Goal: Task Accomplishment & Management: Complete application form

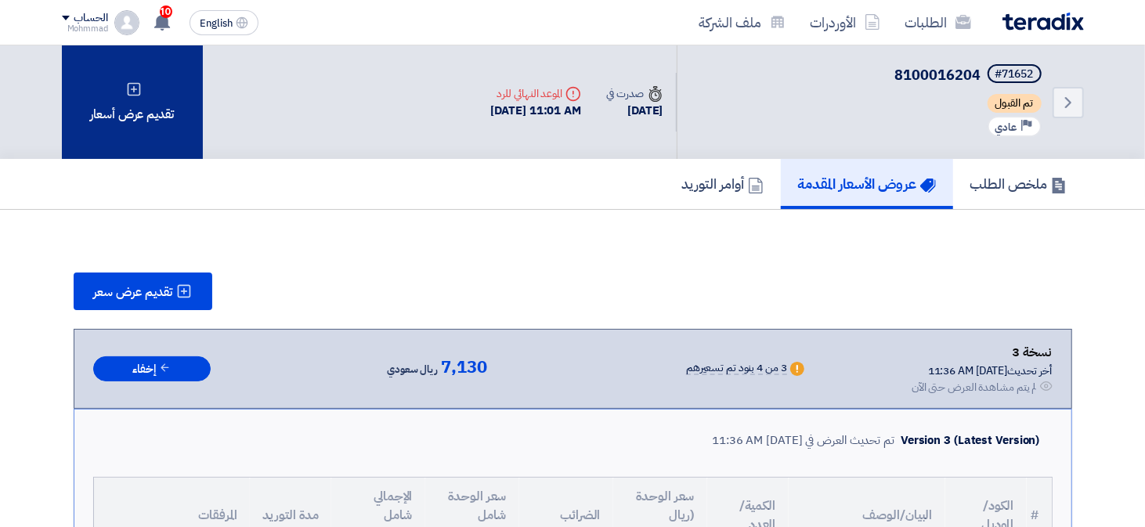
click at [143, 121] on div "تقديم عرض أسعار" at bounding box center [132, 102] width 141 height 114
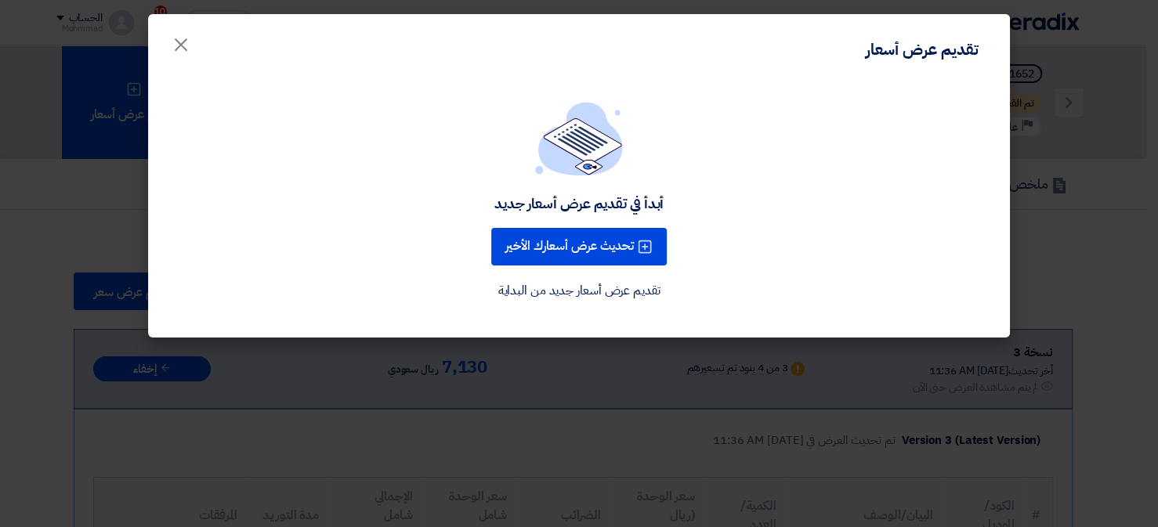
click at [563, 180] on div "أبدأ في تقديم عرض أسعار جديد تحديث عرض أسعارك الأخير تقديم عرض أسعار جديد من ال…" at bounding box center [579, 201] width 824 height 199
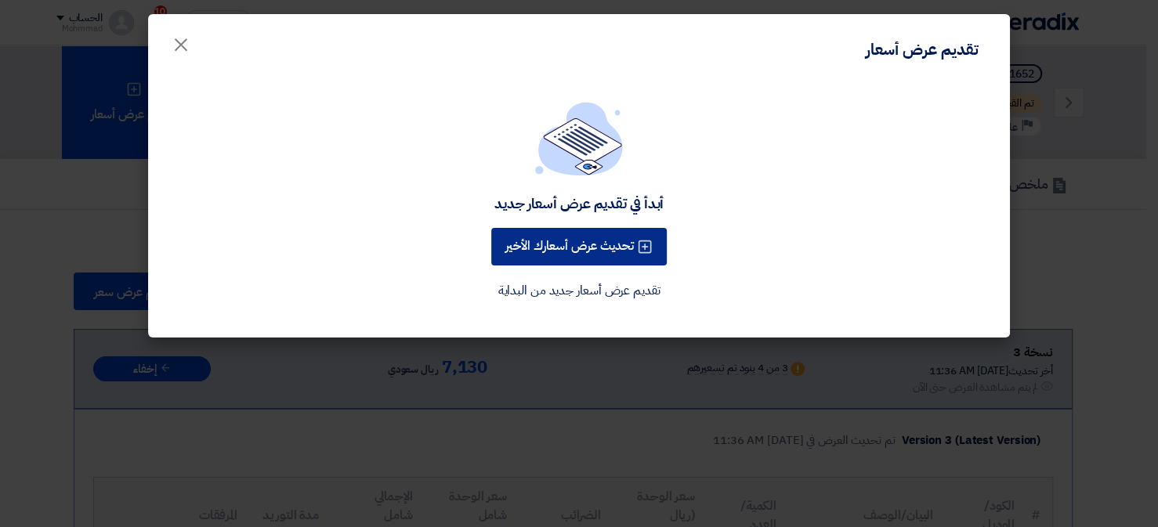
click at [563, 240] on button "تحديث عرض أسعارك الأخير" at bounding box center [578, 247] width 175 height 38
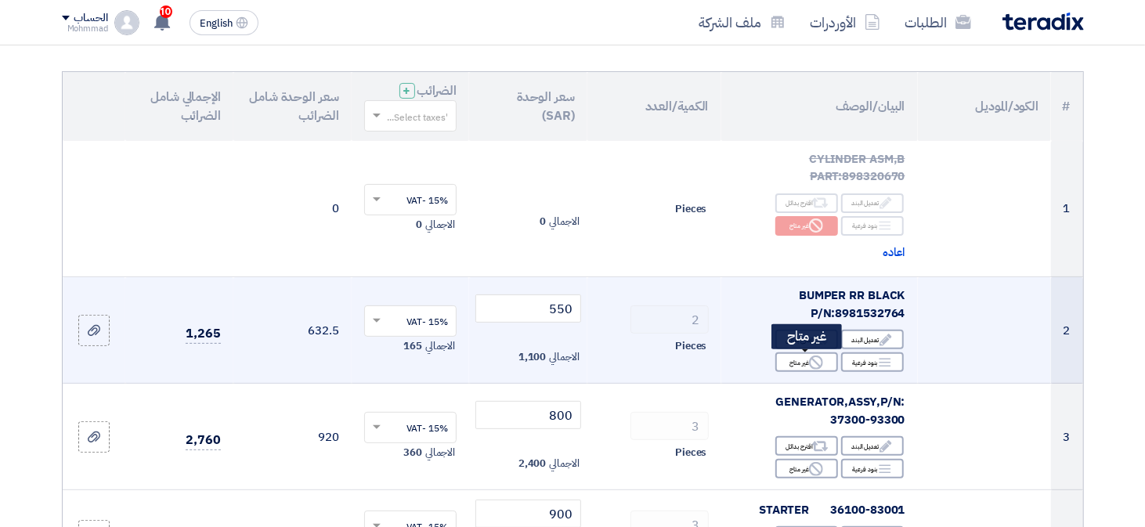
scroll to position [157, 0]
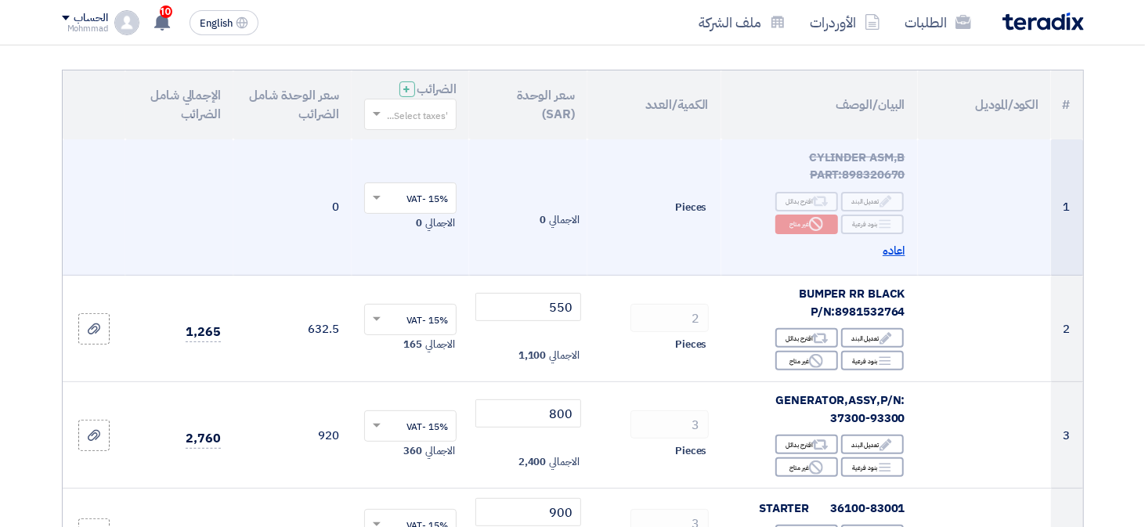
click at [895, 250] on span "اعاده" at bounding box center [894, 251] width 23 height 18
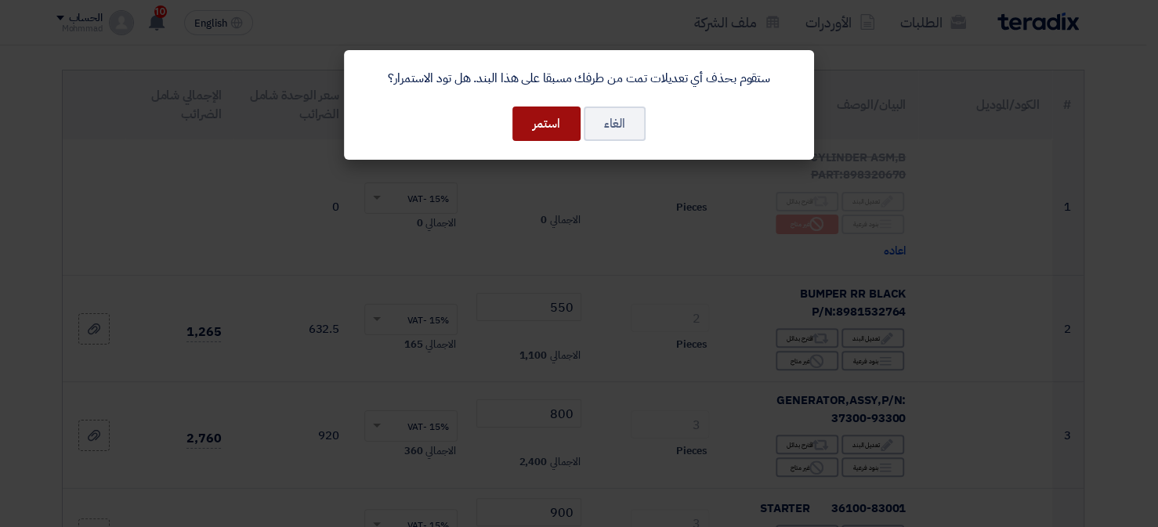
click at [554, 132] on button "استمر" at bounding box center [546, 124] width 68 height 34
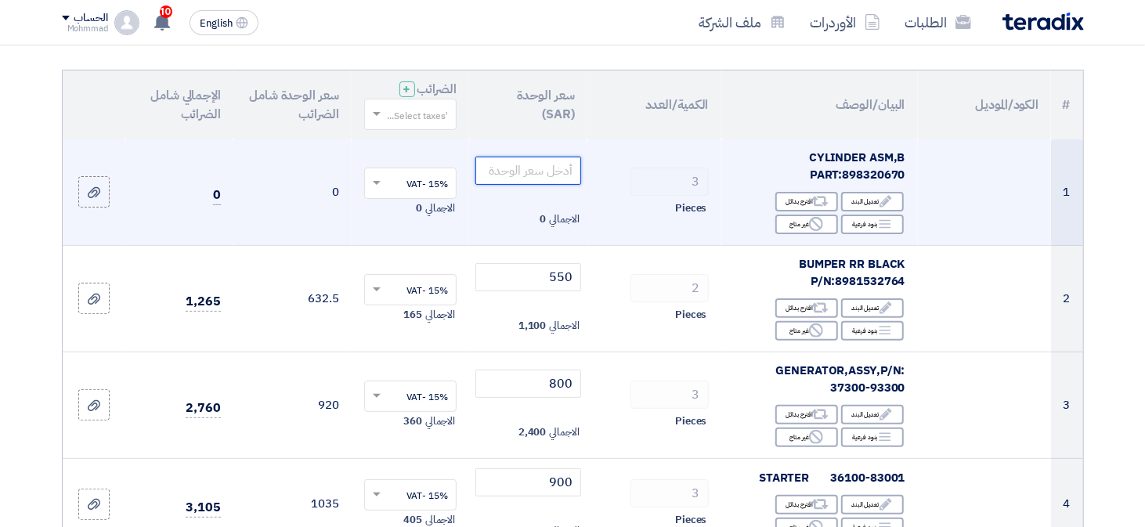
click at [552, 173] on input "number" at bounding box center [528, 171] width 106 height 28
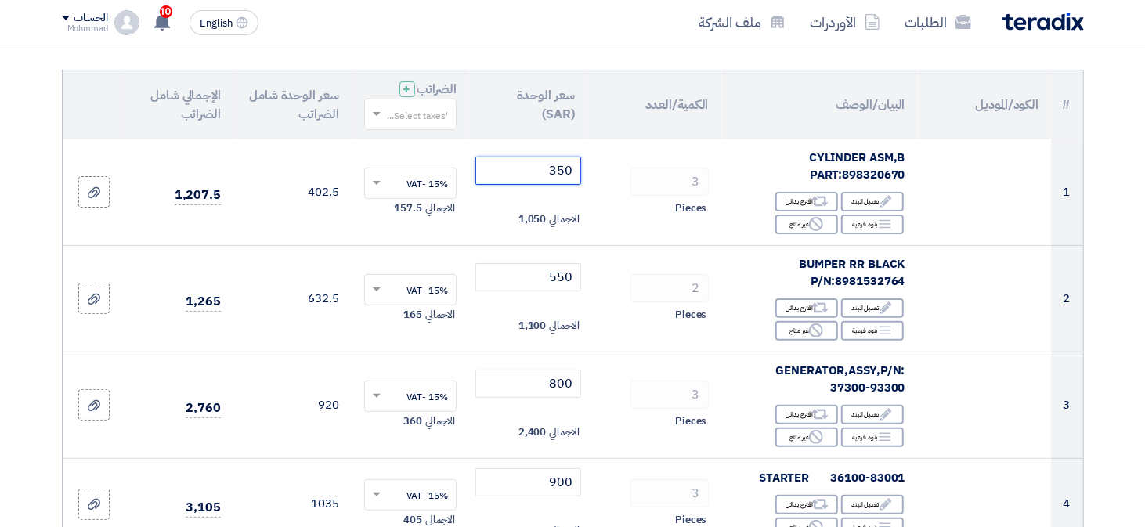
type input "350"
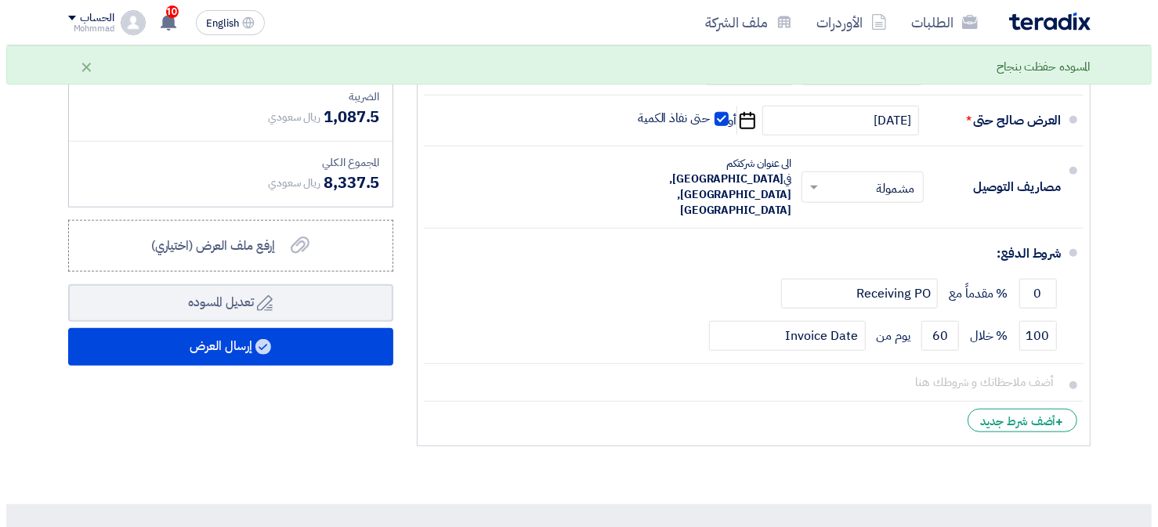
scroll to position [1018, 0]
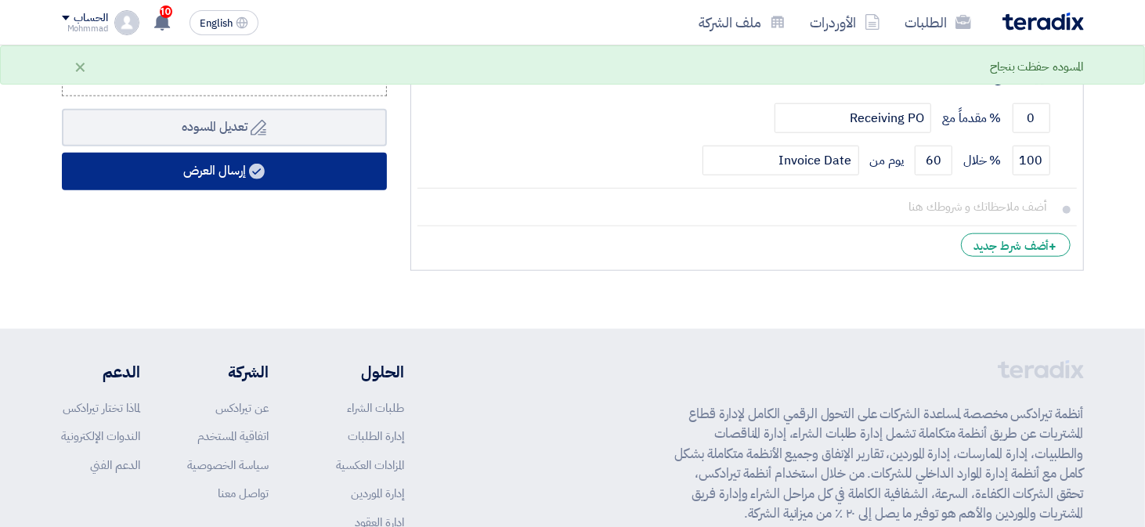
click at [246, 164] on button "إرسال العرض" at bounding box center [224, 172] width 325 height 38
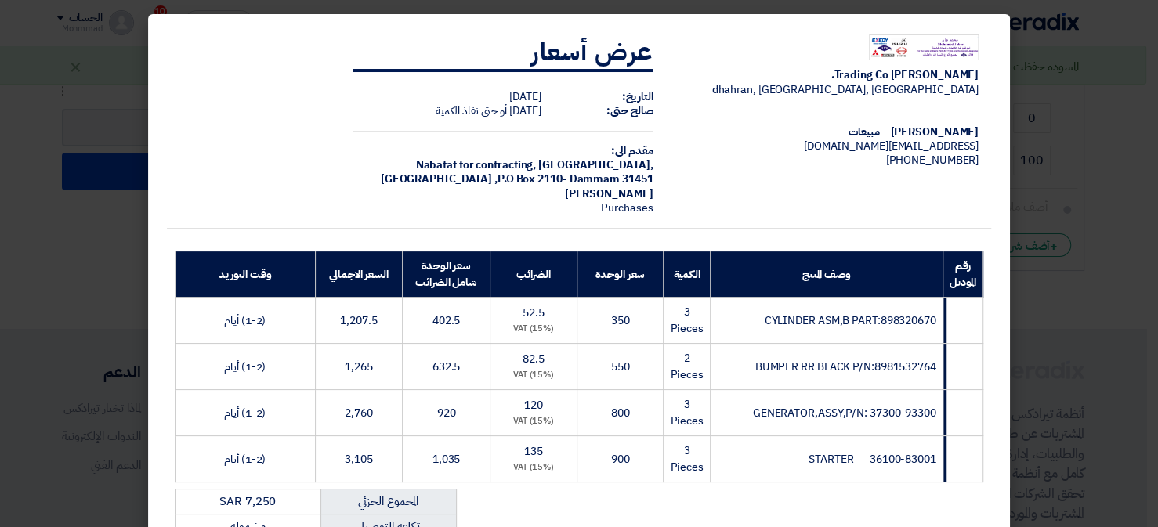
scroll to position [300, 0]
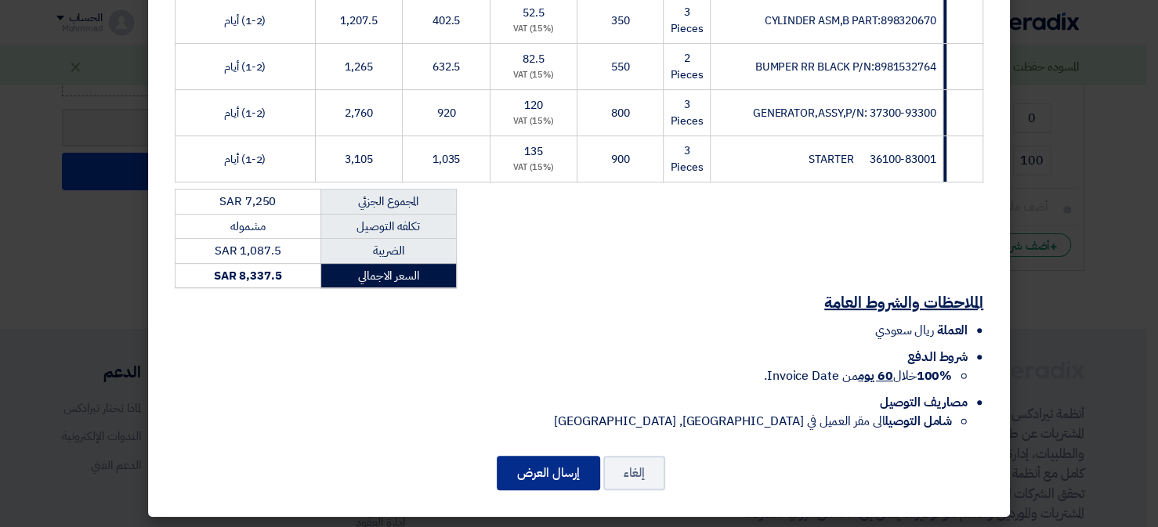
click at [547, 475] on button "إرسال العرض" at bounding box center [548, 473] width 103 height 34
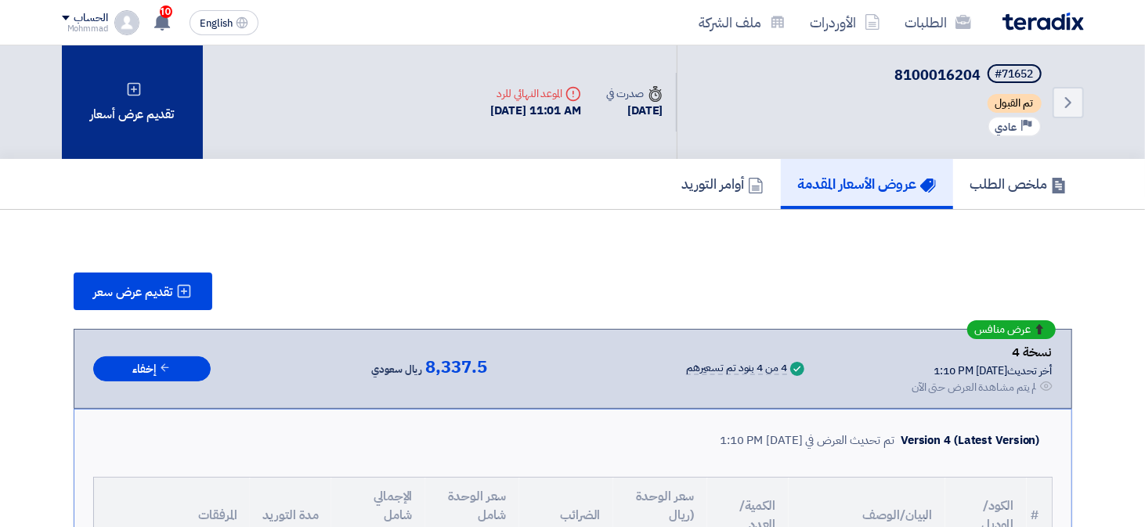
click at [154, 128] on div "تقديم عرض أسعار" at bounding box center [132, 102] width 141 height 114
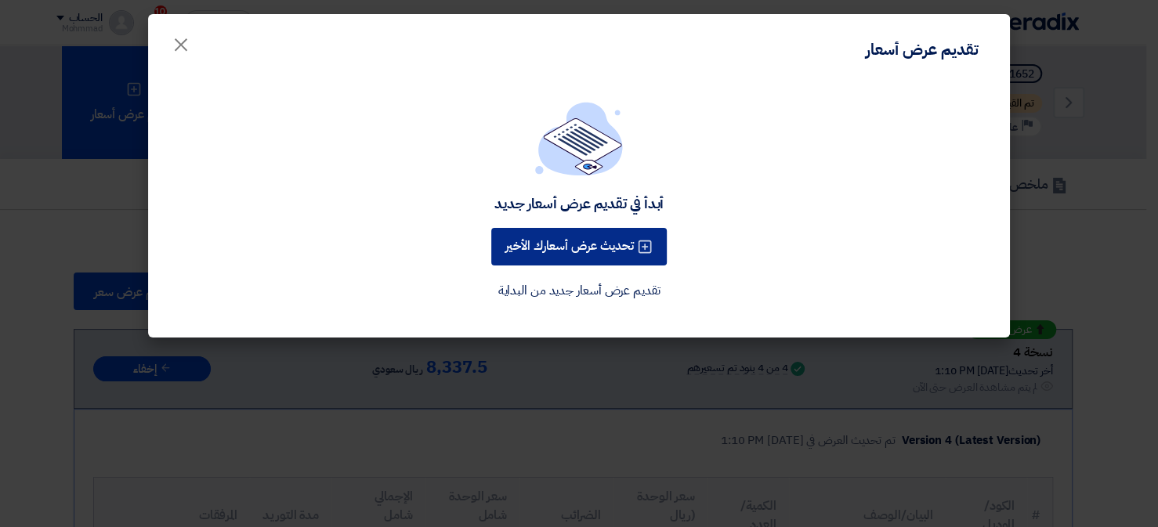
click at [542, 236] on button "تحديث عرض أسعارك الأخير" at bounding box center [578, 247] width 175 height 38
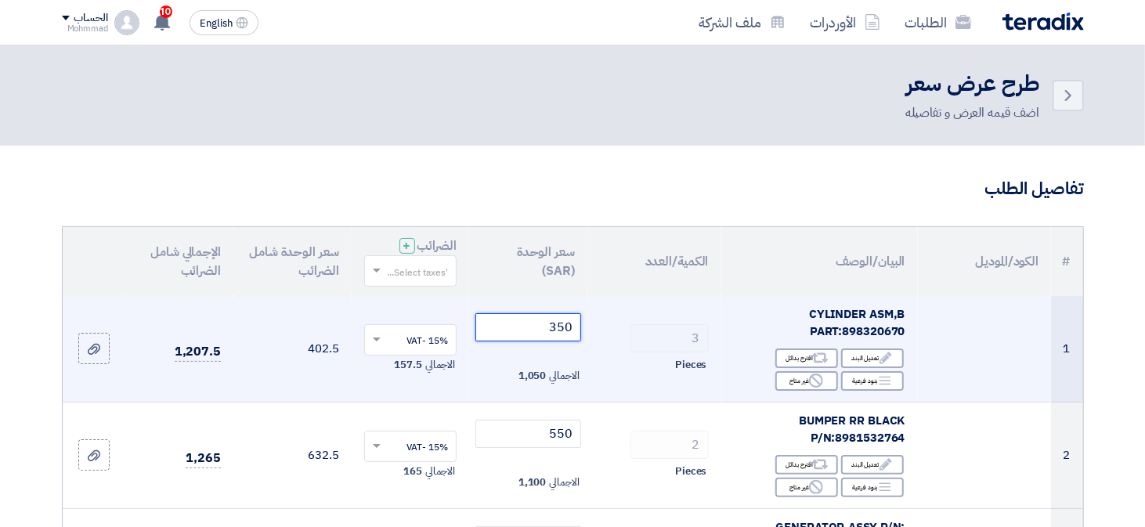
click at [566, 332] on input "350" at bounding box center [528, 327] width 106 height 28
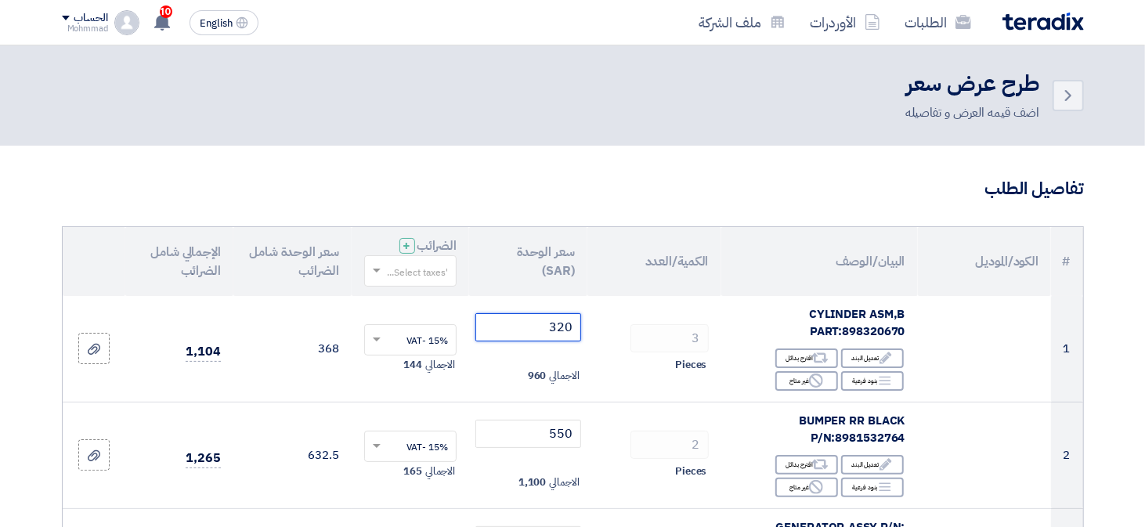
type input "320"
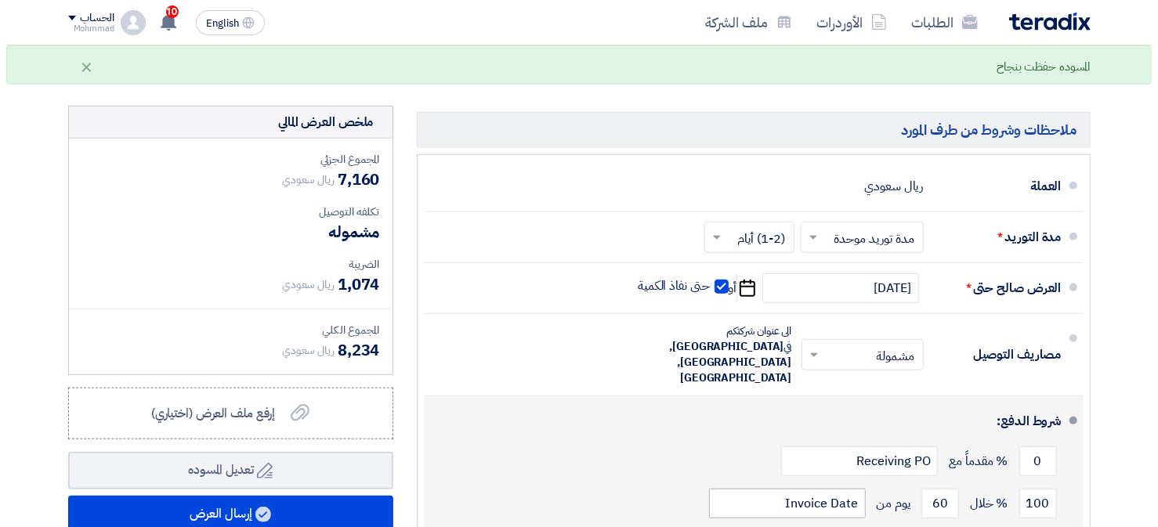
scroll to position [862, 0]
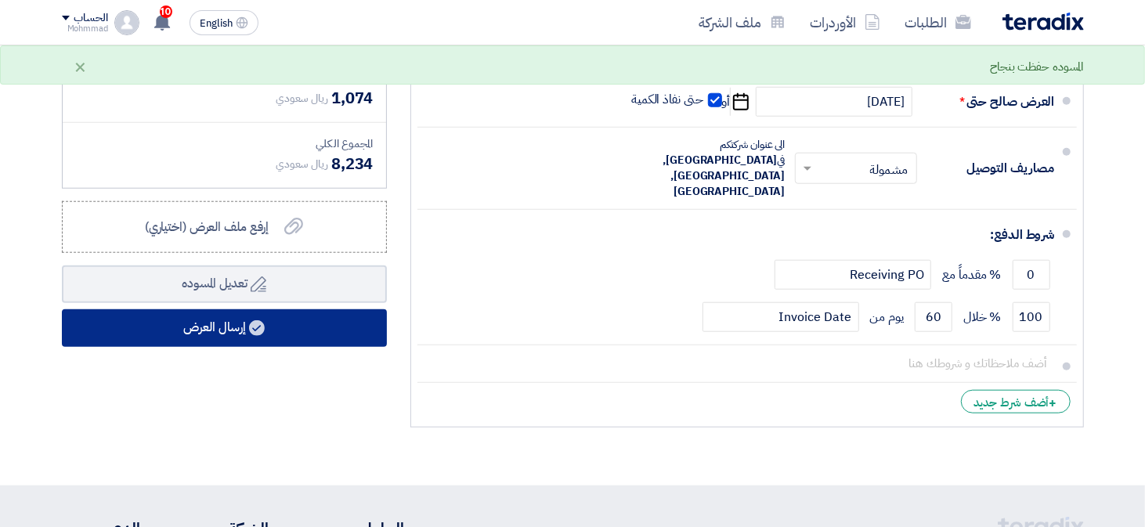
click at [365, 321] on button "إرسال العرض" at bounding box center [224, 328] width 325 height 38
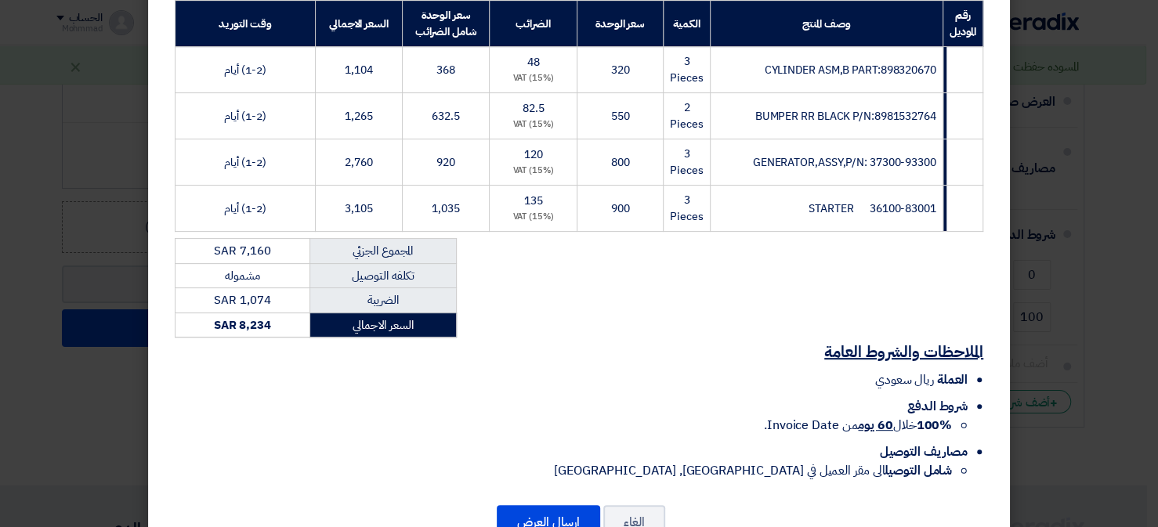
scroll to position [300, 0]
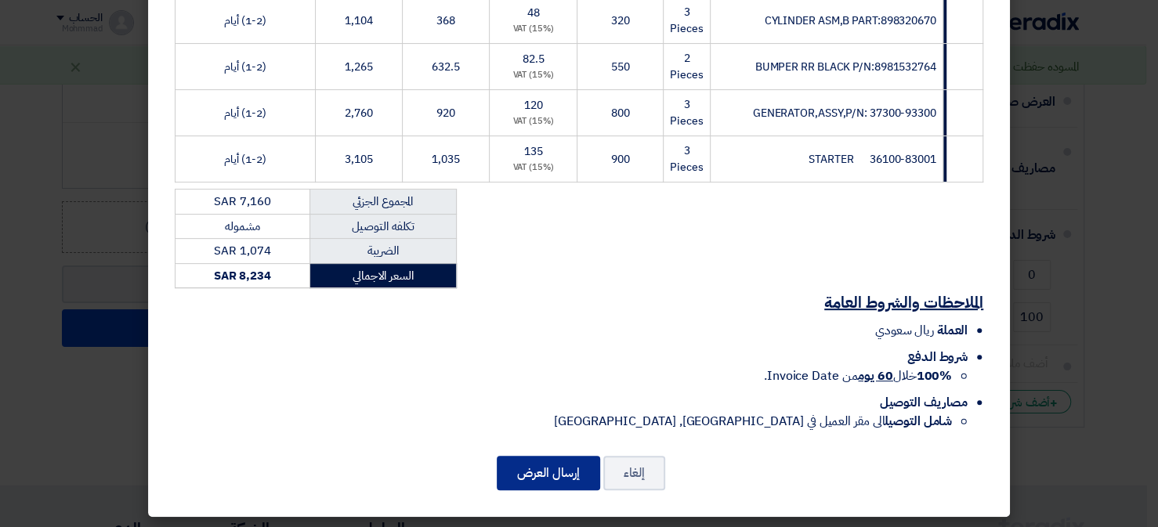
click at [590, 475] on button "إرسال العرض" at bounding box center [548, 473] width 103 height 34
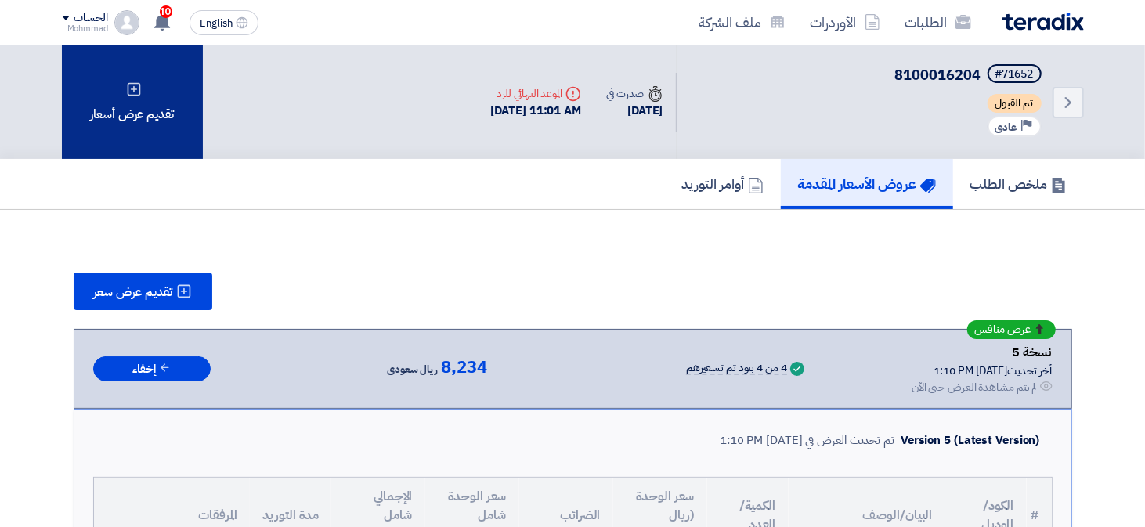
click at [83, 58] on div "تقديم عرض أسعار" at bounding box center [132, 102] width 141 height 114
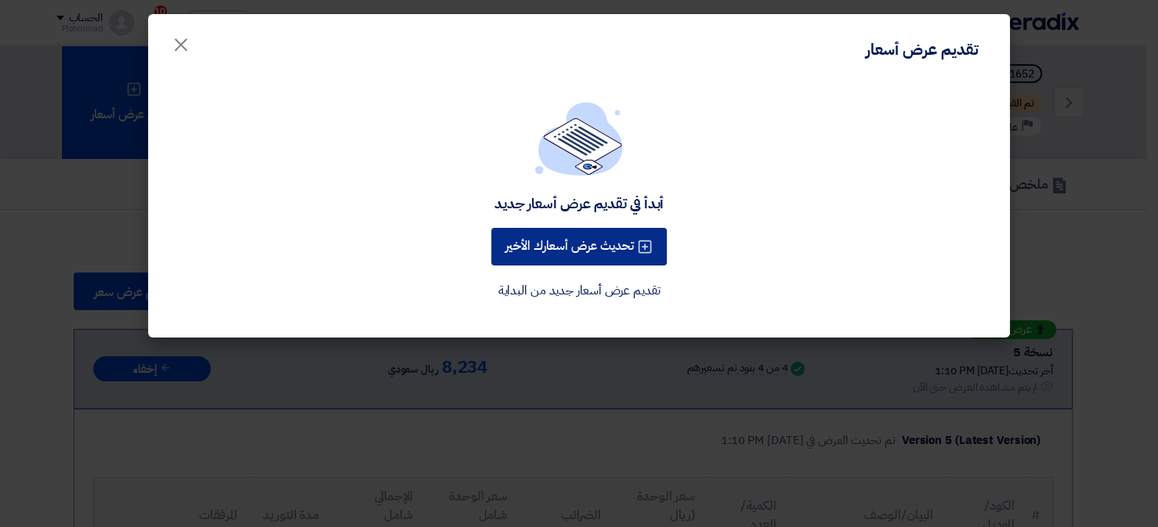
click at [565, 242] on button "تحديث عرض أسعارك الأخير" at bounding box center [578, 247] width 175 height 38
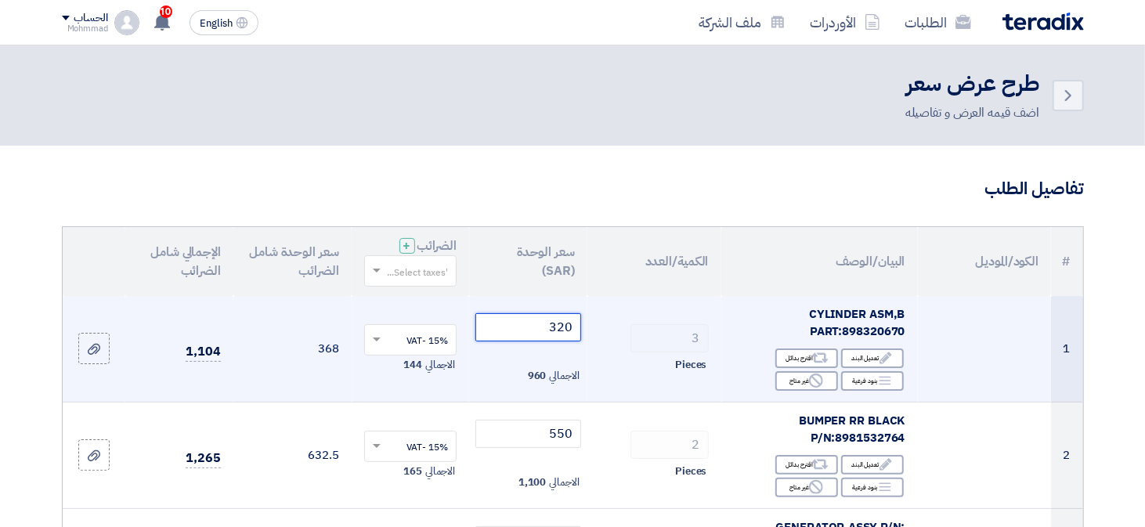
click at [566, 327] on input "320" at bounding box center [528, 327] width 106 height 28
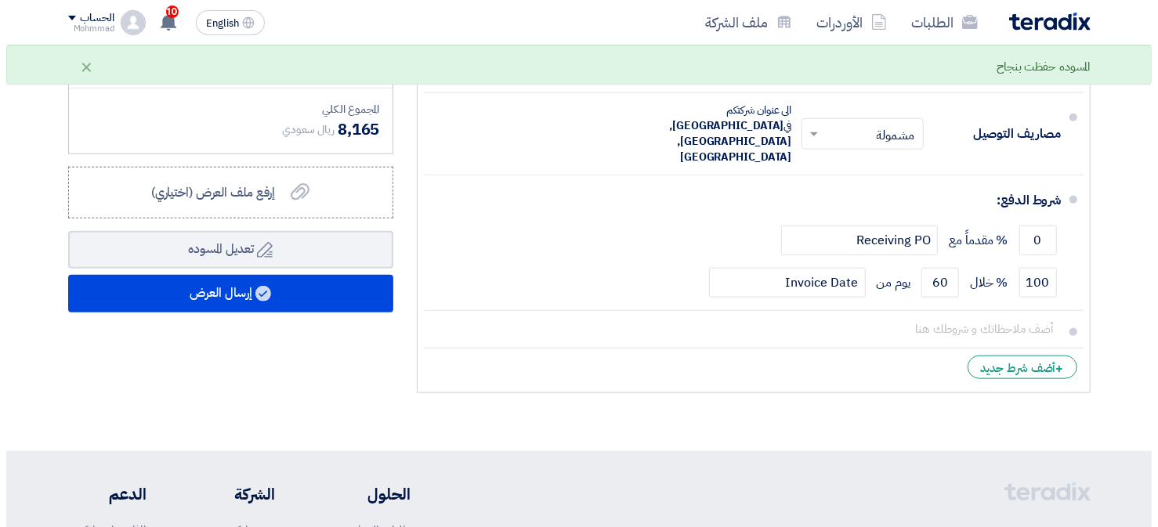
scroll to position [930, 0]
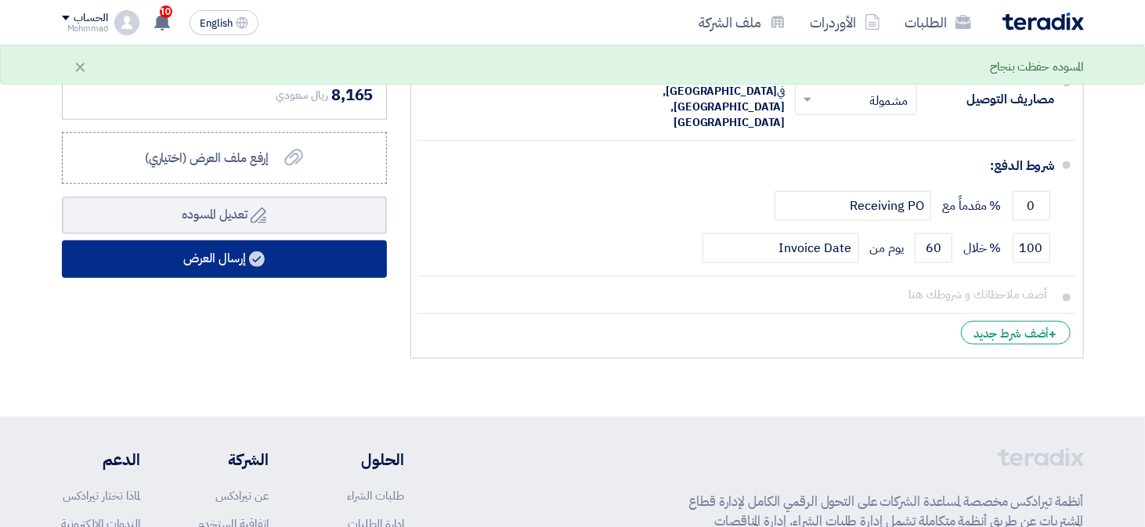
type input "300"
click at [305, 260] on button "إرسال العرض" at bounding box center [224, 259] width 325 height 38
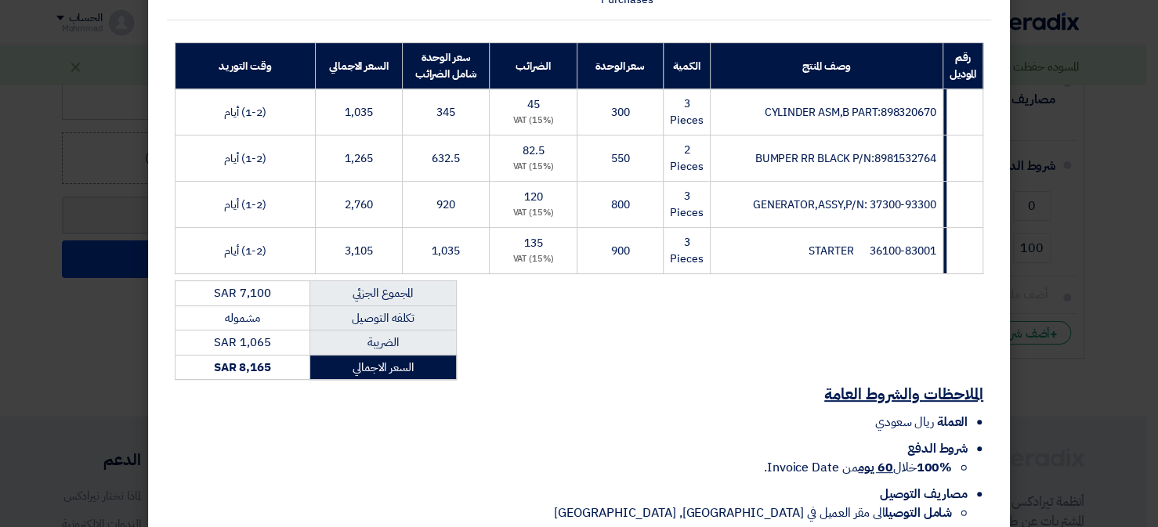
scroll to position [300, 0]
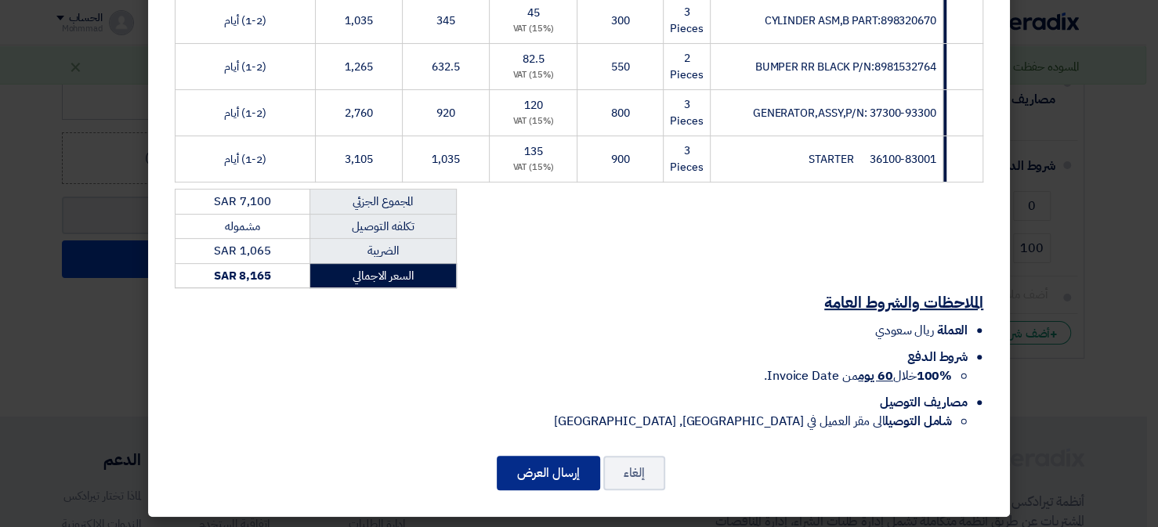
click at [567, 475] on button "إرسال العرض" at bounding box center [548, 473] width 103 height 34
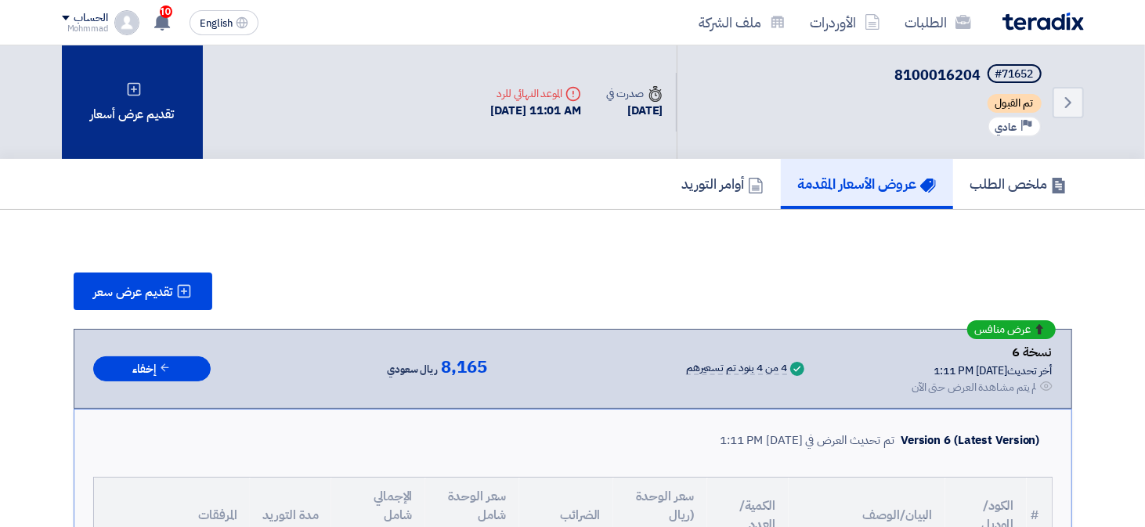
click at [95, 81] on div "تقديم عرض أسعار" at bounding box center [132, 102] width 141 height 114
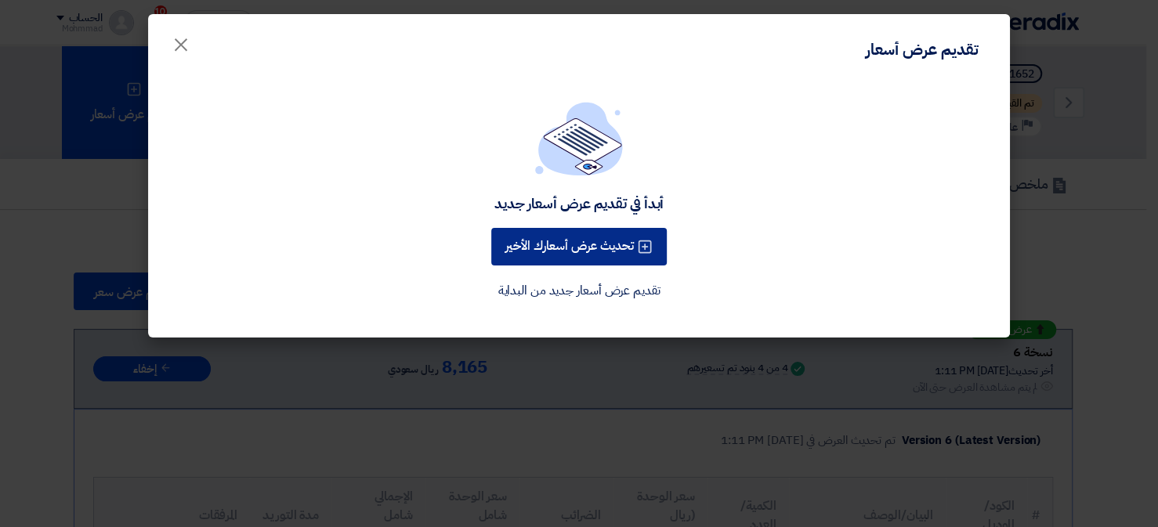
click at [532, 251] on button "تحديث عرض أسعارك الأخير" at bounding box center [578, 247] width 175 height 38
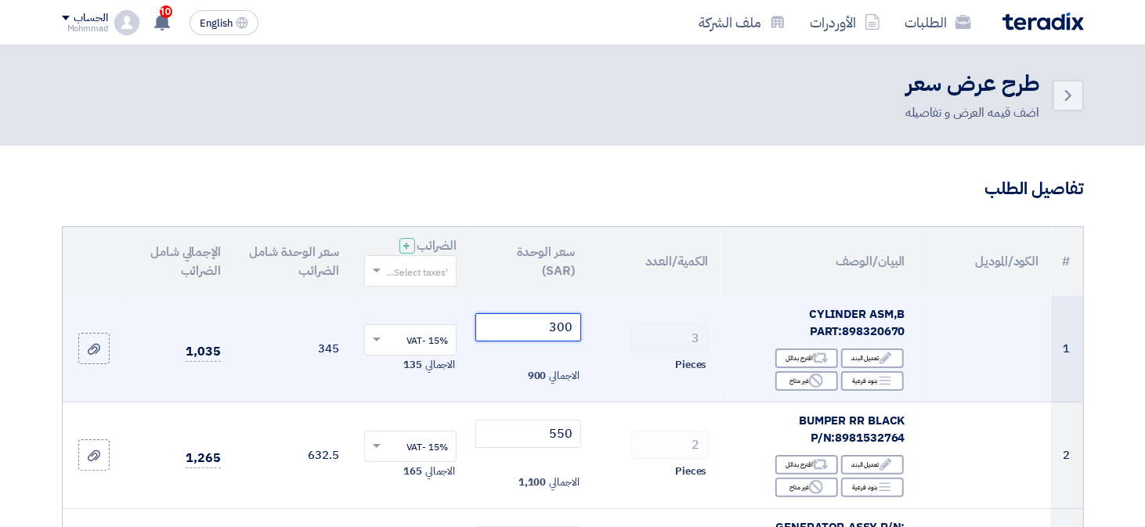
click at [559, 329] on input "300" at bounding box center [528, 327] width 106 height 28
click at [563, 327] on input "300" at bounding box center [528, 327] width 106 height 28
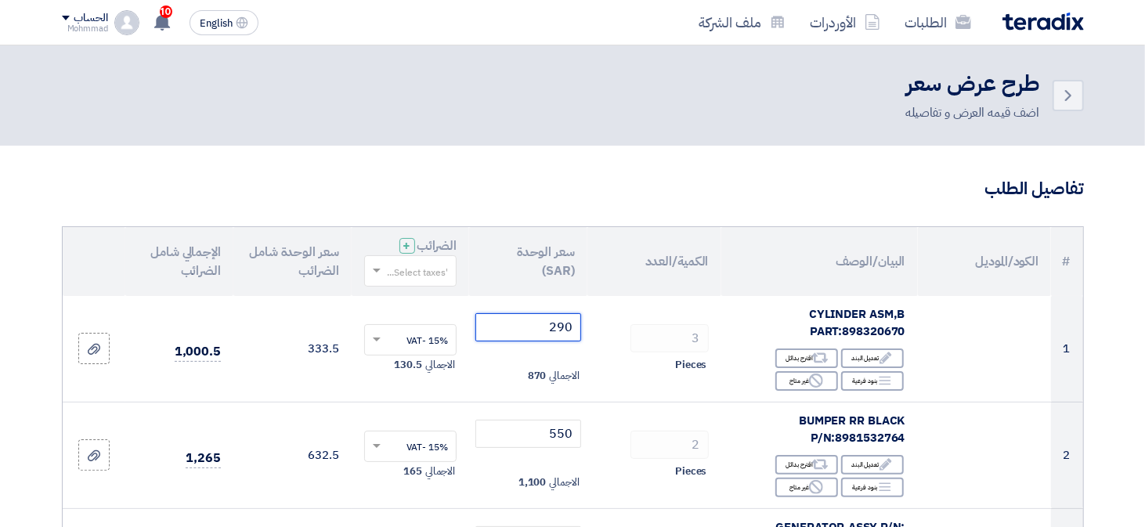
type input "290"
click at [492, 193] on h3 "تفاصيل الطلب" at bounding box center [573, 189] width 1022 height 24
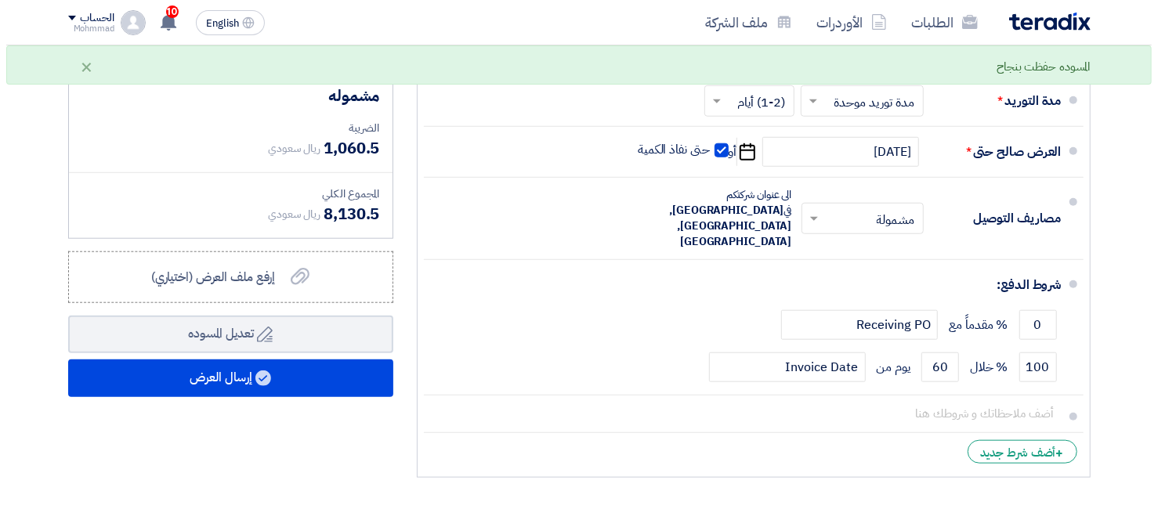
scroll to position [1018, 0]
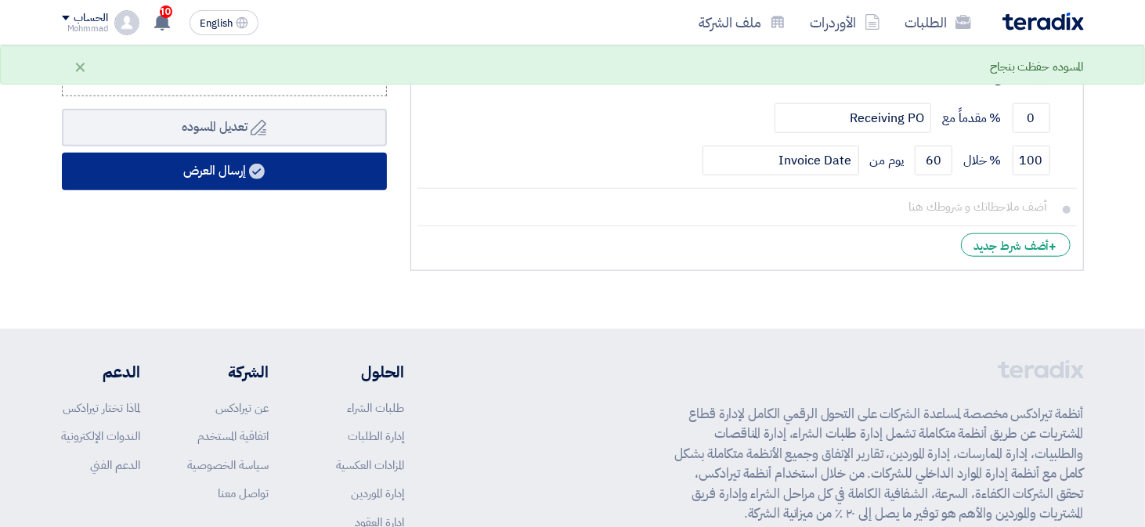
click at [212, 175] on button "إرسال العرض" at bounding box center [224, 172] width 325 height 38
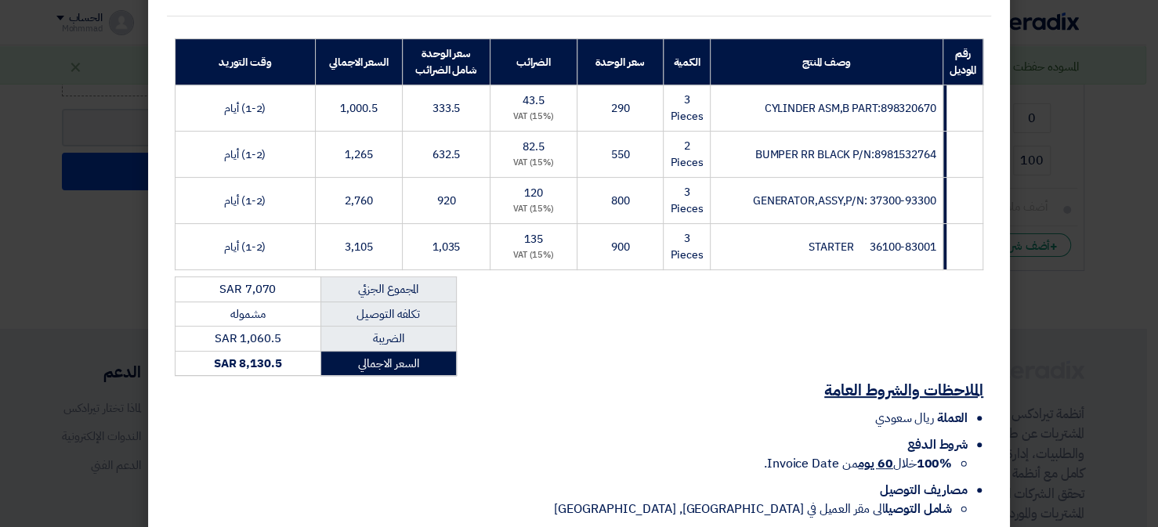
scroll to position [300, 0]
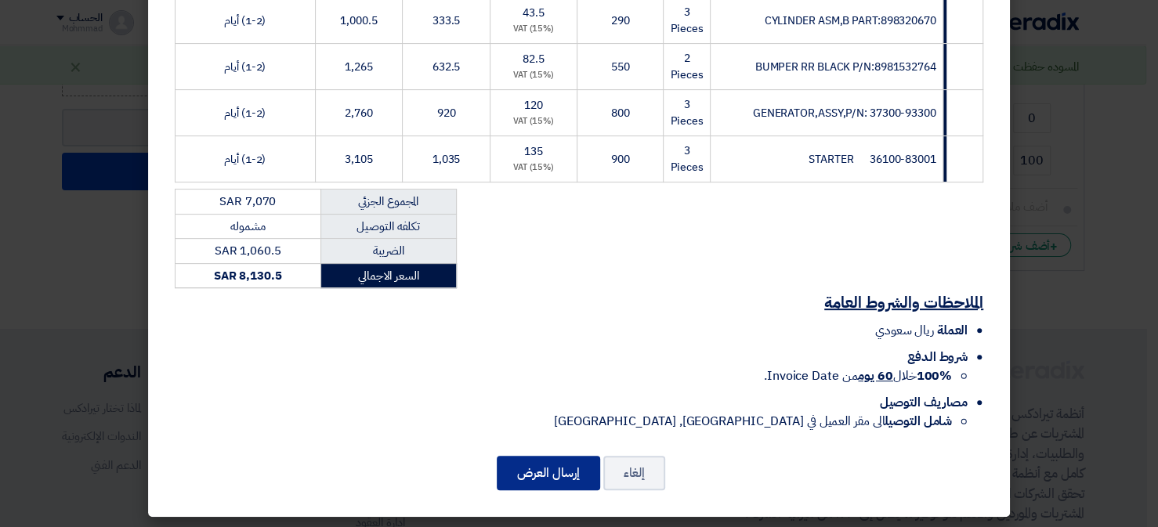
click at [540, 456] on button "إرسال العرض" at bounding box center [548, 473] width 103 height 34
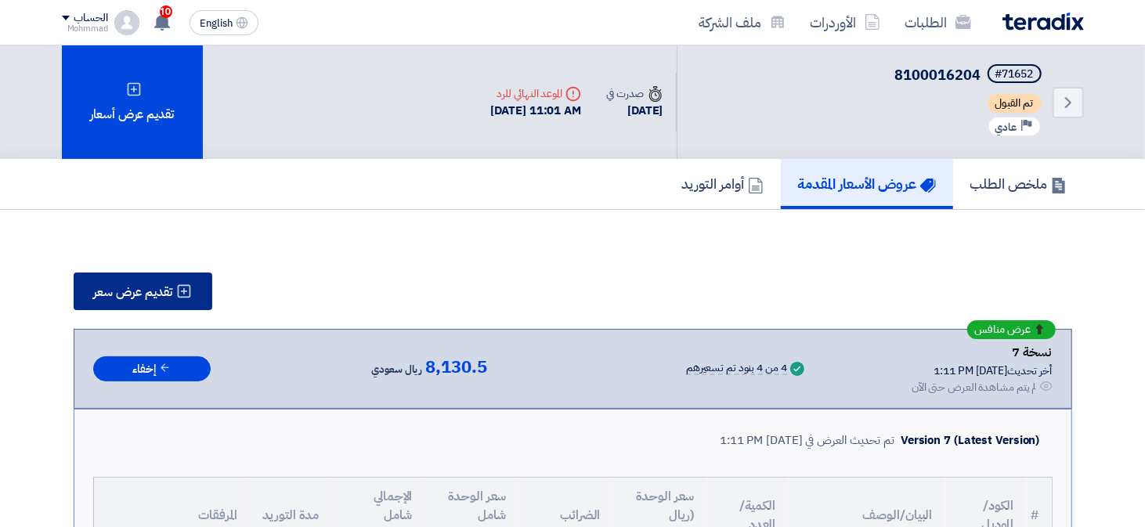
click at [142, 286] on span "تقديم عرض سعر" at bounding box center [133, 292] width 79 height 13
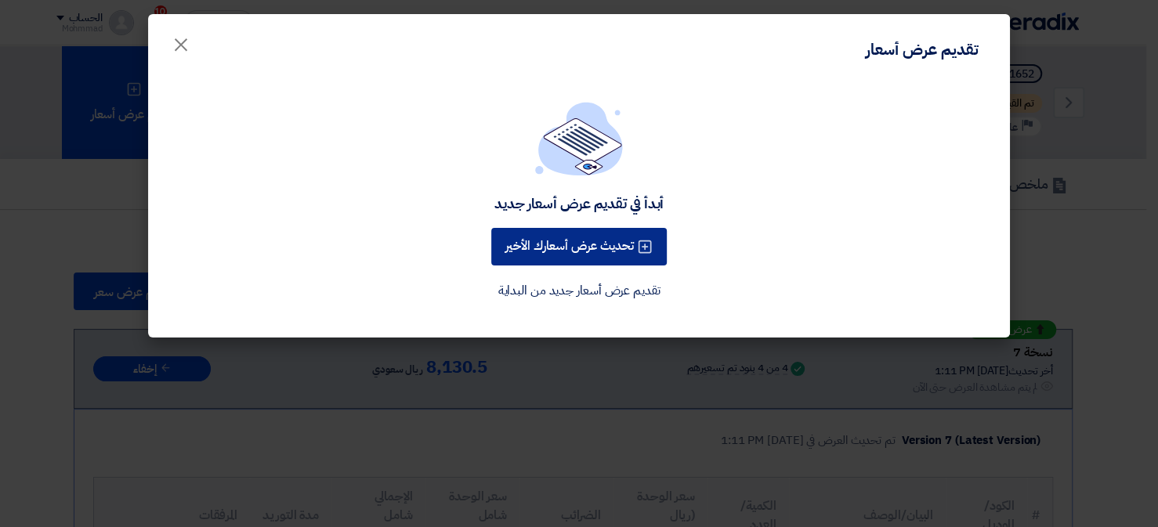
click at [550, 250] on button "تحديث عرض أسعارك الأخير" at bounding box center [578, 247] width 175 height 38
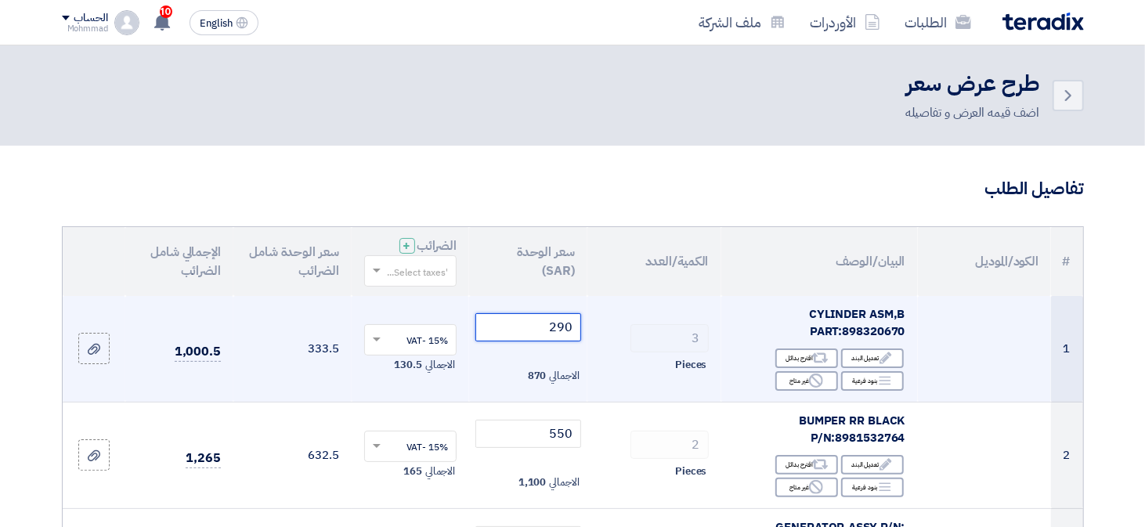
click at [569, 329] on input "290" at bounding box center [528, 327] width 106 height 28
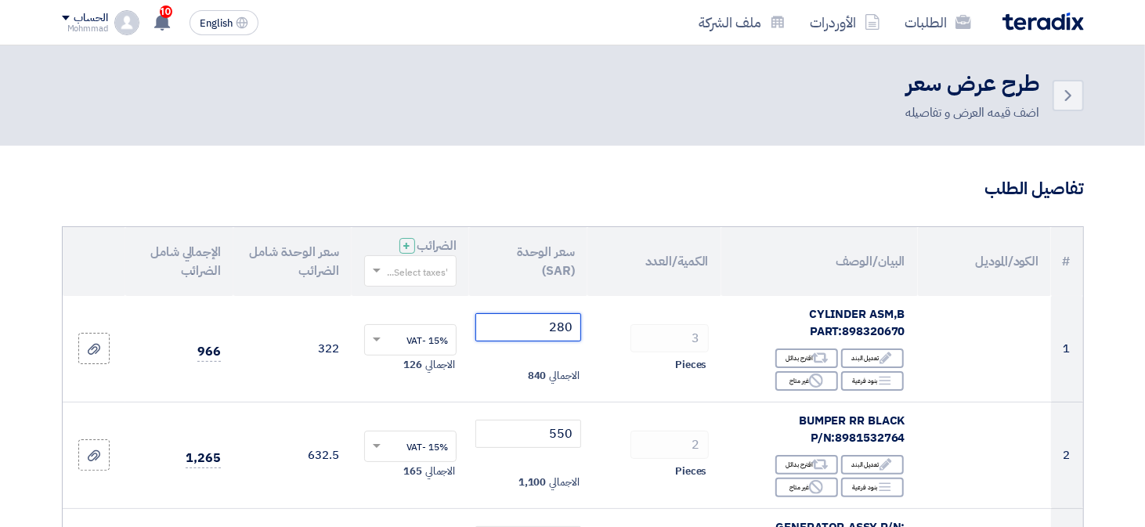
type input "280"
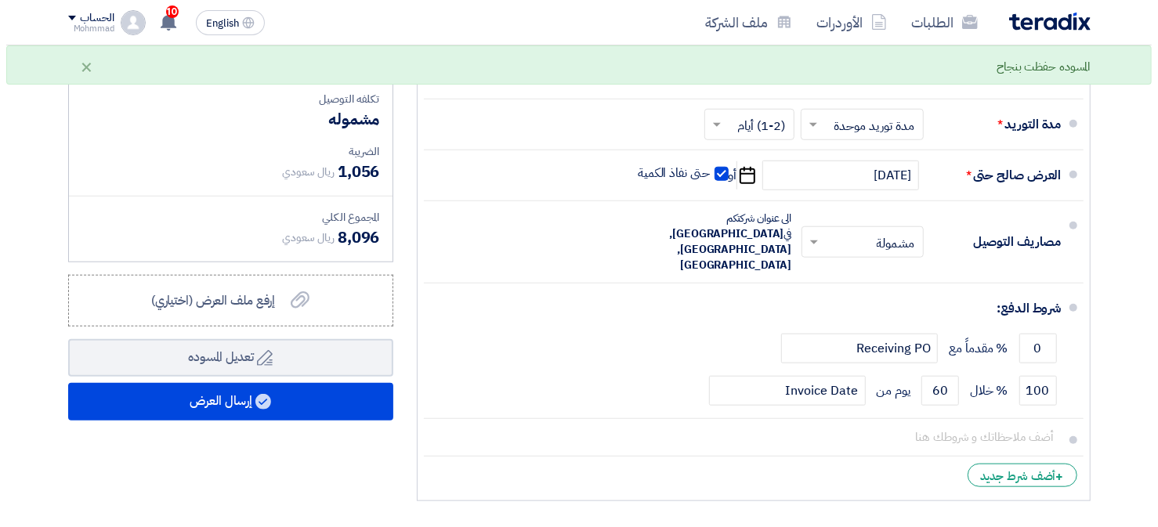
scroll to position [1096, 0]
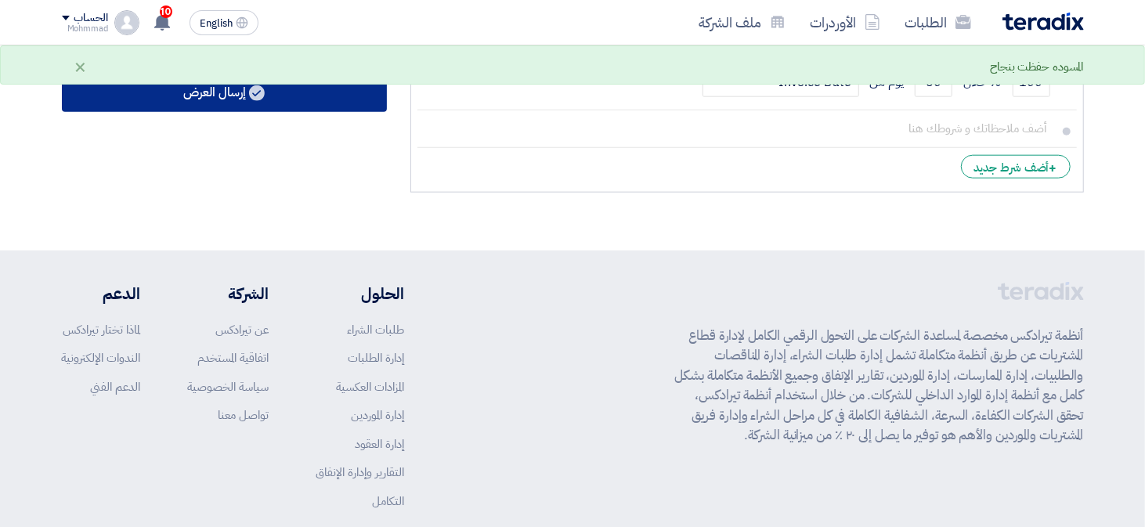
click at [226, 95] on button "إرسال العرض" at bounding box center [224, 93] width 325 height 38
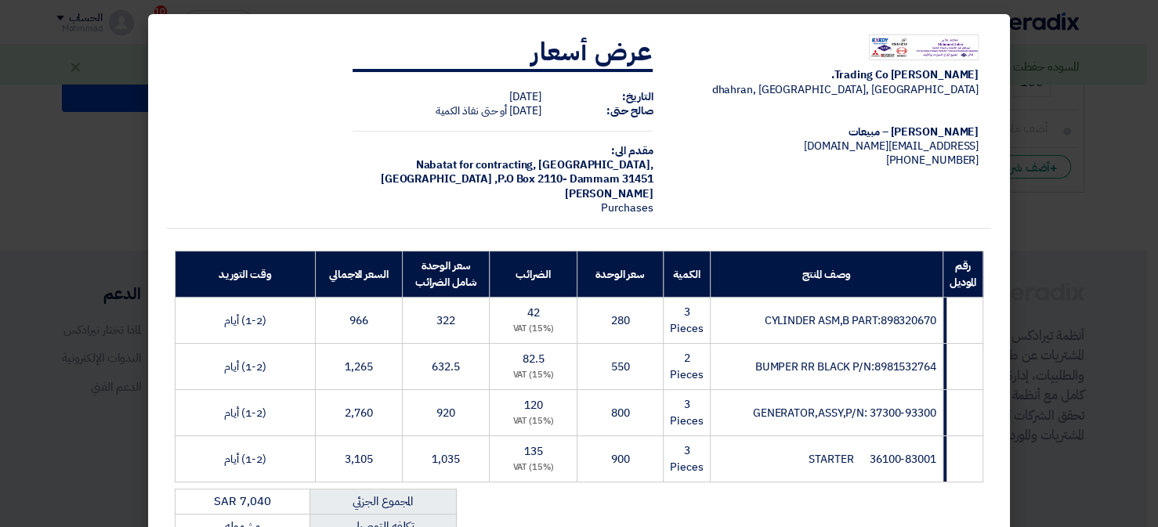
scroll to position [300, 0]
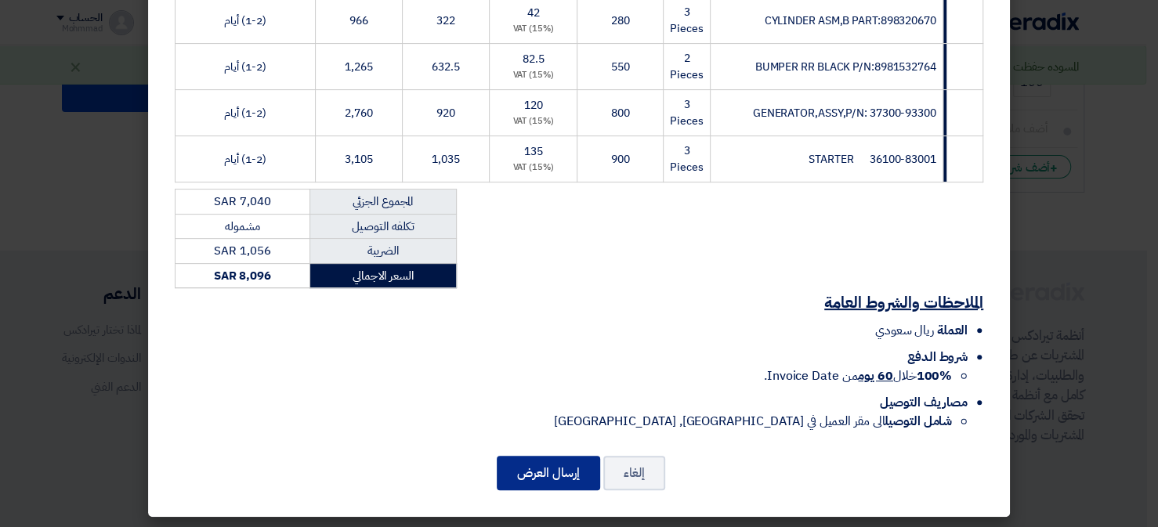
click at [545, 464] on button "إرسال العرض" at bounding box center [548, 473] width 103 height 34
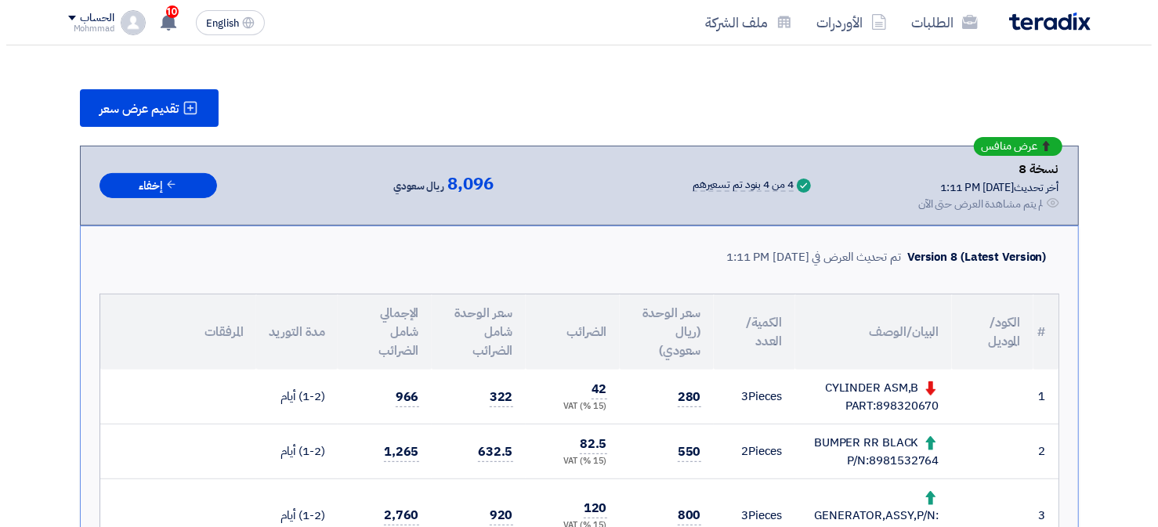
scroll to position [158, 0]
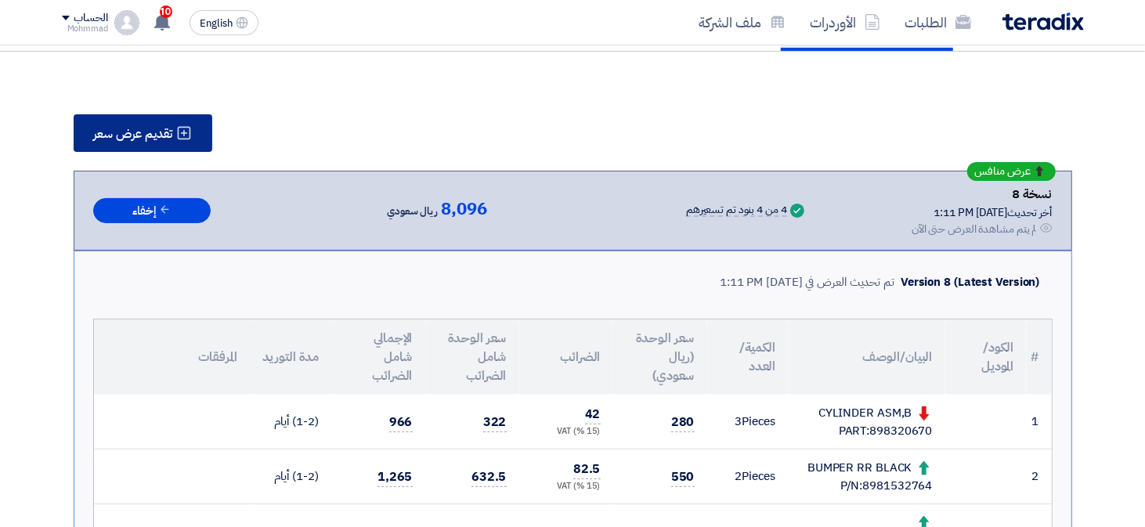
click at [198, 132] on button "تقديم عرض سعر" at bounding box center [143, 133] width 139 height 38
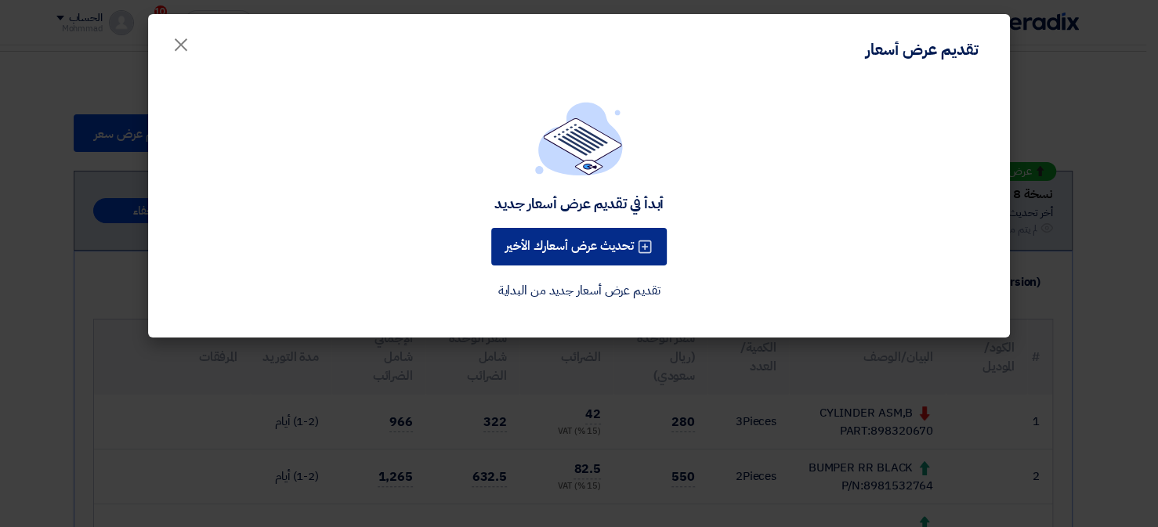
click at [585, 255] on button "تحديث عرض أسعارك الأخير" at bounding box center [578, 247] width 175 height 38
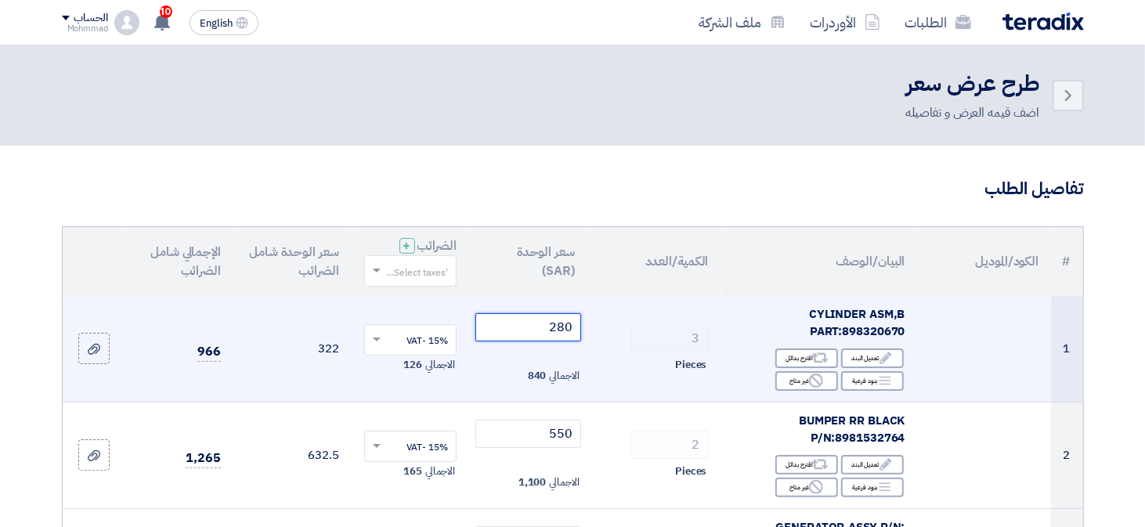
click at [566, 332] on input "280" at bounding box center [528, 327] width 106 height 28
click at [566, 333] on input "280" at bounding box center [528, 327] width 106 height 28
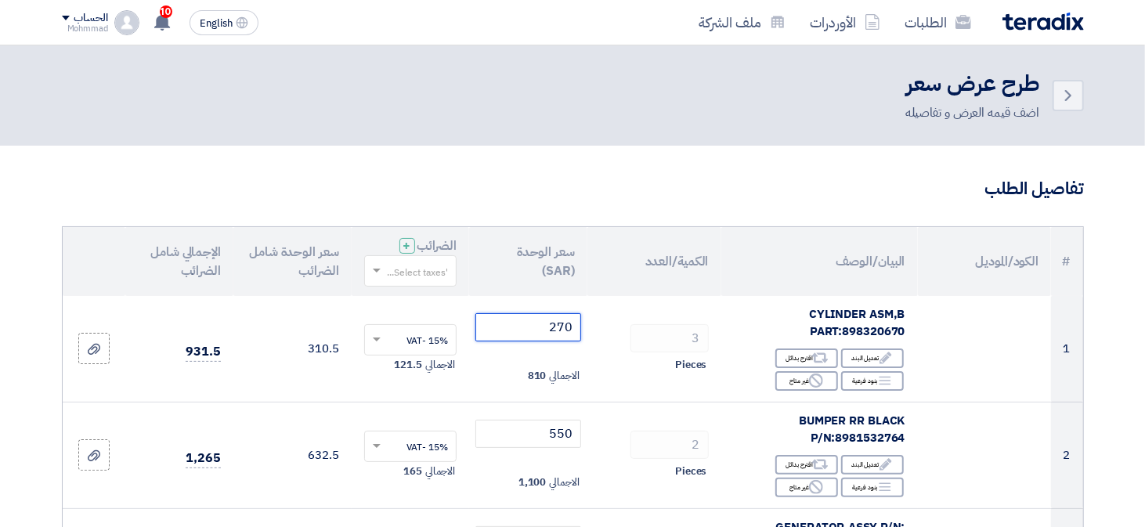
type input "270"
click at [574, 182] on h3 "تفاصيل الطلب" at bounding box center [573, 189] width 1022 height 24
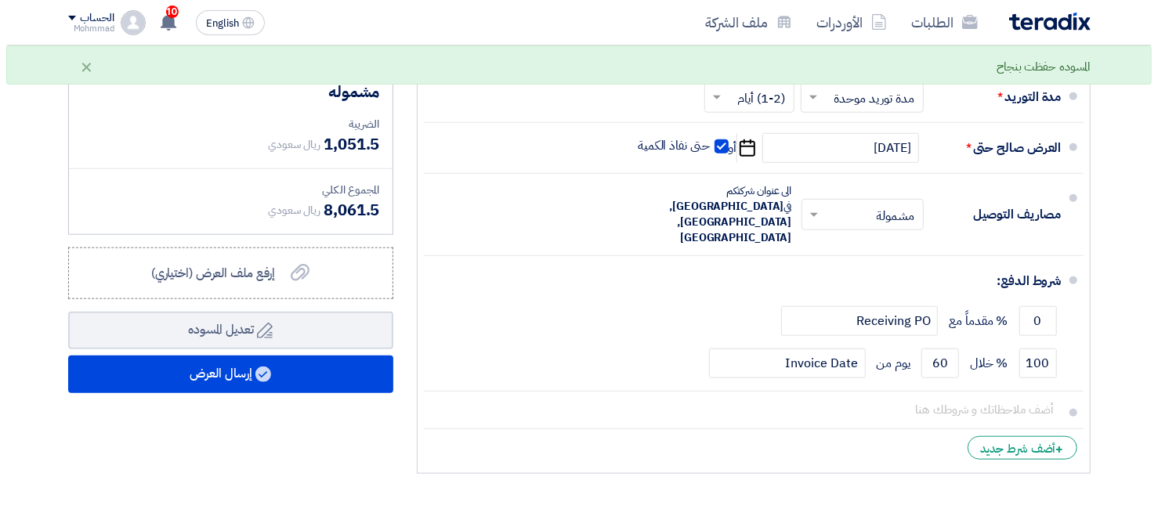
scroll to position [940, 0]
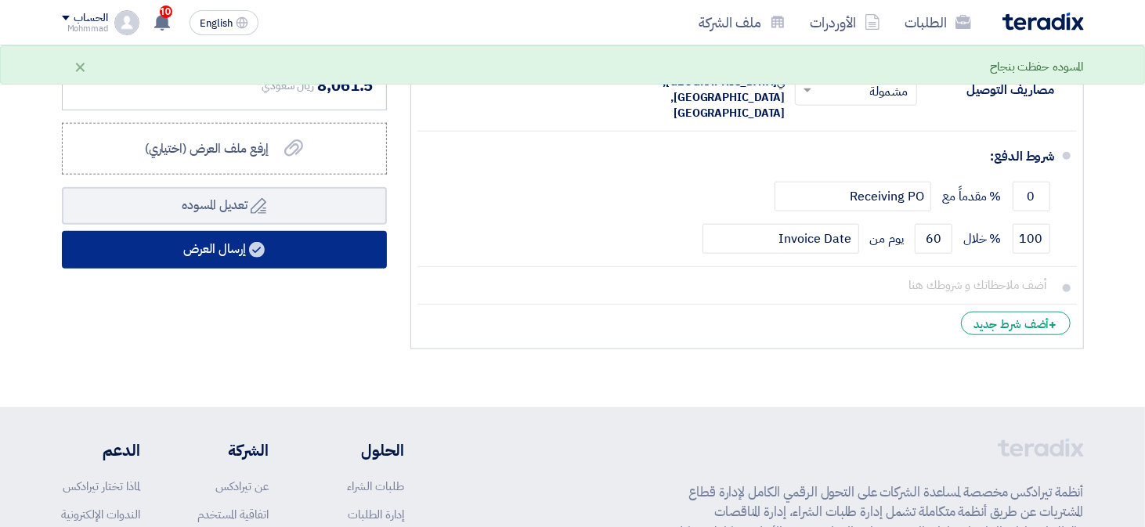
click at [244, 241] on button "إرسال العرض" at bounding box center [224, 250] width 325 height 38
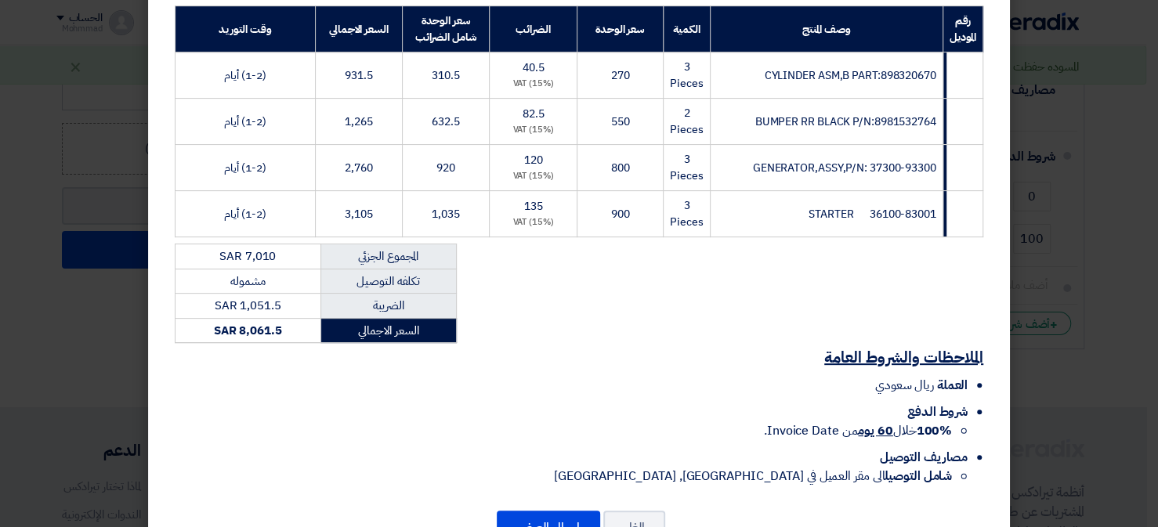
scroll to position [300, 0]
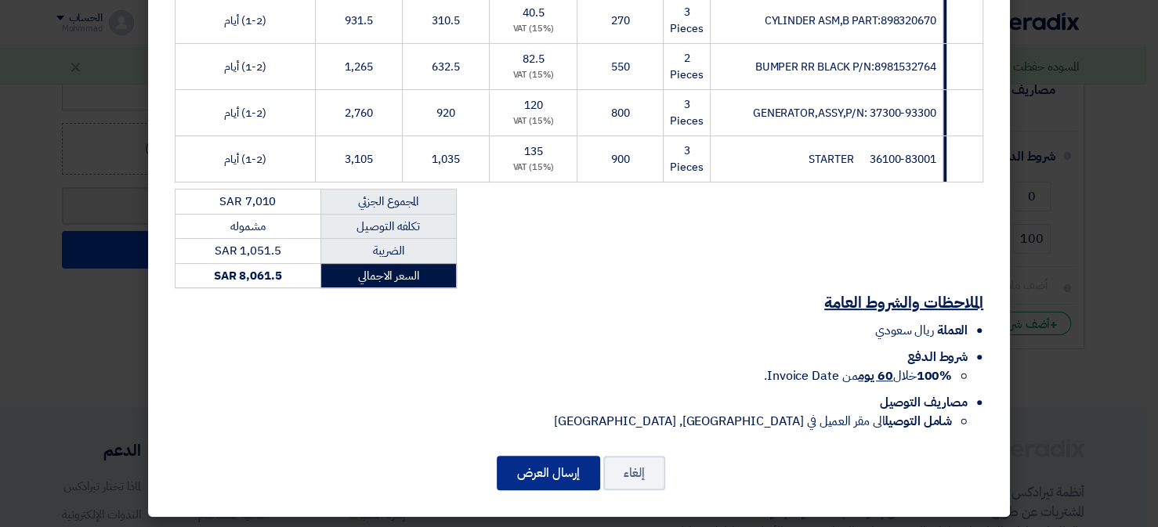
click at [549, 464] on button "إرسال العرض" at bounding box center [548, 473] width 103 height 34
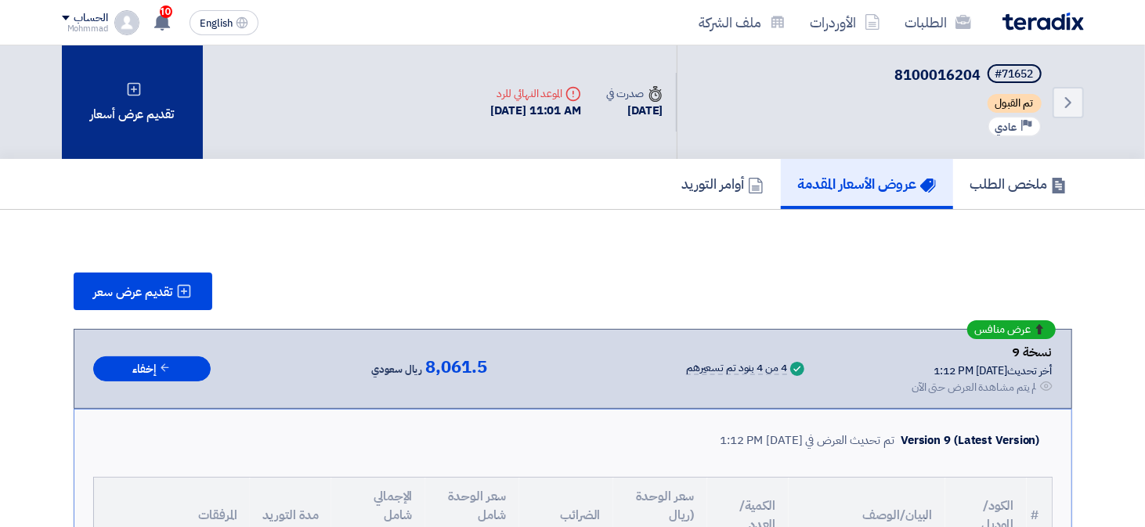
click at [139, 111] on div "تقديم عرض أسعار" at bounding box center [132, 102] width 141 height 114
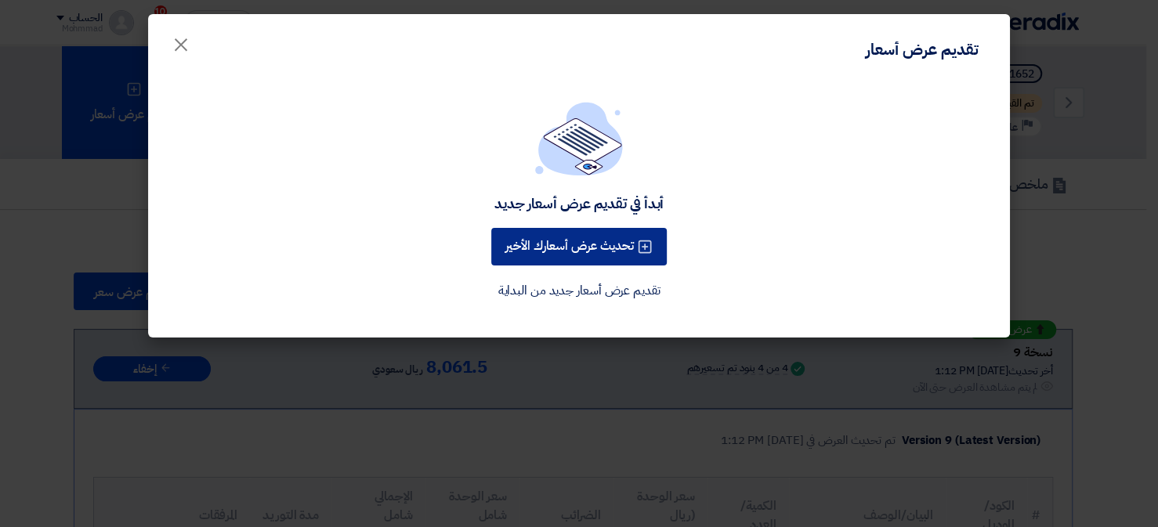
click at [568, 247] on button "تحديث عرض أسعارك الأخير" at bounding box center [578, 247] width 175 height 38
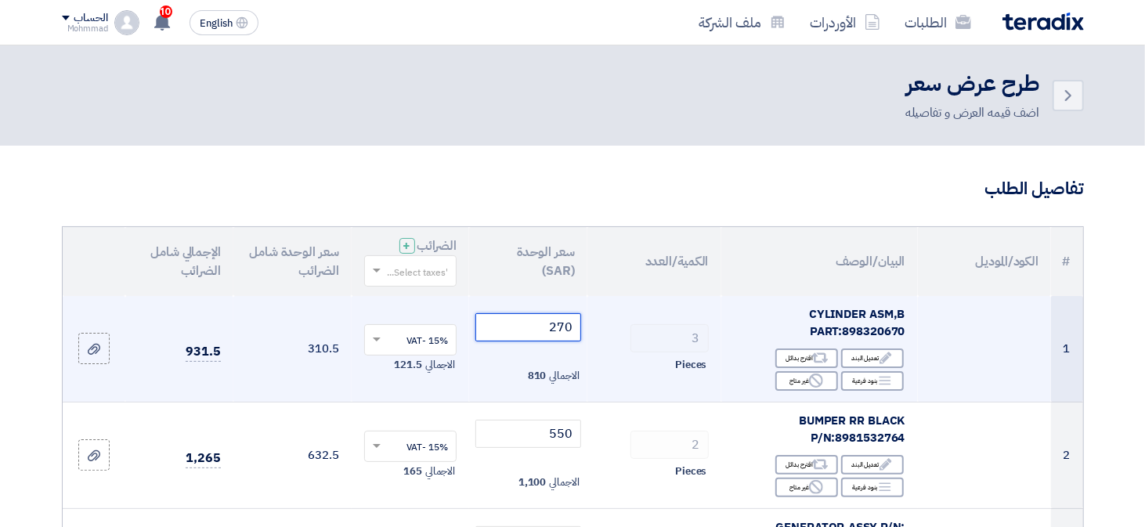
click at [563, 331] on input "270" at bounding box center [528, 327] width 106 height 28
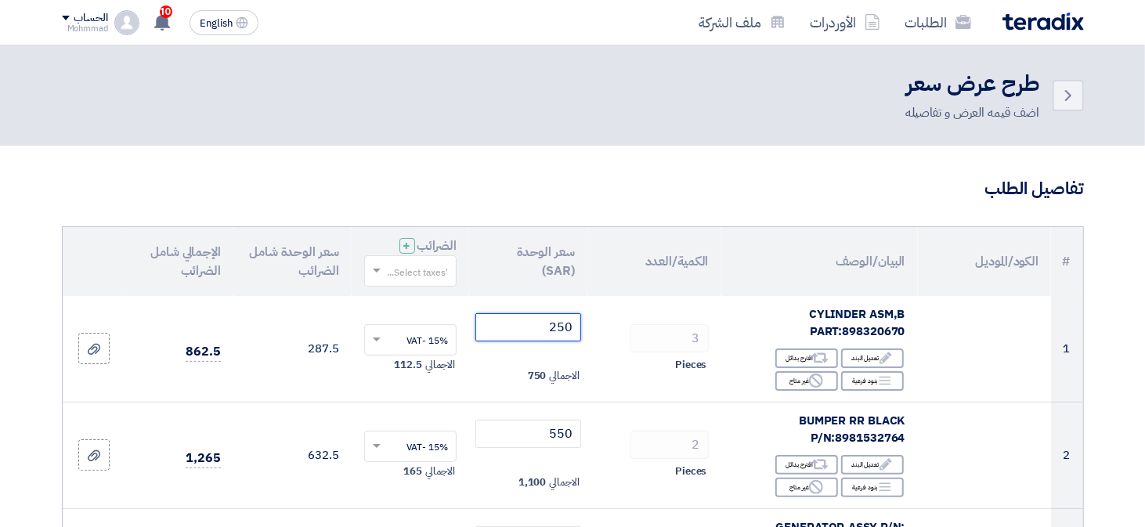
type input "250"
click at [479, 197] on h3 "تفاصيل الطلب" at bounding box center [573, 189] width 1022 height 24
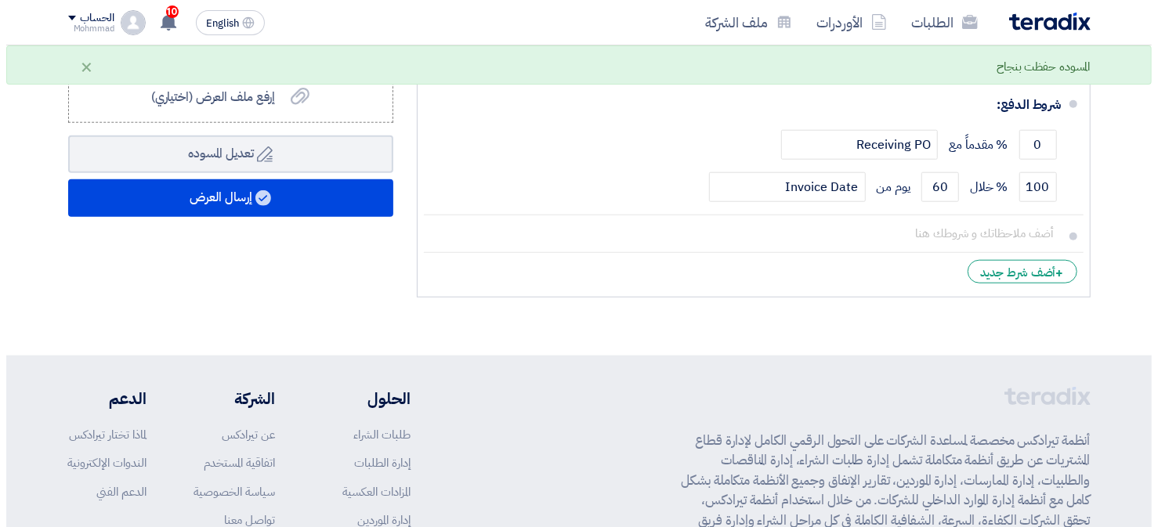
scroll to position [1018, 0]
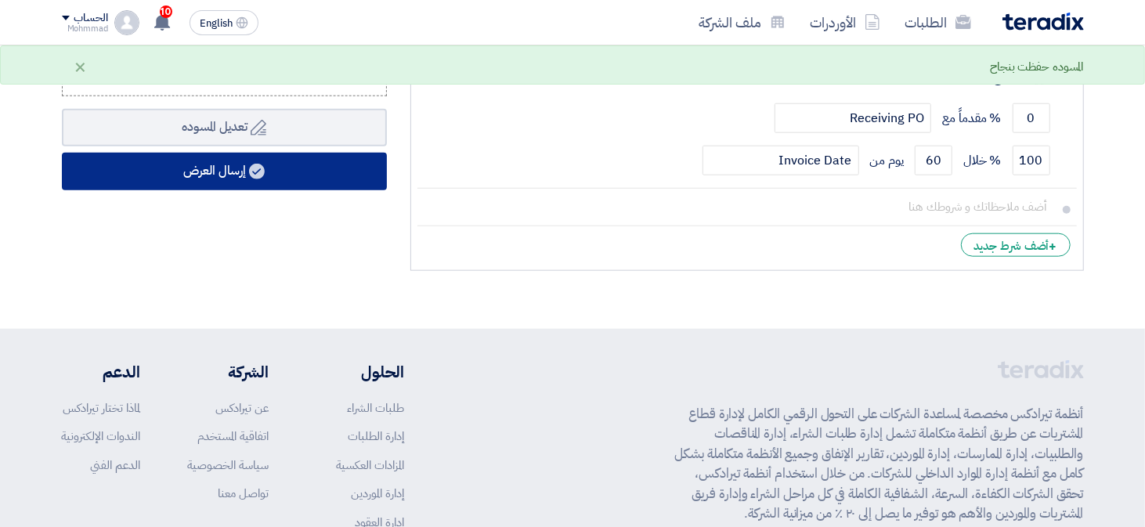
click at [228, 175] on button "إرسال العرض" at bounding box center [224, 172] width 325 height 38
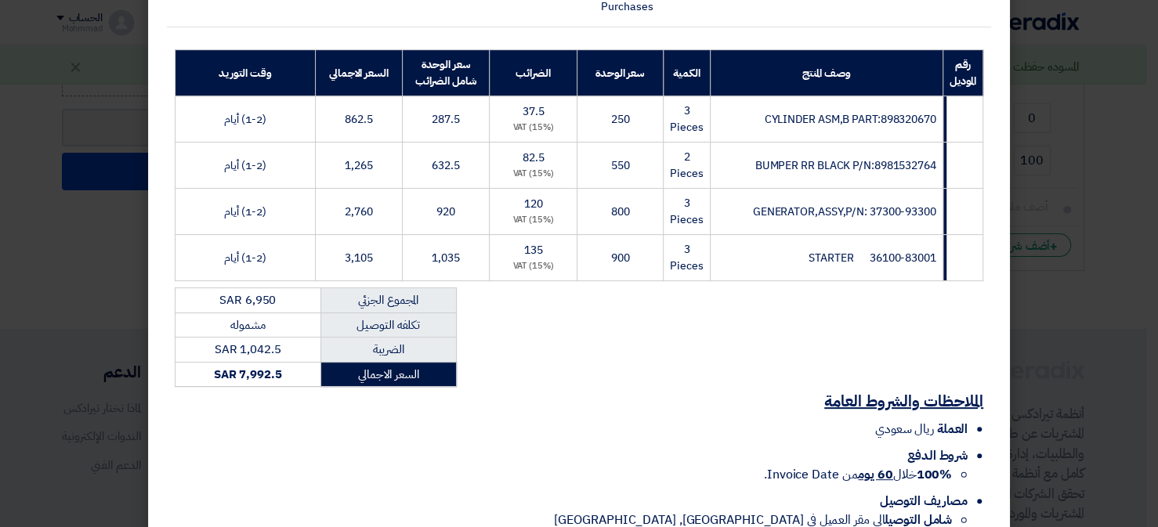
scroll to position [300, 0]
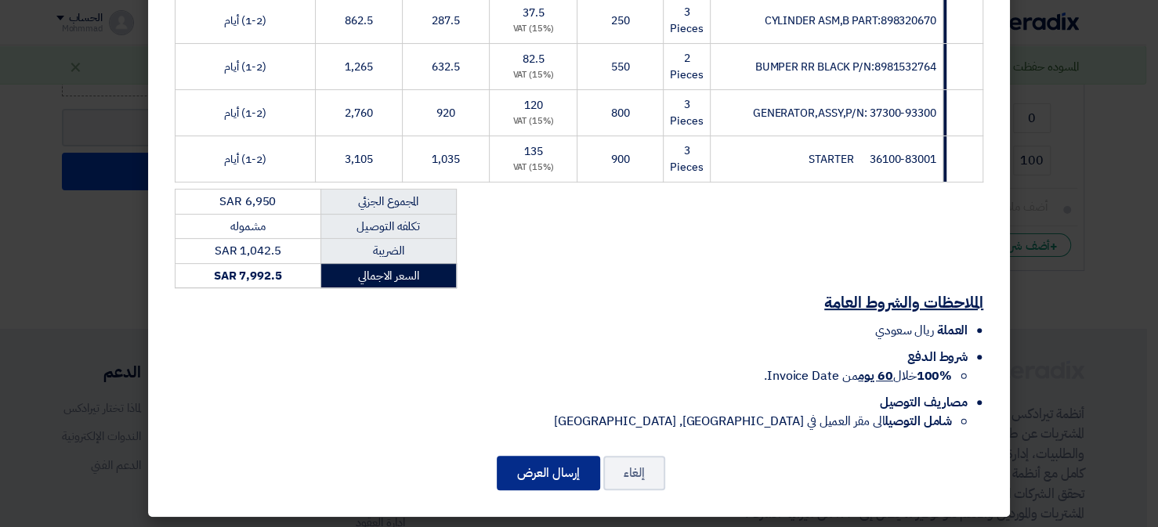
click at [547, 473] on button "إرسال العرض" at bounding box center [548, 473] width 103 height 34
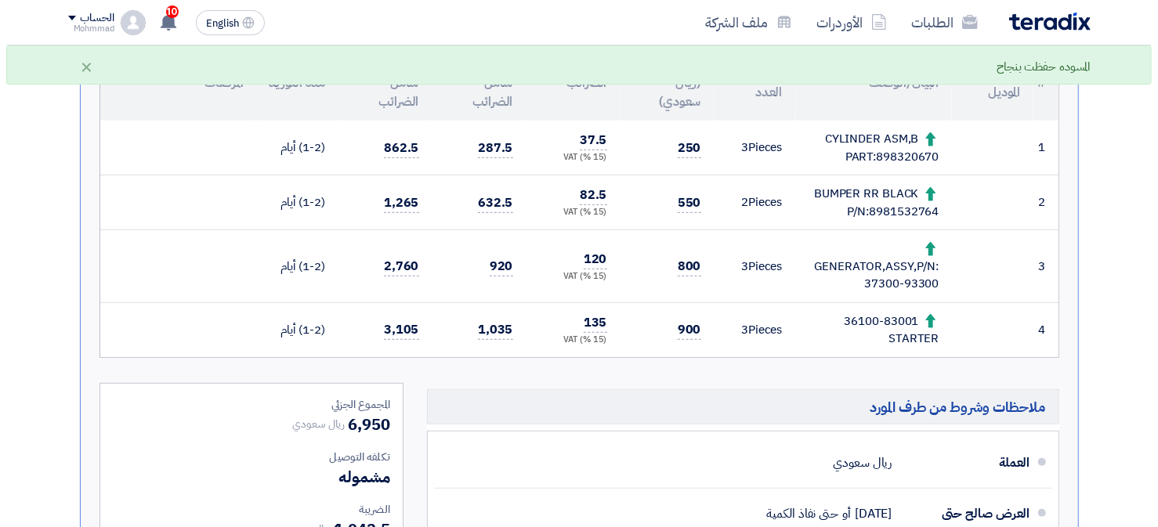
scroll to position [197, 0]
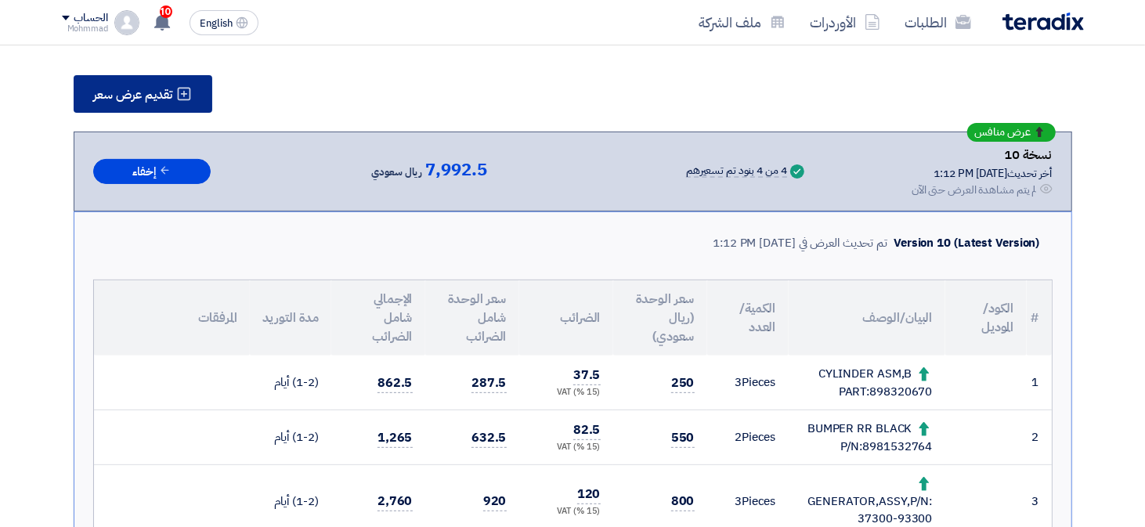
click at [172, 81] on button "تقديم عرض سعر" at bounding box center [143, 94] width 139 height 38
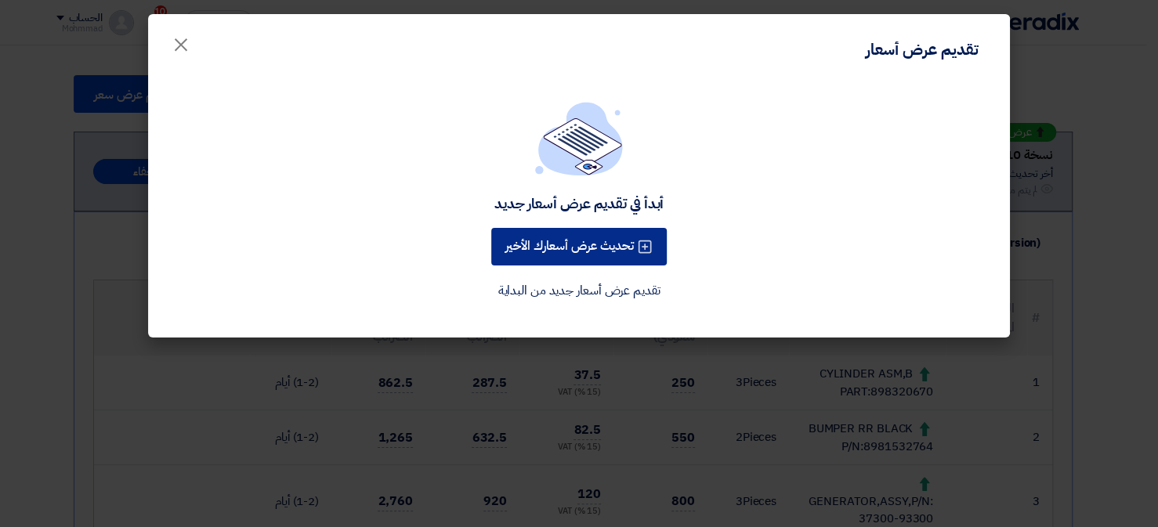
click at [541, 237] on button "تحديث عرض أسعارك الأخير" at bounding box center [578, 247] width 175 height 38
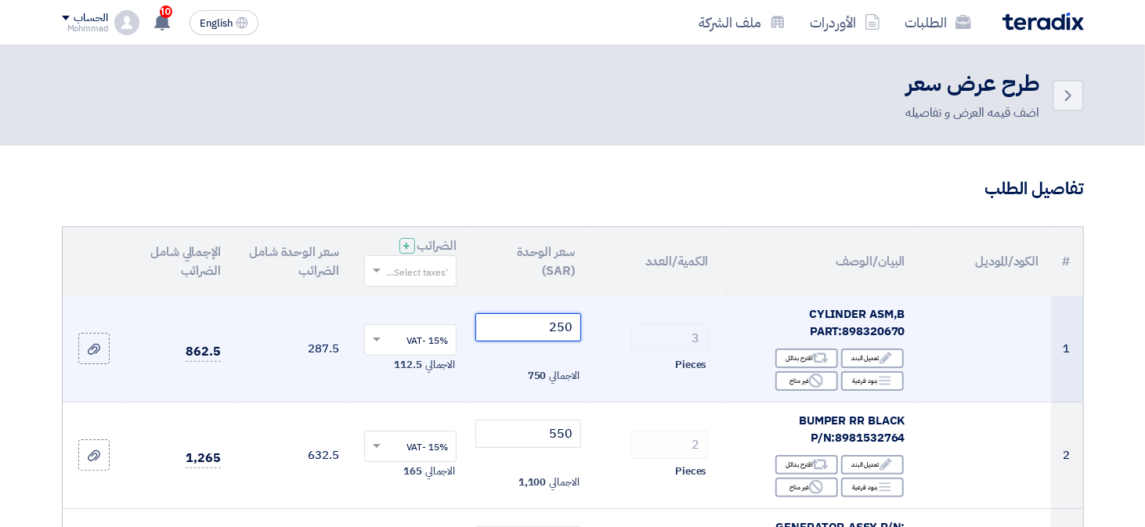
click at [557, 333] on input "250" at bounding box center [528, 327] width 106 height 28
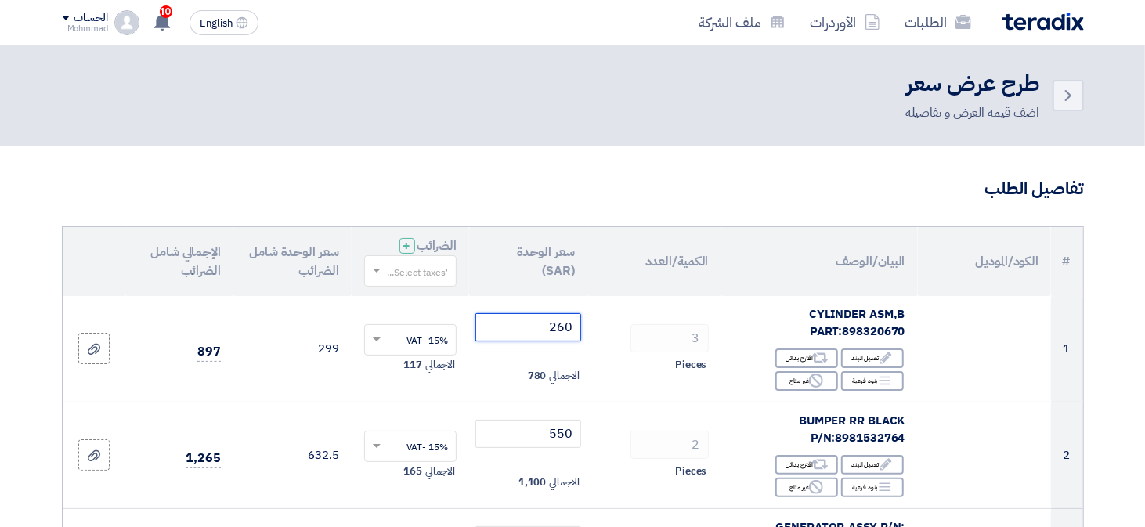
type input "260"
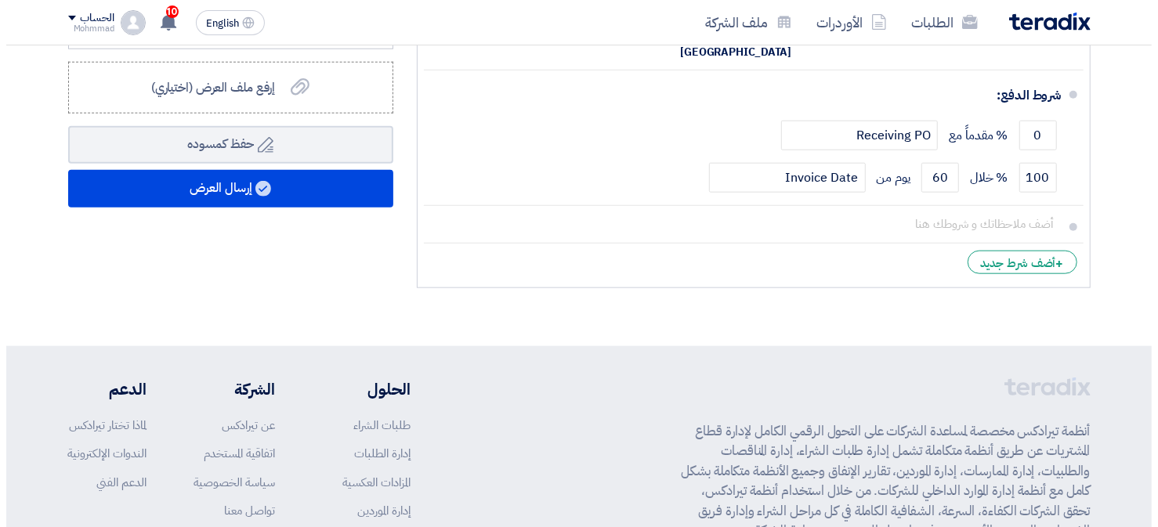
scroll to position [1018, 0]
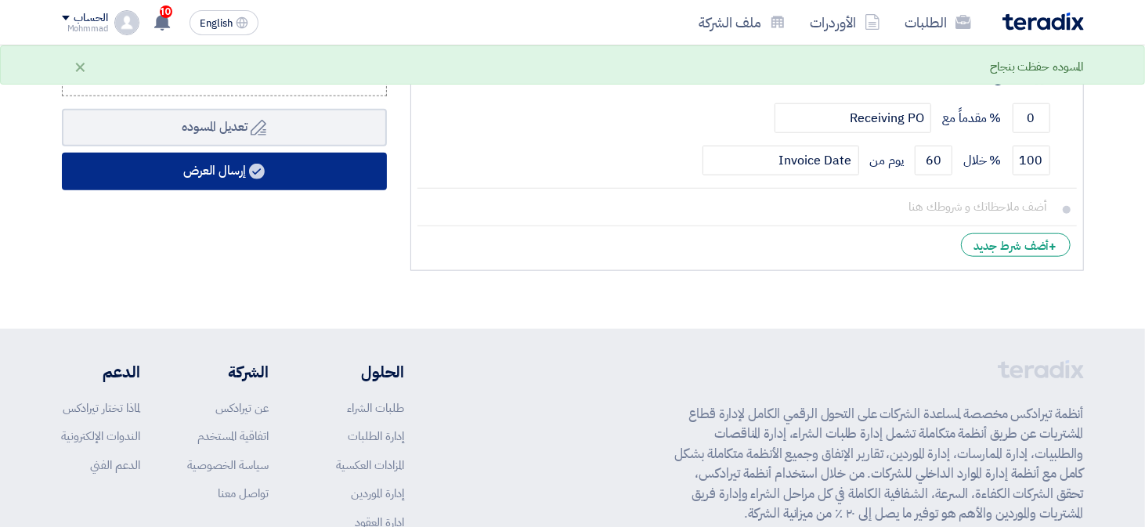
click at [252, 168] on use at bounding box center [257, 172] width 16 height 16
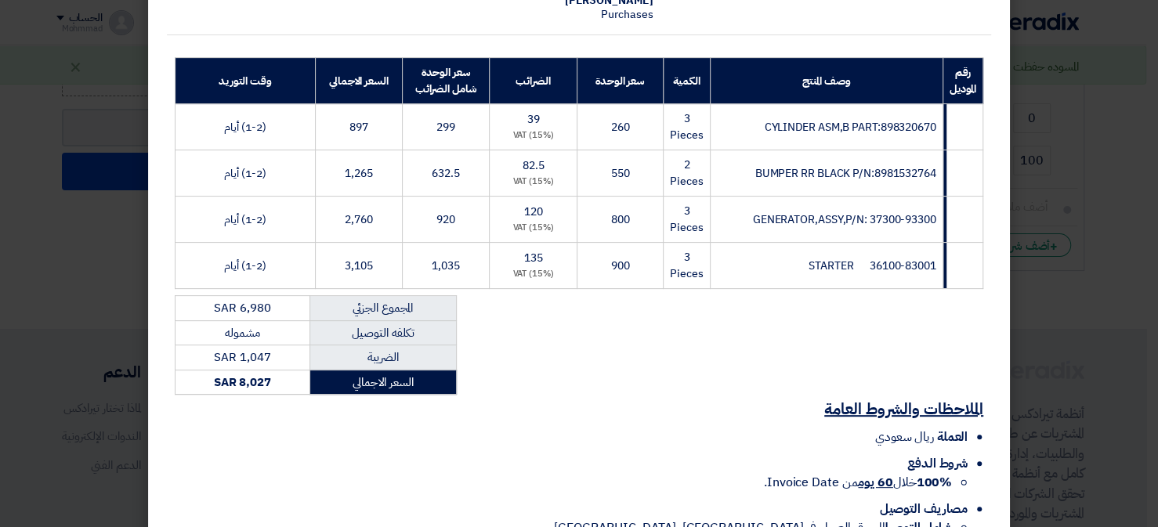
scroll to position [300, 0]
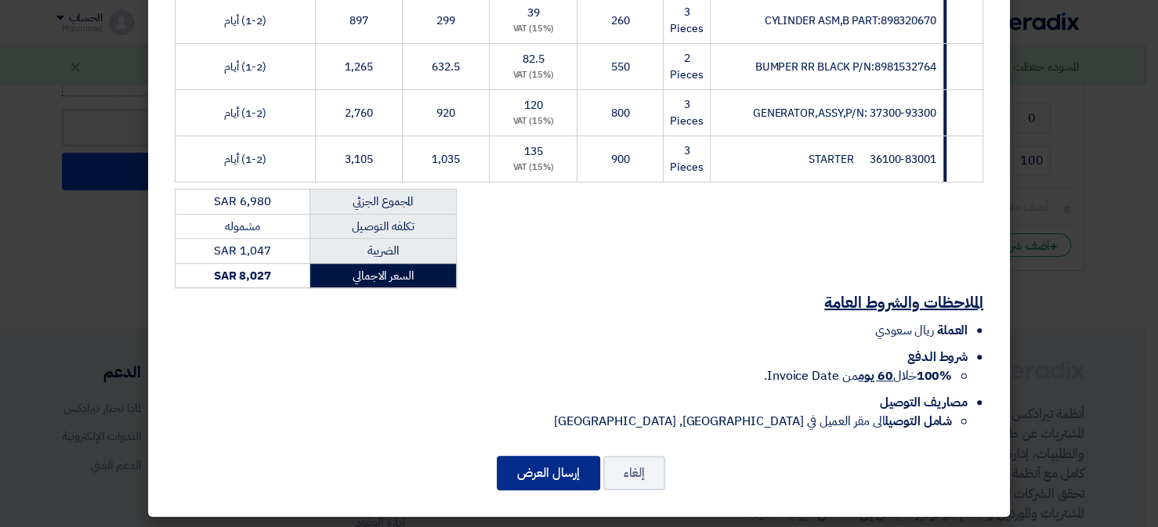
click at [529, 469] on button "إرسال العرض" at bounding box center [548, 473] width 103 height 34
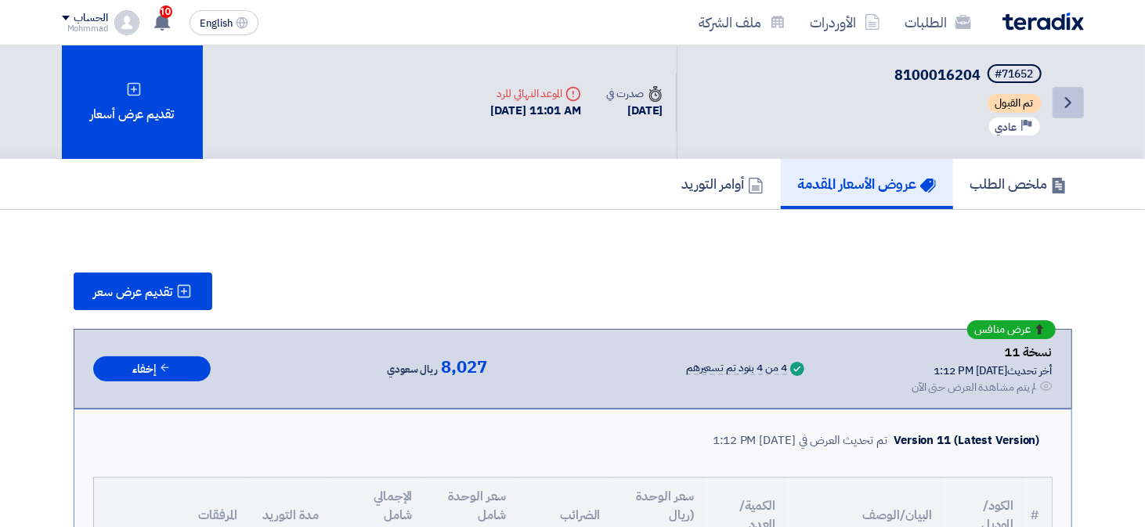
click at [1064, 99] on icon "Back" at bounding box center [1068, 102] width 19 height 19
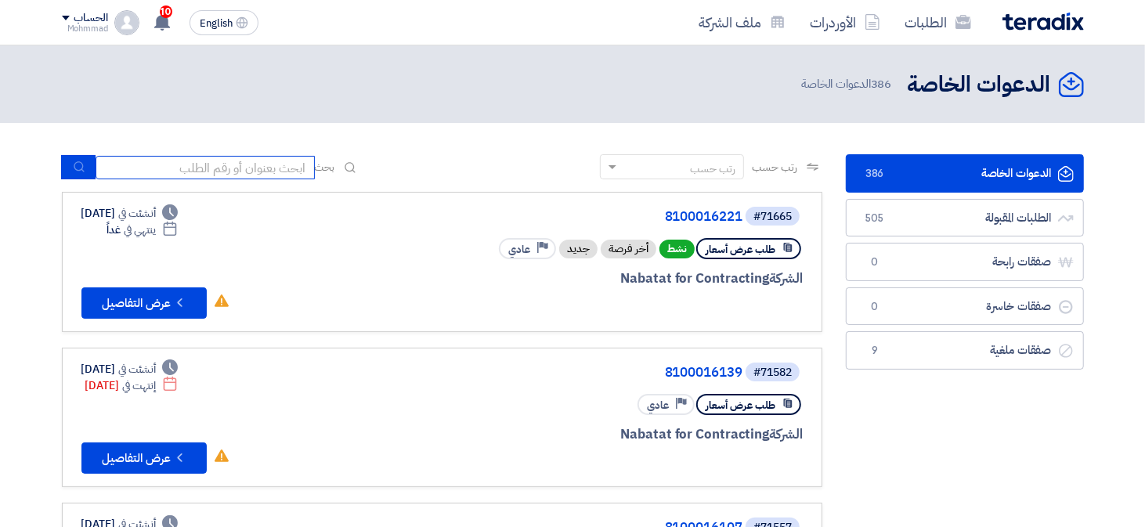
click at [232, 172] on input at bounding box center [205, 167] width 219 height 23
paste input "71664"
type input "71664"
click at [78, 162] on use "submit" at bounding box center [79, 167] width 10 height 10
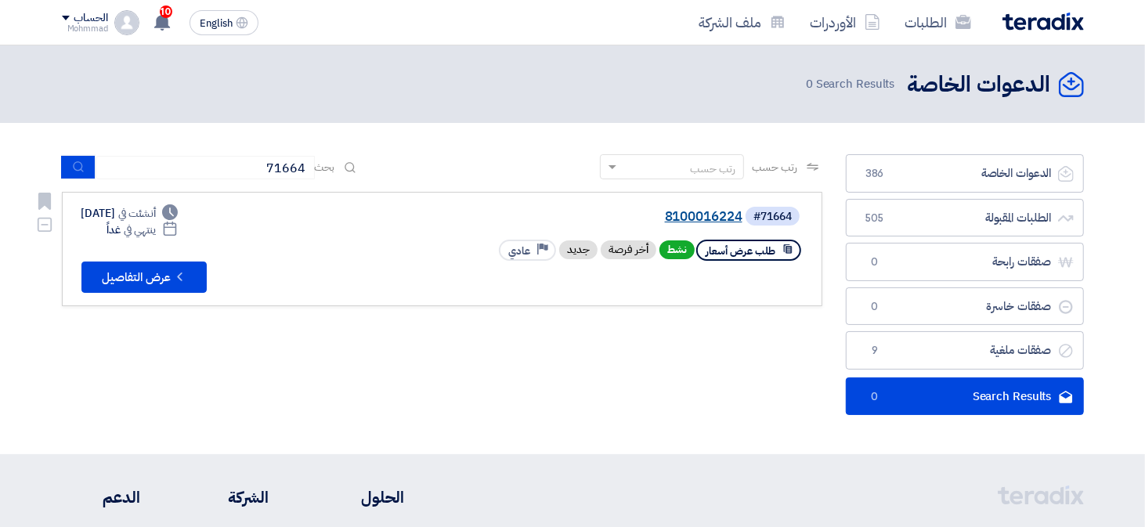
click at [707, 221] on link "8100016224" at bounding box center [585, 217] width 313 height 14
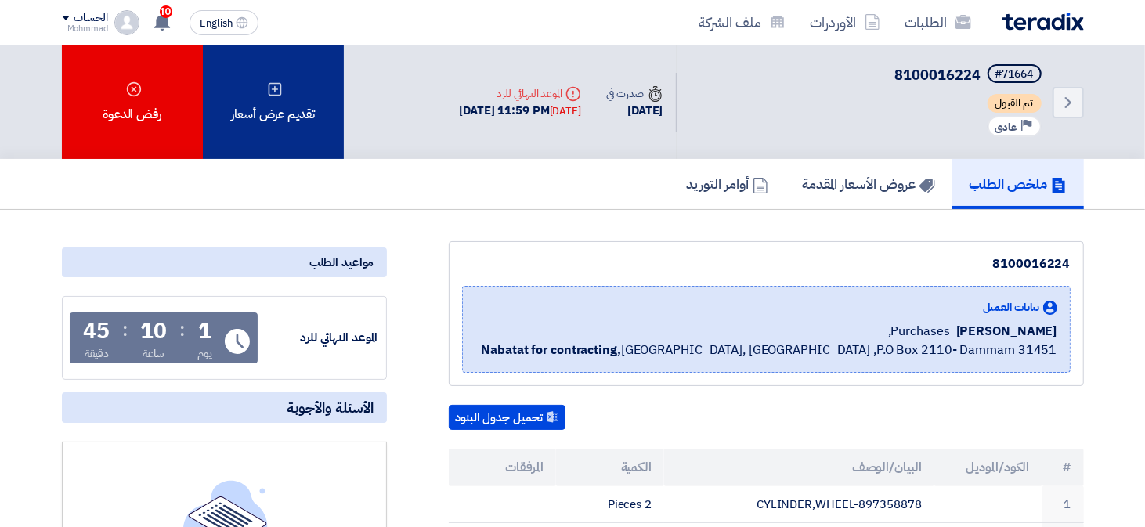
click at [310, 113] on div "تقديم عرض أسعار" at bounding box center [273, 102] width 141 height 114
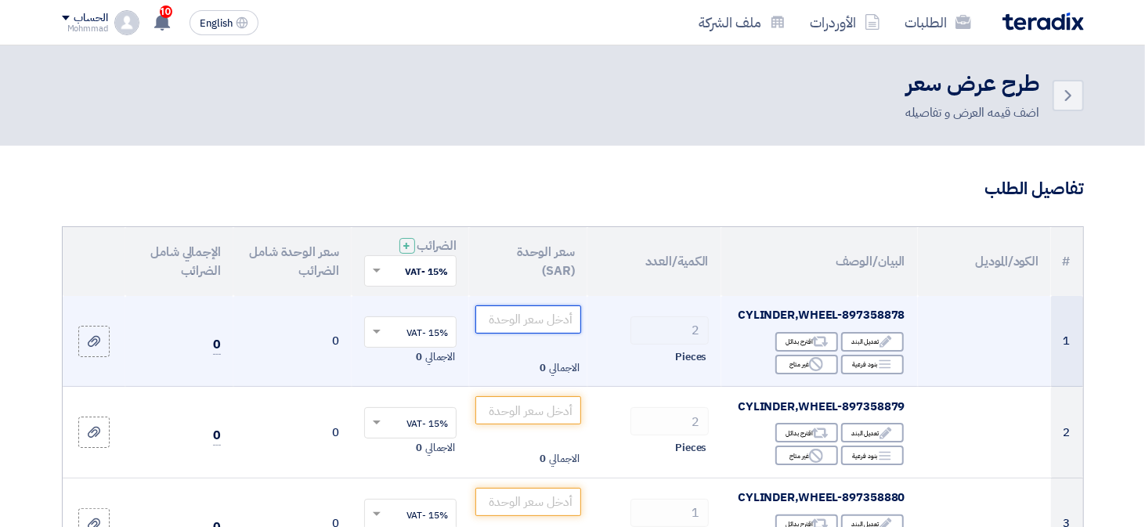
click at [540, 323] on input "number" at bounding box center [528, 319] width 106 height 28
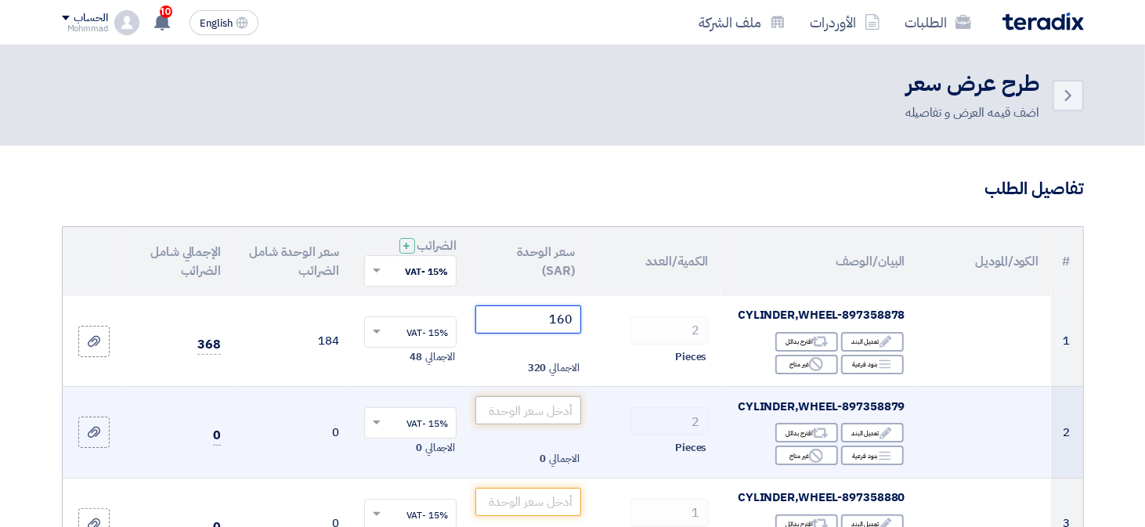
type input "160"
click at [569, 417] on input "number" at bounding box center [528, 410] width 106 height 28
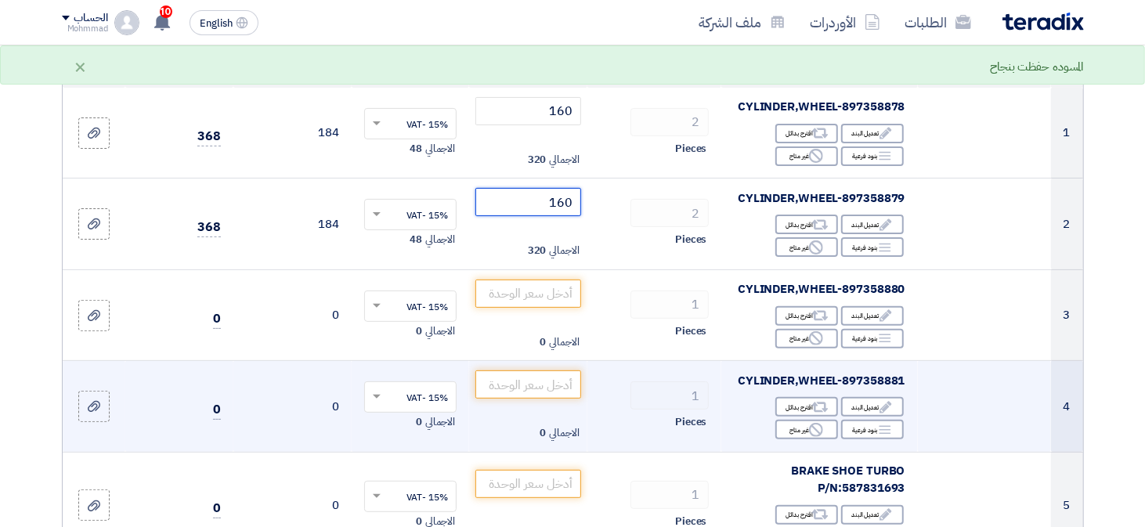
scroll to position [235, 0]
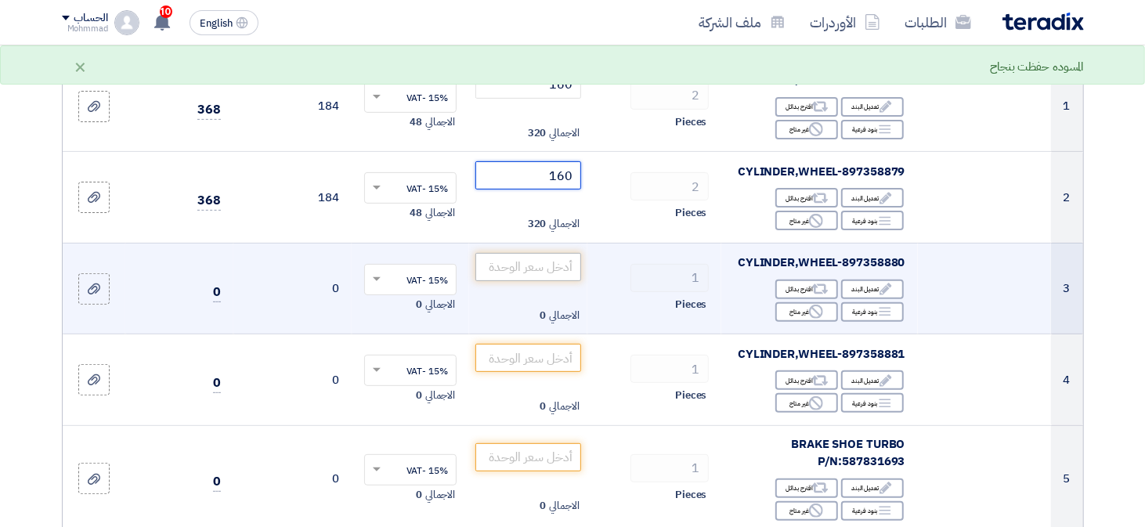
type input "160"
click at [557, 266] on input "number" at bounding box center [528, 267] width 106 height 28
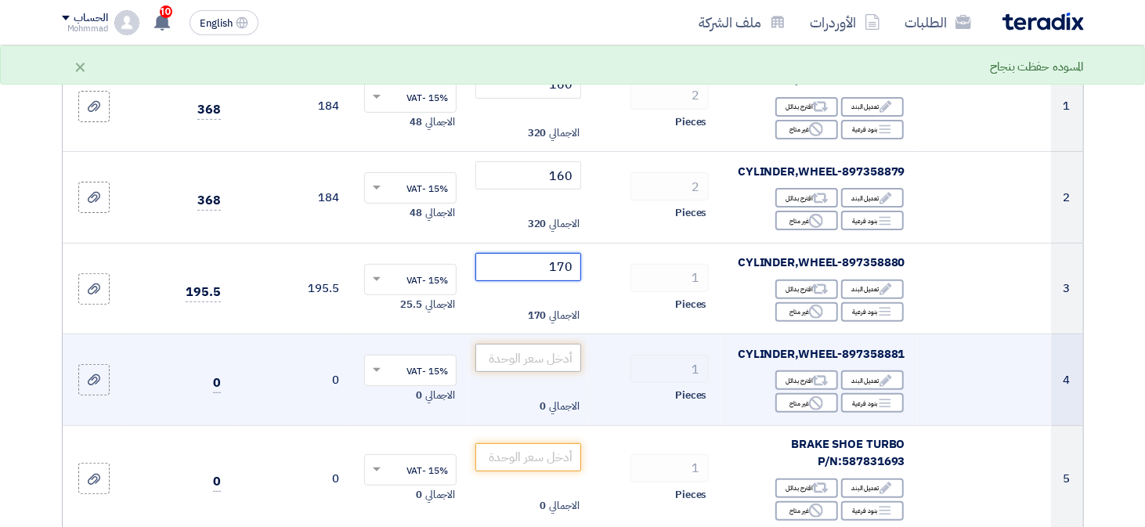
type input "170"
click at [536, 346] on input "number" at bounding box center [528, 358] width 106 height 28
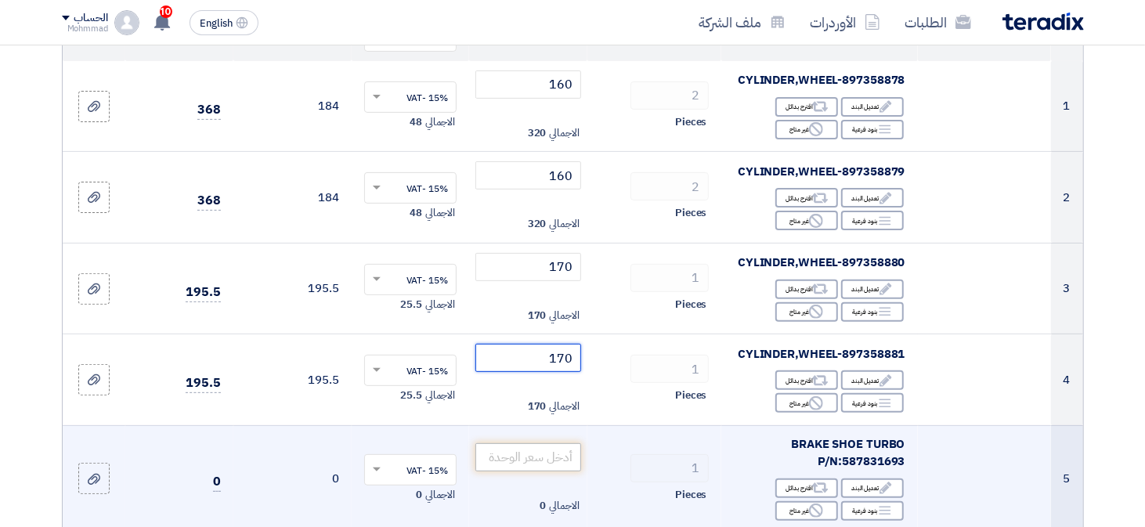
type input "170"
click at [540, 459] on input "number" at bounding box center [528, 457] width 106 height 28
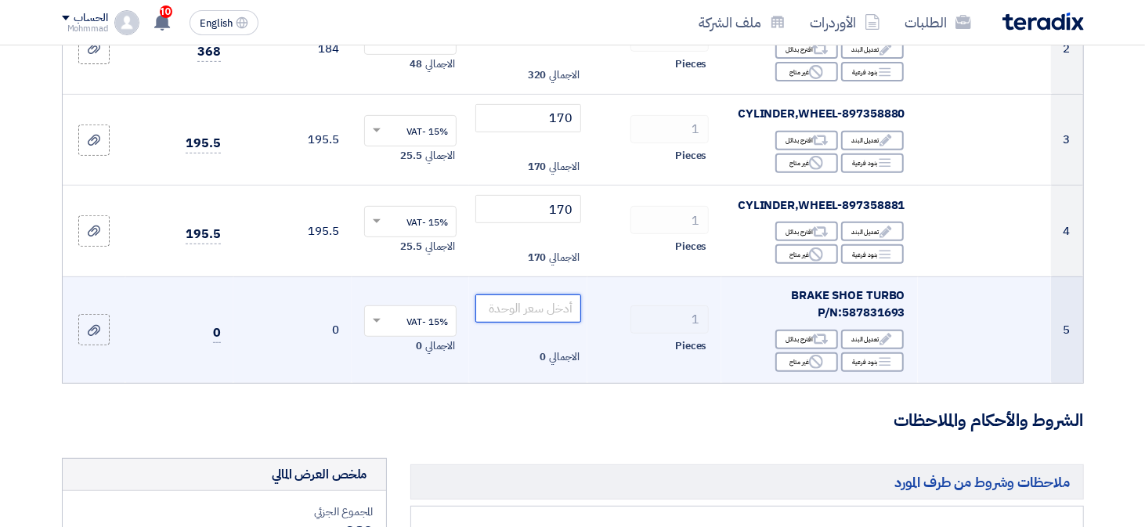
scroll to position [392, 0]
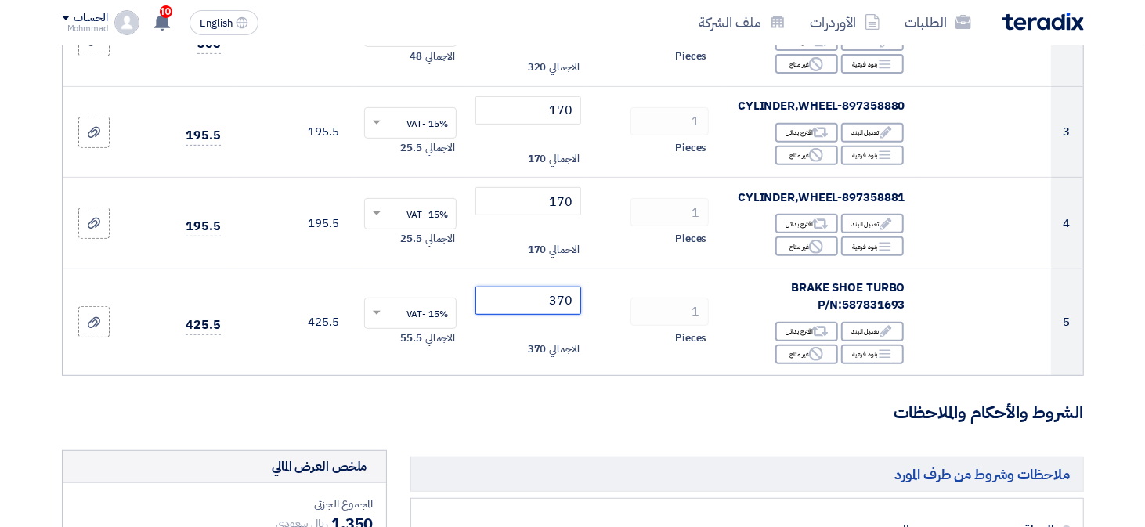
type input "370"
click at [605, 440] on form "تفاصيل الطلب # الكود/الموديل البيان/الوصف الكمية/العدد سعر الوحدة (SAR) الضرائب…" at bounding box center [573, 388] width 1022 height 1207
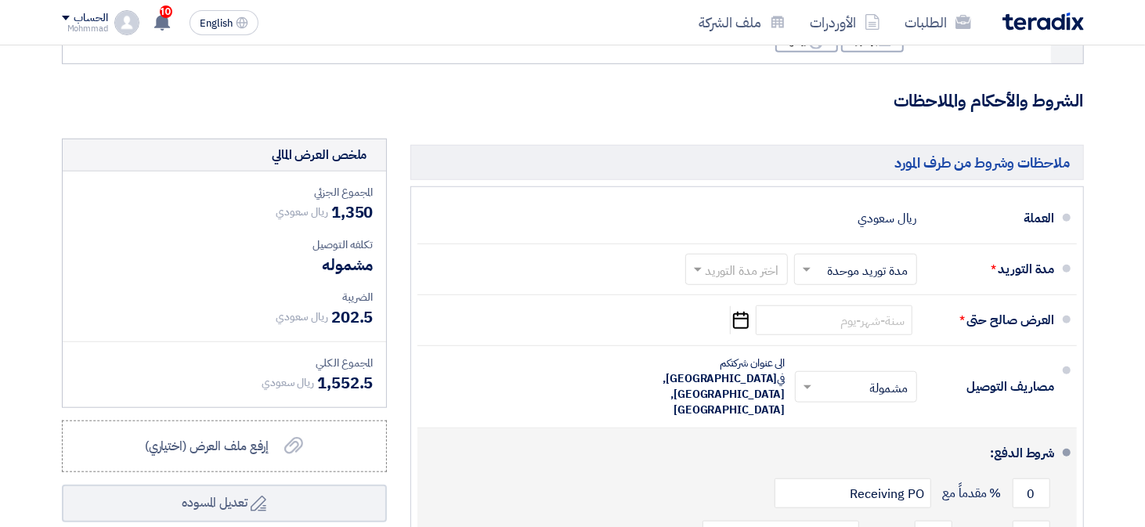
scroll to position [705, 0]
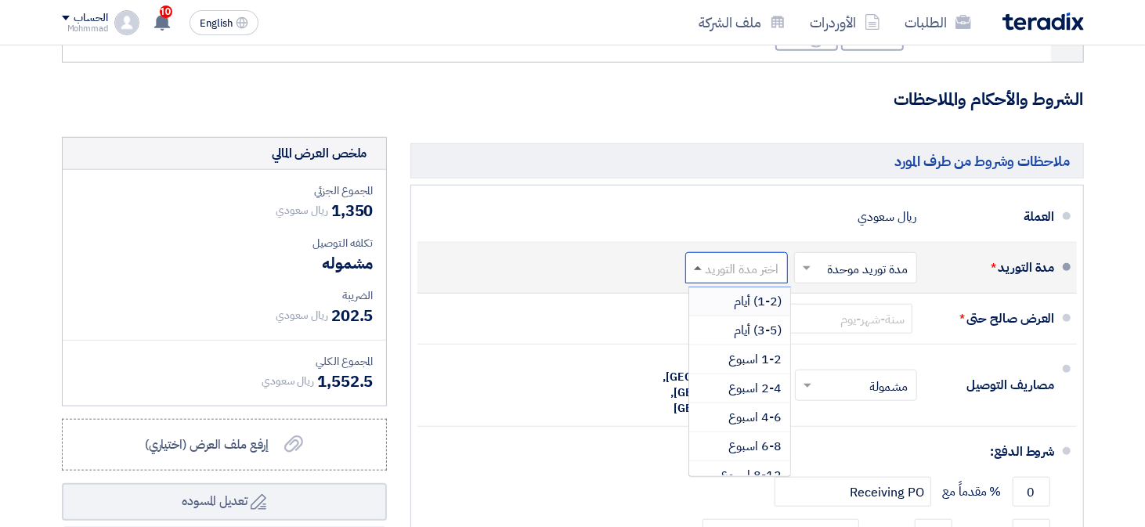
click at [700, 268] on span at bounding box center [698, 268] width 8 height 4
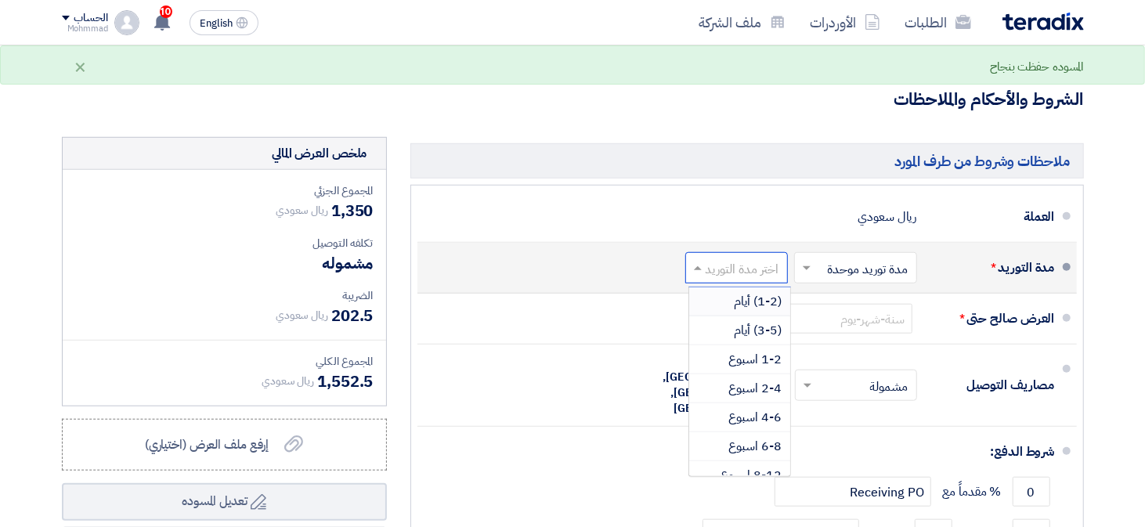
click at [717, 301] on div "(1-2) أيام" at bounding box center [739, 301] width 101 height 29
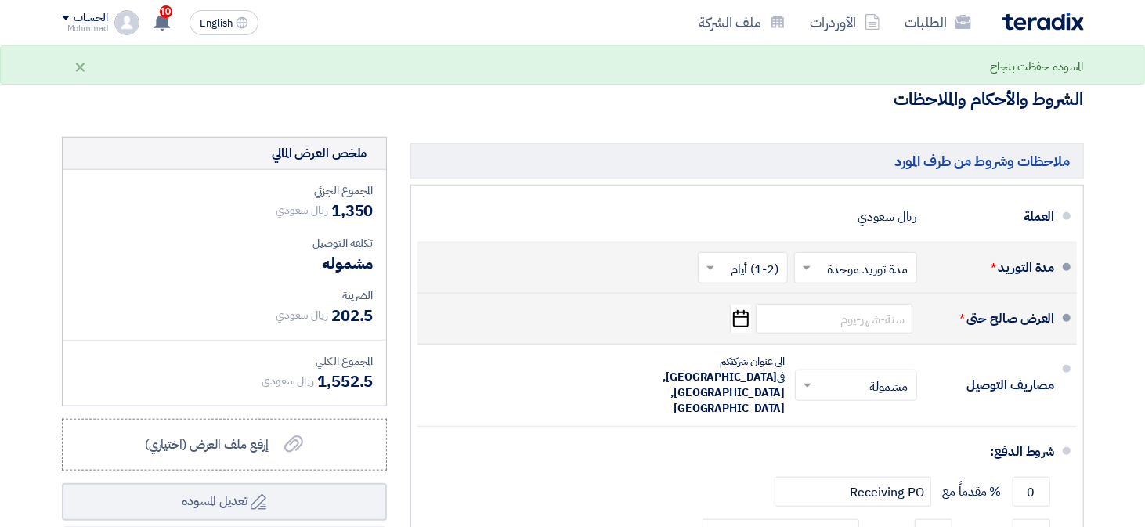
click at [745, 315] on icon "Pick a date" at bounding box center [740, 319] width 21 height 28
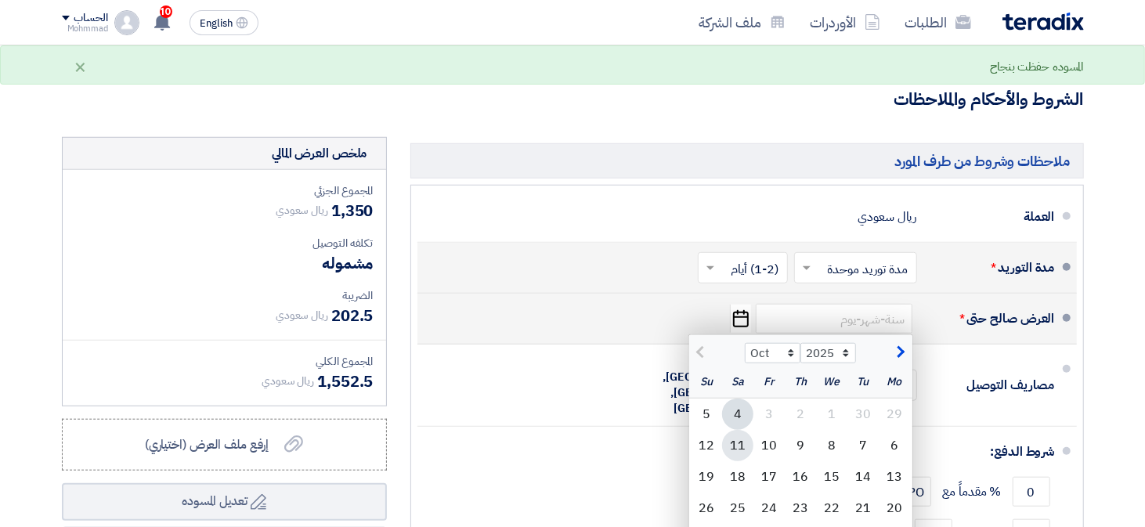
click at [734, 438] on div "11" at bounding box center [737, 445] width 31 height 31
type input "[DATE]"
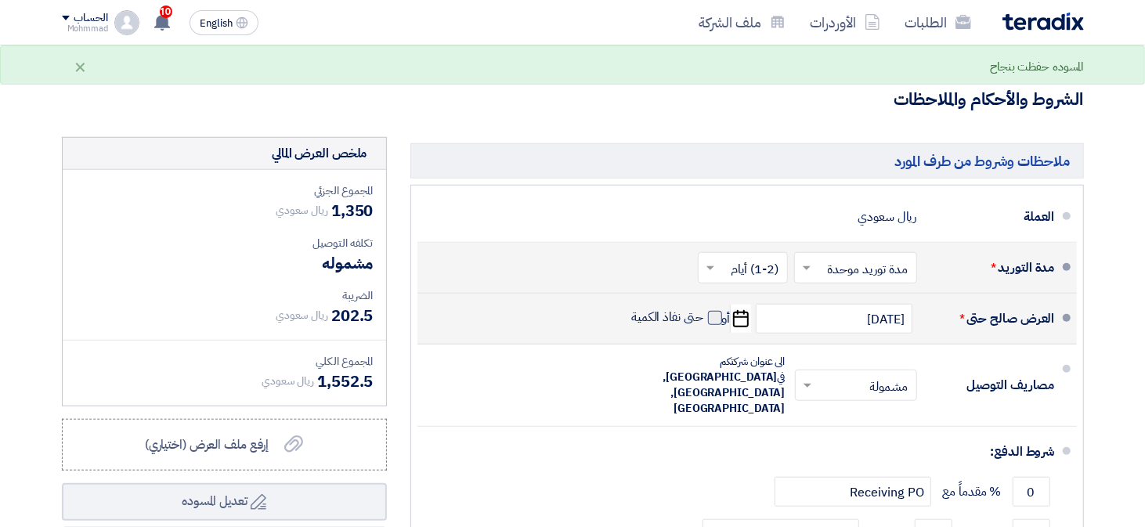
click at [713, 320] on span at bounding box center [715, 318] width 14 height 14
click at [703, 320] on input "حتى نفاذ الكمية" at bounding box center [665, 324] width 75 height 30
checkbox input "true"
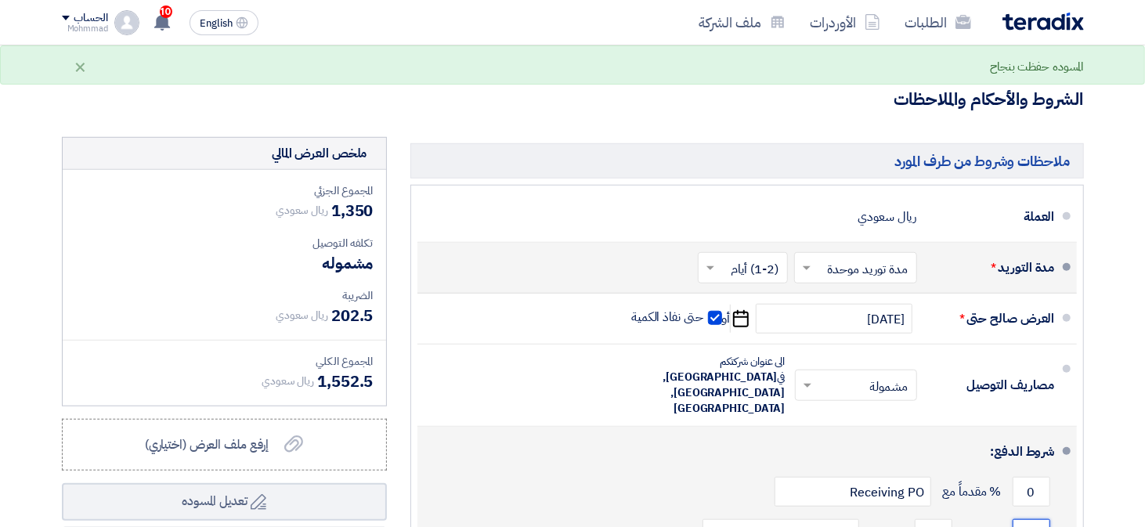
click at [1029, 519] on input "0" at bounding box center [1032, 534] width 38 height 30
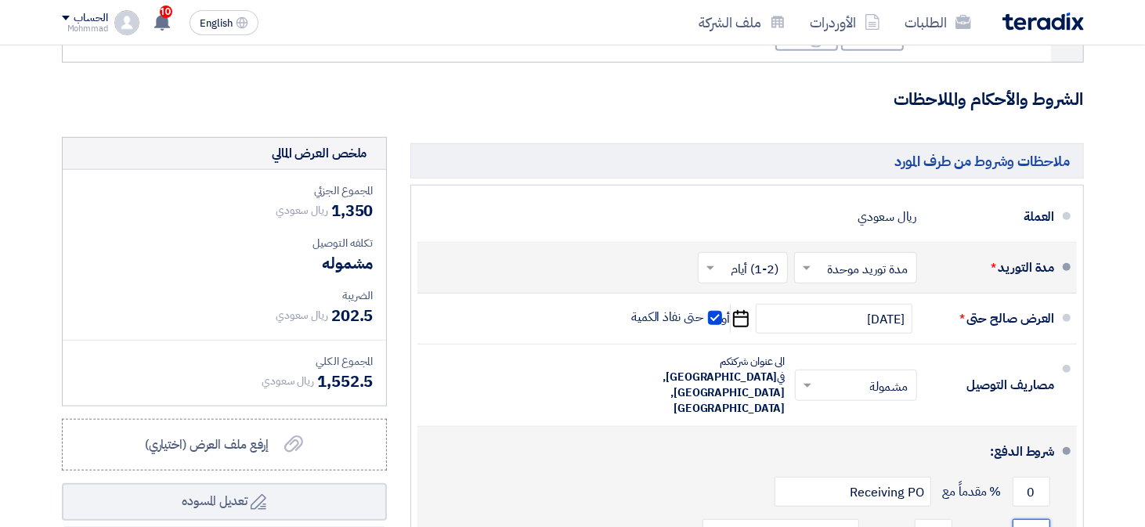
type input "100"
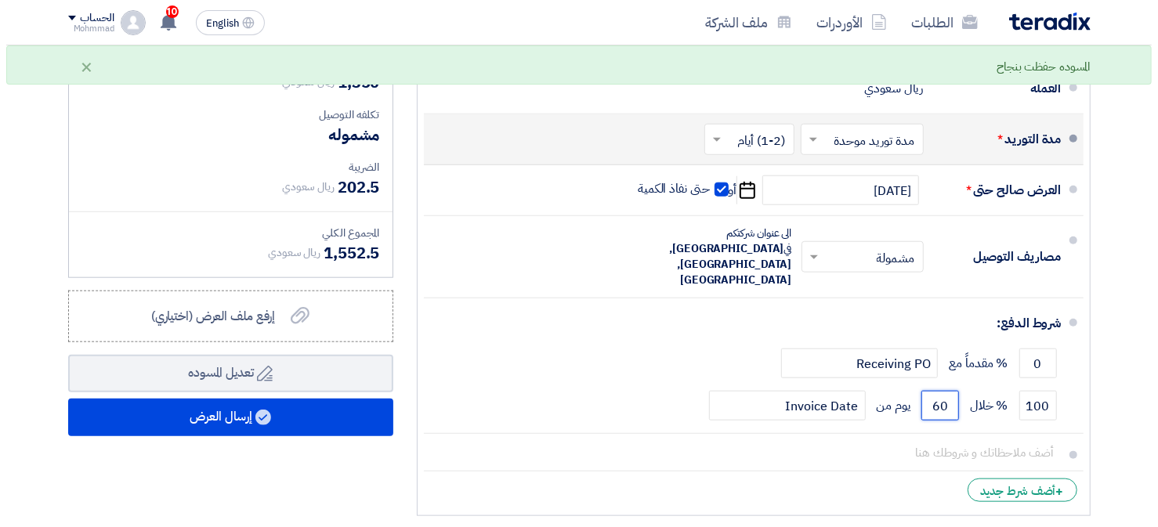
scroll to position [862, 0]
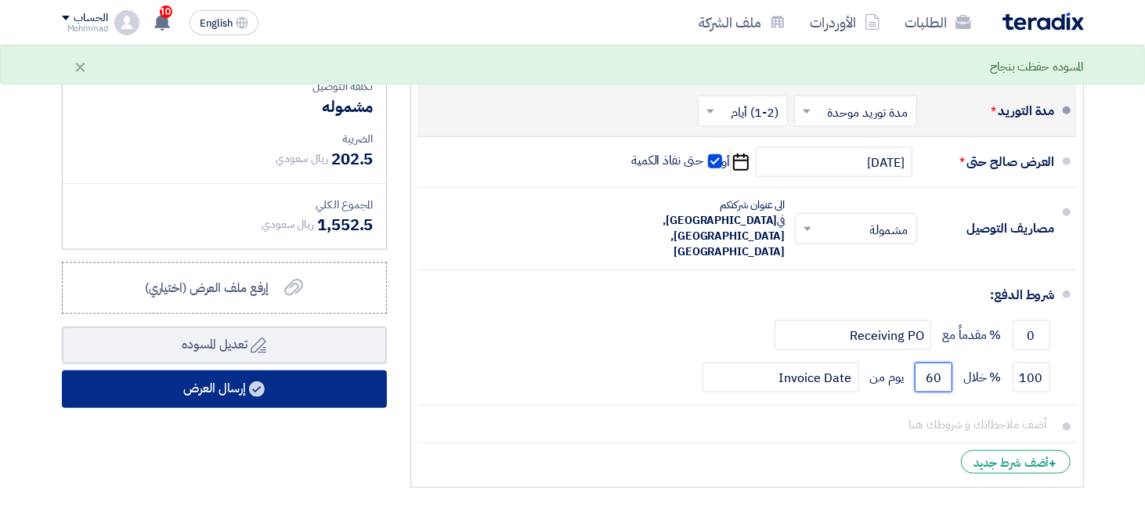
type input "60"
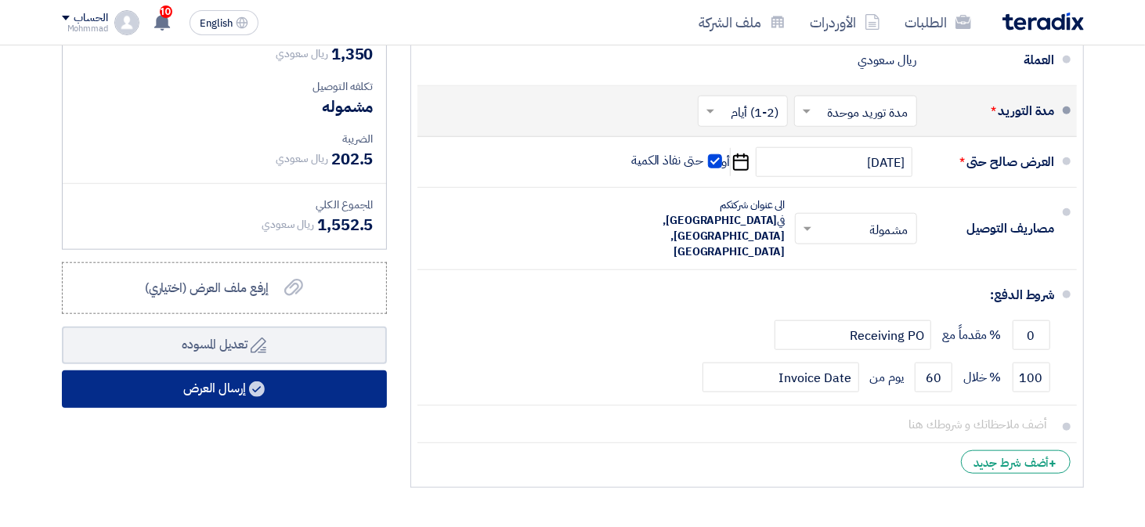
click at [246, 388] on button "إرسال العرض" at bounding box center [224, 389] width 325 height 38
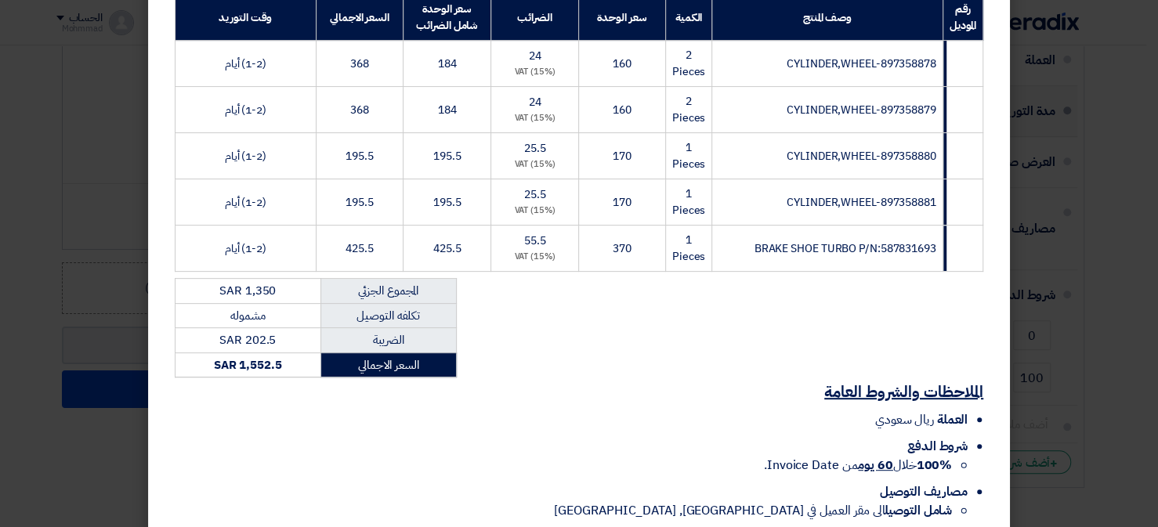
scroll to position [345, 0]
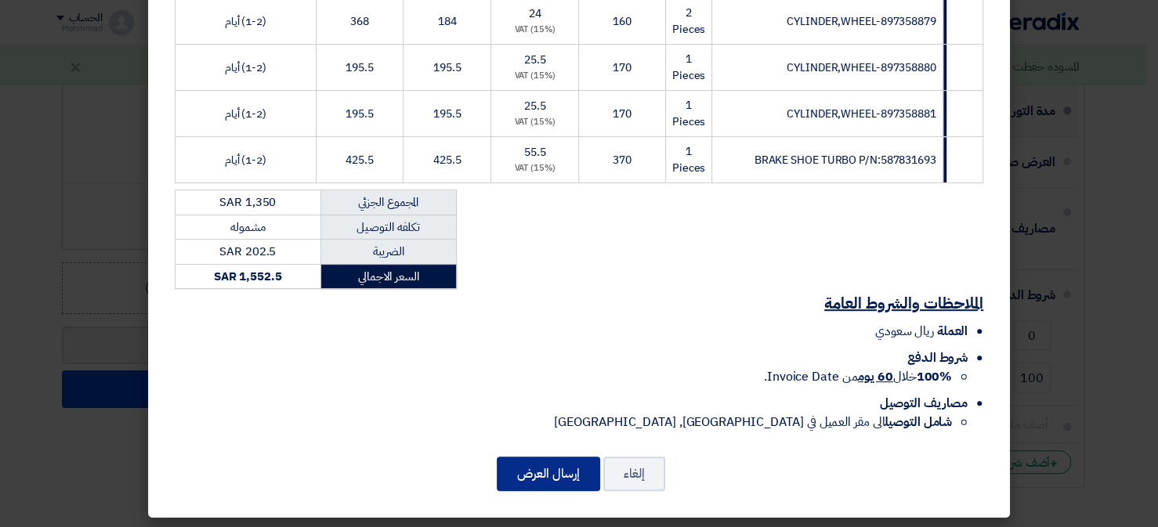
click at [561, 478] on button "إرسال العرض" at bounding box center [548, 474] width 103 height 34
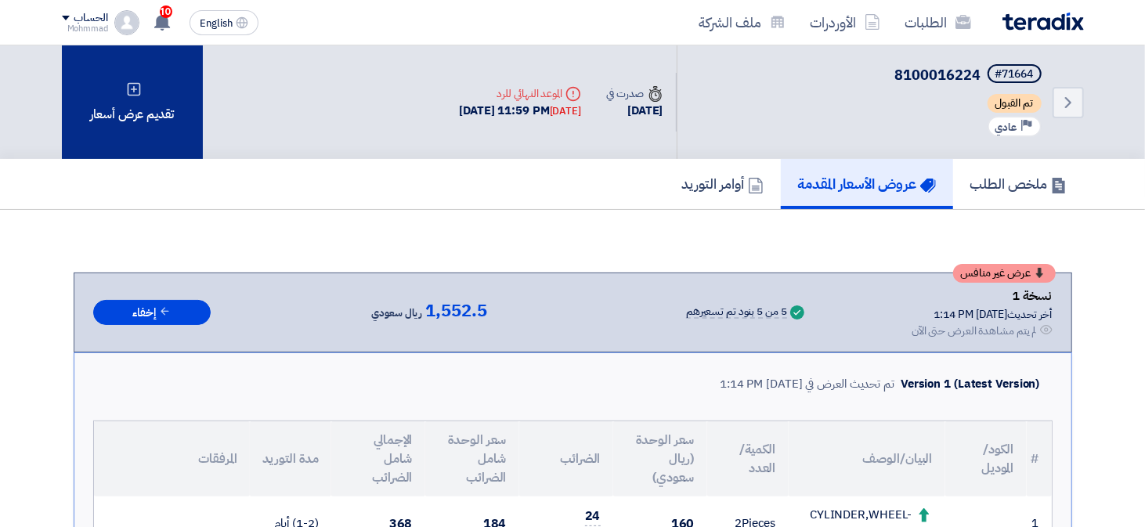
click at [94, 96] on div "تقديم عرض أسعار" at bounding box center [132, 102] width 141 height 114
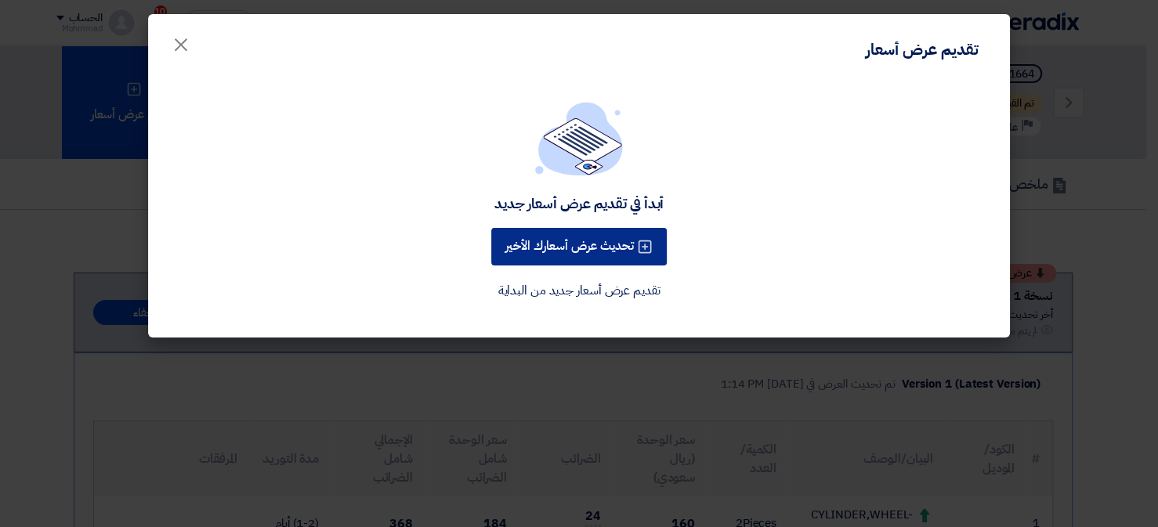
click at [551, 247] on button "تحديث عرض أسعارك الأخير" at bounding box center [578, 247] width 175 height 38
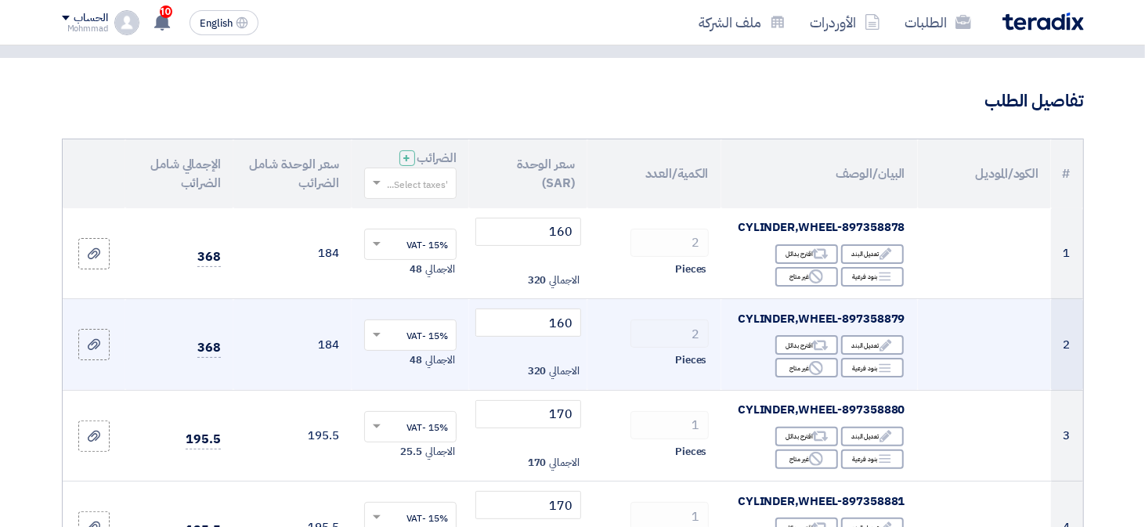
scroll to position [313, 0]
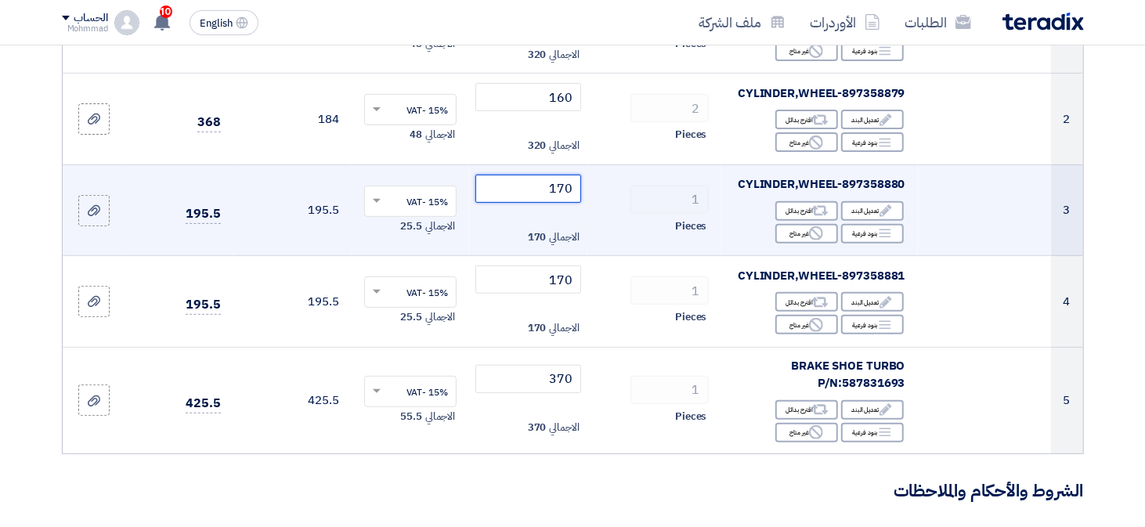
click at [565, 192] on input "170" at bounding box center [528, 189] width 106 height 28
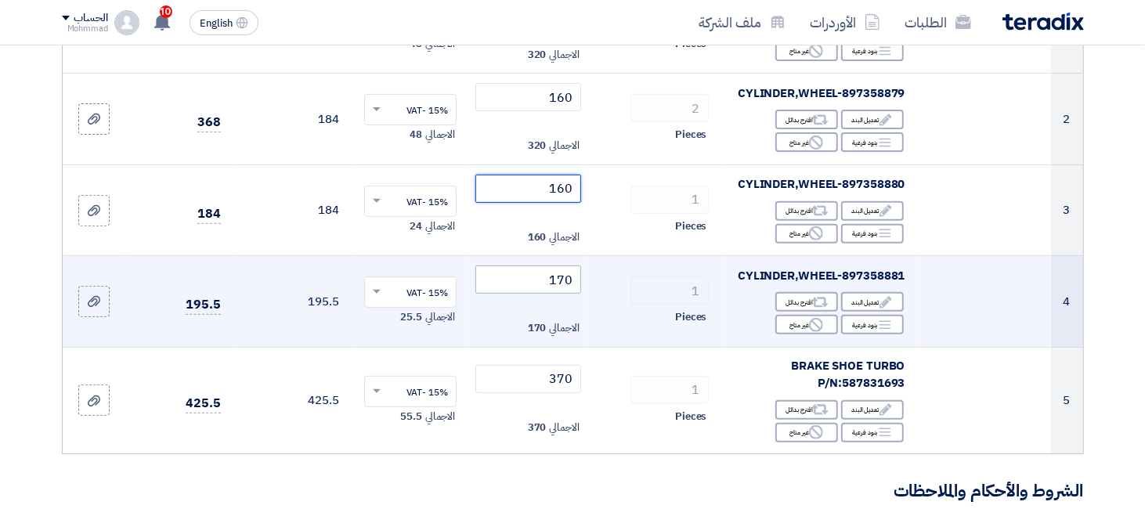
type input "160"
click at [565, 281] on input "170" at bounding box center [528, 280] width 106 height 28
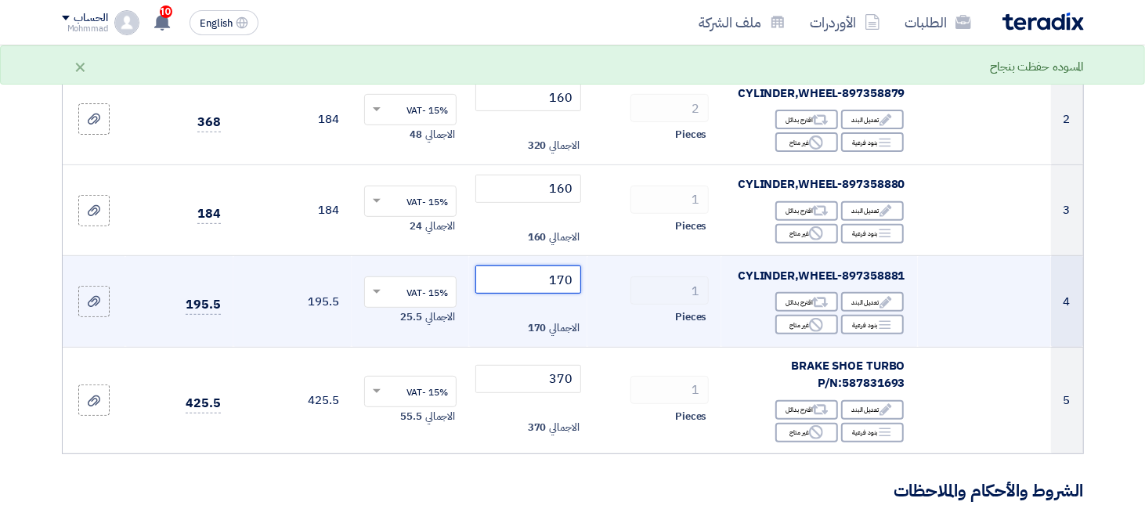
click at [565, 281] on input "170" at bounding box center [528, 280] width 106 height 28
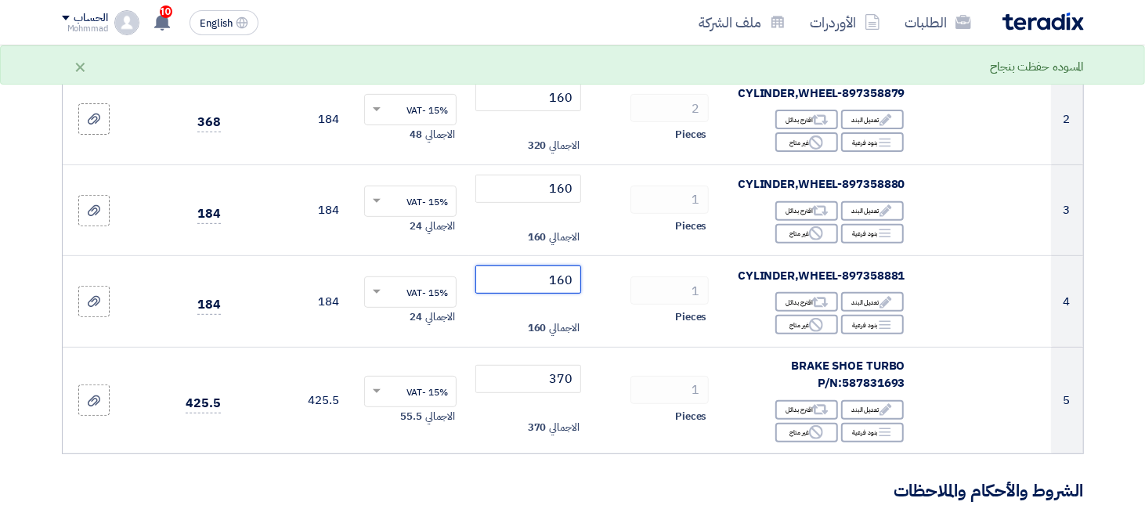
type input "160"
click at [1134, 284] on section "تفاصيل الطلب # الكود/الموديل البيان/الوصف الكمية/العدد سعر الوحدة (SAR) الضرائب…" at bounding box center [572, 463] width 1145 height 1262
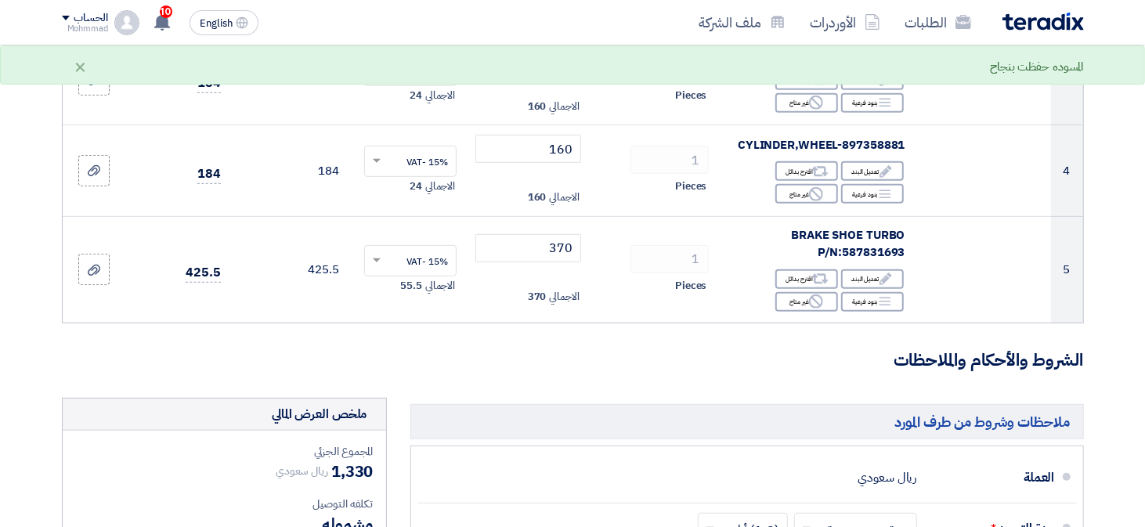
scroll to position [548, 0]
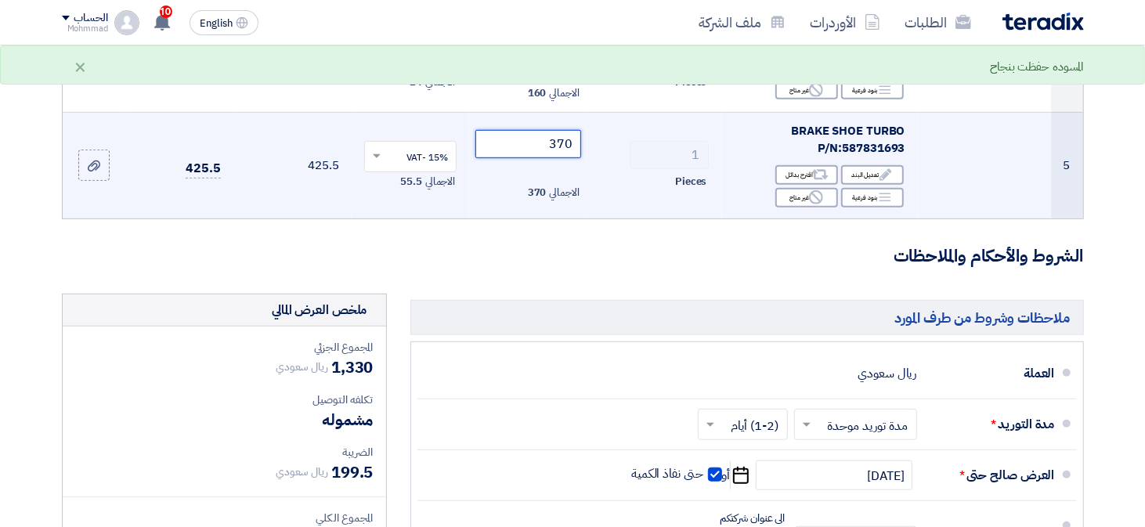
click at [552, 146] on input "370" at bounding box center [528, 144] width 106 height 28
click at [562, 142] on input "370" at bounding box center [528, 144] width 106 height 28
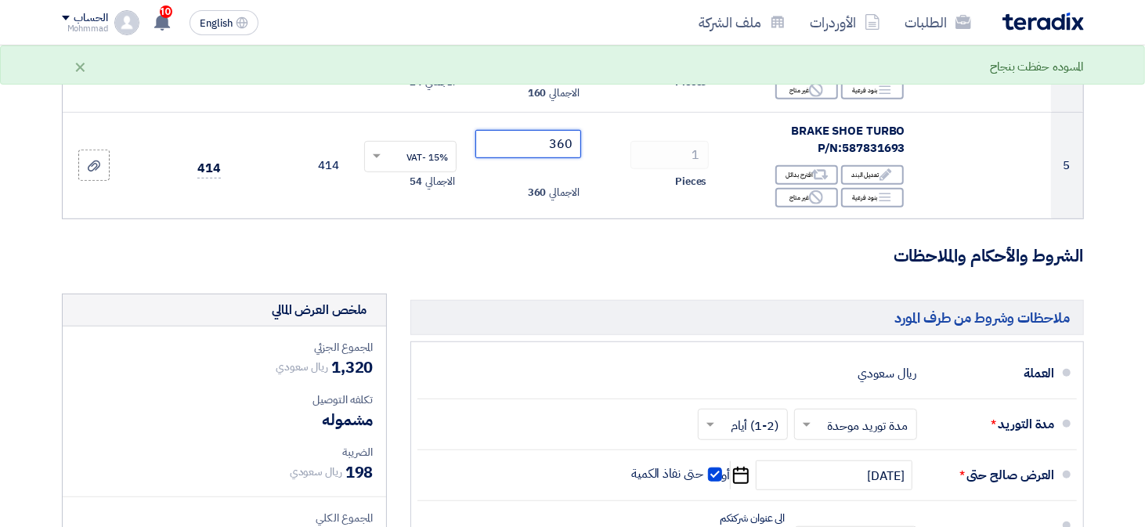
type input "360"
click at [436, 255] on h3 "الشروط والأحكام والملاحظات" at bounding box center [573, 256] width 1022 height 24
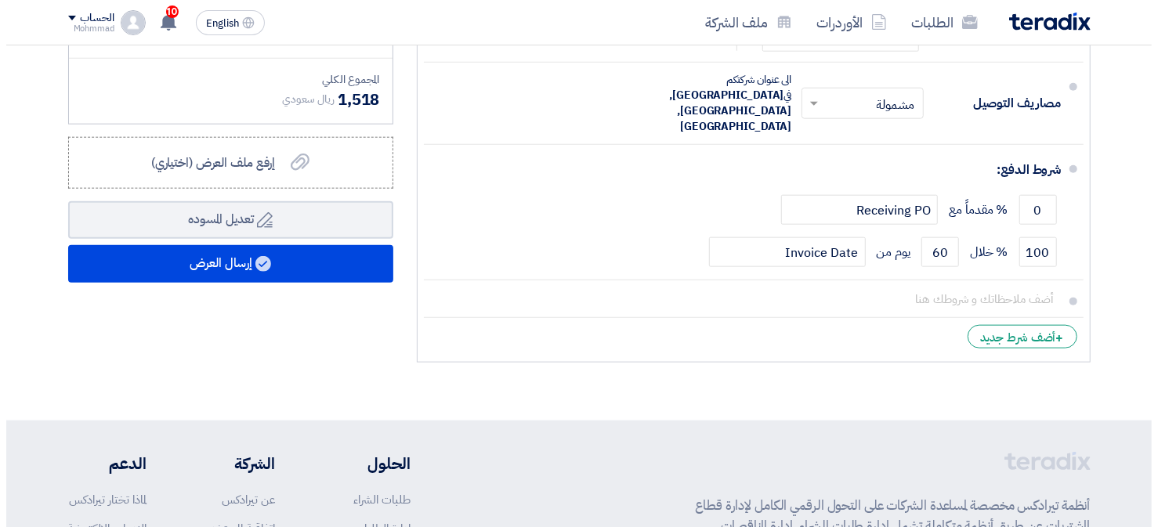
scroll to position [1018, 0]
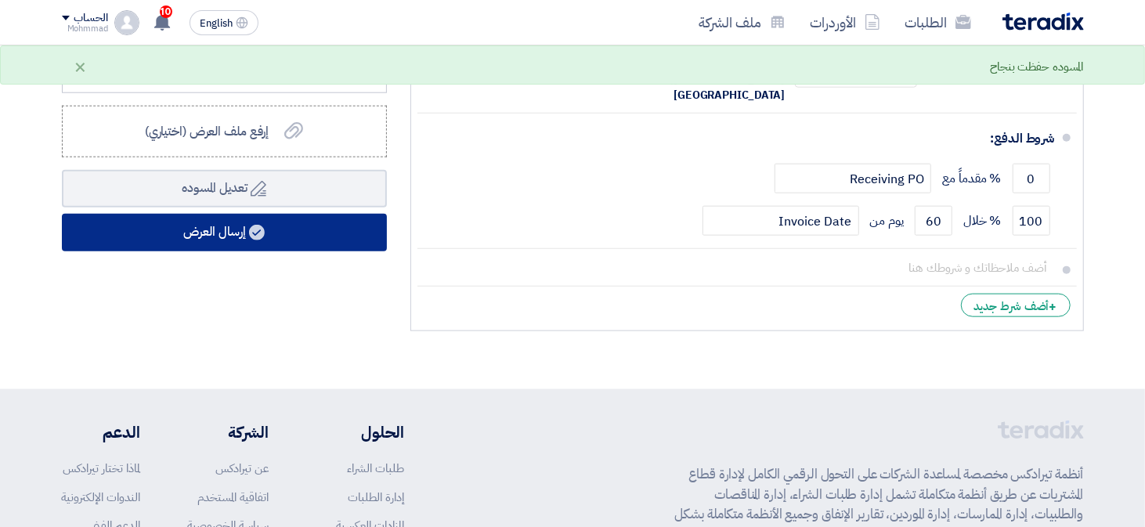
click at [281, 223] on button "إرسال العرض" at bounding box center [224, 233] width 325 height 38
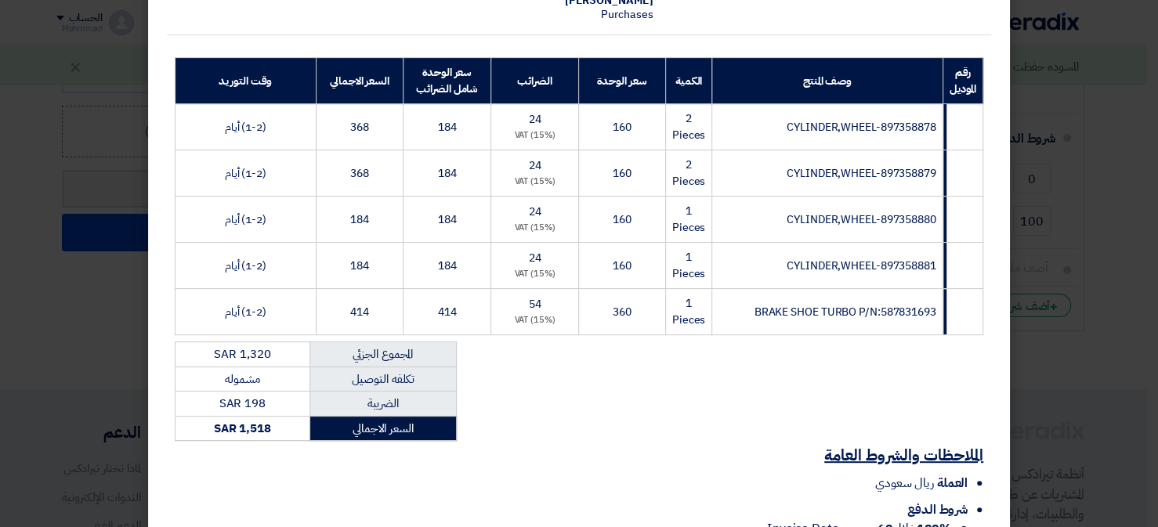
scroll to position [345, 0]
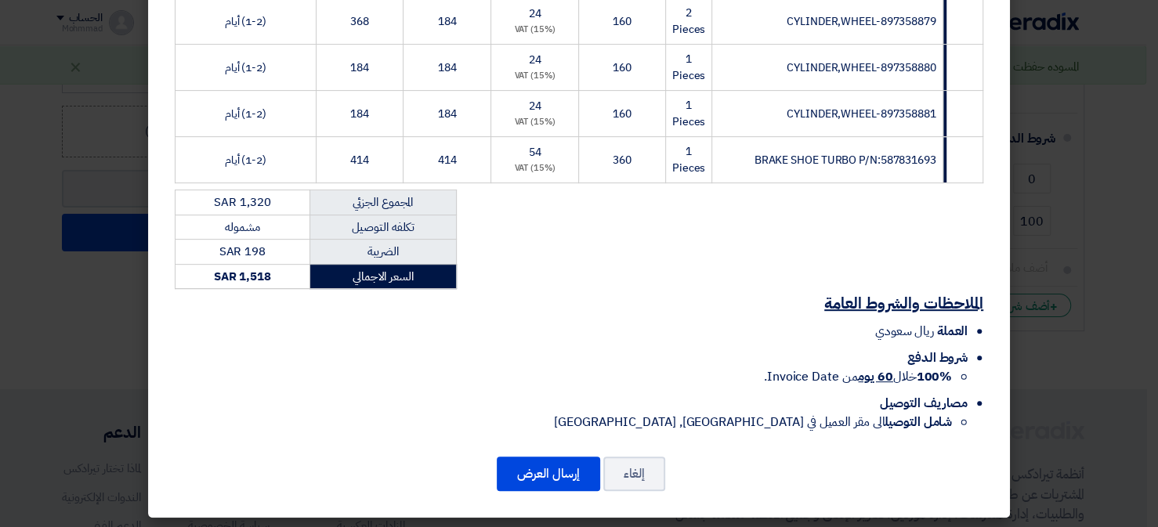
click at [553, 489] on div "[PERSON_NAME] Trading Co. [GEOGRAPHIC_DATA], [GEOGRAPHIC_DATA], [GEOGRAPHIC_DAT…" at bounding box center [579, 94] width 862 height 850
click at [559, 468] on button "إرسال العرض" at bounding box center [548, 474] width 103 height 34
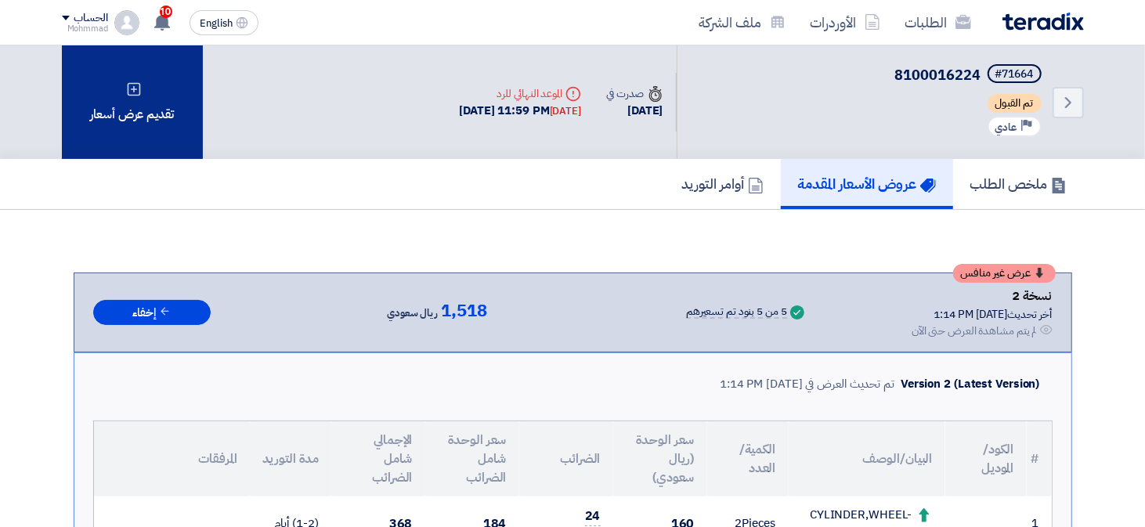
click at [159, 104] on div "تقديم عرض أسعار" at bounding box center [132, 102] width 141 height 114
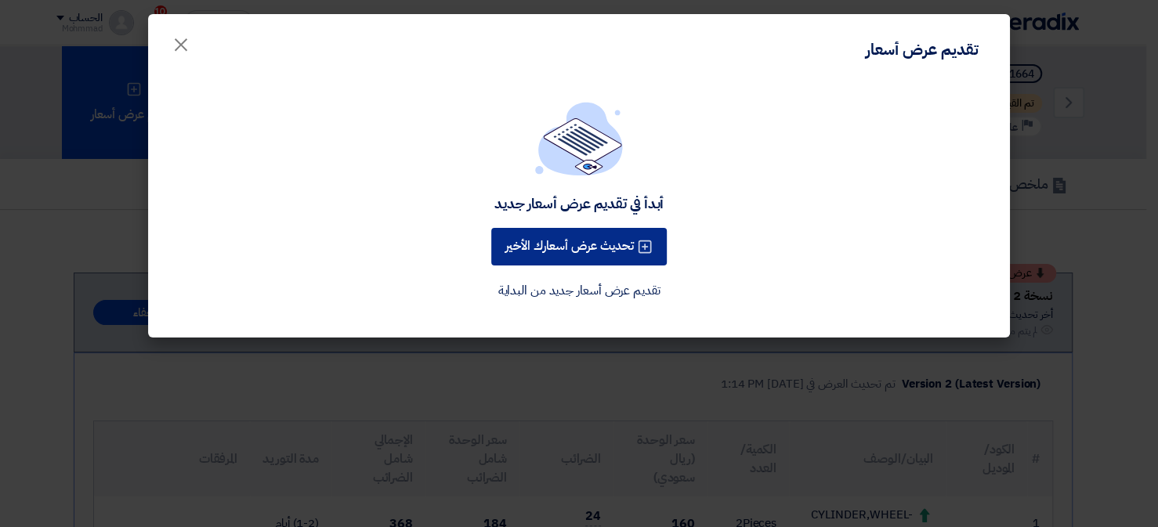
click at [558, 244] on button "تحديث عرض أسعارك الأخير" at bounding box center [578, 247] width 175 height 38
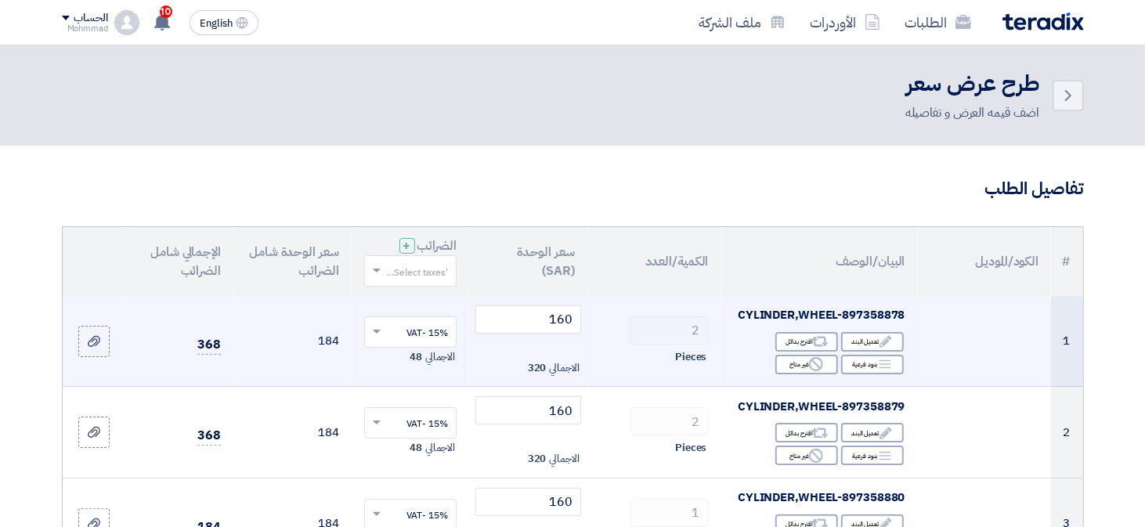
scroll to position [392, 0]
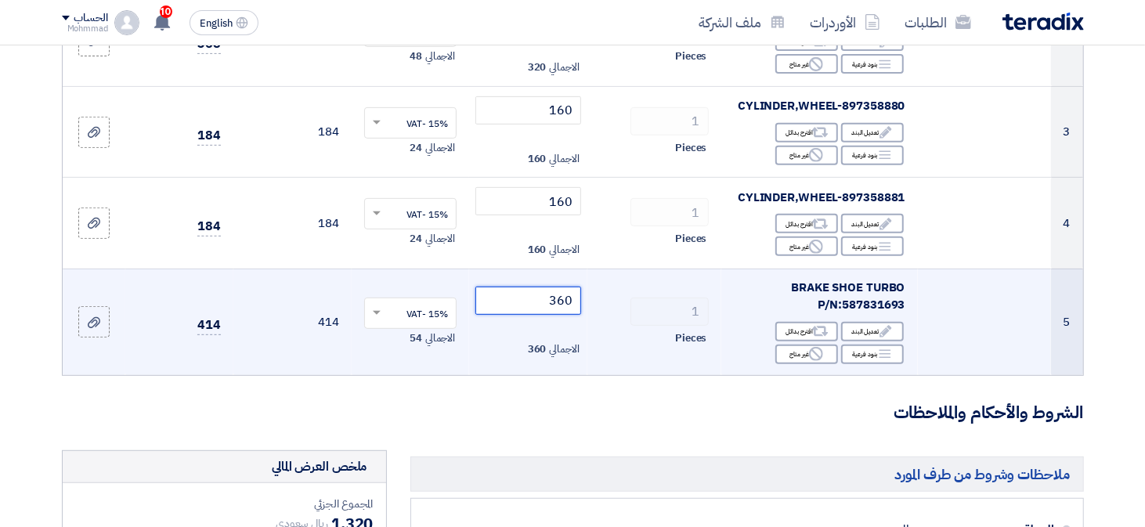
click at [561, 305] on input "360" at bounding box center [528, 301] width 106 height 28
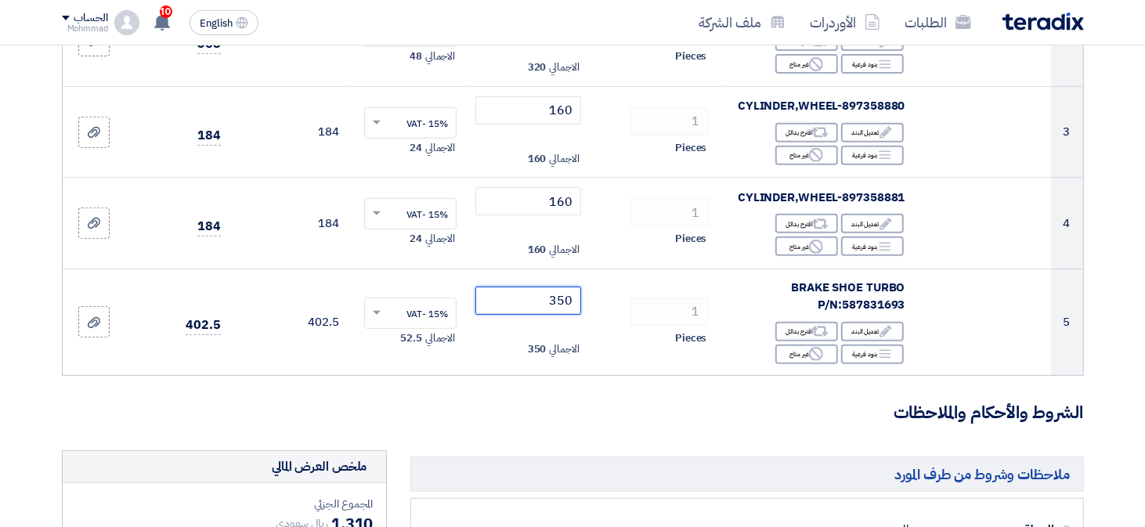
type input "350"
click at [546, 435] on form "تفاصيل الطلب # الكود/الموديل البيان/الوصف الكمية/العدد سعر الوحدة (SAR) الضرائب…" at bounding box center [573, 375] width 1022 height 1180
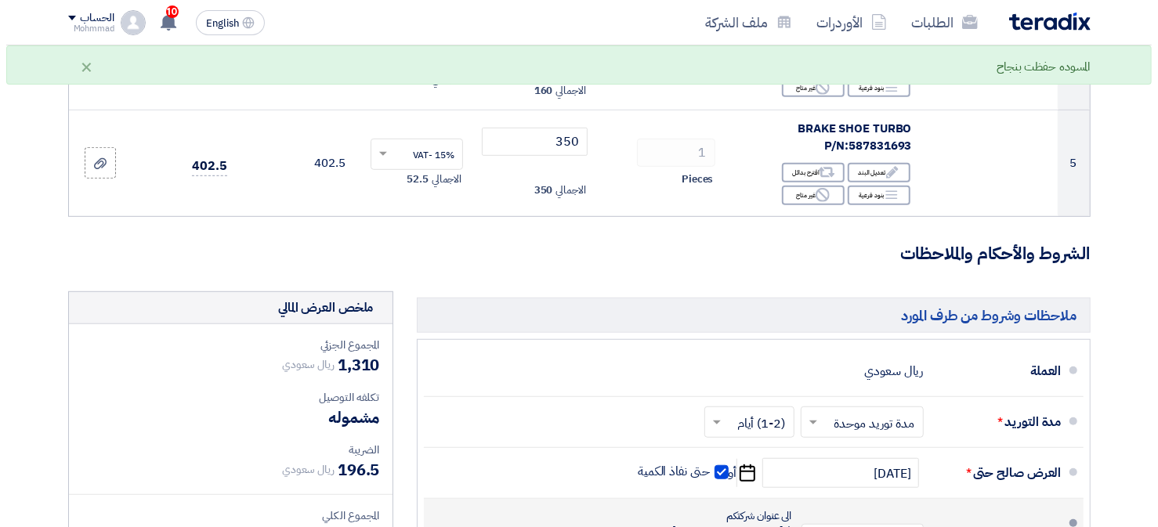
scroll to position [940, 0]
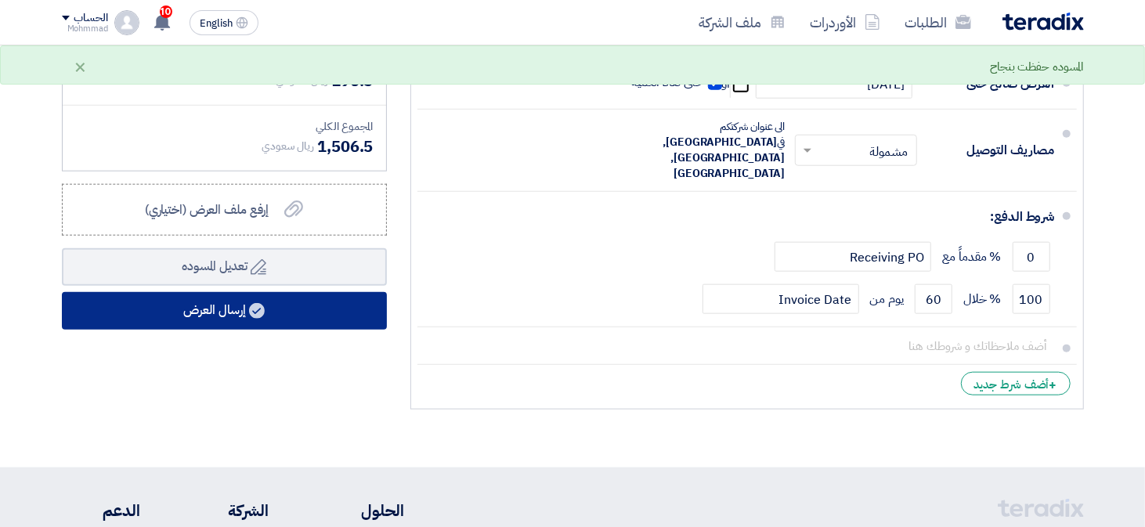
click at [320, 306] on button "إرسال العرض" at bounding box center [224, 311] width 325 height 38
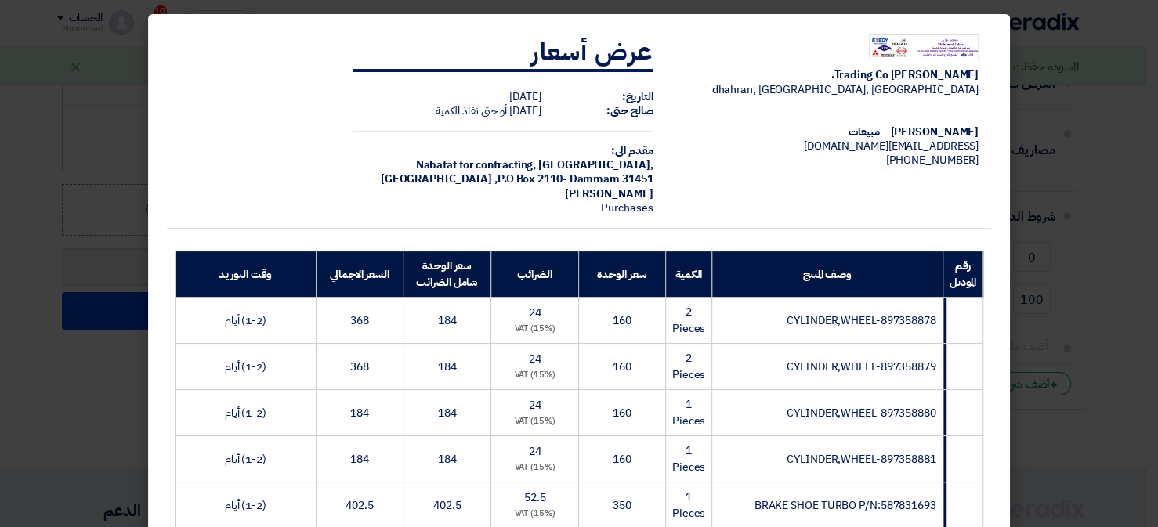
scroll to position [345, 0]
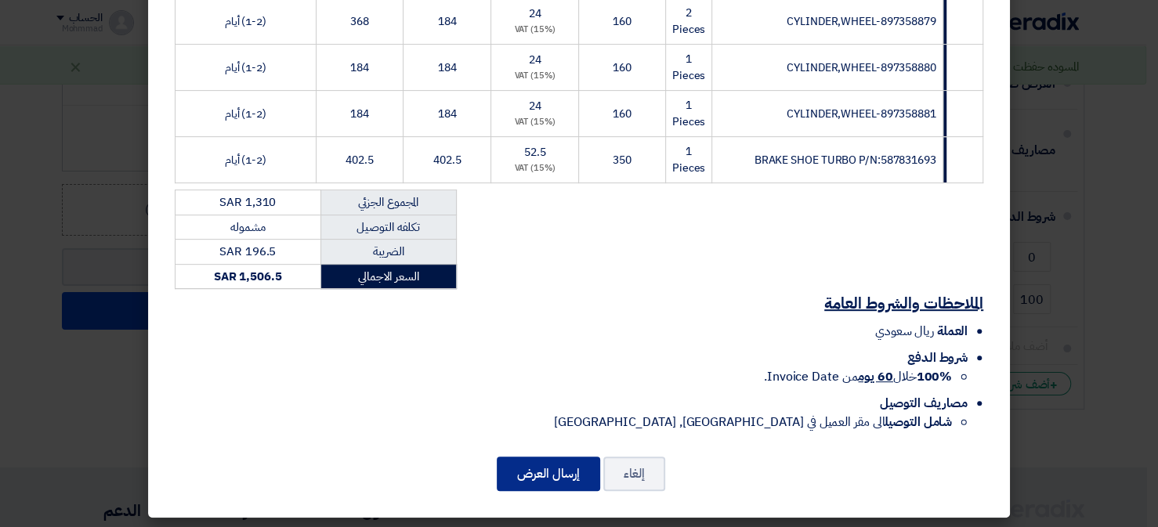
click at [555, 464] on button "إرسال العرض" at bounding box center [548, 474] width 103 height 34
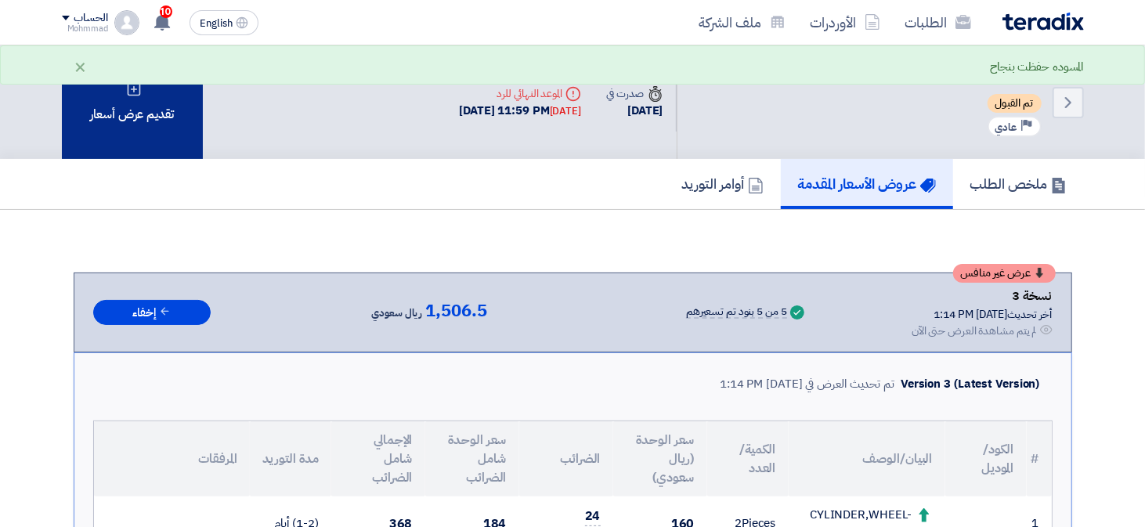
click at [137, 124] on div "تقديم عرض أسعار" at bounding box center [132, 102] width 141 height 114
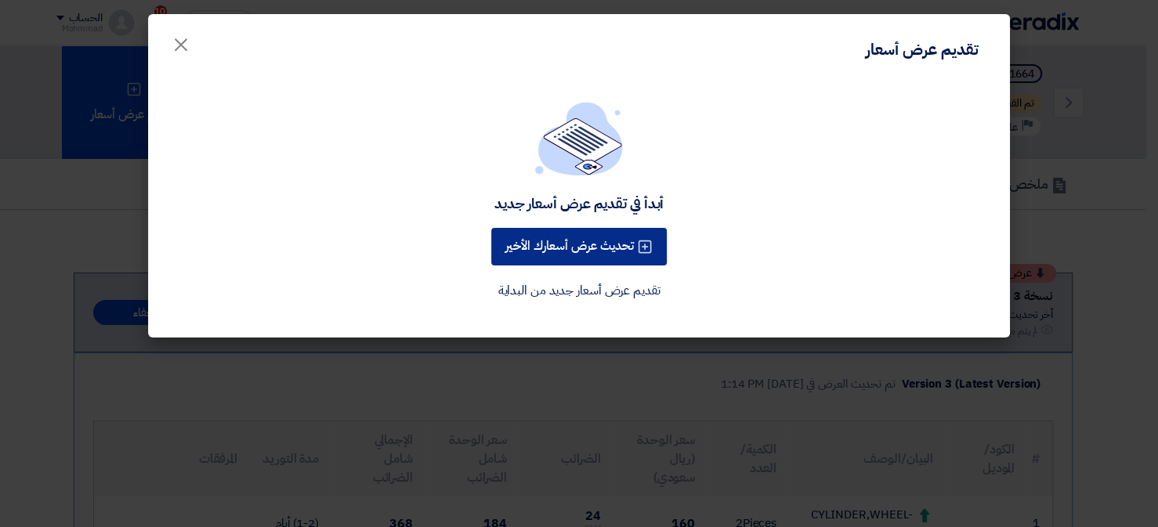
click at [559, 244] on button "تحديث عرض أسعارك الأخير" at bounding box center [578, 247] width 175 height 38
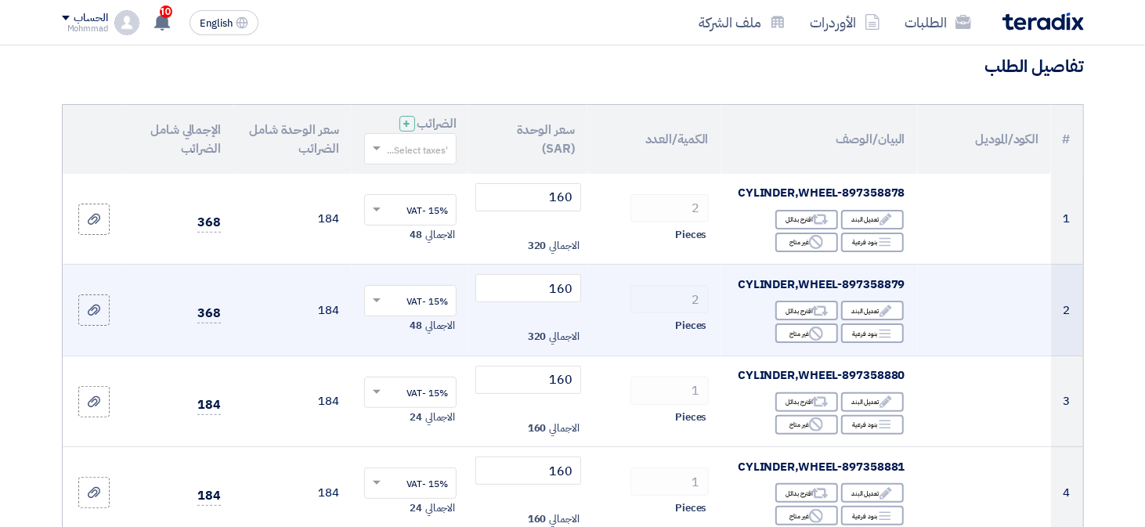
scroll to position [514, 0]
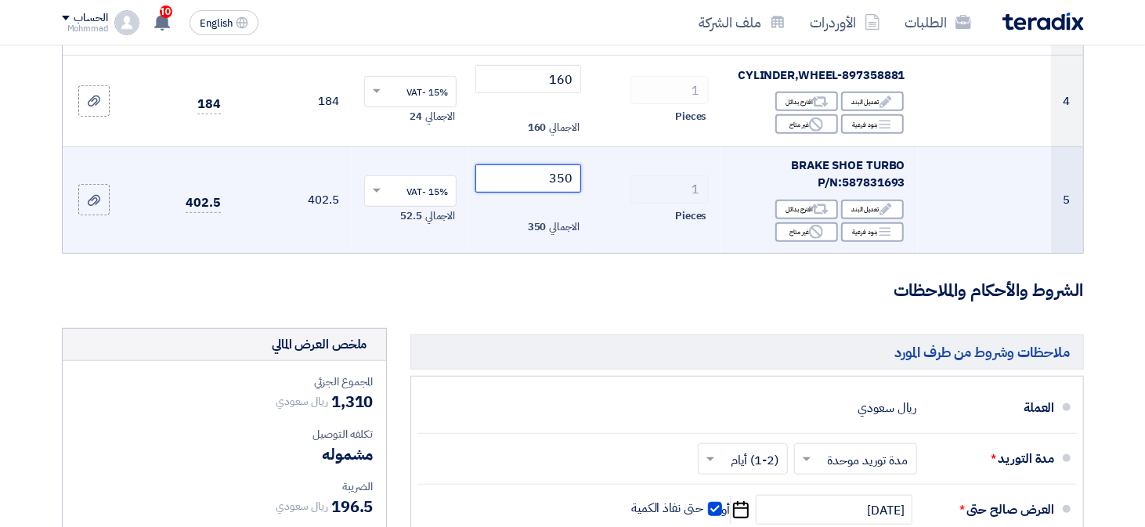
click at [559, 179] on input "350" at bounding box center [528, 178] width 106 height 28
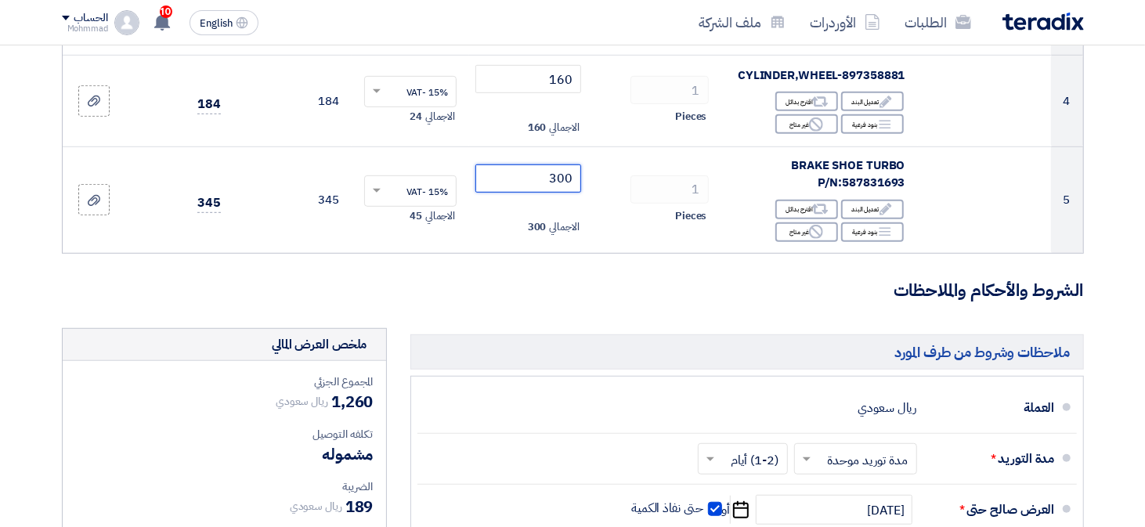
type input "300"
click at [554, 295] on h3 "الشروط والأحكام والملاحظات" at bounding box center [573, 291] width 1022 height 24
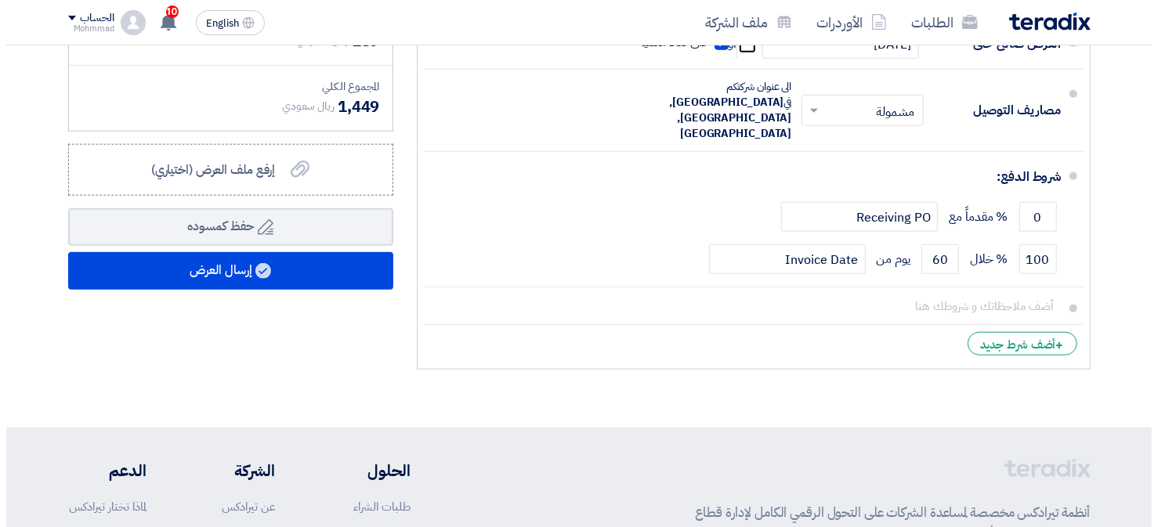
scroll to position [984, 0]
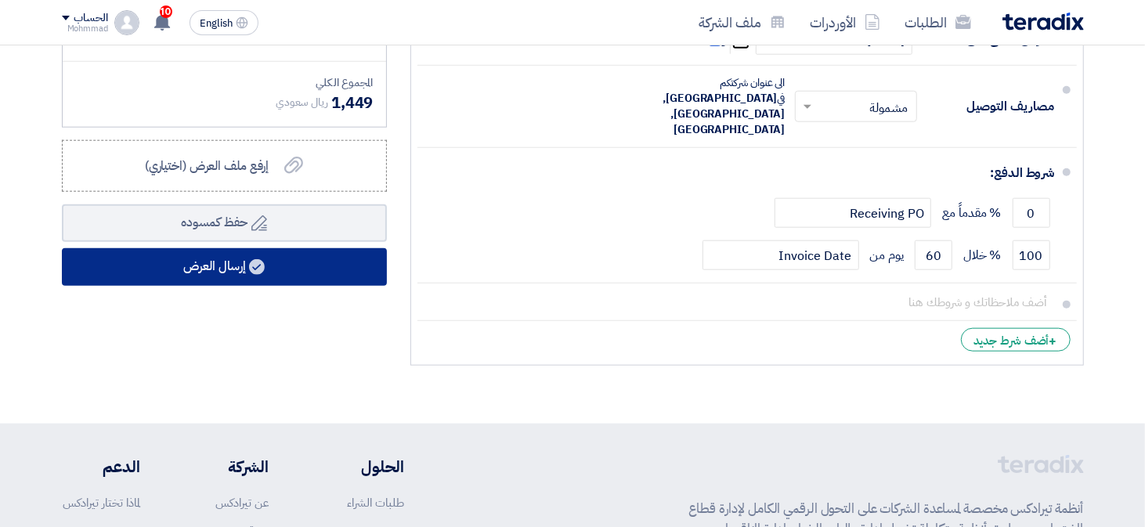
click at [318, 269] on button "إرسال العرض" at bounding box center [224, 267] width 325 height 38
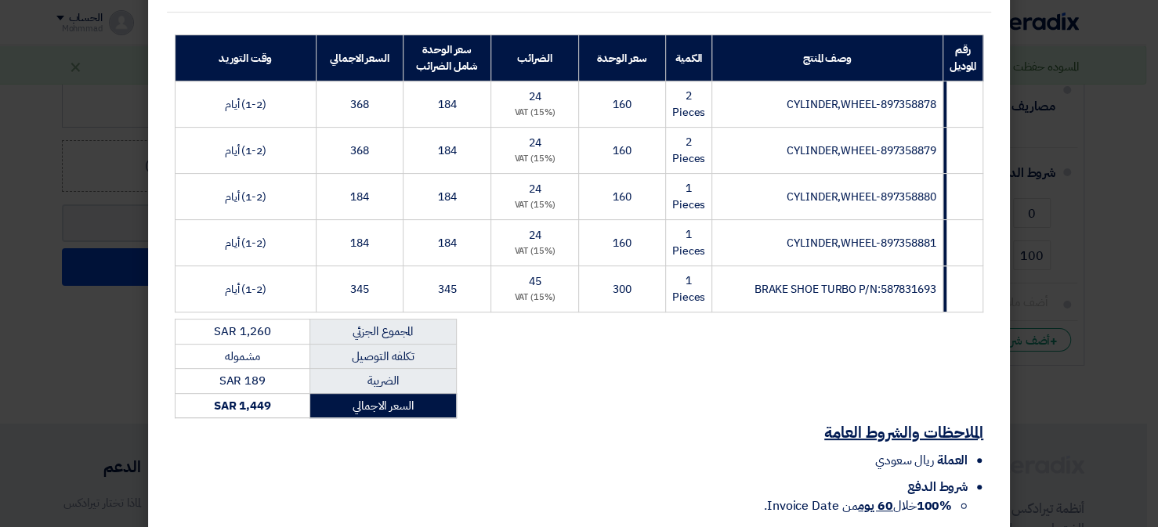
scroll to position [345, 0]
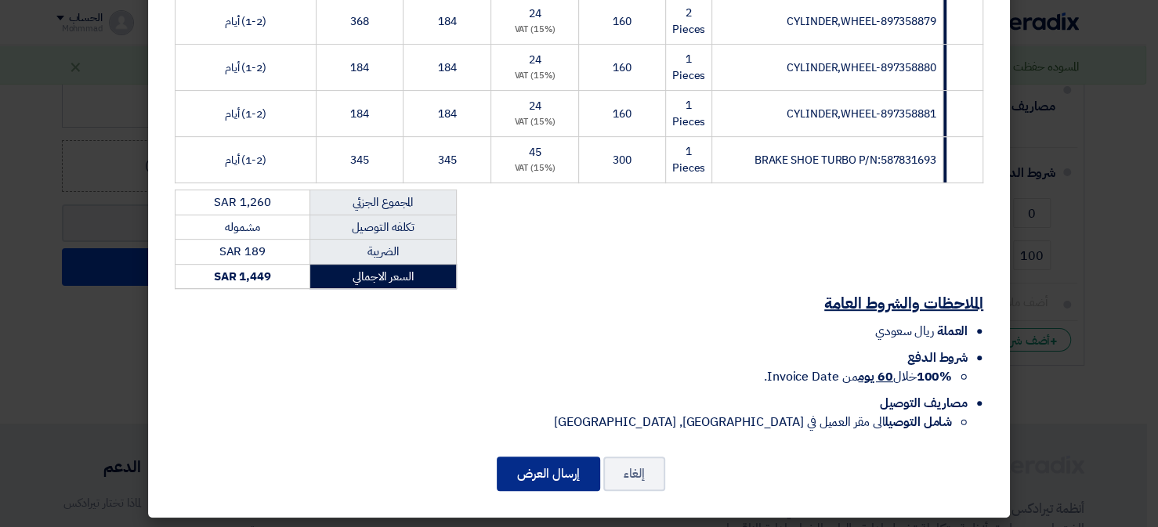
click at [543, 471] on button "إرسال العرض" at bounding box center [548, 474] width 103 height 34
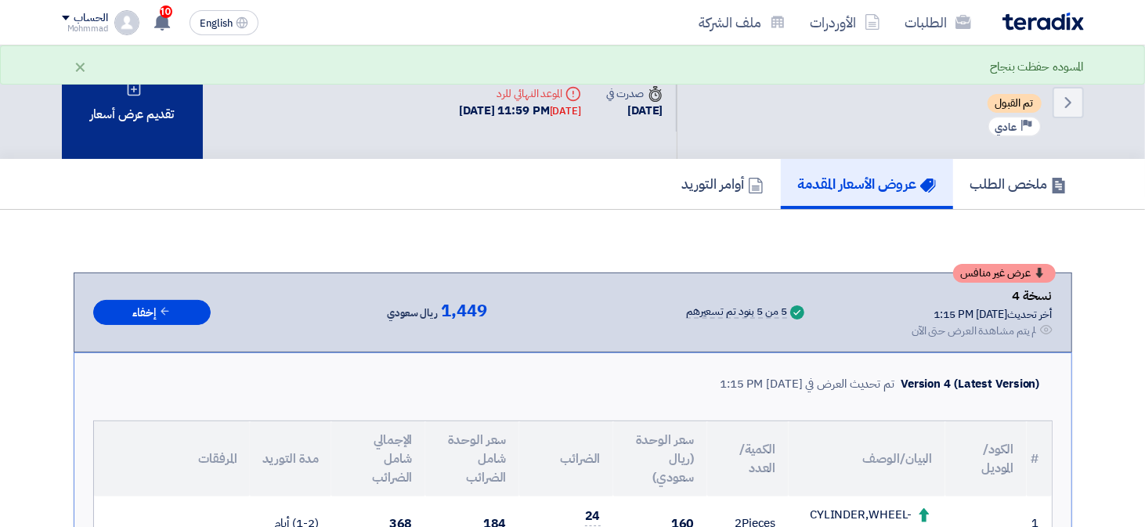
click at [169, 135] on div "تقديم عرض أسعار" at bounding box center [132, 102] width 141 height 114
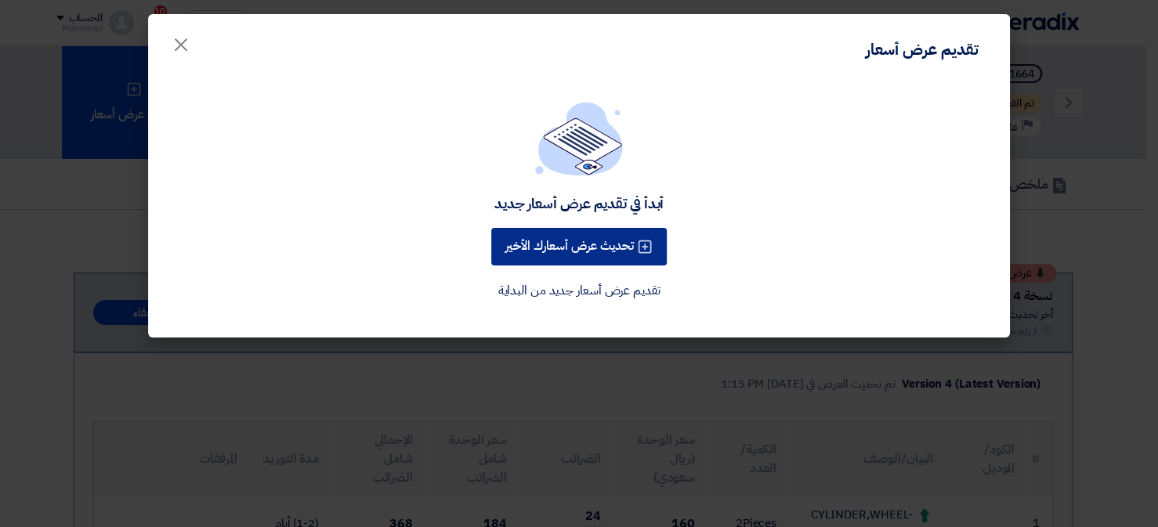
click at [582, 242] on button "تحديث عرض أسعارك الأخير" at bounding box center [578, 247] width 175 height 38
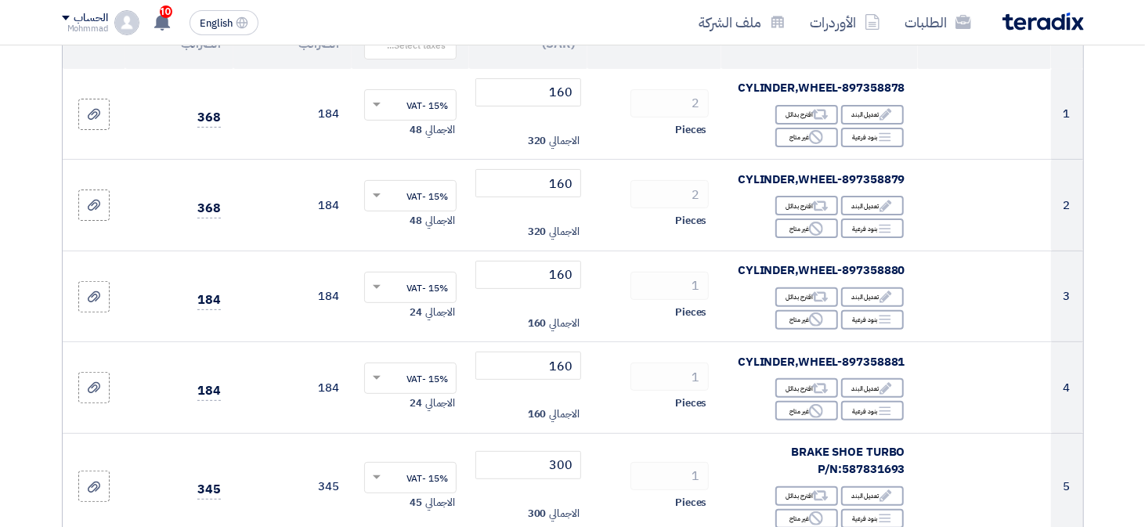
scroll to position [470, 0]
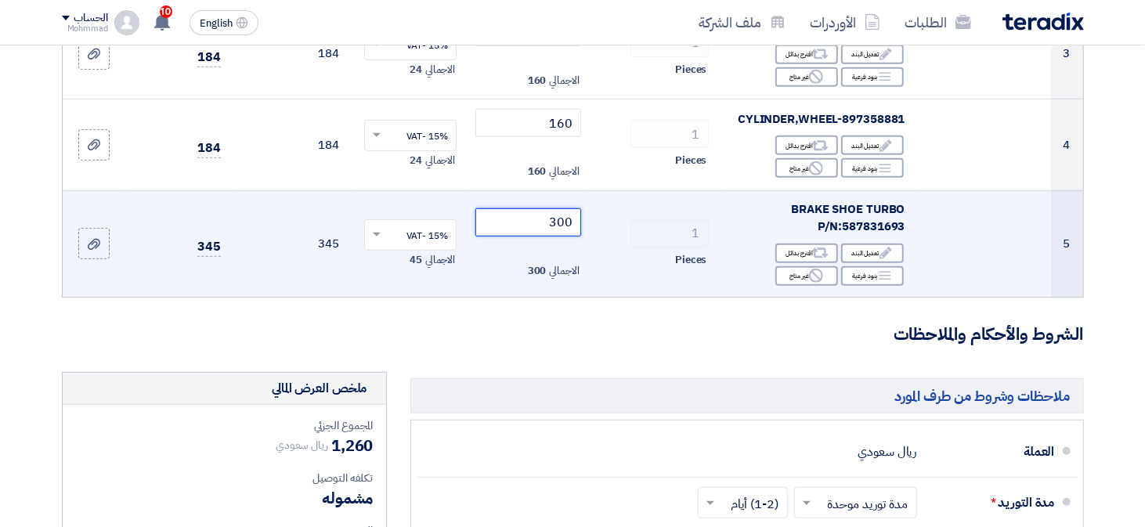
click at [569, 221] on input "300" at bounding box center [528, 222] width 106 height 28
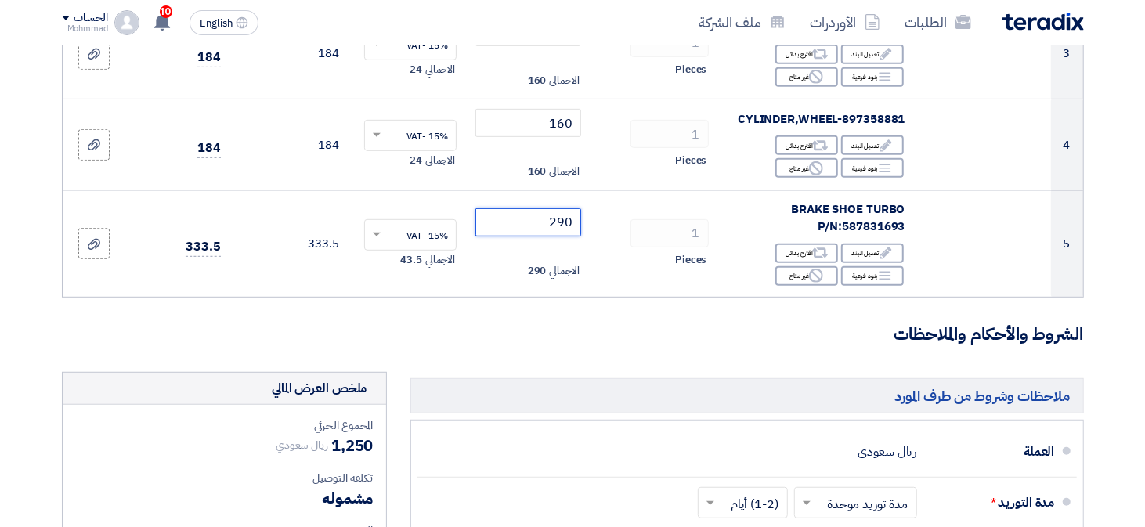
type input "290"
click at [519, 349] on form "تفاصيل الطلب # الكود/الموديل البيان/الوصف الكمية/العدد سعر الوحدة (SAR) الضرائب…" at bounding box center [573, 297] width 1022 height 1180
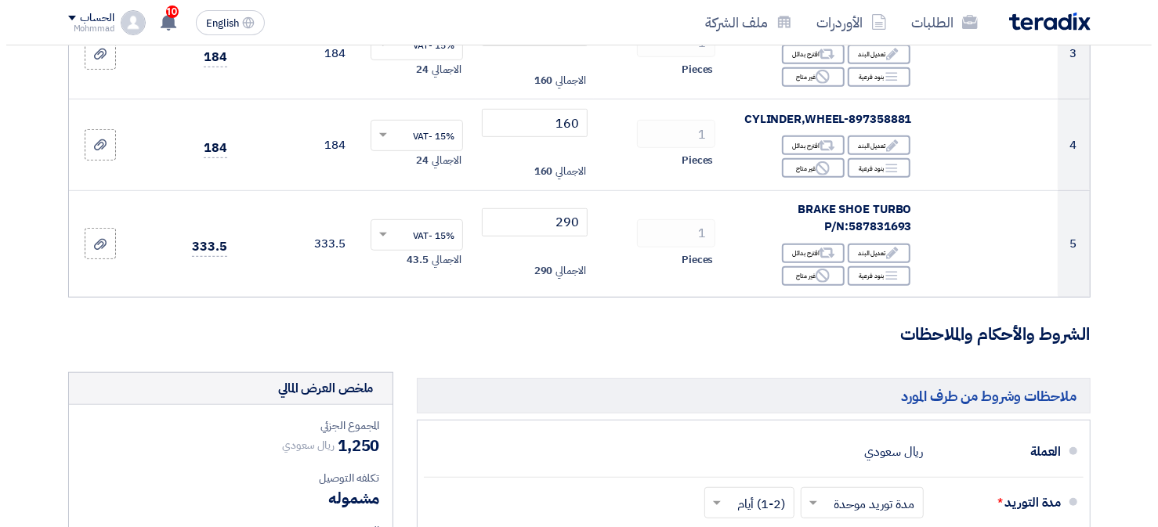
scroll to position [940, 0]
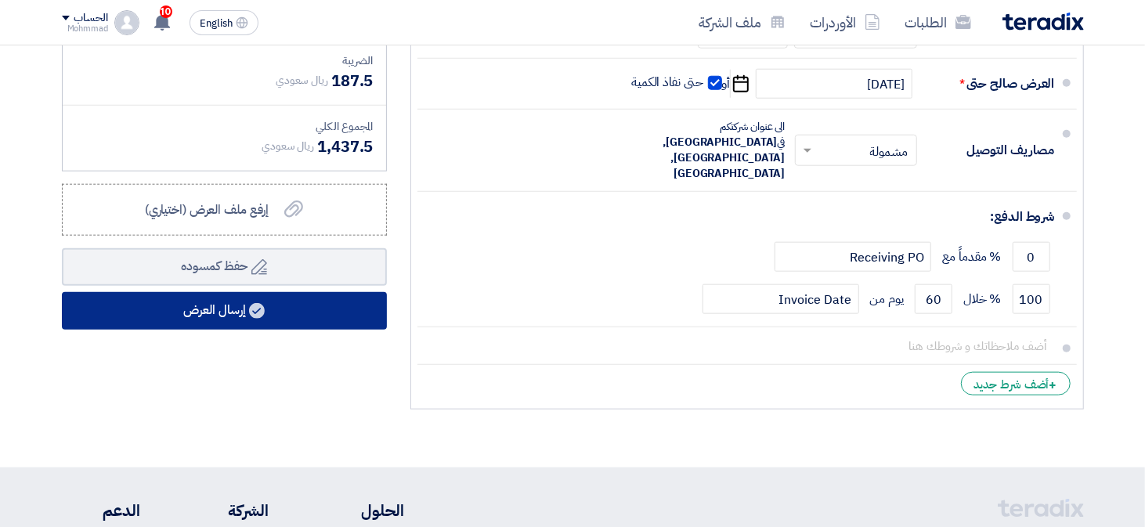
click at [300, 309] on button "إرسال العرض" at bounding box center [224, 311] width 325 height 38
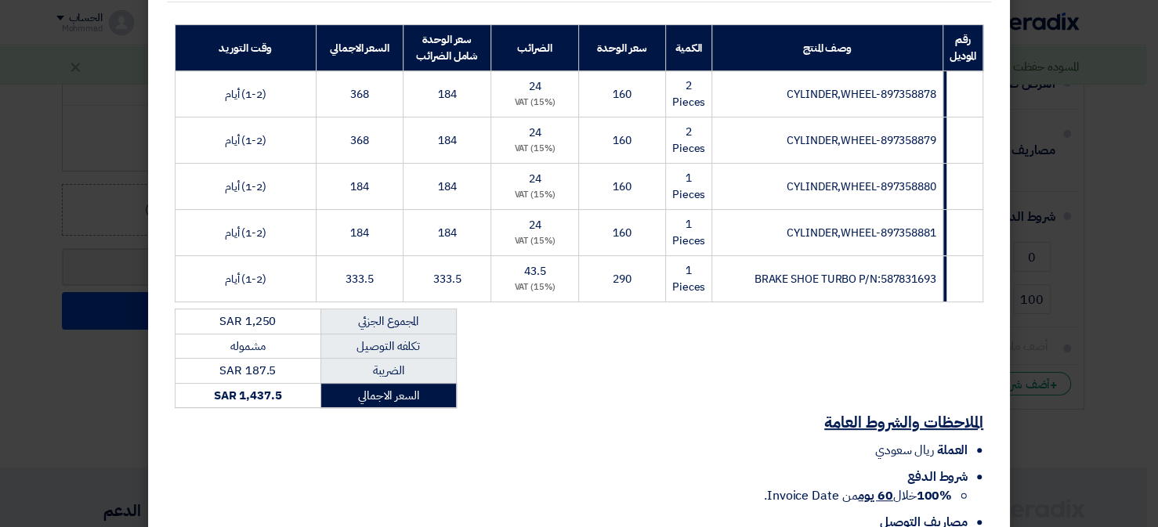
scroll to position [345, 0]
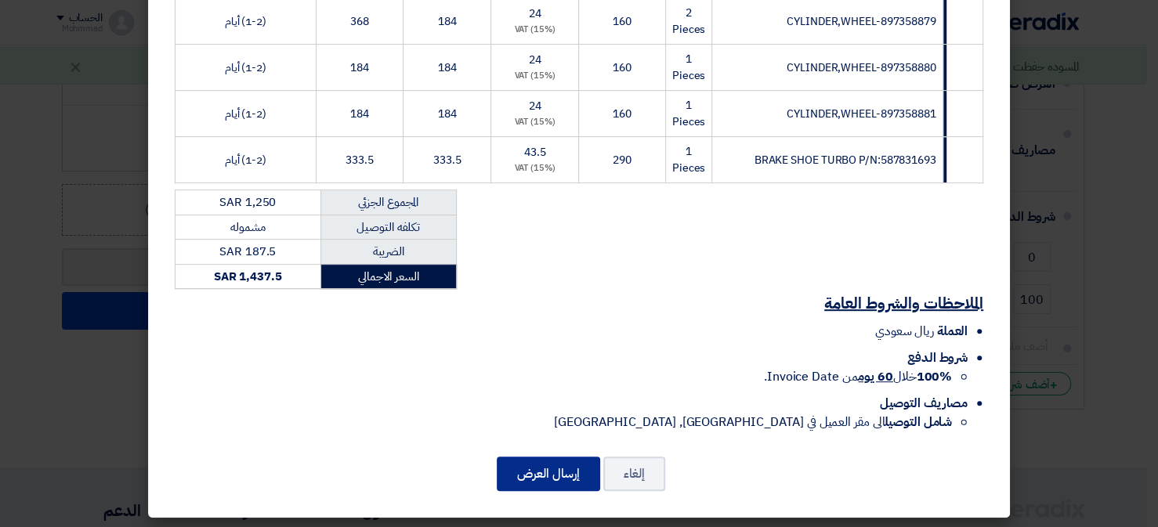
click at [540, 468] on button "إرسال العرض" at bounding box center [548, 474] width 103 height 34
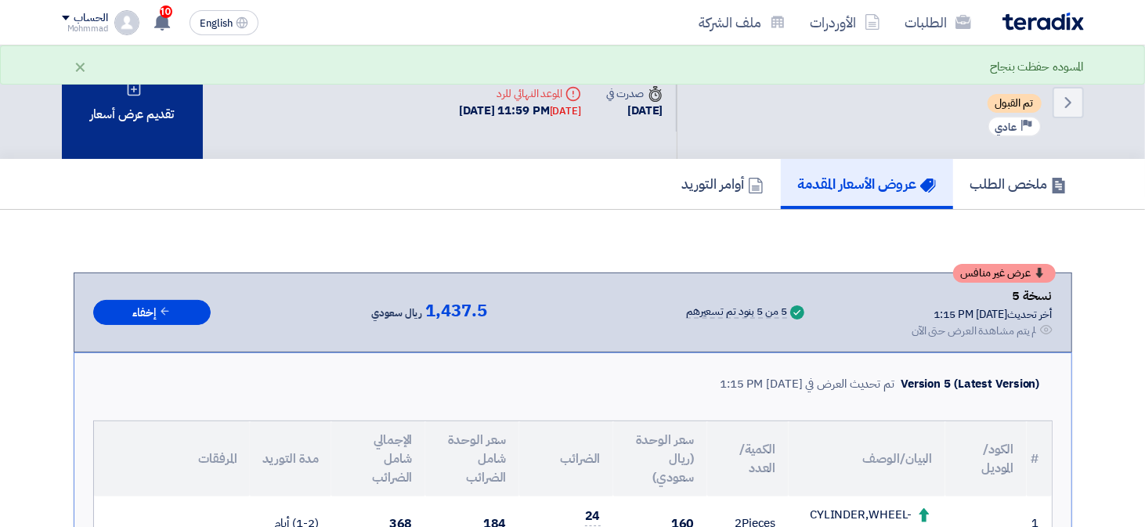
click at [147, 101] on div "تقديم عرض أسعار" at bounding box center [132, 102] width 141 height 114
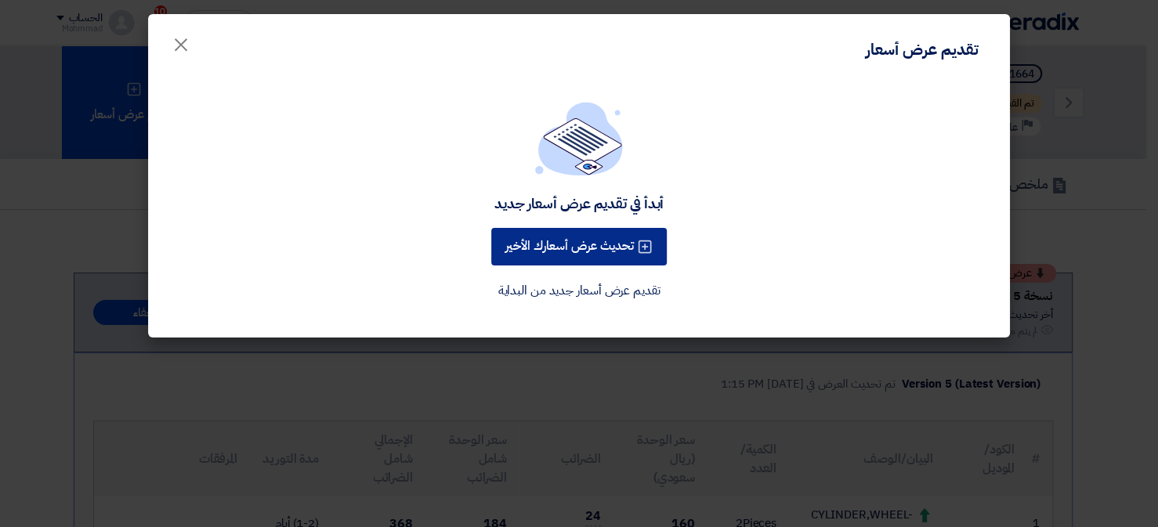
click at [571, 253] on button "تحديث عرض أسعارك الأخير" at bounding box center [578, 247] width 175 height 38
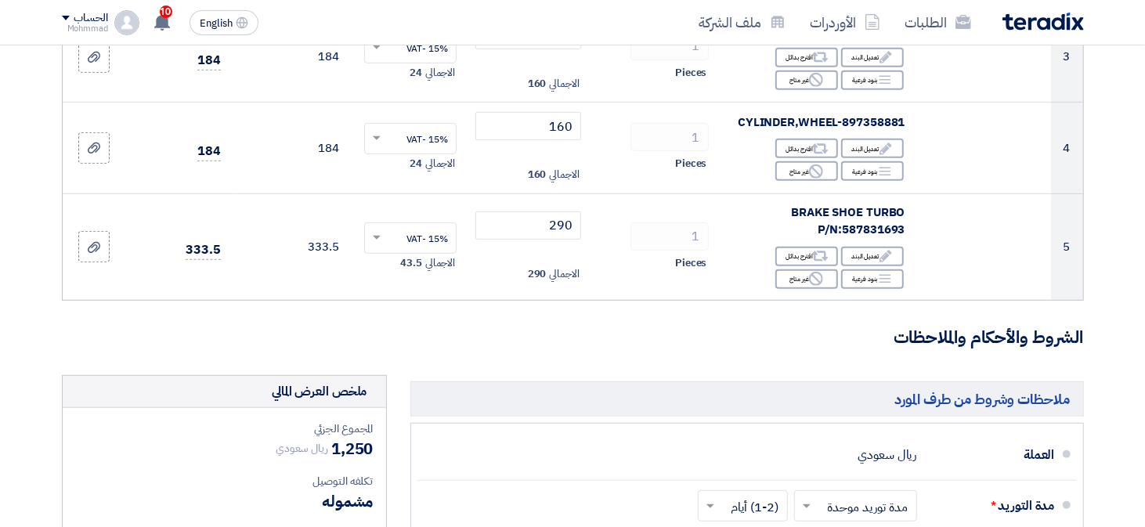
scroll to position [470, 0]
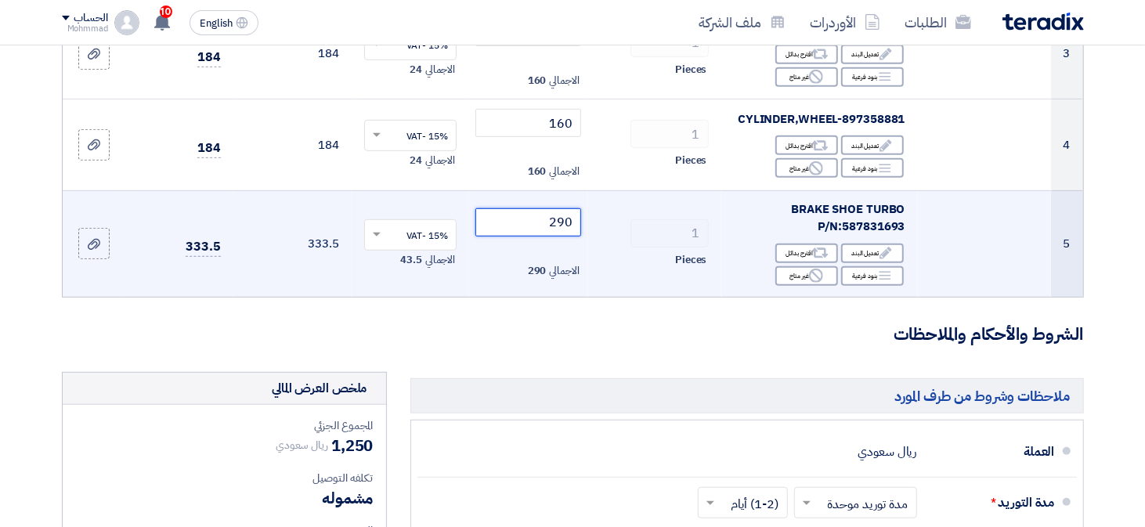
click at [561, 226] on input "290" at bounding box center [528, 222] width 106 height 28
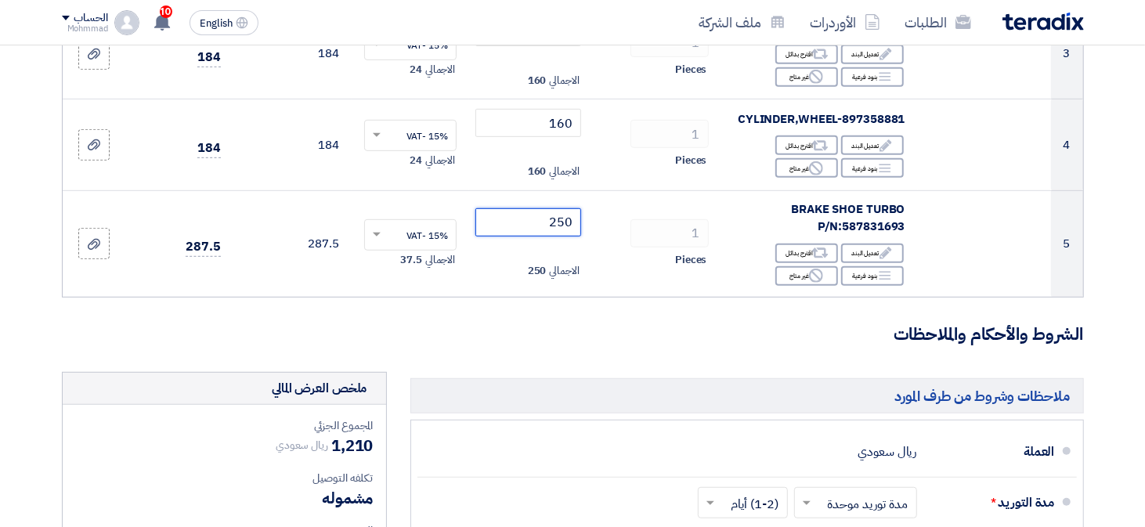
type input "250"
click at [524, 351] on form "تفاصيل الطلب # الكود/الموديل البيان/الوصف الكمية/العدد سعر الوحدة (SAR) الضرائب…" at bounding box center [573, 297] width 1022 height 1180
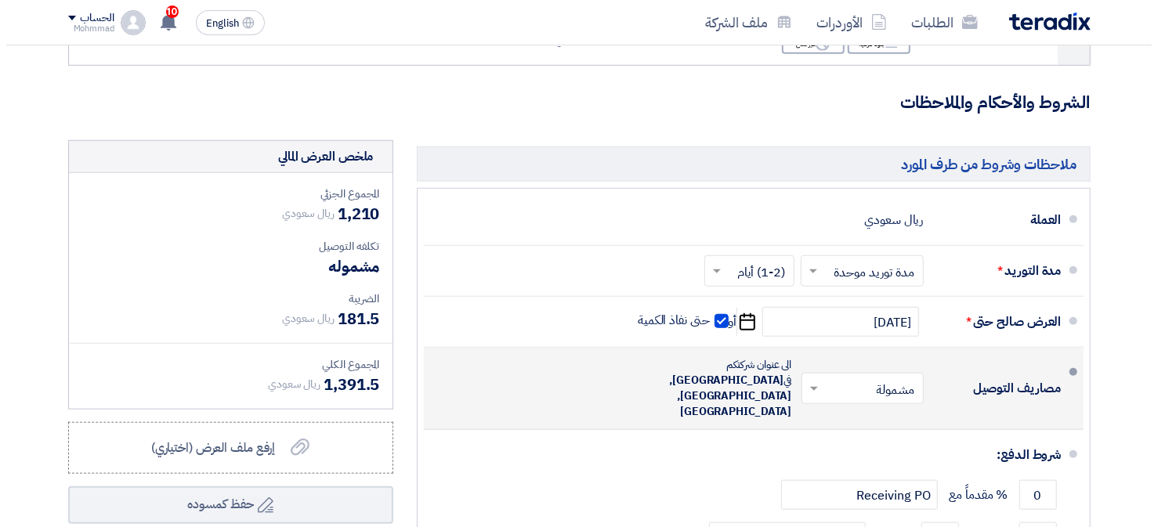
scroll to position [940, 0]
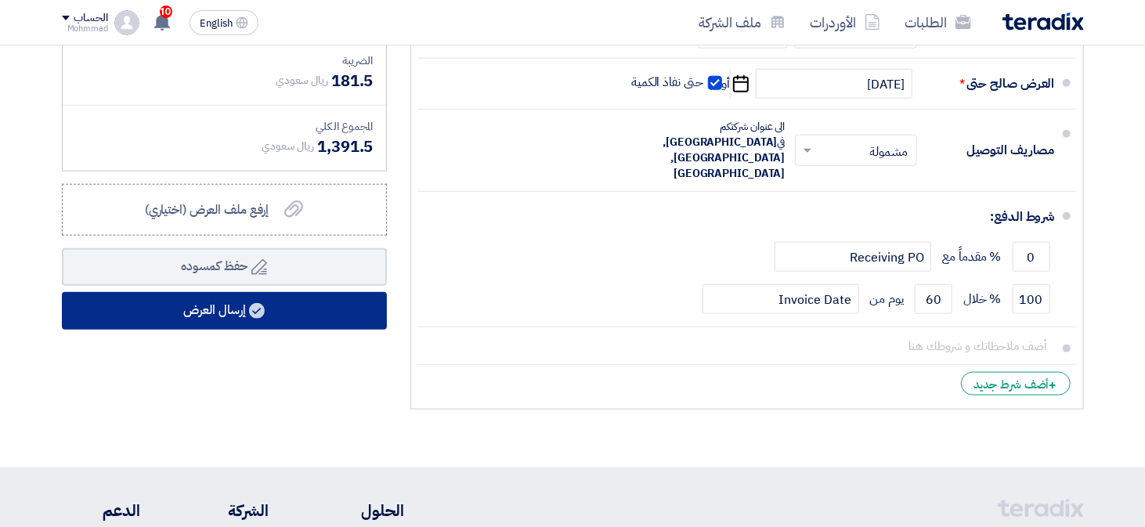
click at [310, 312] on button "إرسال العرض" at bounding box center [224, 311] width 325 height 38
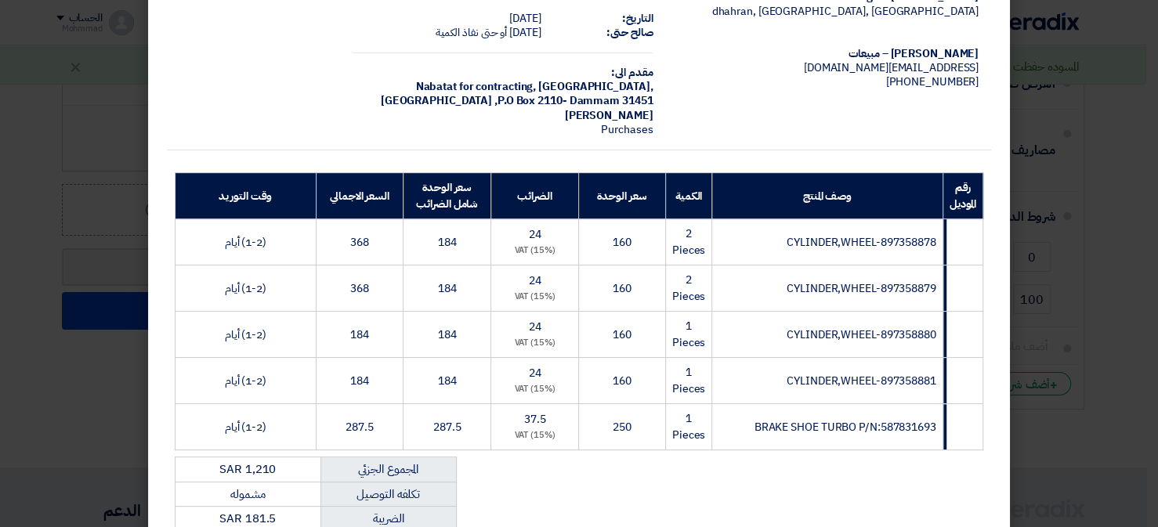
scroll to position [313, 0]
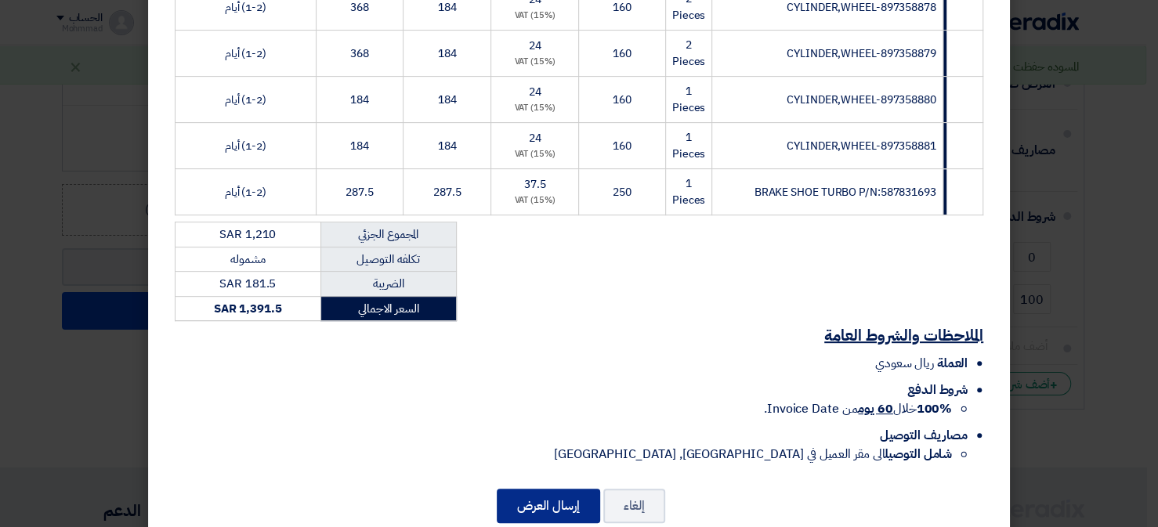
click at [556, 495] on button "إرسال العرض" at bounding box center [548, 506] width 103 height 34
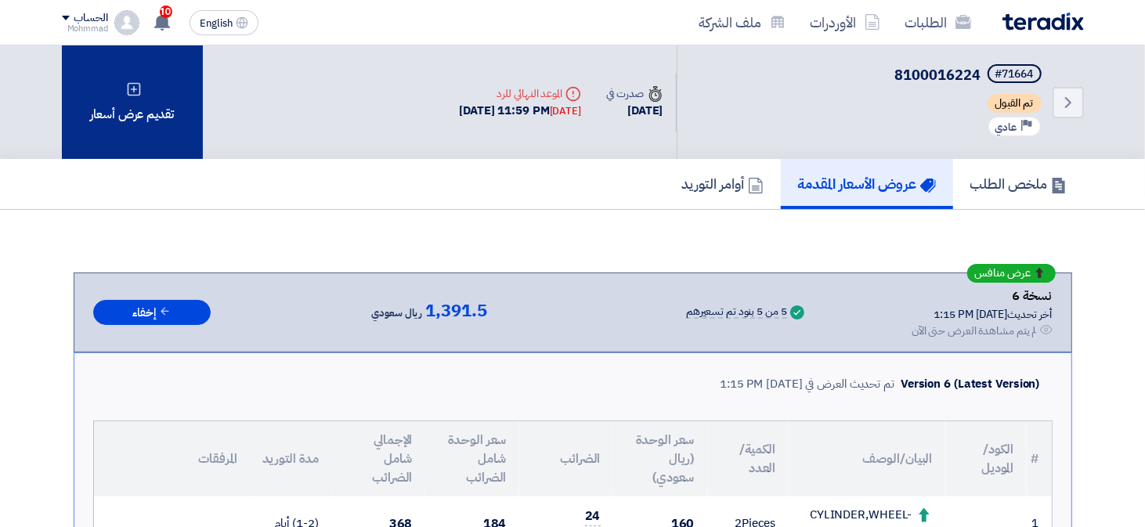
click at [156, 145] on div "تقديم عرض أسعار" at bounding box center [132, 102] width 141 height 114
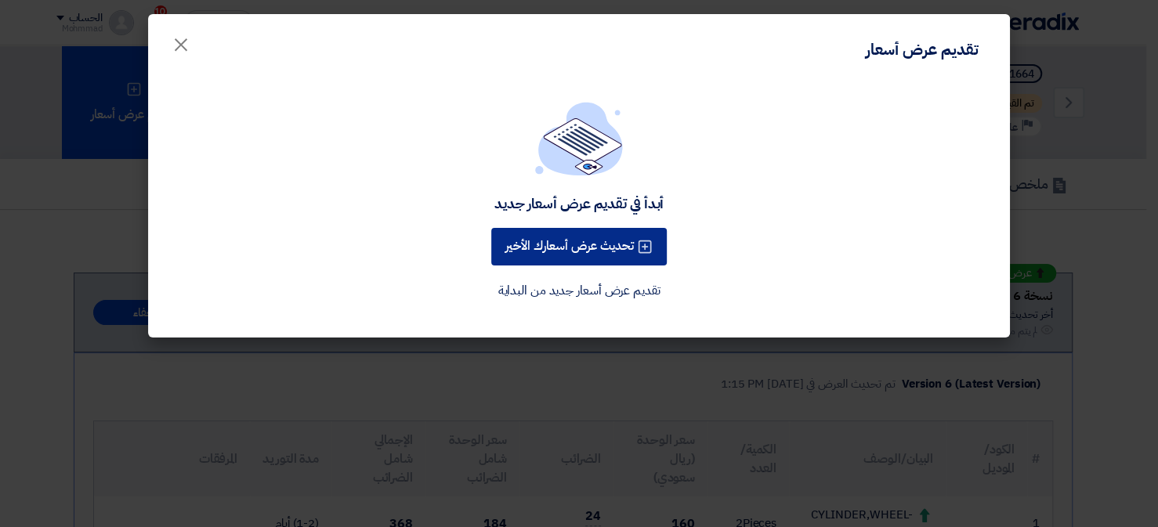
click at [560, 249] on button "تحديث عرض أسعارك الأخير" at bounding box center [578, 247] width 175 height 38
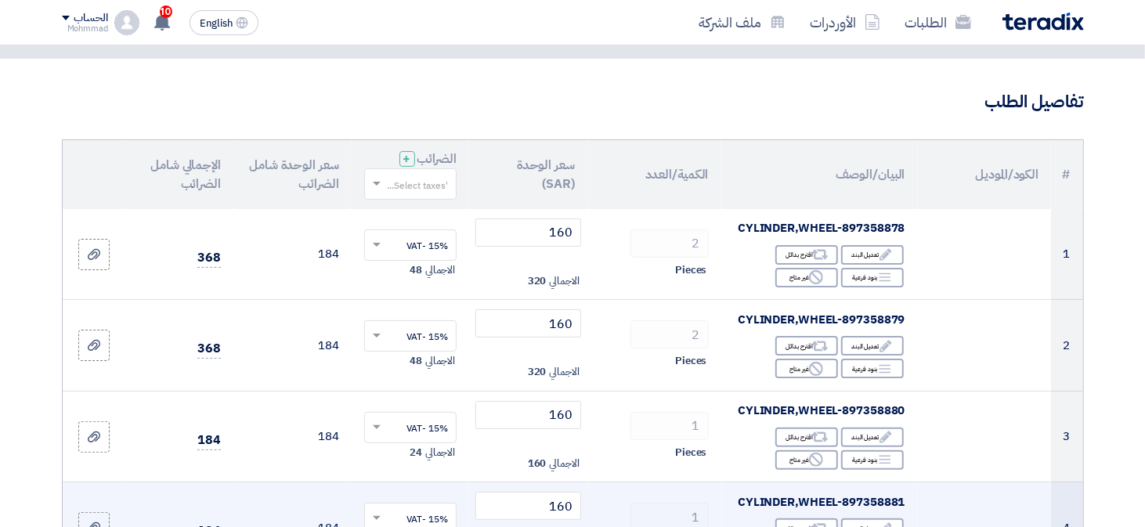
scroll to position [392, 0]
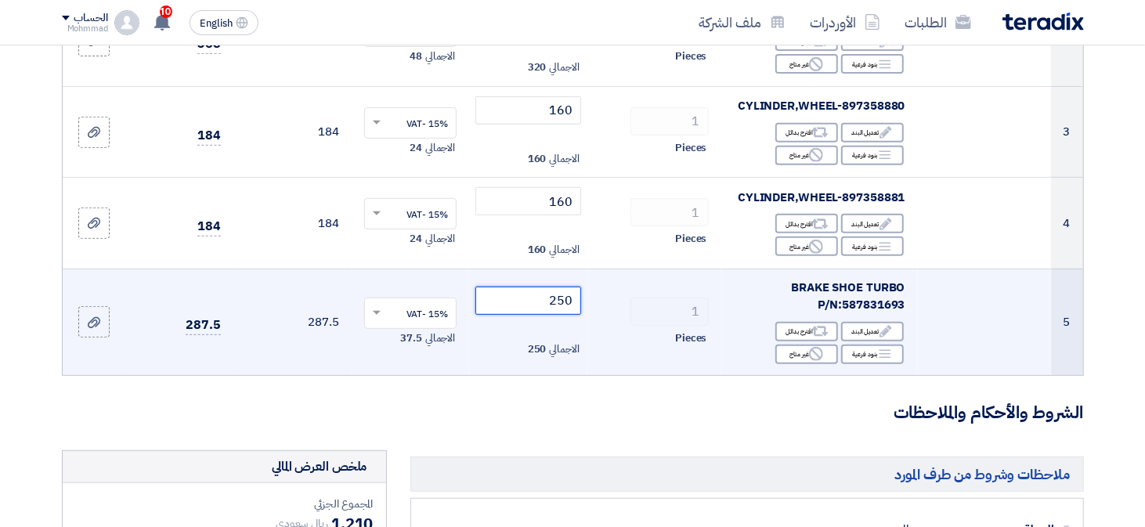
click at [556, 302] on input "250" at bounding box center [528, 301] width 106 height 28
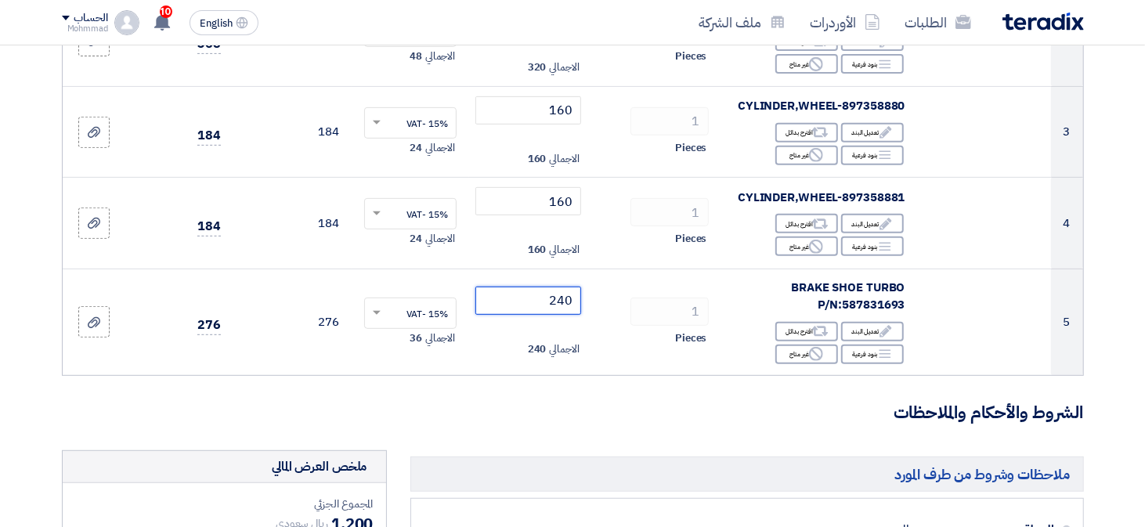
type input "240"
click at [524, 435] on form "تفاصيل الطلب # الكود/الموديل البيان/الوصف الكمية/العدد سعر الوحدة (SAR) الضرائب…" at bounding box center [573, 375] width 1022 height 1180
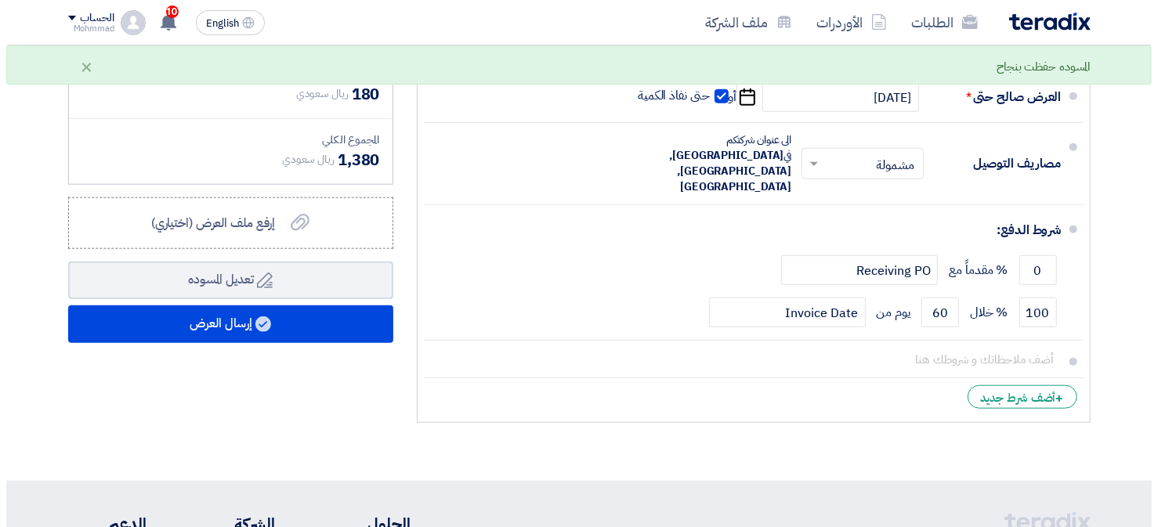
scroll to position [940, 0]
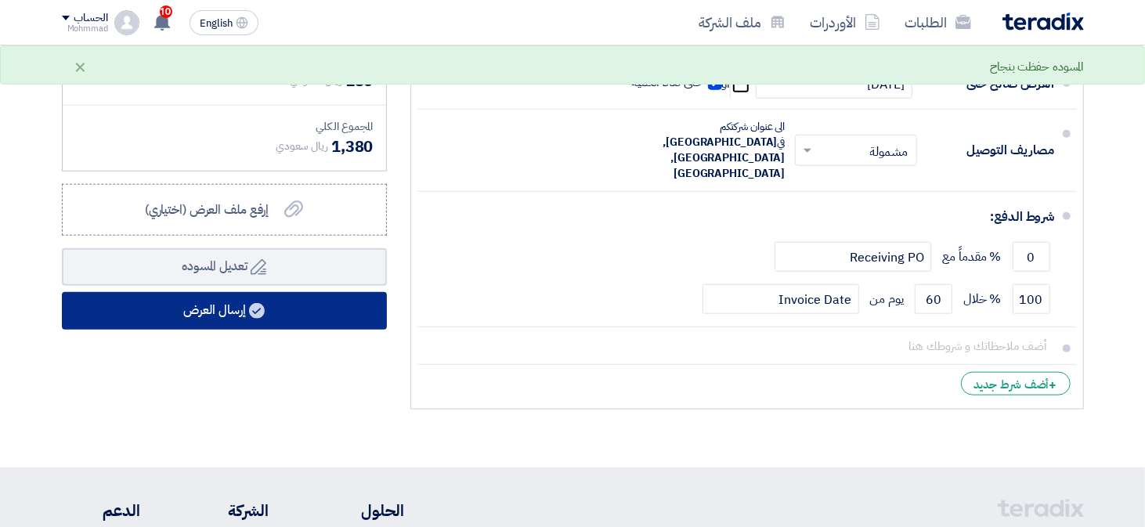
click at [188, 309] on button "إرسال العرض" at bounding box center [224, 311] width 325 height 38
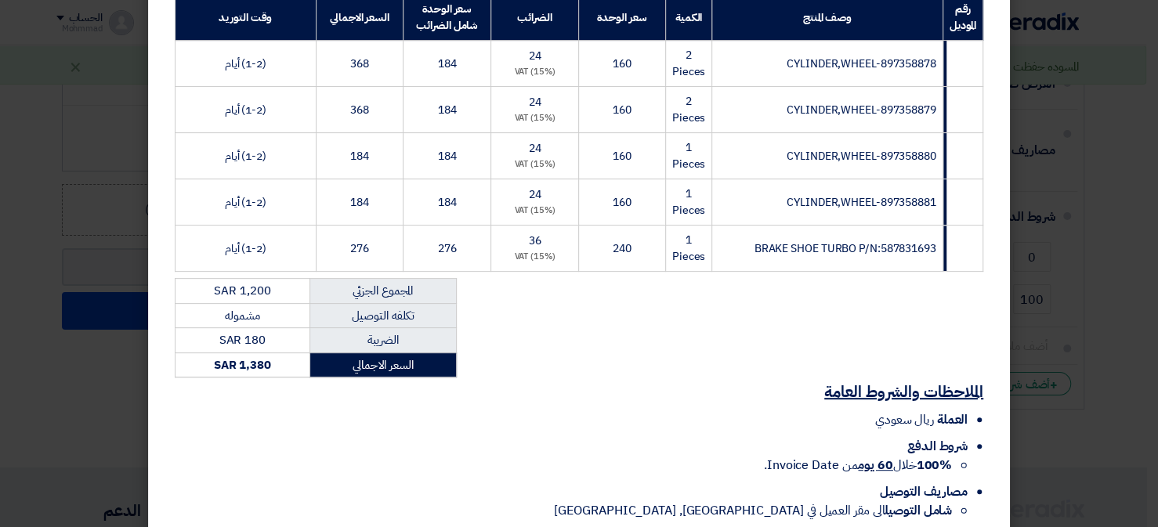
scroll to position [345, 0]
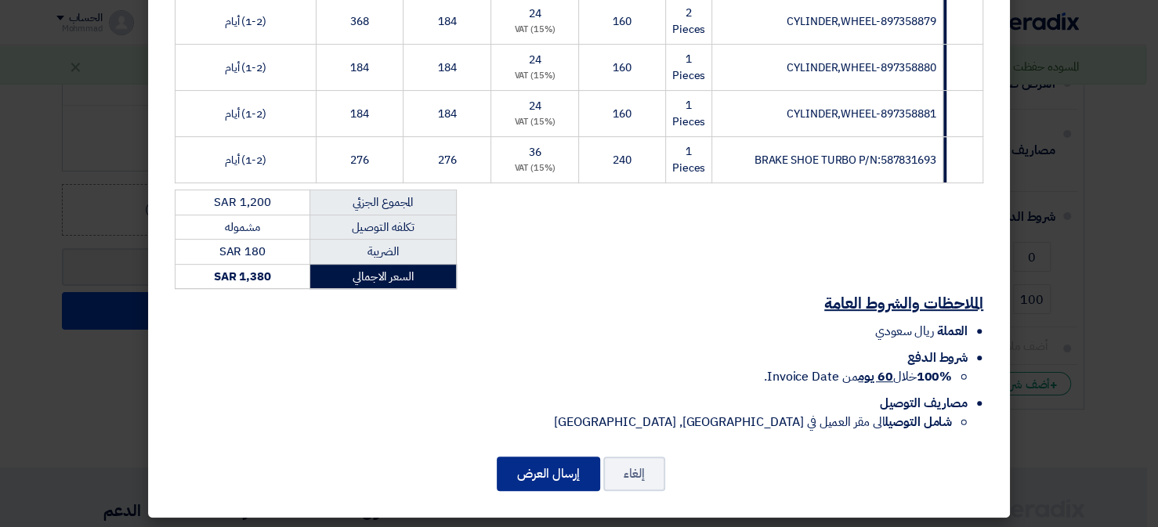
click at [569, 483] on button "إرسال العرض" at bounding box center [548, 474] width 103 height 34
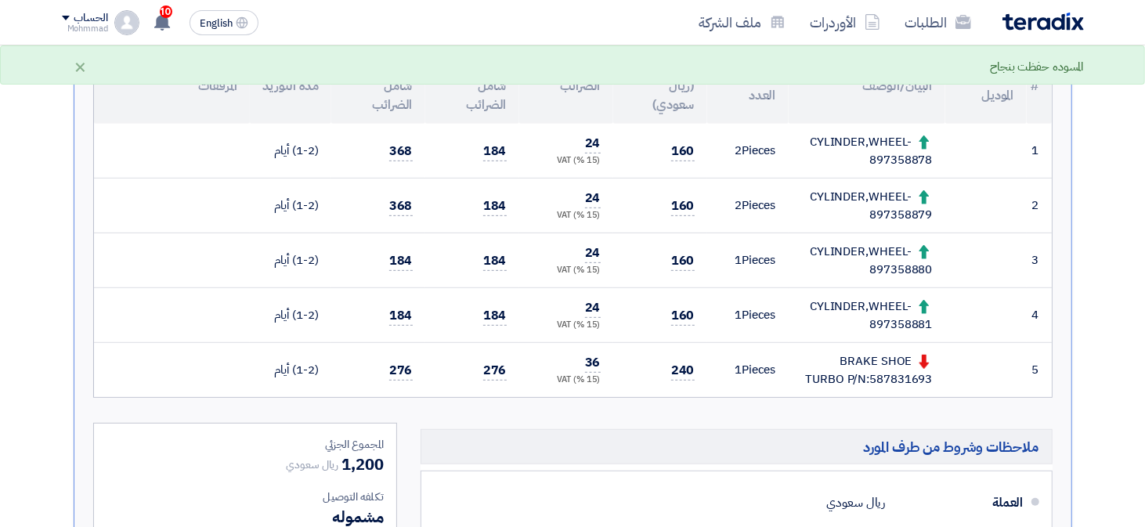
scroll to position [276, 0]
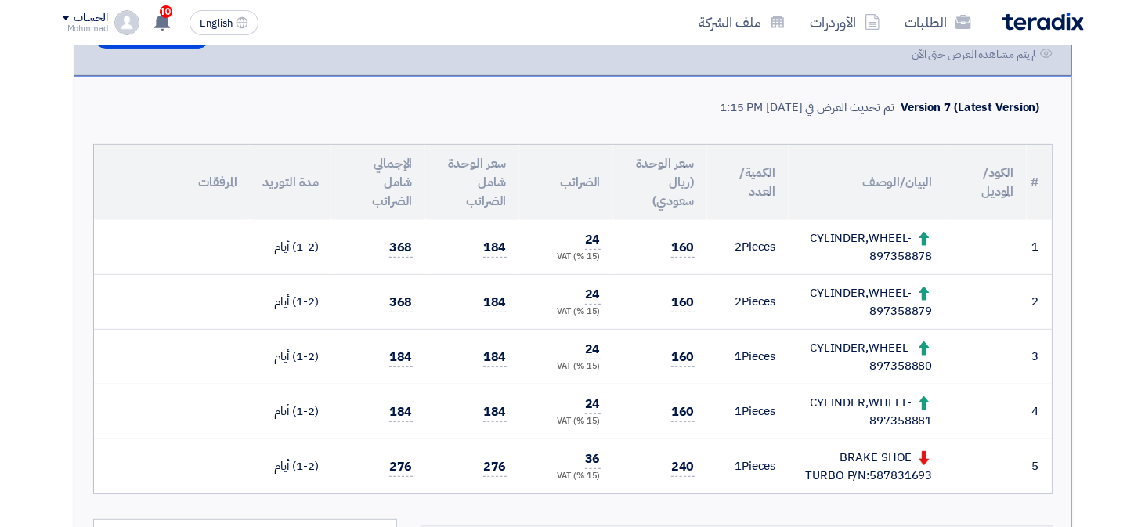
click at [911, 469] on div "BRAKE SHOE TURBO P/N:587831693" at bounding box center [867, 466] width 132 height 35
copy div "587831693"
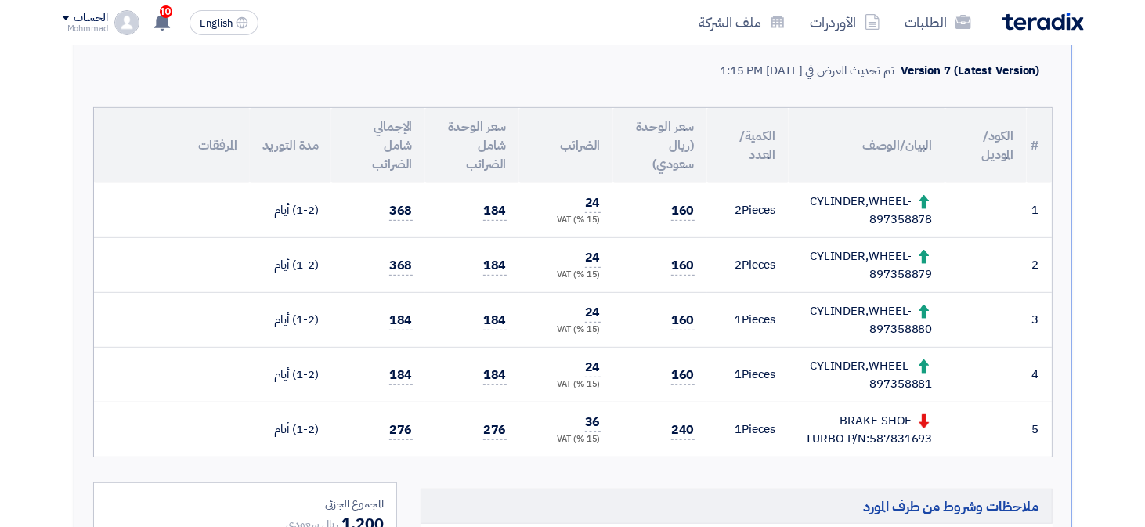
scroll to position [313, 0]
copy div "587831693"
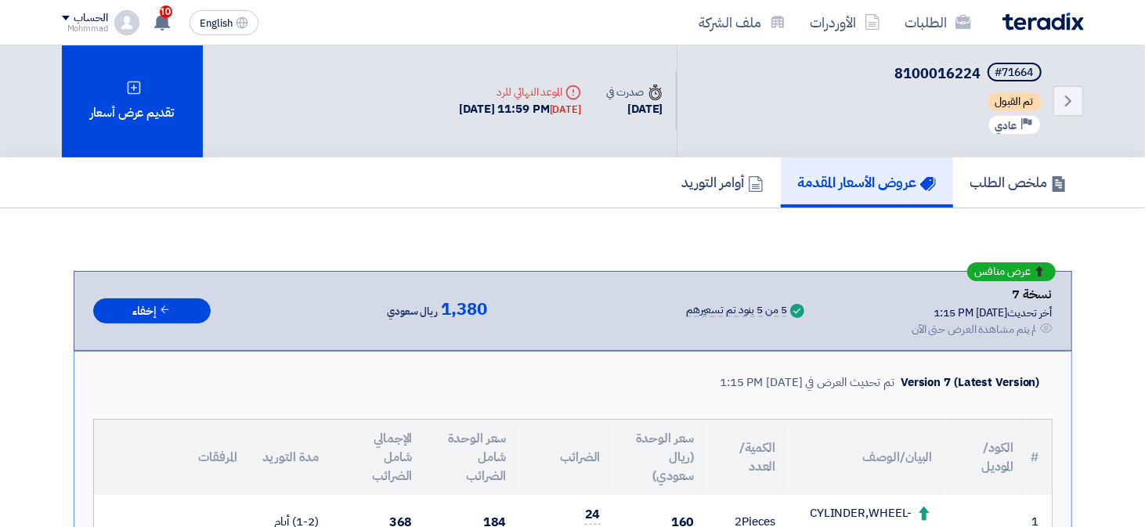
scroll to position [0, 0]
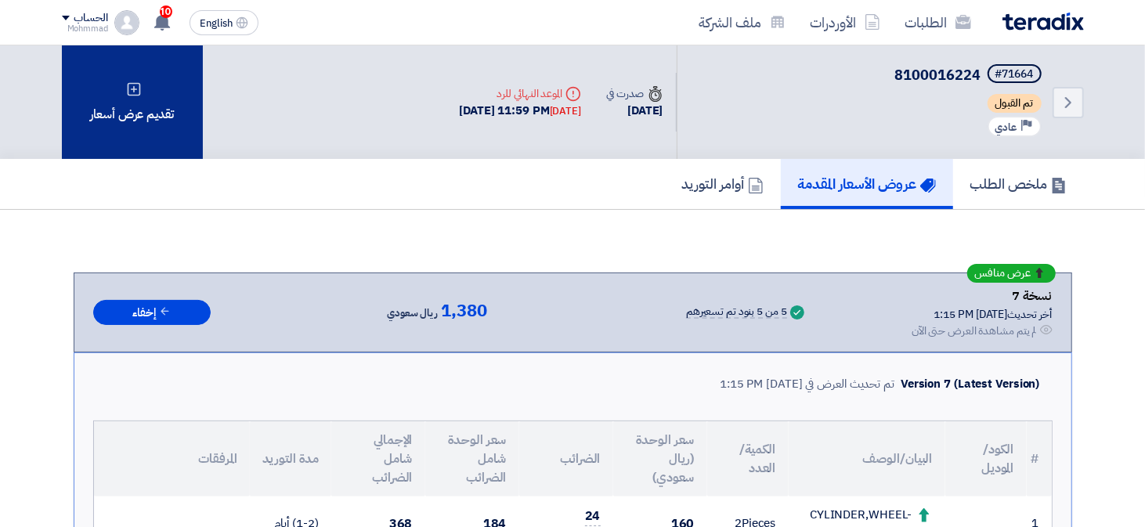
click at [138, 121] on div "تقديم عرض أسعار" at bounding box center [132, 102] width 141 height 114
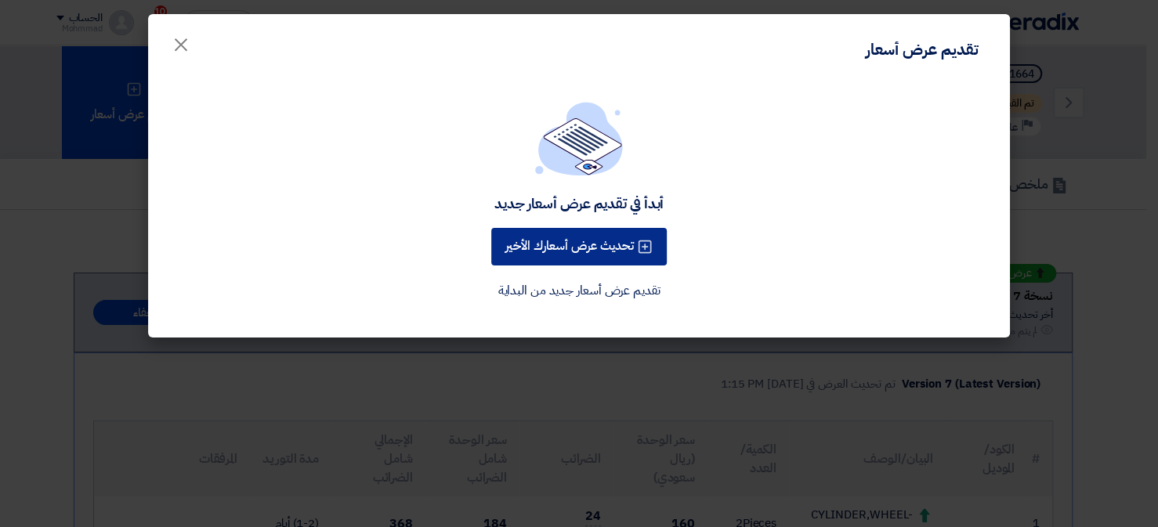
click at [559, 229] on button "تحديث عرض أسعارك الأخير" at bounding box center [578, 247] width 175 height 38
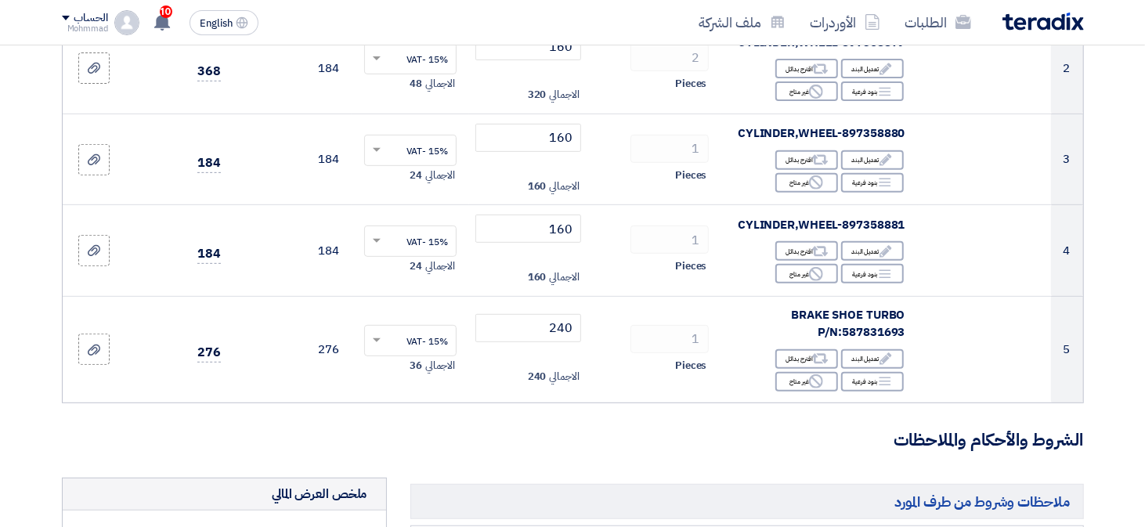
scroll to position [392, 0]
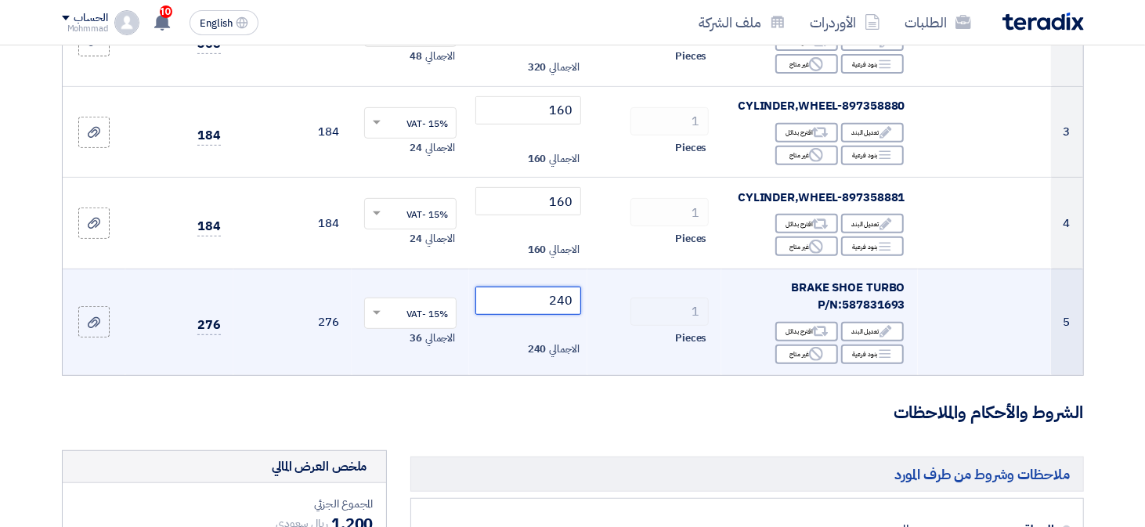
click at [563, 303] on input "240" at bounding box center [528, 301] width 106 height 28
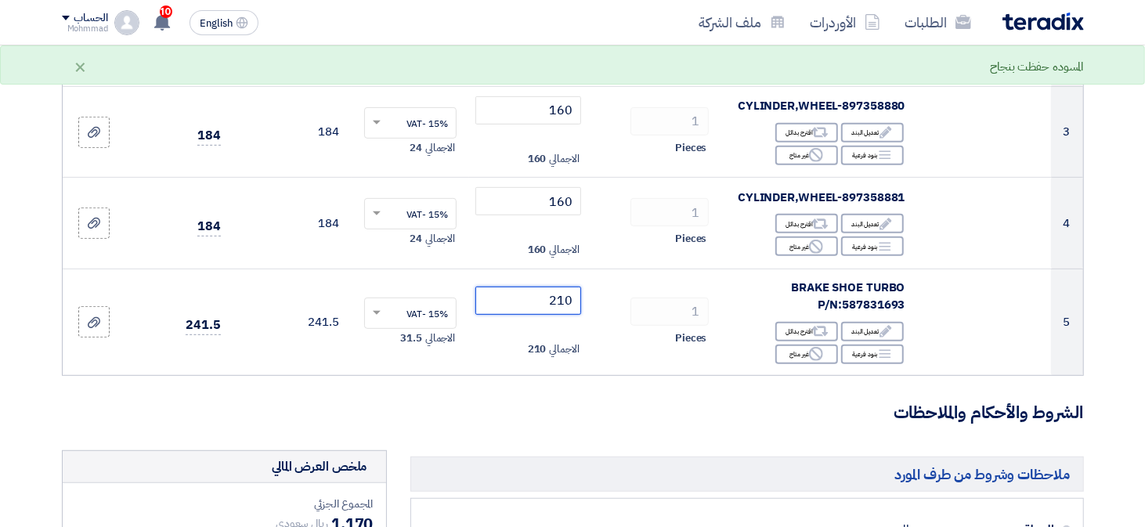
type input "210"
click at [728, 431] on form "تفاصيل الطلب # الكود/الموديل البيان/الوصف الكمية/العدد سعر الوحدة (SAR) الضرائب…" at bounding box center [573, 375] width 1022 height 1180
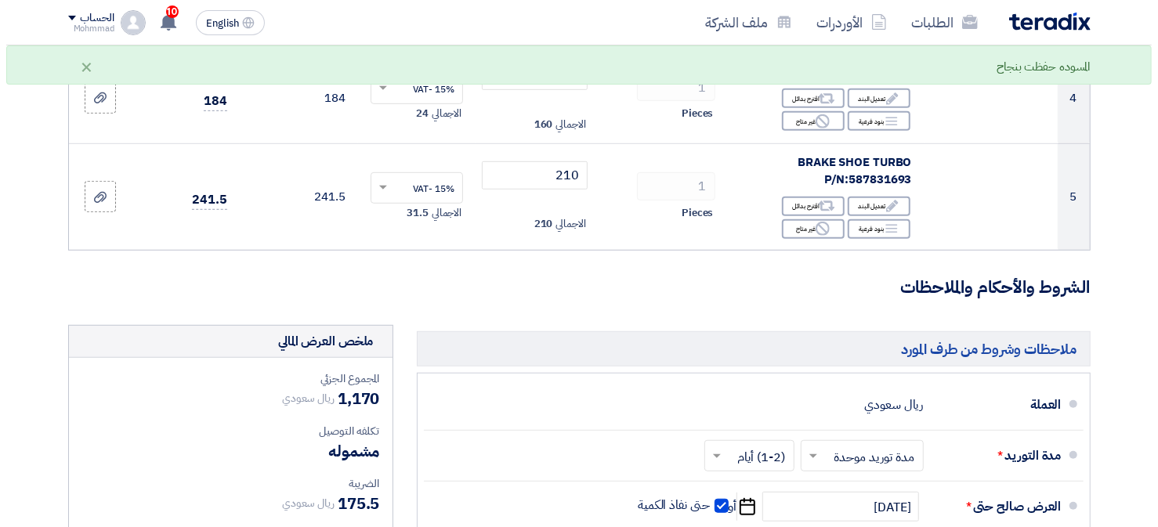
scroll to position [862, 0]
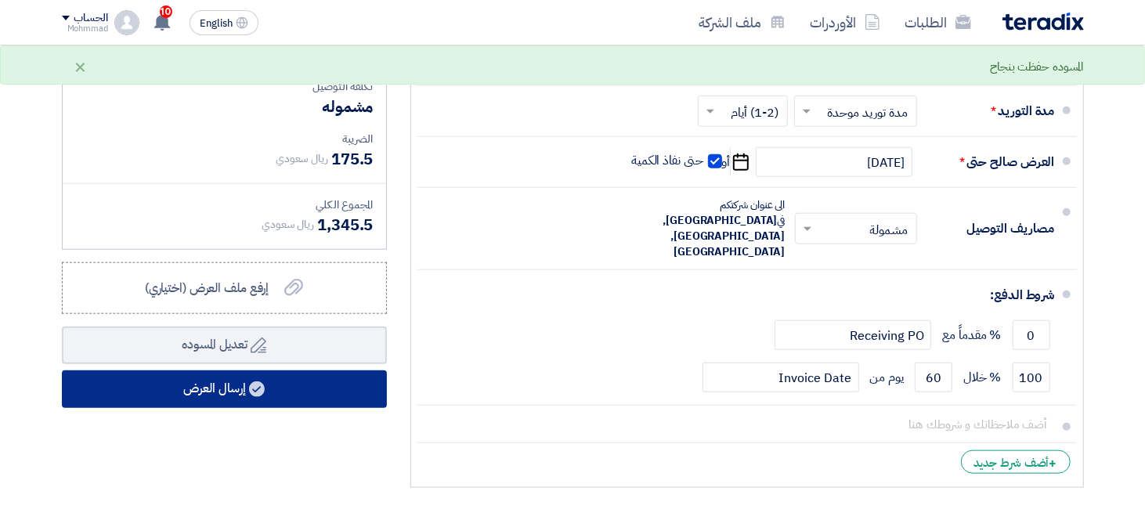
click at [301, 392] on button "إرسال العرض" at bounding box center [224, 389] width 325 height 38
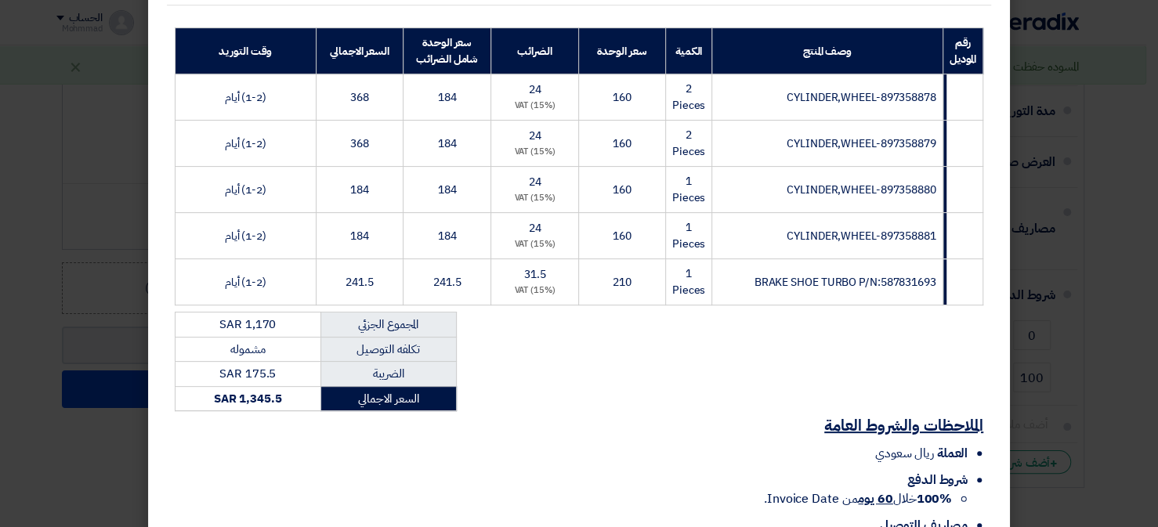
scroll to position [345, 0]
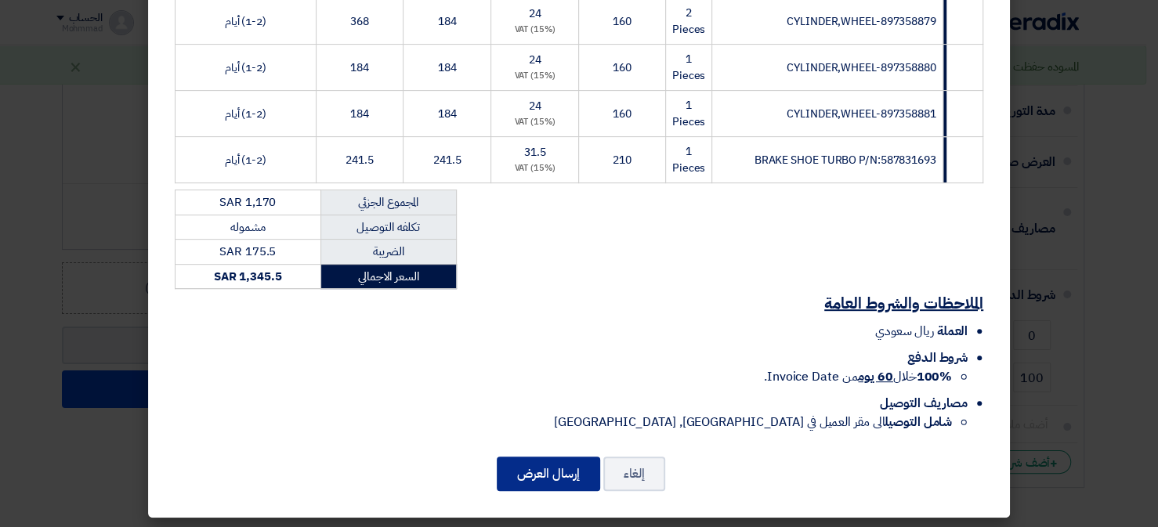
click at [540, 474] on button "إرسال العرض" at bounding box center [548, 474] width 103 height 34
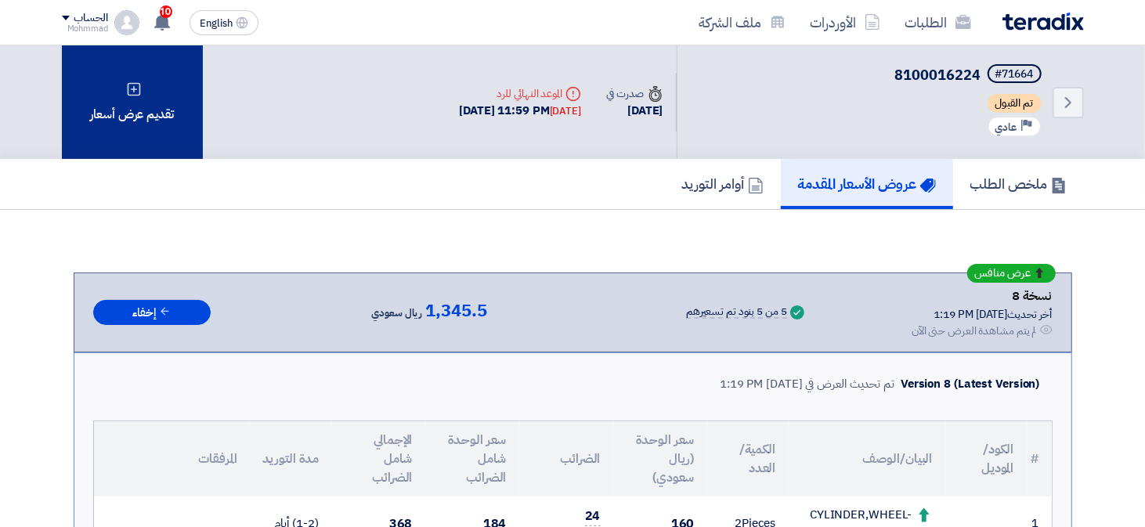
click at [117, 84] on div "تقديم عرض أسعار" at bounding box center [132, 102] width 141 height 114
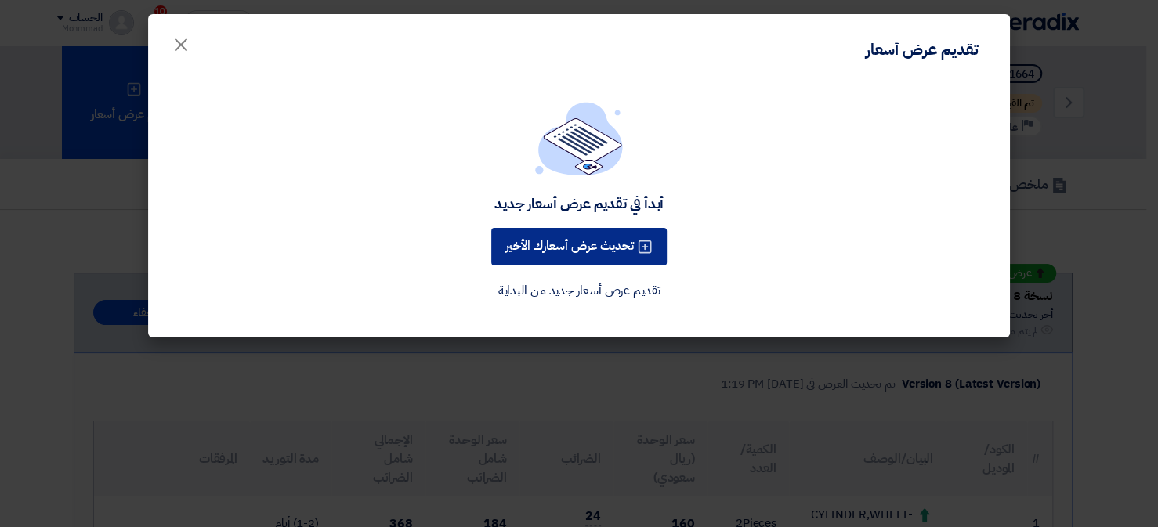
click at [574, 250] on button "تحديث عرض أسعارك الأخير" at bounding box center [578, 247] width 175 height 38
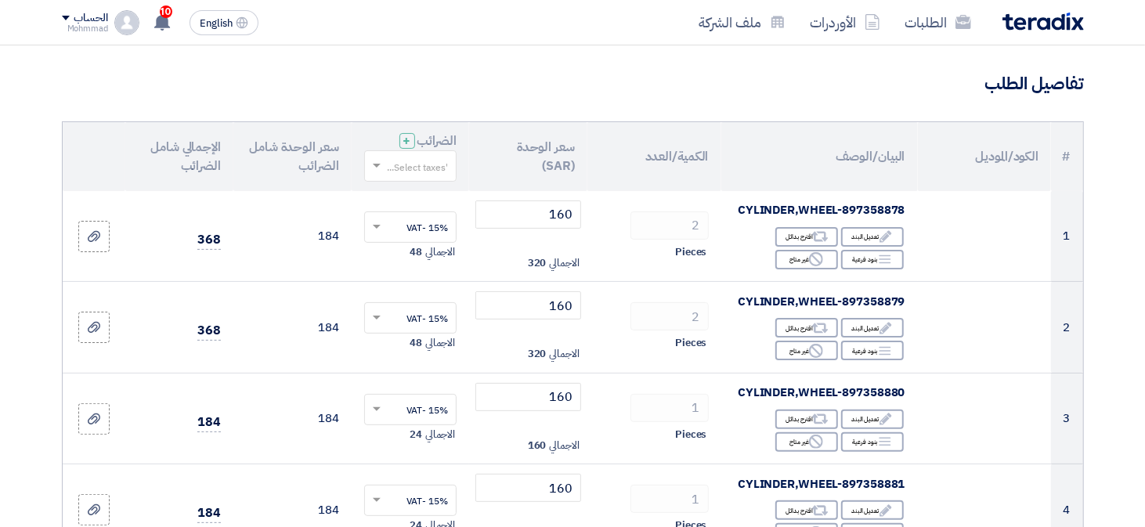
scroll to position [313, 0]
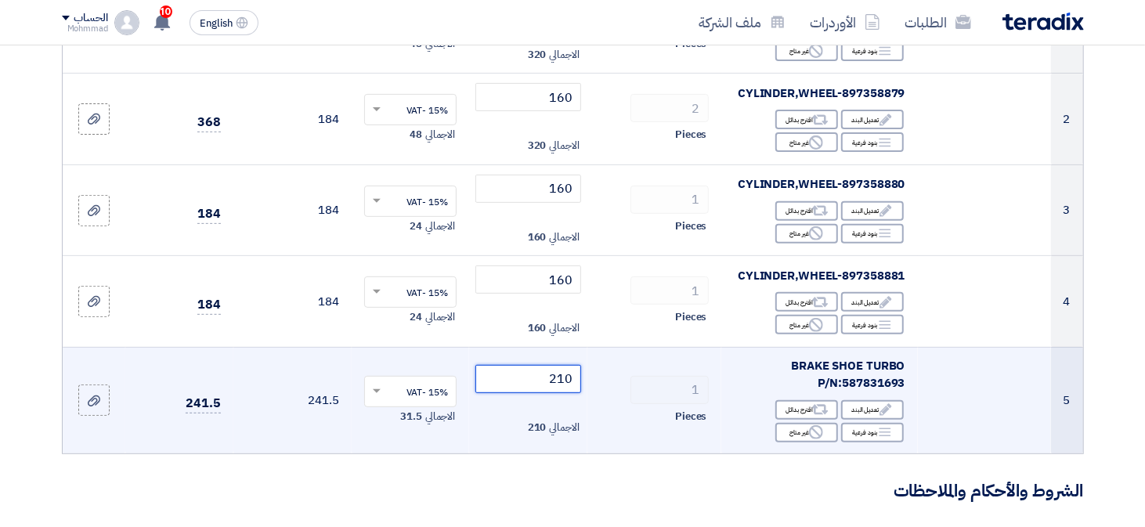
click at [566, 377] on input "210" at bounding box center [528, 379] width 106 height 28
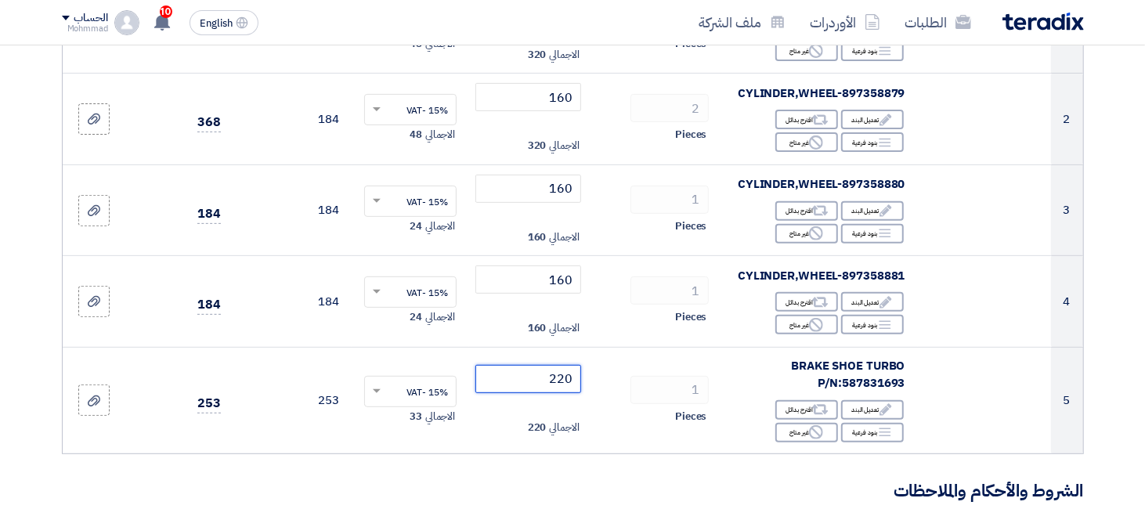
type input "220"
click at [651, 497] on h3 "الشروط والأحكام والملاحظات" at bounding box center [573, 491] width 1022 height 24
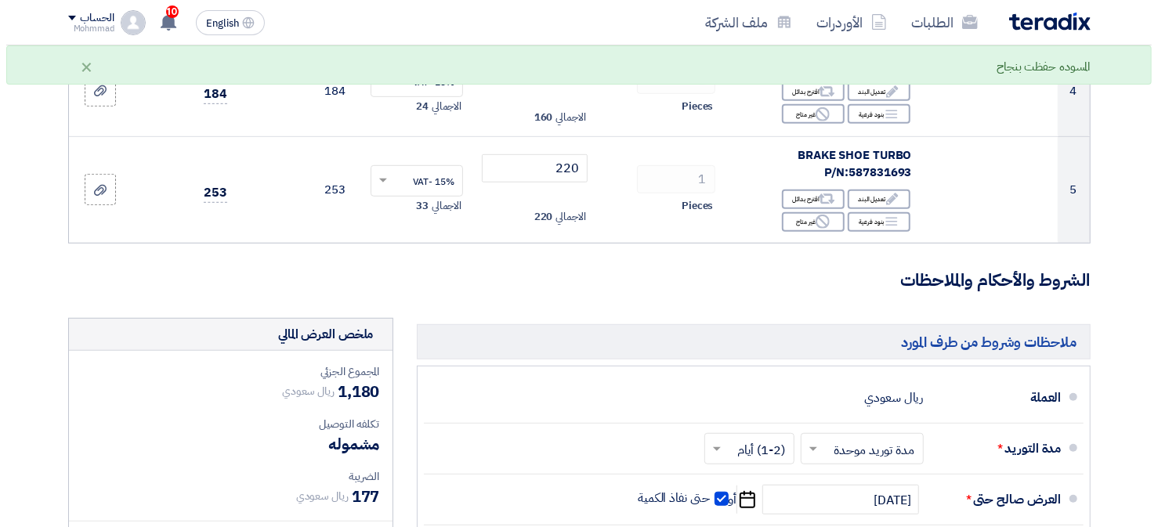
scroll to position [862, 0]
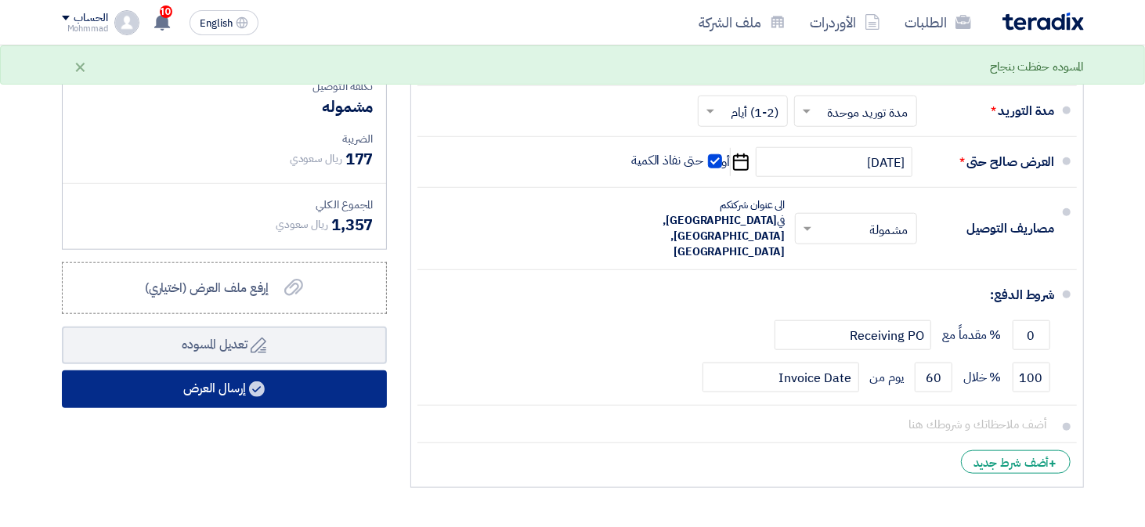
click at [229, 394] on button "إرسال العرض" at bounding box center [224, 389] width 325 height 38
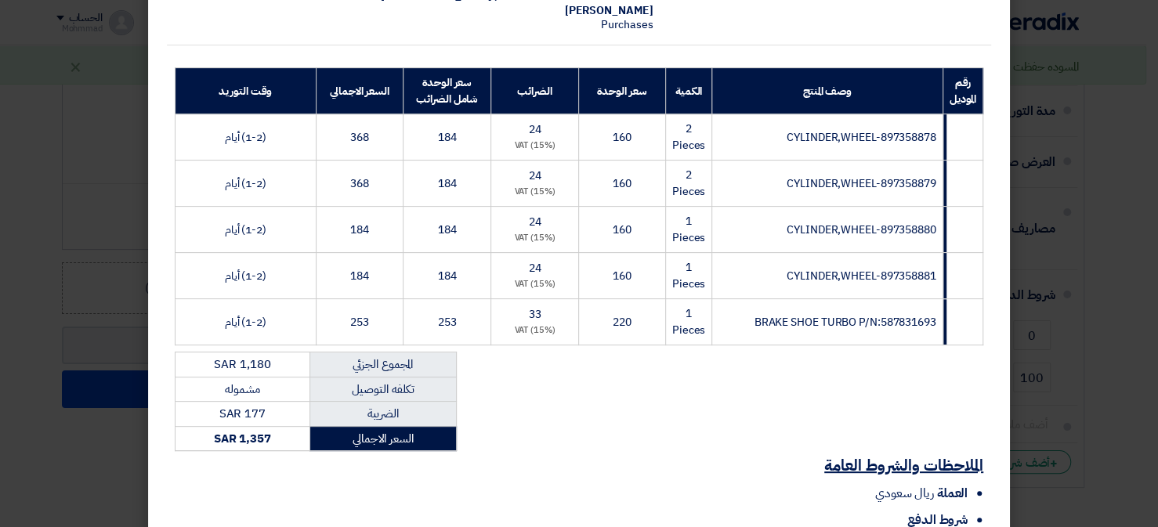
scroll to position [345, 0]
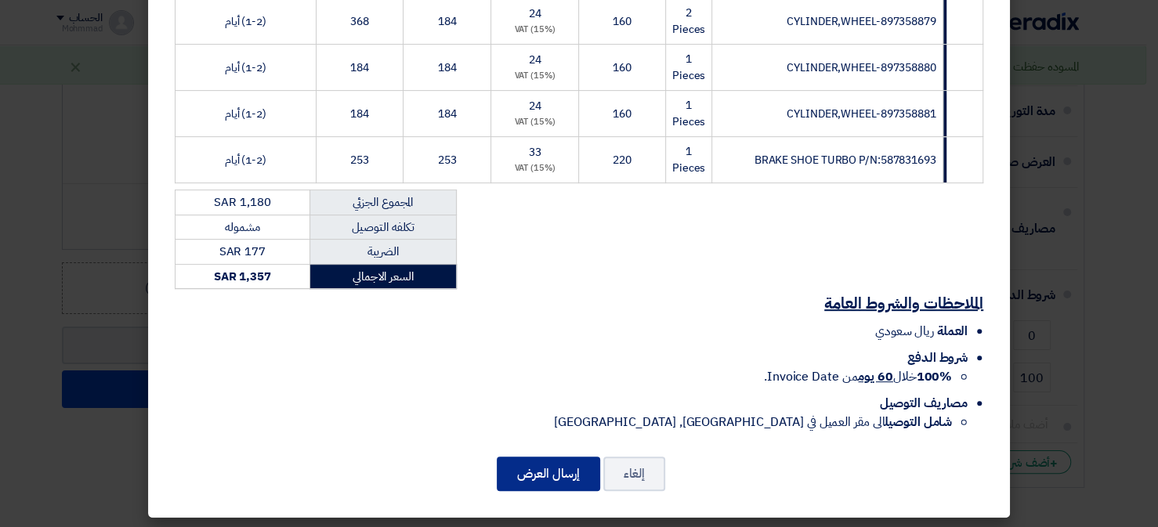
click at [541, 474] on button "إرسال العرض" at bounding box center [548, 474] width 103 height 34
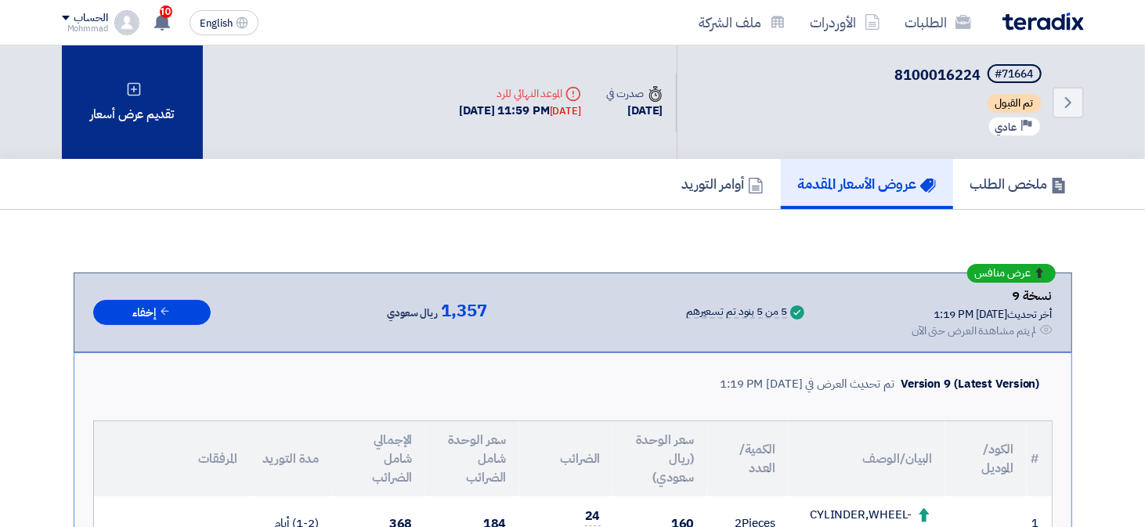
click at [102, 137] on div "تقديم عرض أسعار" at bounding box center [132, 102] width 141 height 114
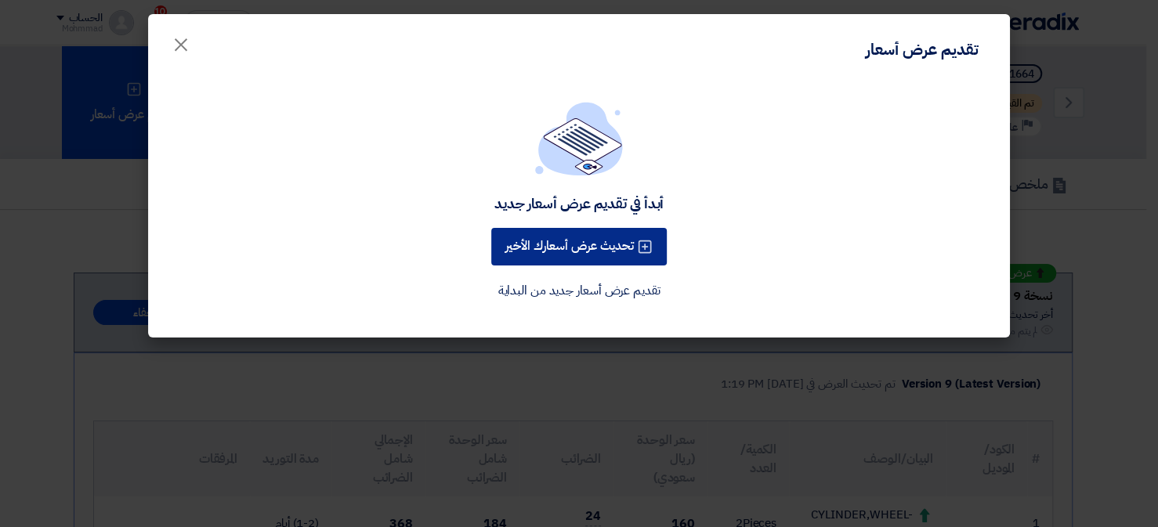
click at [605, 255] on button "تحديث عرض أسعارك الأخير" at bounding box center [578, 247] width 175 height 38
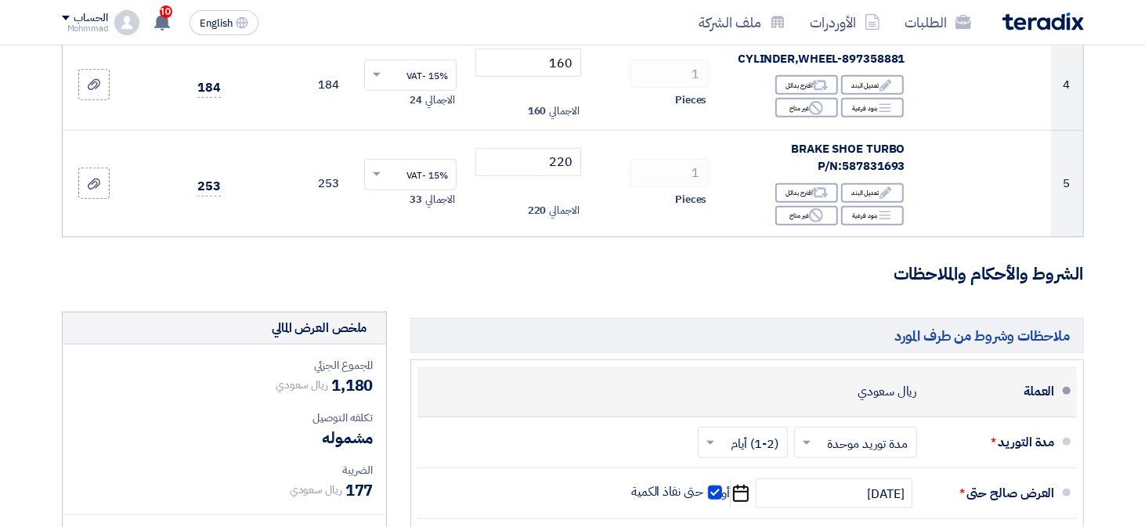
scroll to position [548, 0]
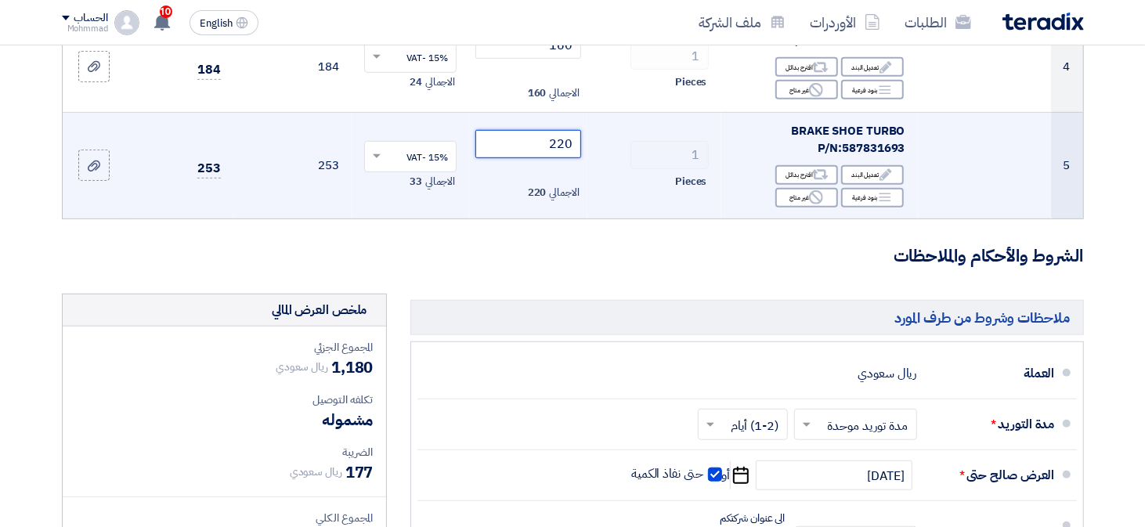
click at [571, 152] on input "220" at bounding box center [528, 144] width 106 height 28
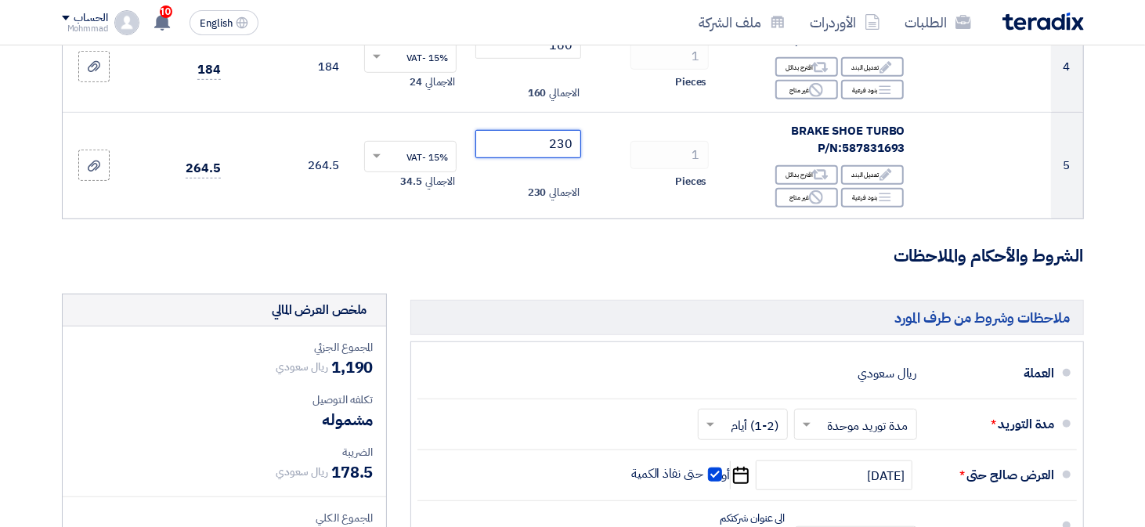
type input "230"
click at [577, 268] on form "تفاصيل الطلب # الكود/الموديل البيان/الوصف الكمية/العدد سعر الوحدة (SAR) الضرائب…" at bounding box center [573, 219] width 1022 height 1180
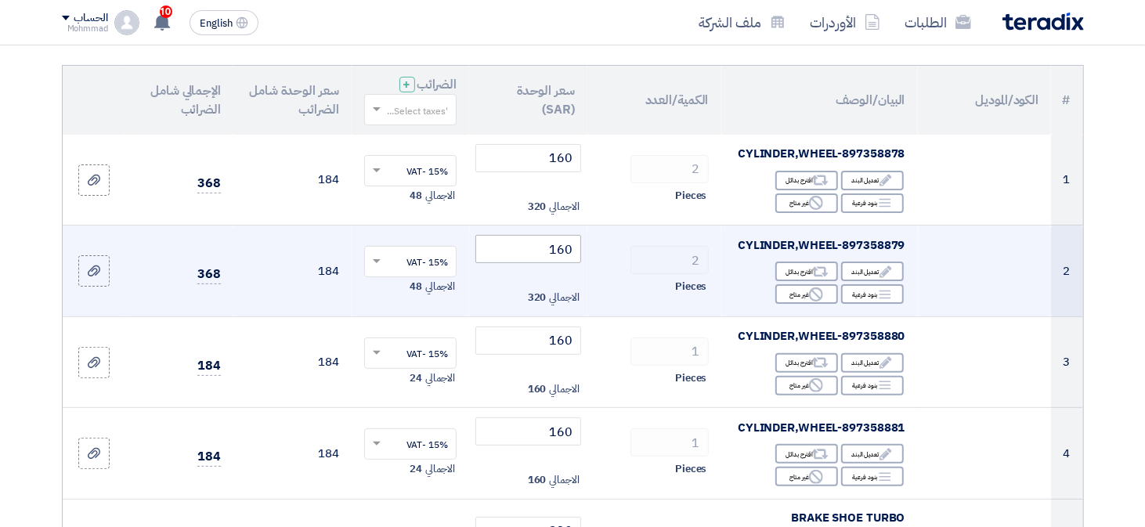
scroll to position [157, 0]
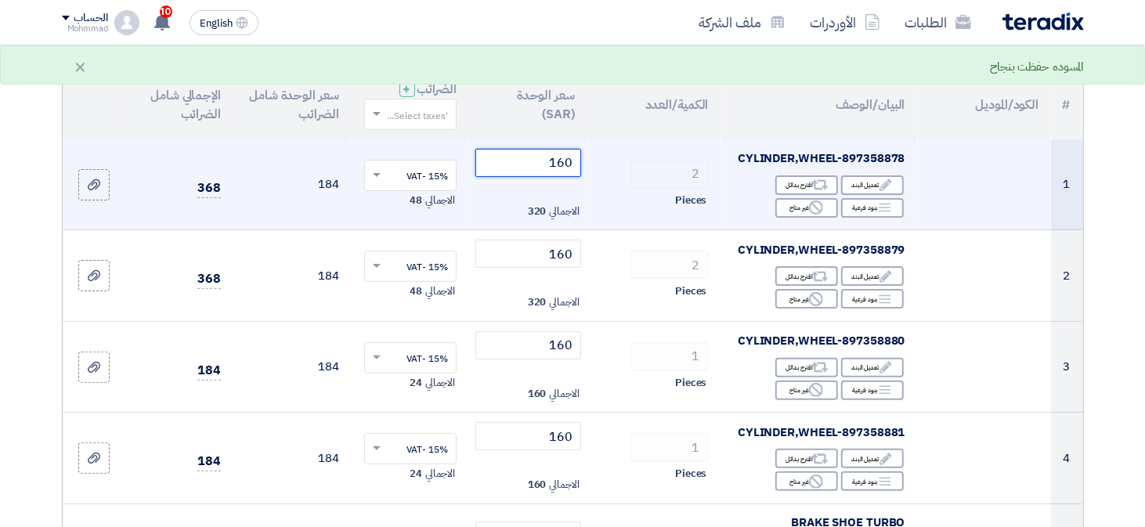
click at [566, 166] on input "160" at bounding box center [528, 163] width 106 height 28
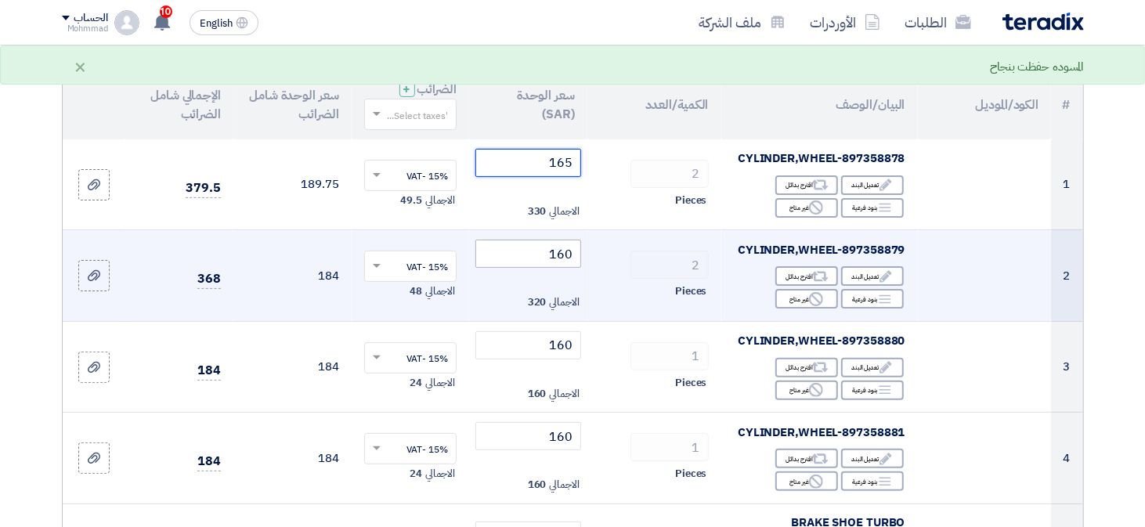
type input "165"
click at [562, 248] on input "160" at bounding box center [528, 254] width 106 height 28
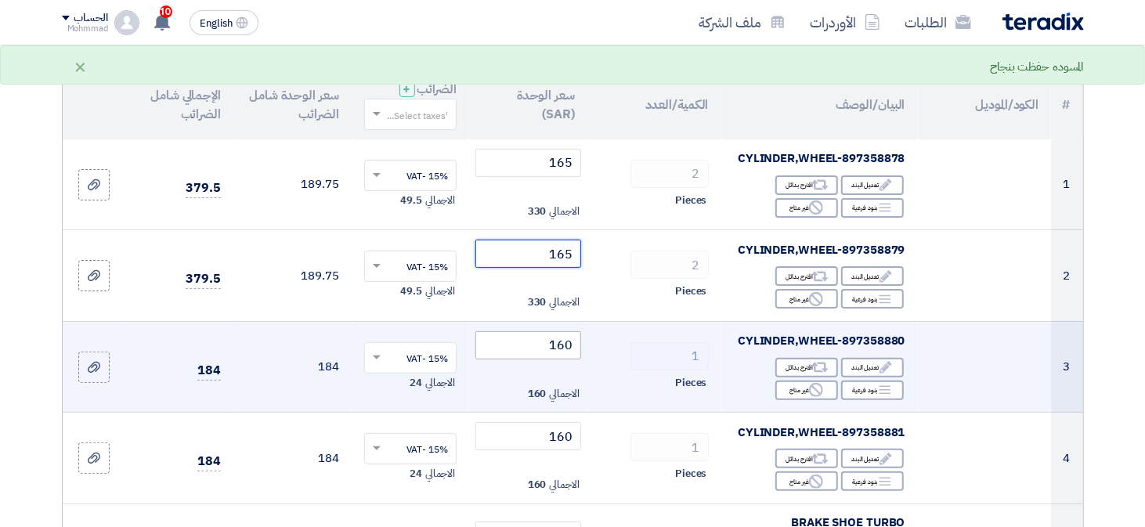
type input "165"
click at [563, 341] on input "160" at bounding box center [528, 345] width 106 height 28
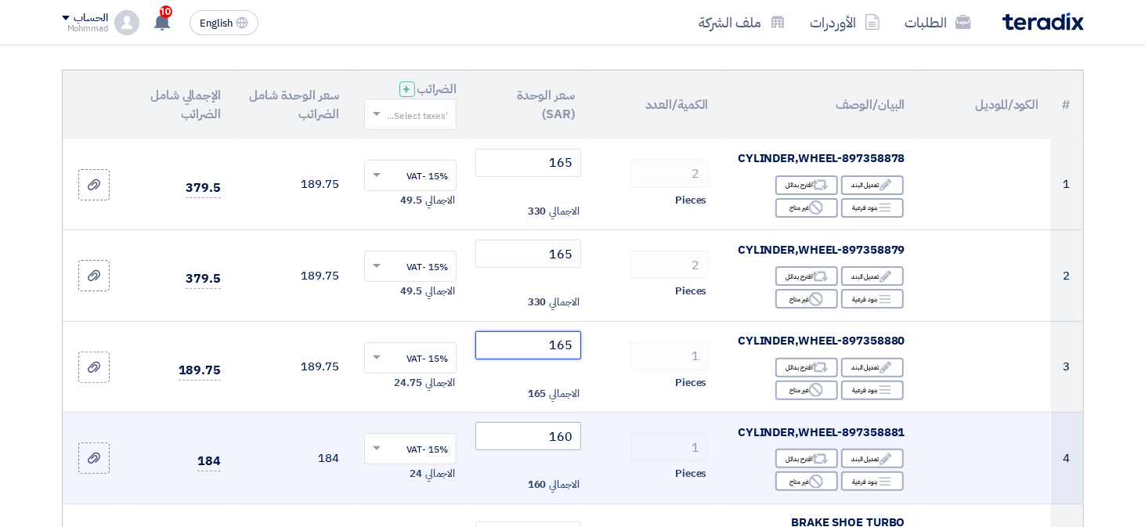
type input "165"
click at [566, 436] on input "160" at bounding box center [528, 436] width 106 height 28
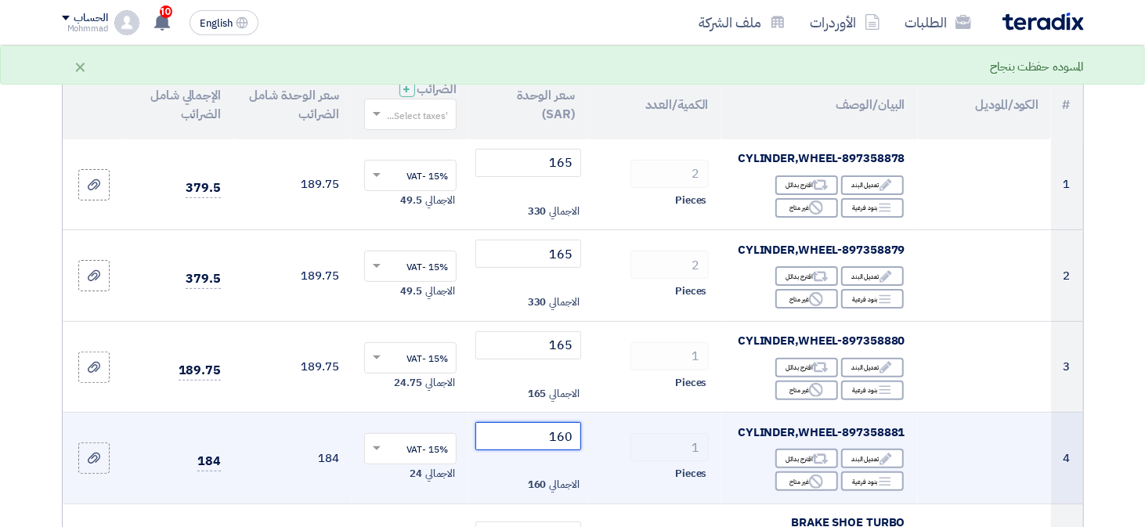
click at [566, 436] on input "160" at bounding box center [528, 436] width 106 height 28
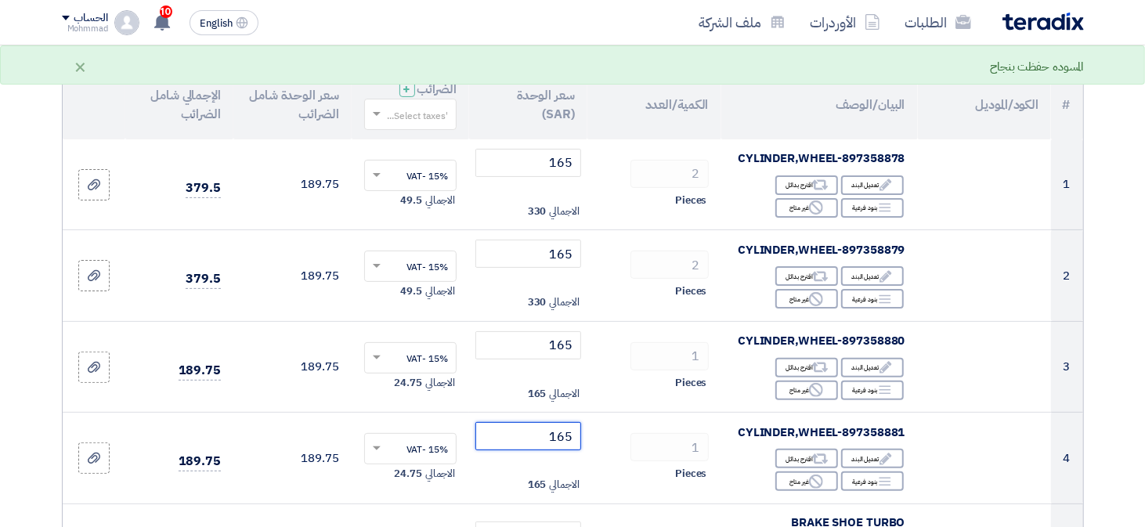
type input "165"
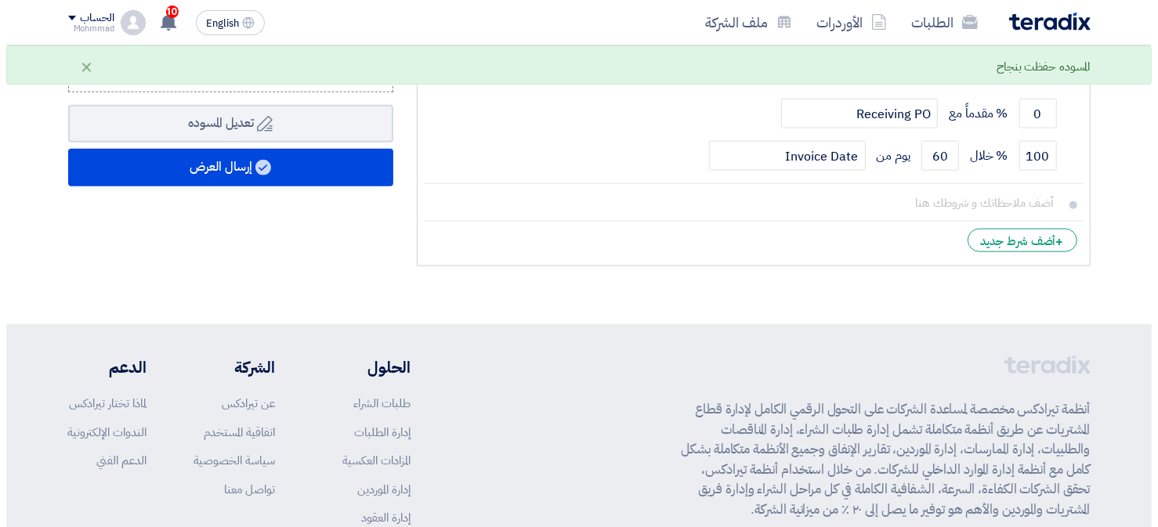
scroll to position [1096, 0]
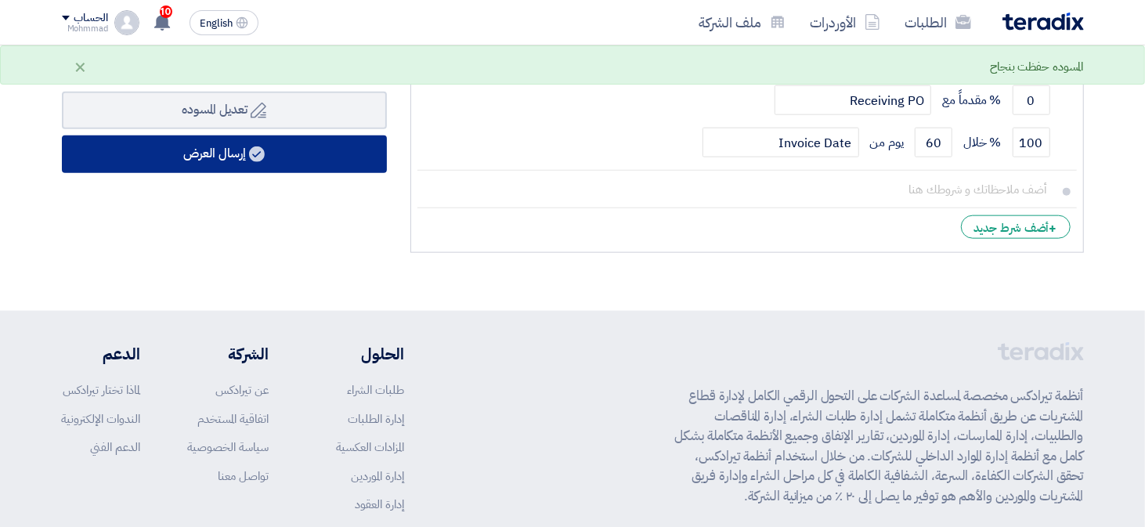
click at [273, 150] on button "إرسال العرض" at bounding box center [224, 154] width 325 height 38
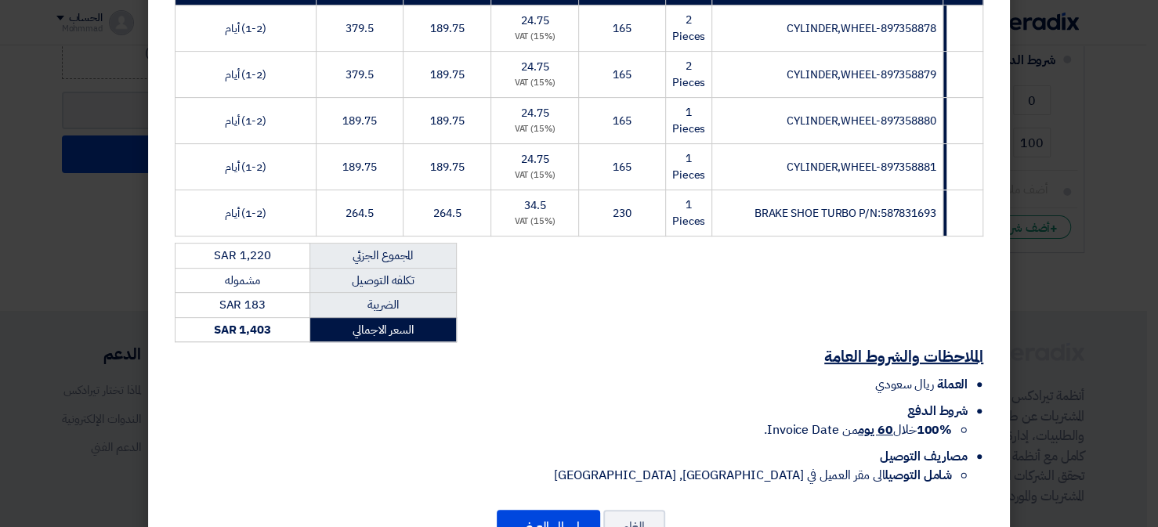
scroll to position [345, 0]
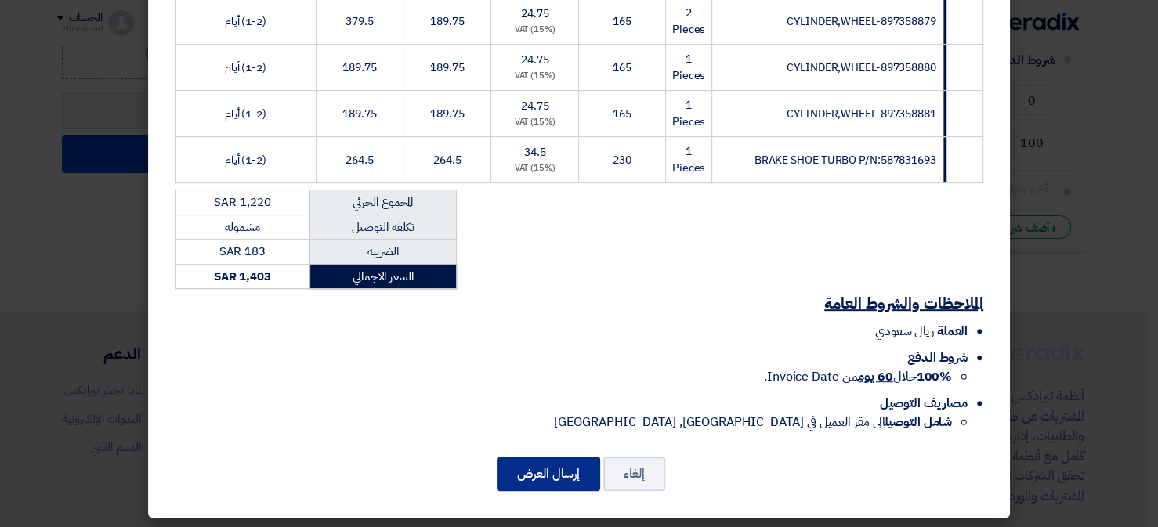
click at [587, 486] on button "إرسال العرض" at bounding box center [548, 474] width 103 height 34
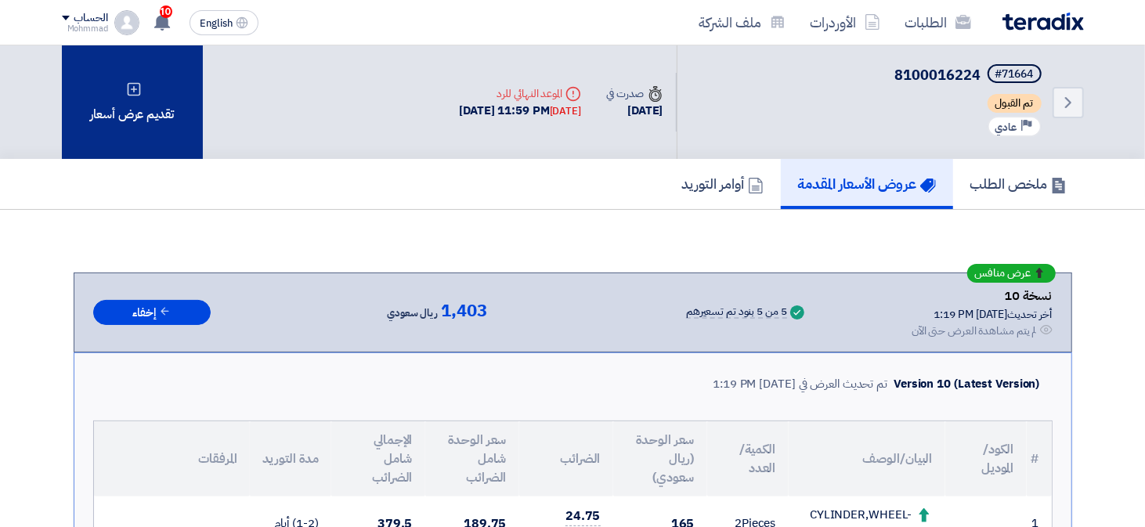
click at [157, 95] on div "تقديم عرض أسعار" at bounding box center [132, 102] width 141 height 114
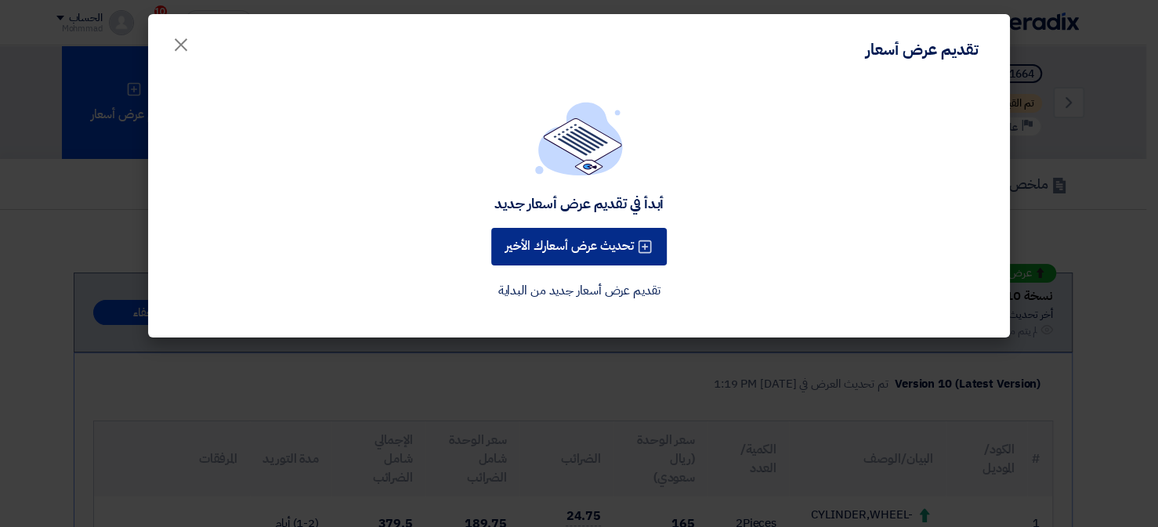
click at [580, 258] on button "تحديث عرض أسعارك الأخير" at bounding box center [578, 247] width 175 height 38
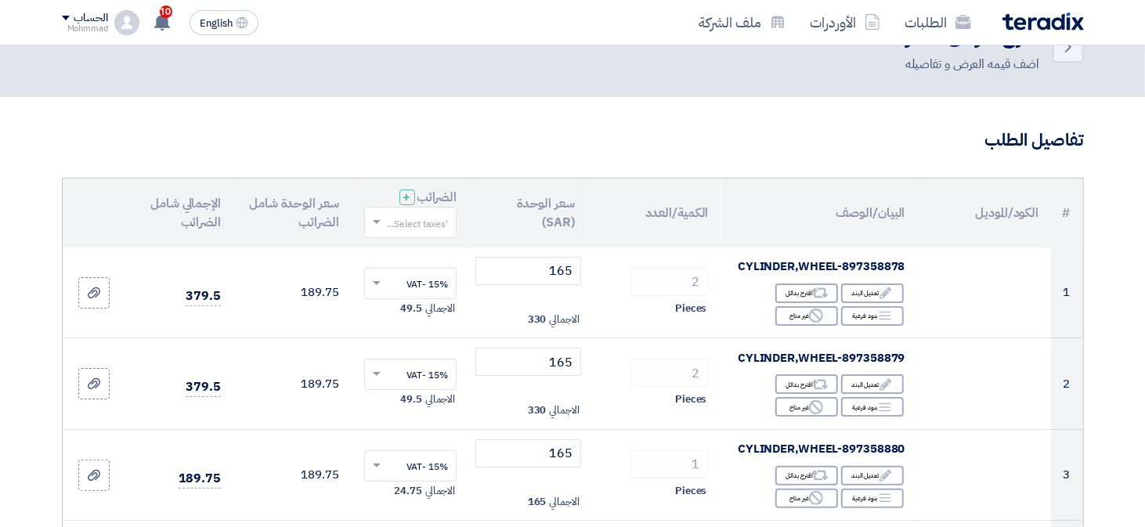
scroll to position [548, 0]
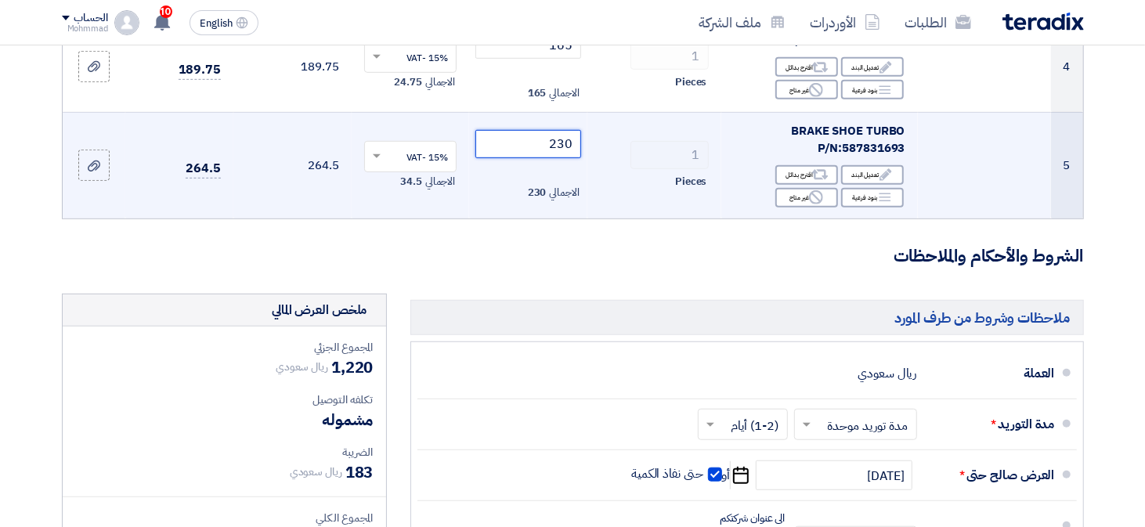
click at [565, 144] on input "230" at bounding box center [528, 144] width 106 height 28
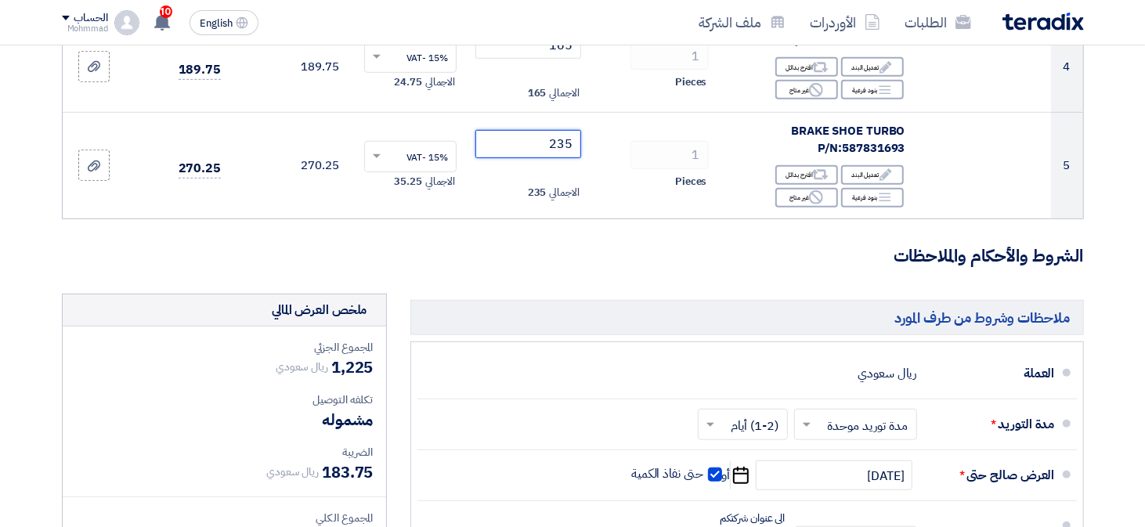
type input "235"
click at [631, 281] on form "تفاصيل الطلب # الكود/الموديل البيان/الوصف الكمية/العدد سعر الوحدة (SAR) الضرائب…" at bounding box center [573, 219] width 1022 height 1180
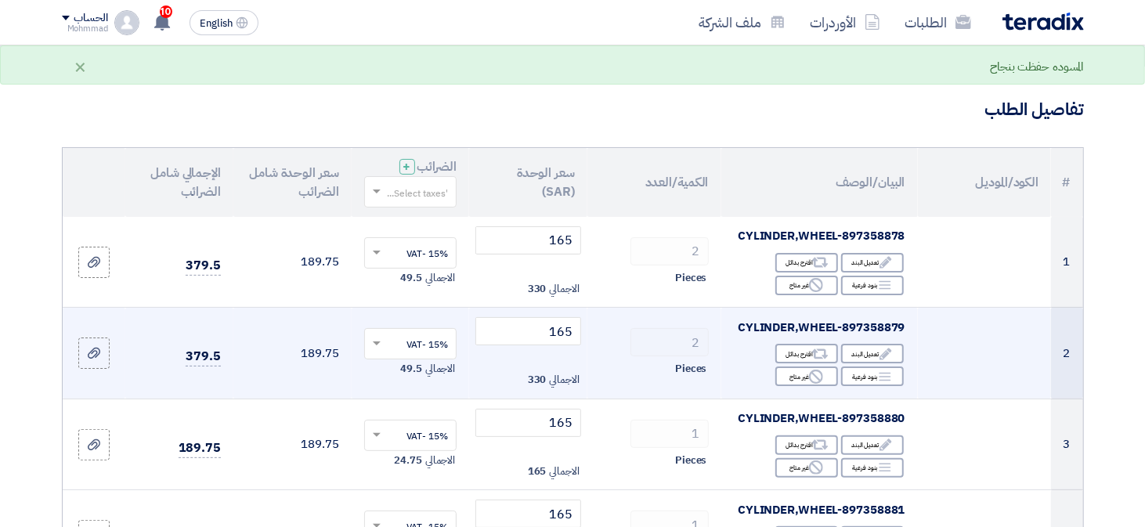
scroll to position [78, 0]
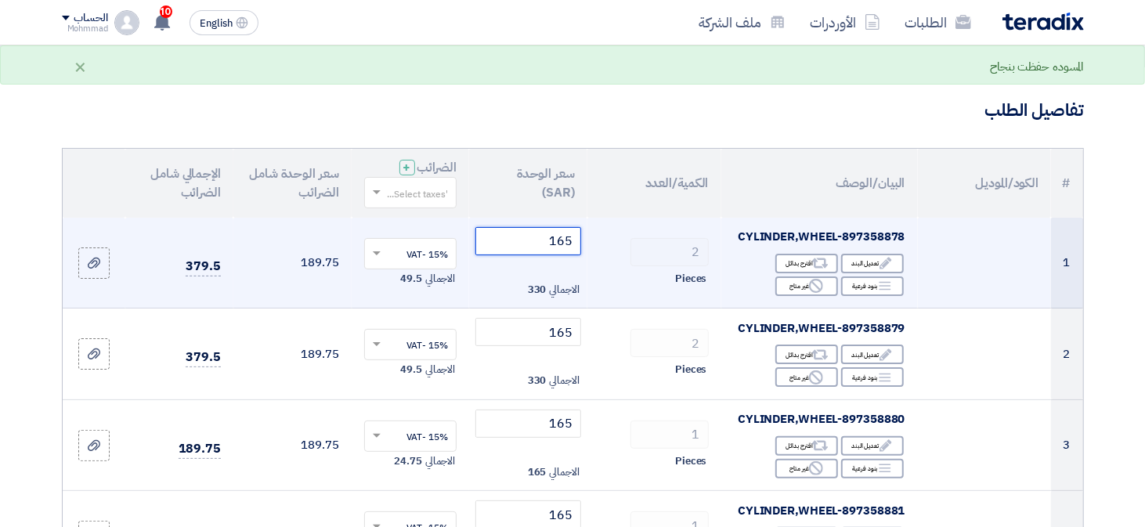
click at [566, 247] on input "165" at bounding box center [528, 241] width 106 height 28
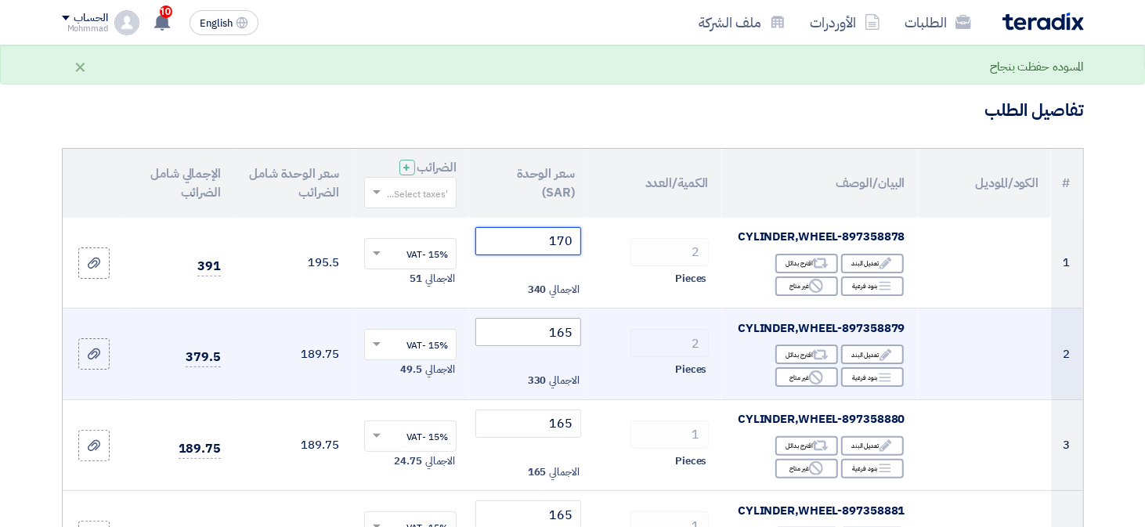
type input "170"
click at [565, 331] on input "165" at bounding box center [528, 332] width 106 height 28
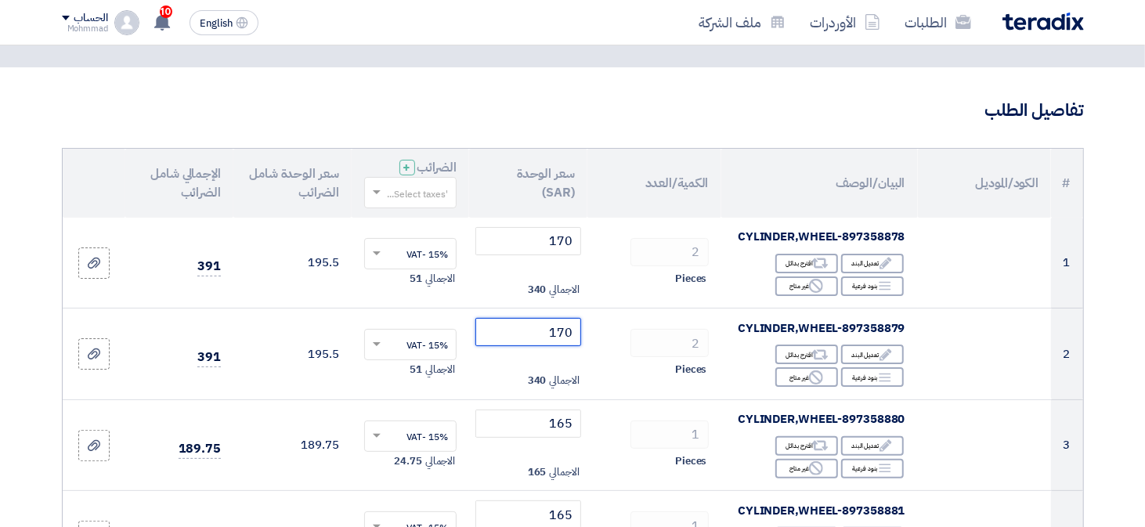
type input "170"
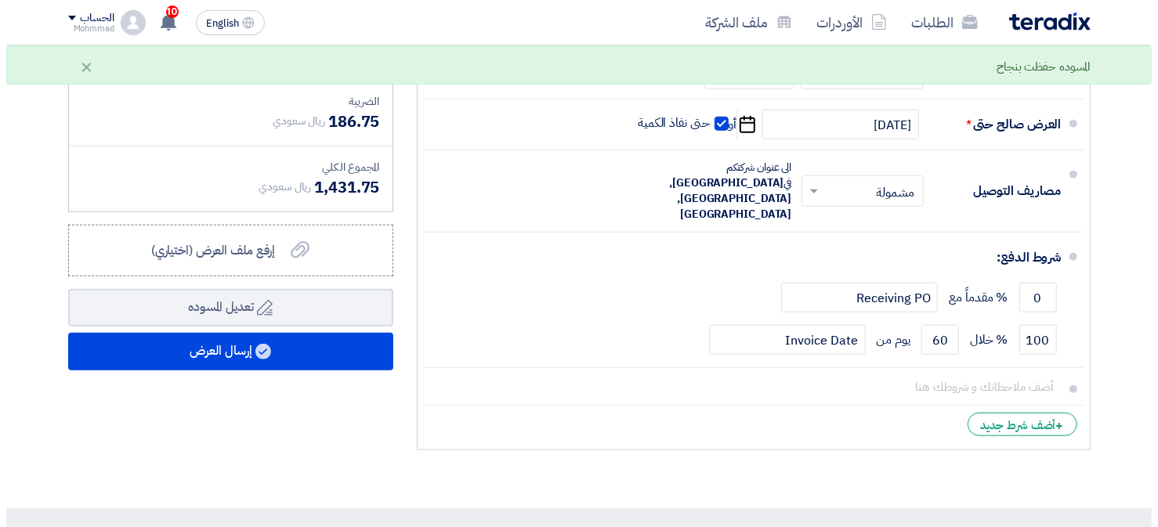
scroll to position [1018, 0]
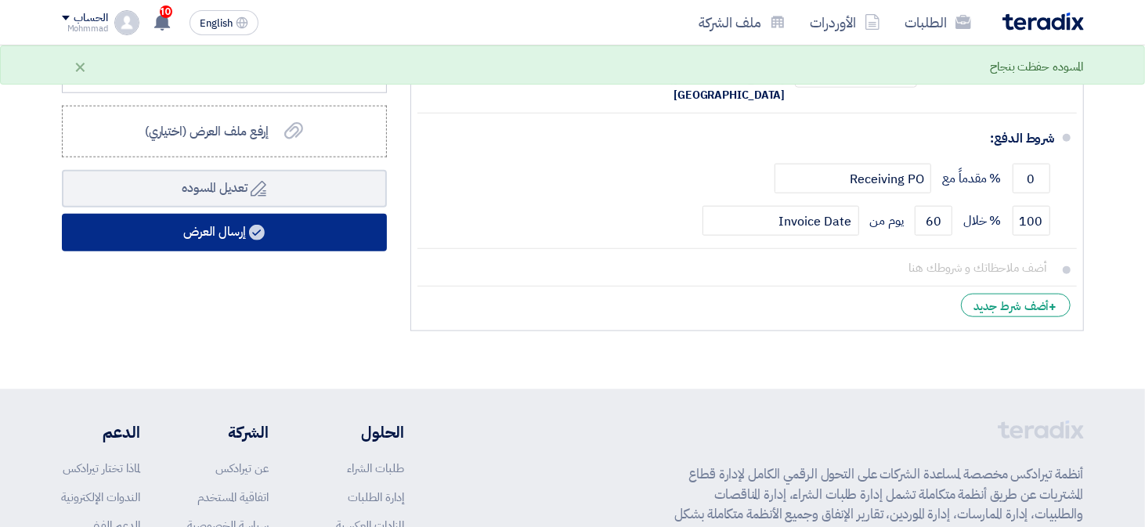
click at [215, 236] on button "إرسال العرض" at bounding box center [224, 233] width 325 height 38
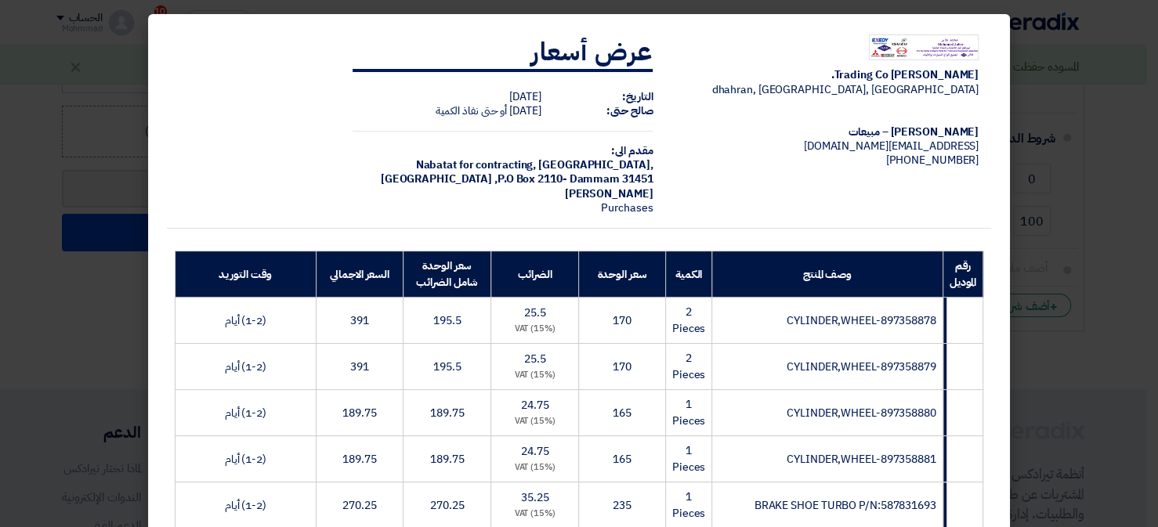
scroll to position [345, 0]
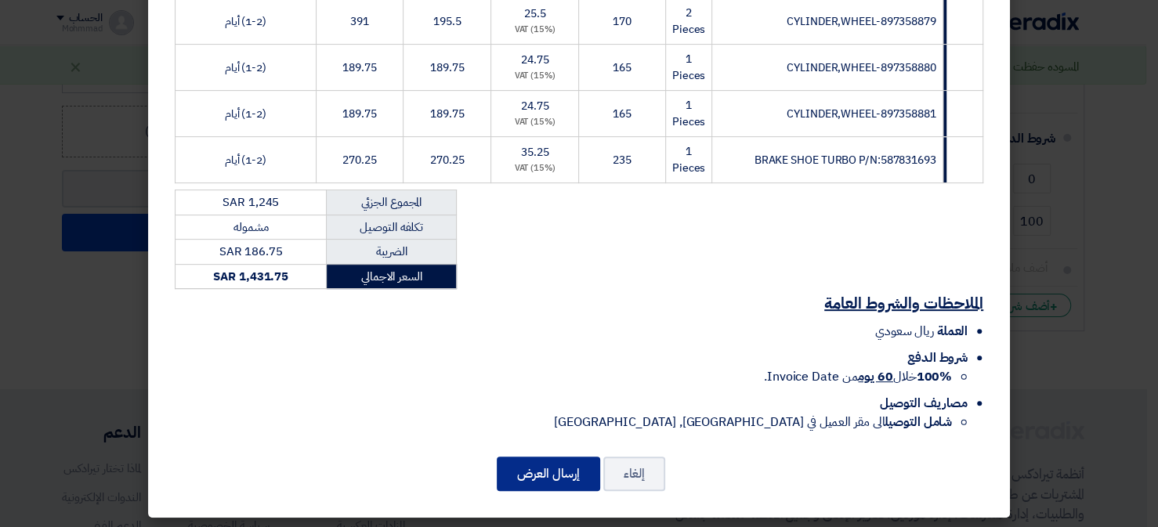
click at [535, 466] on button "إرسال العرض" at bounding box center [548, 474] width 103 height 34
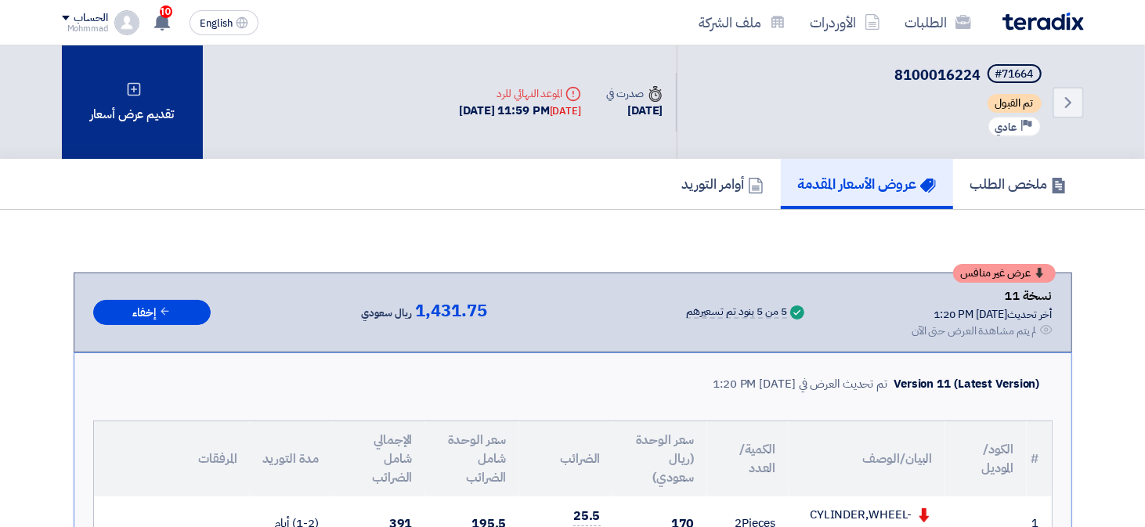
click at [99, 127] on div "تقديم عرض أسعار" at bounding box center [132, 102] width 141 height 114
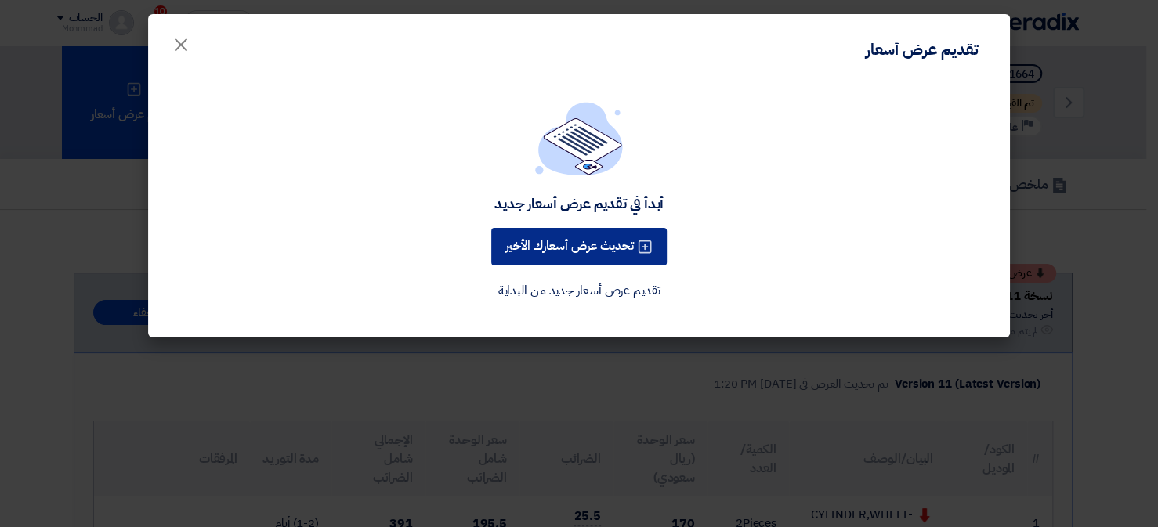
click at [575, 245] on button "تحديث عرض أسعارك الأخير" at bounding box center [578, 247] width 175 height 38
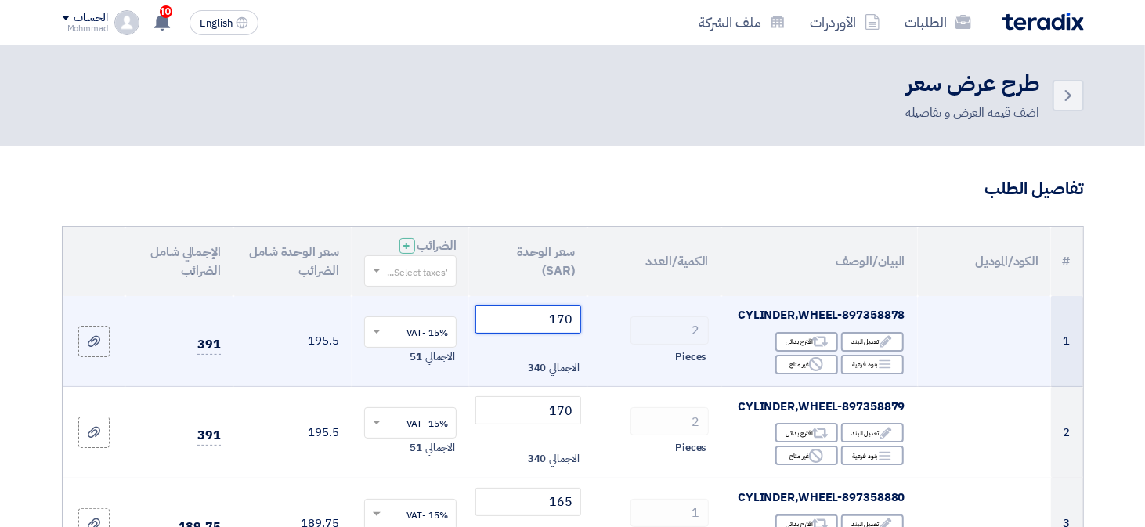
click at [563, 317] on input "170" at bounding box center [528, 319] width 106 height 28
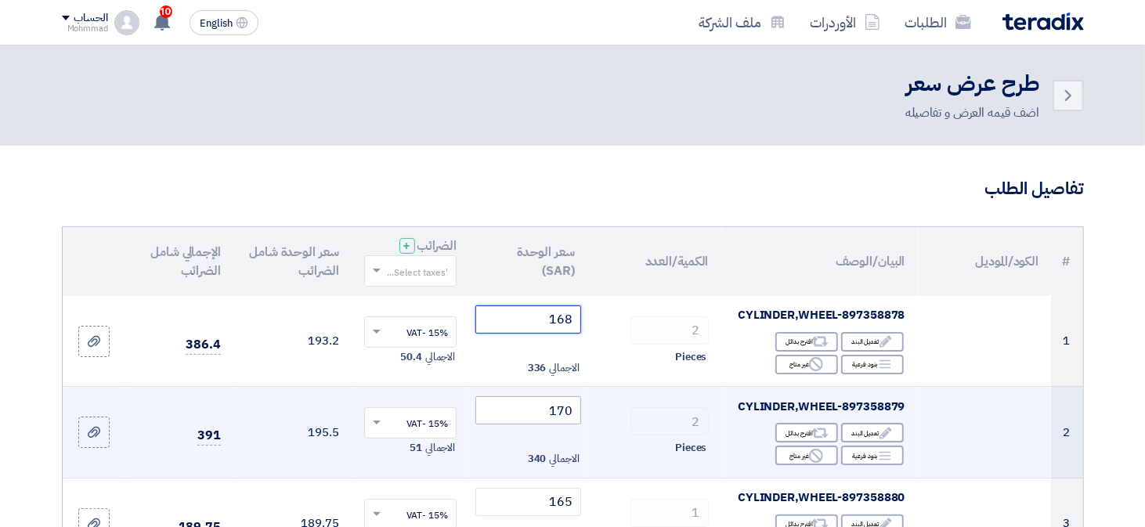
type input "168"
click at [565, 401] on input "170" at bounding box center [528, 410] width 106 height 28
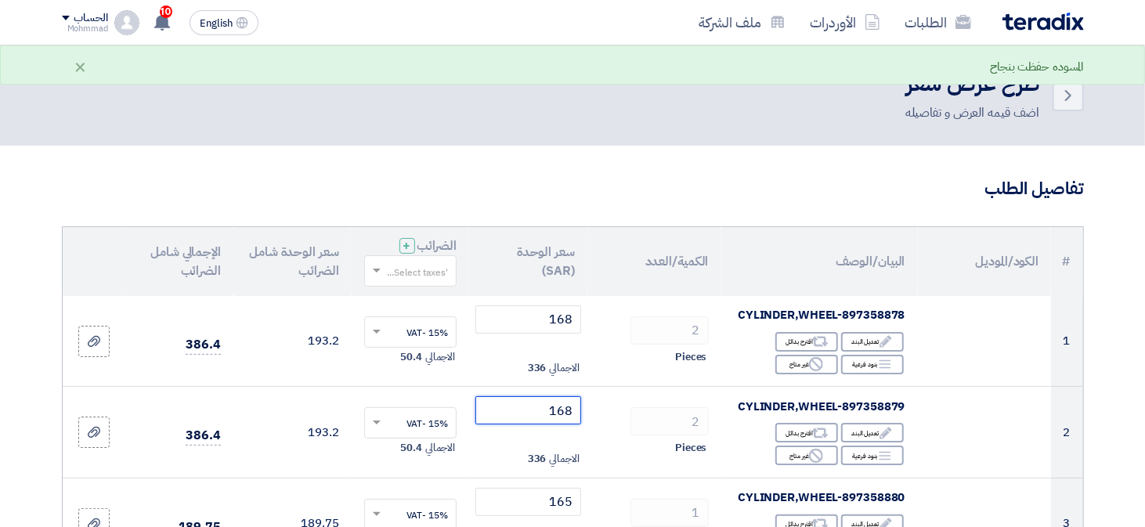
type input "168"
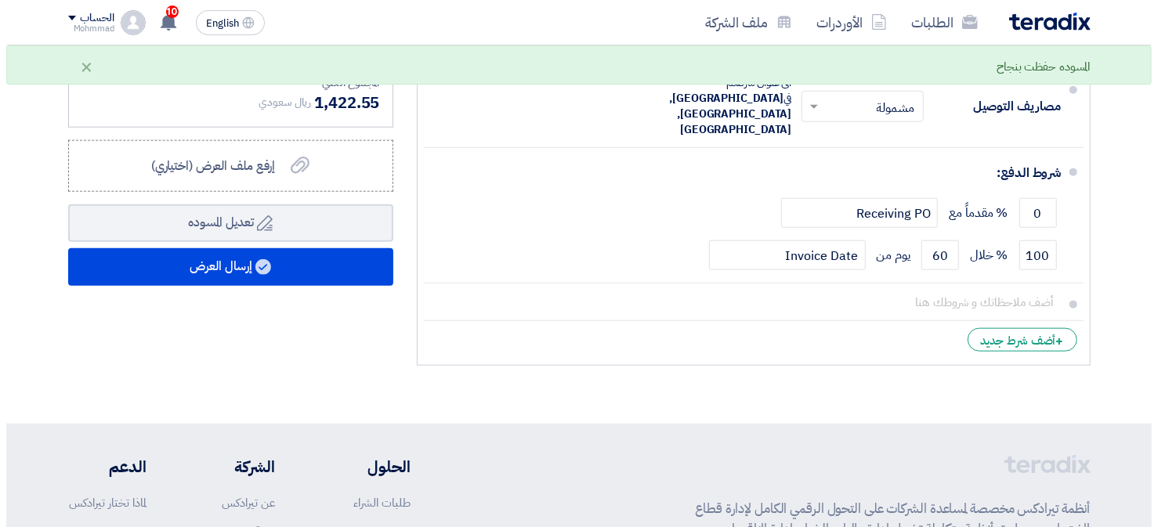
scroll to position [783, 0]
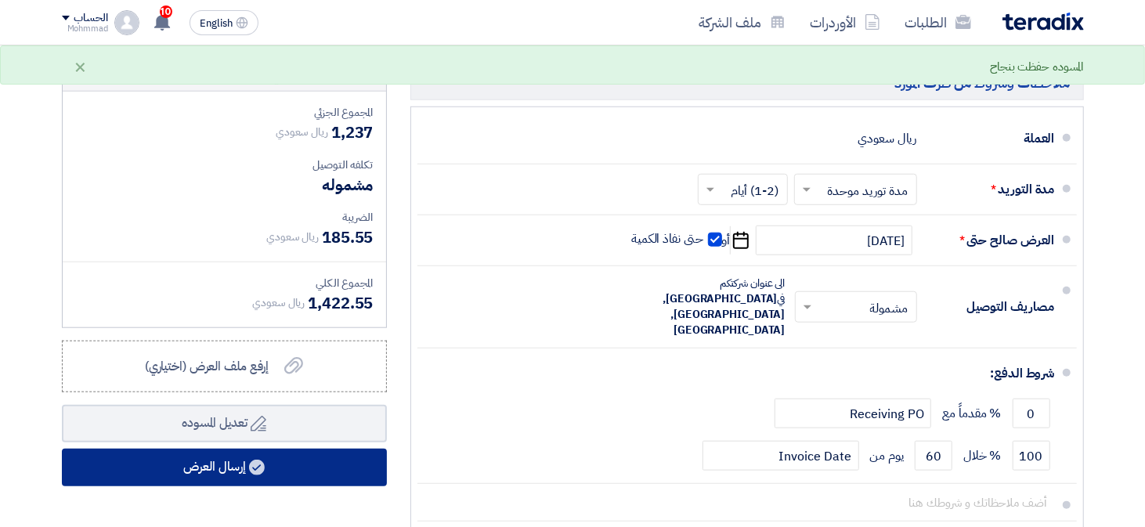
click at [265, 468] on icon at bounding box center [257, 468] width 16 height 16
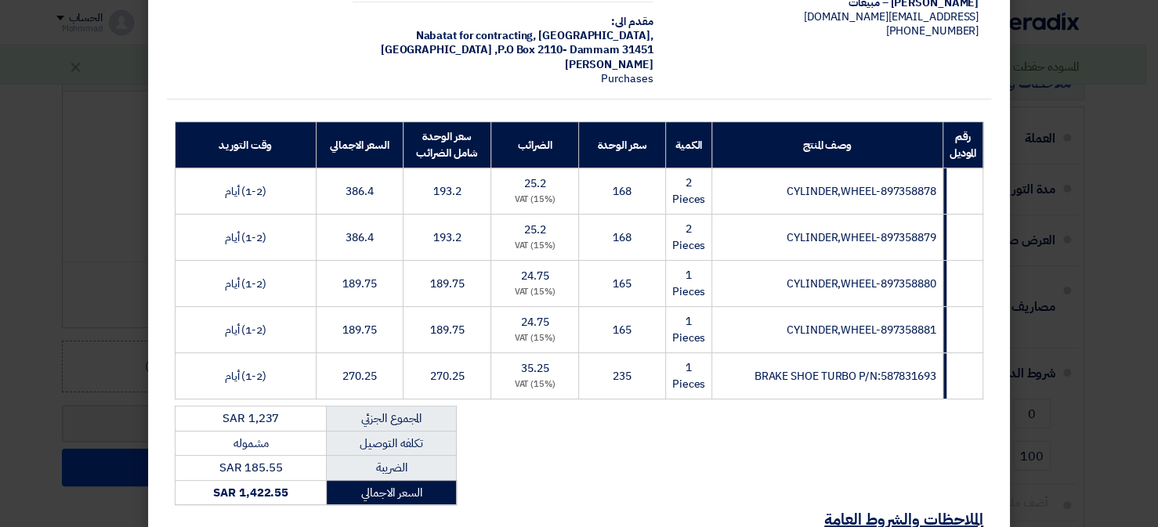
scroll to position [345, 0]
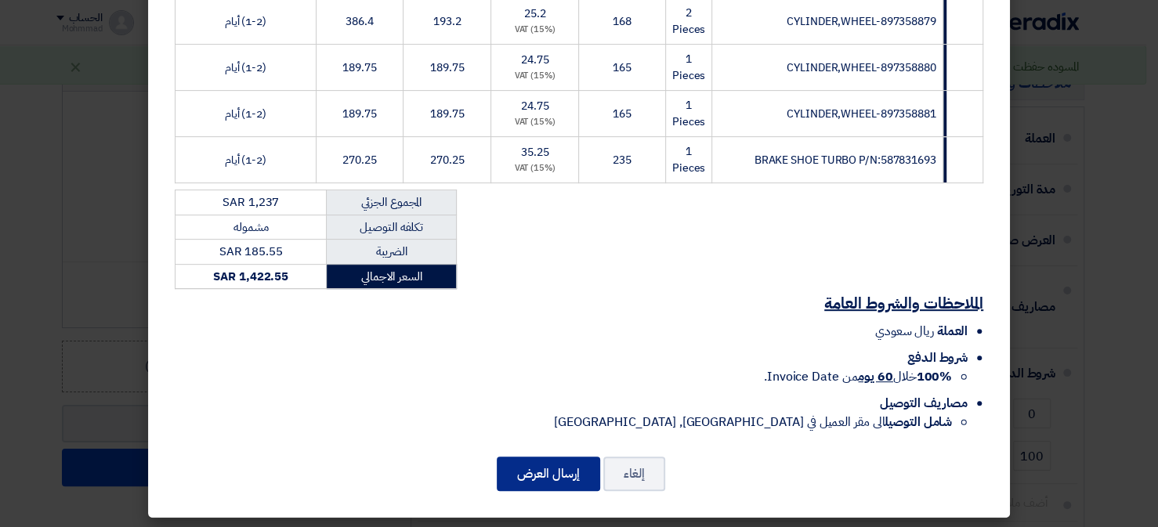
click at [573, 471] on button "إرسال العرض" at bounding box center [548, 474] width 103 height 34
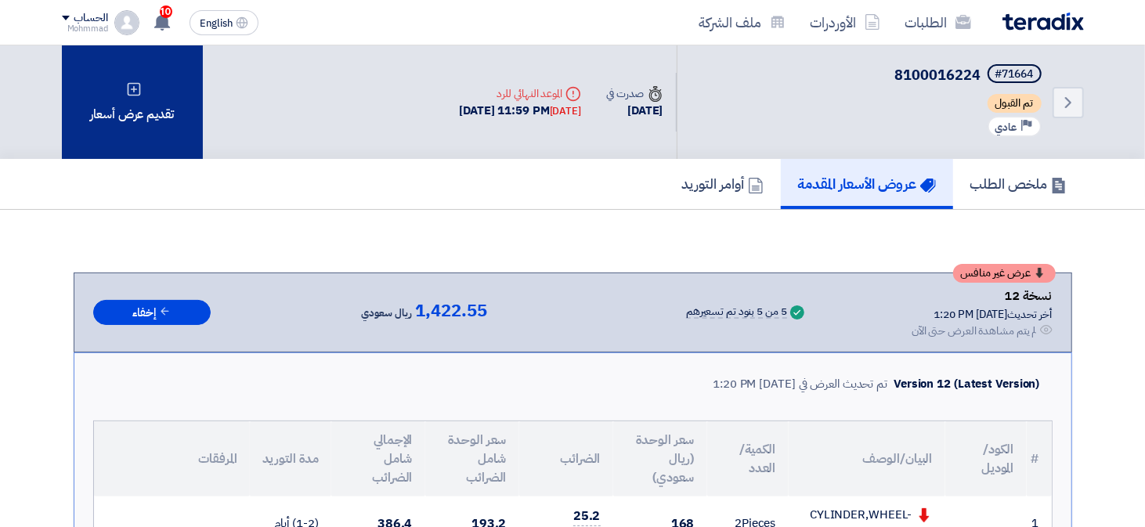
click at [146, 122] on div "تقديم عرض أسعار" at bounding box center [132, 102] width 141 height 114
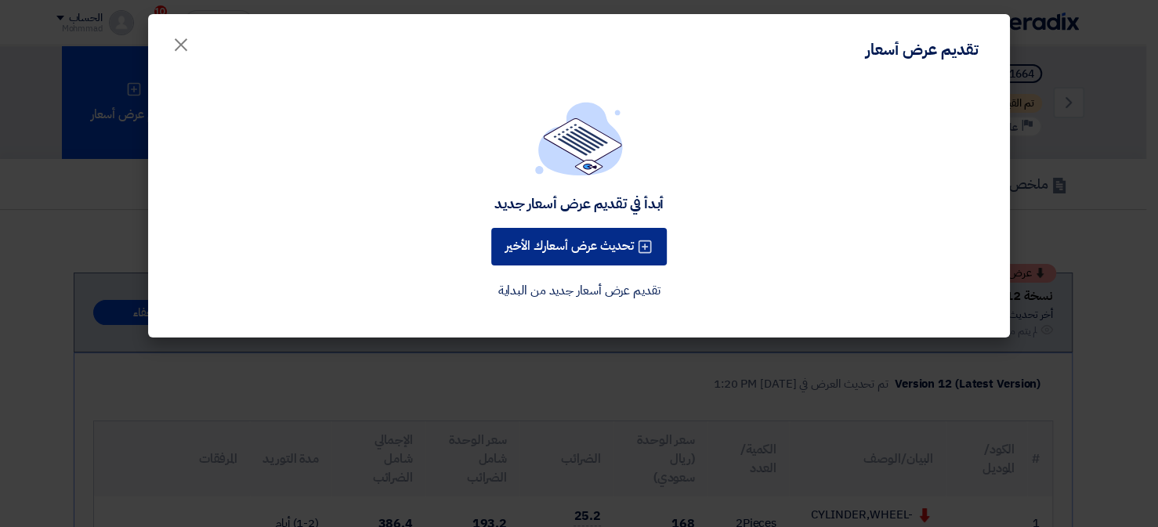
click at [537, 257] on button "تحديث عرض أسعارك الأخير" at bounding box center [578, 247] width 175 height 38
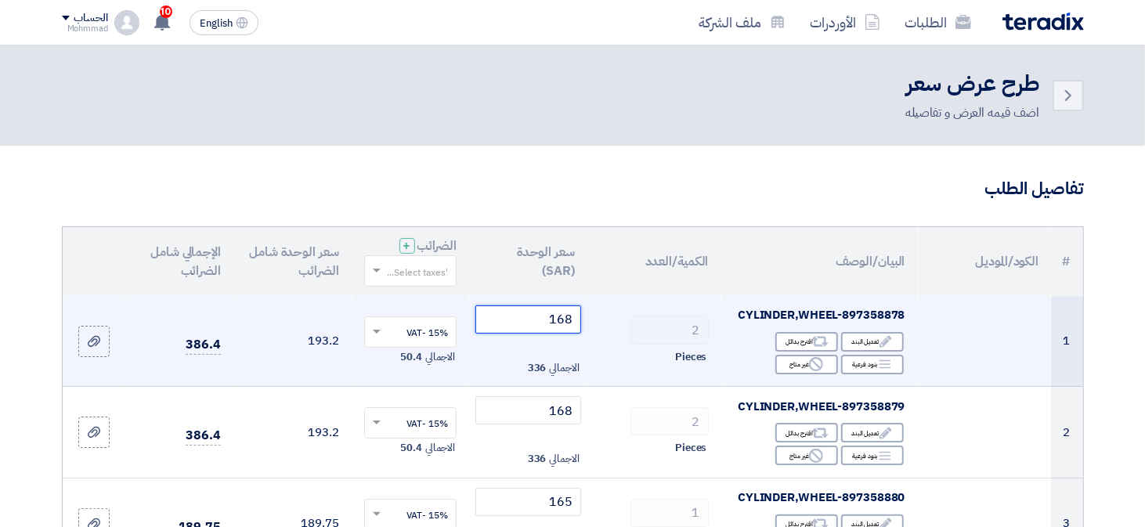
click at [574, 320] on input "168" at bounding box center [528, 319] width 106 height 28
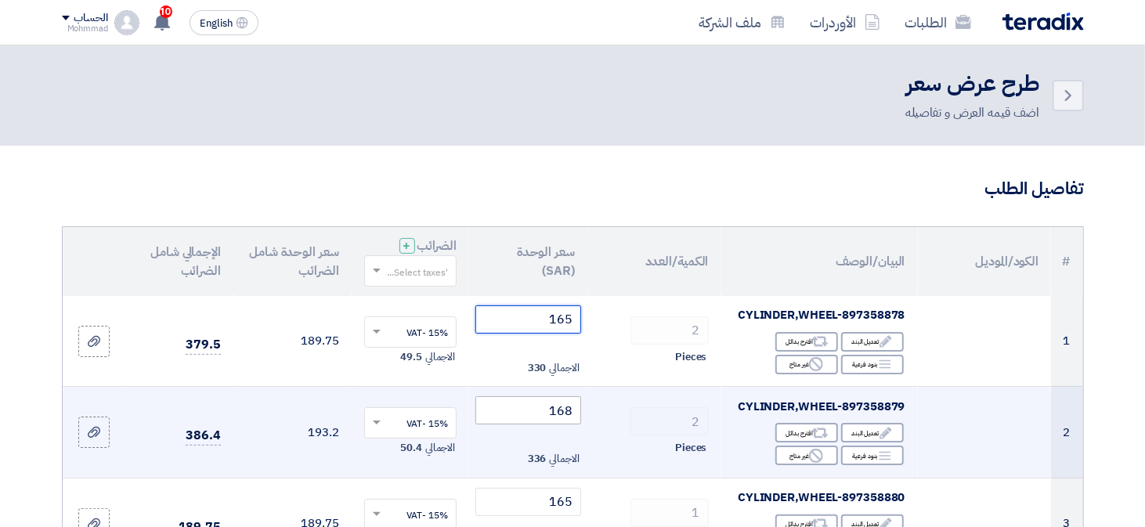
type input "165"
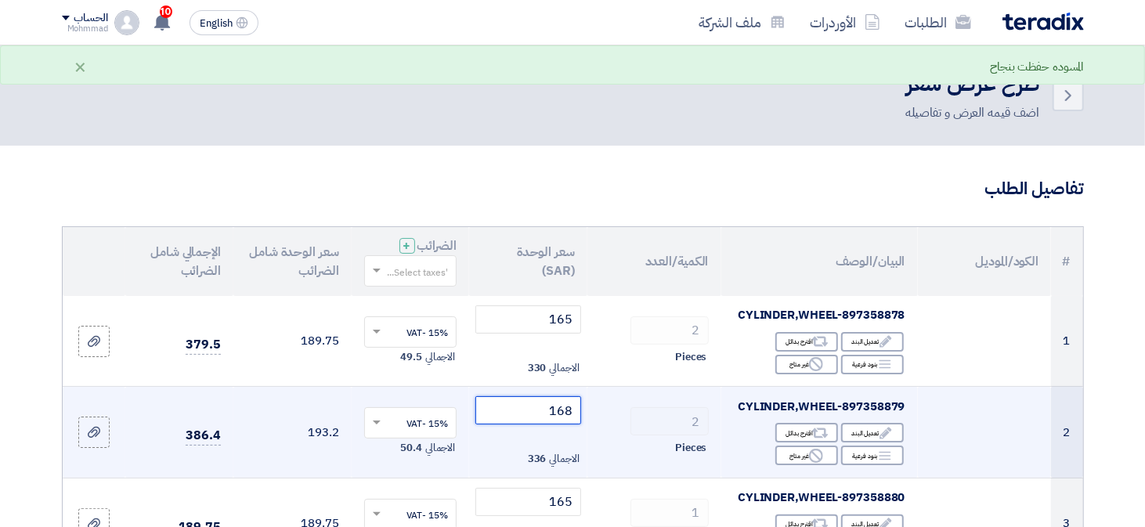
click at [567, 409] on input "168" at bounding box center [528, 410] width 106 height 28
click at [566, 409] on input "168" at bounding box center [528, 410] width 106 height 28
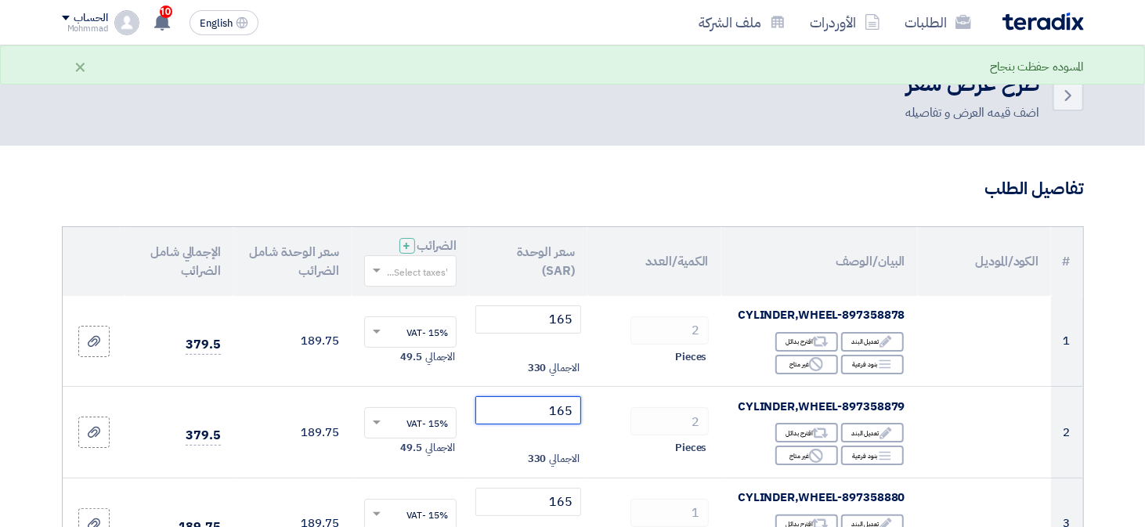
type input "165"
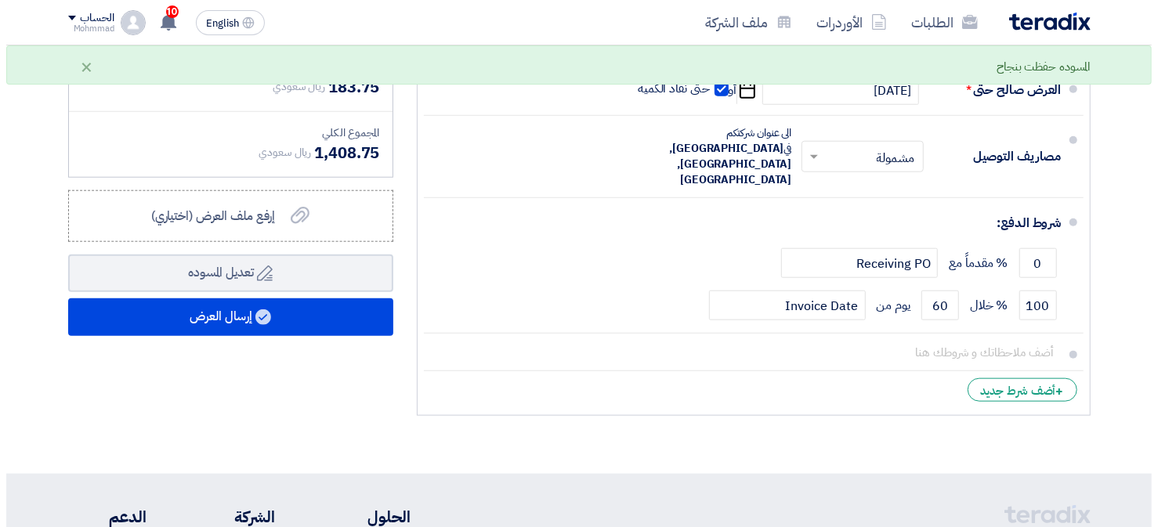
scroll to position [940, 0]
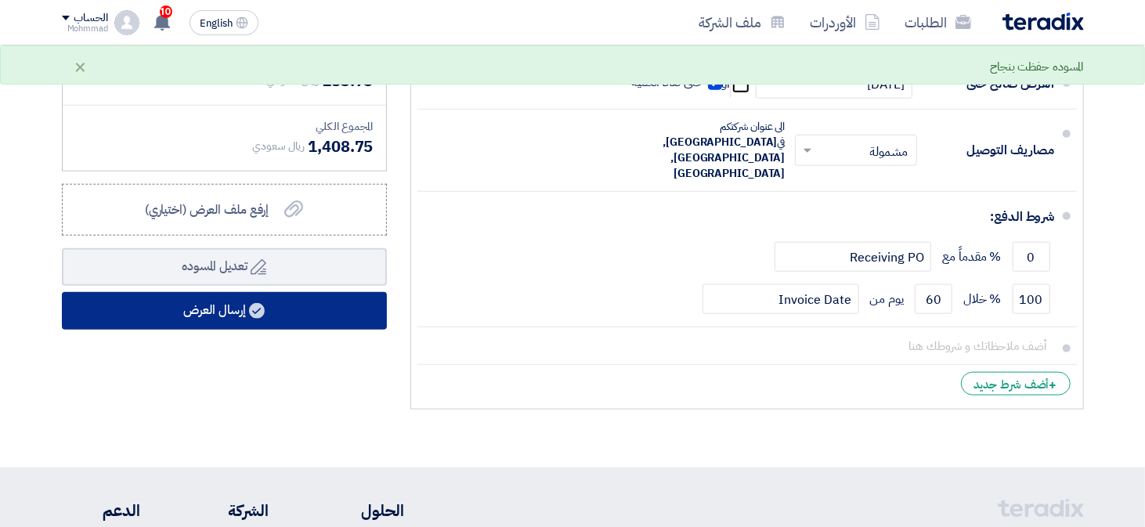
click at [269, 308] on button "إرسال العرض" at bounding box center [224, 311] width 325 height 38
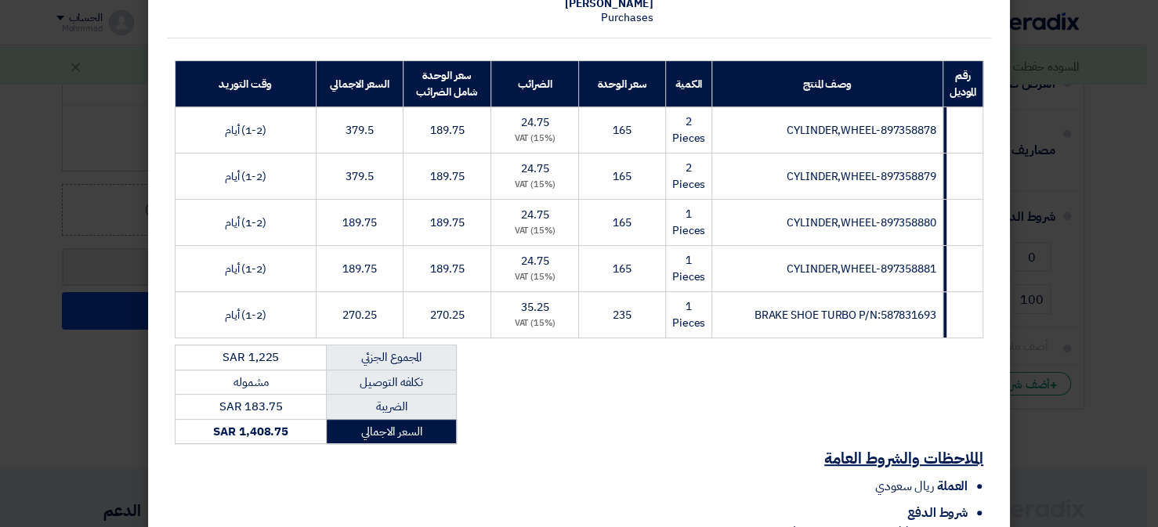
scroll to position [345, 0]
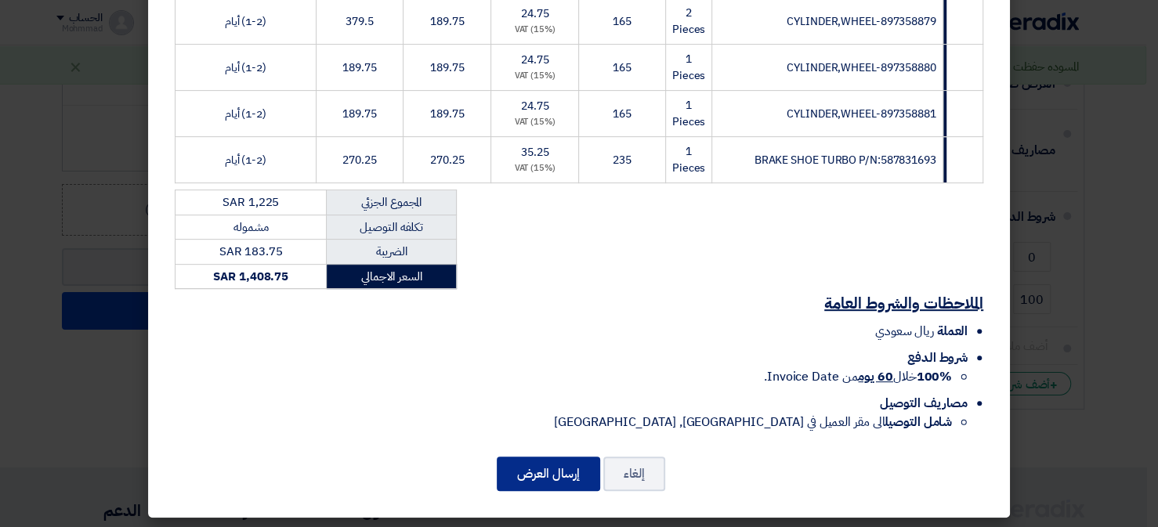
click at [547, 464] on button "إرسال العرض" at bounding box center [548, 474] width 103 height 34
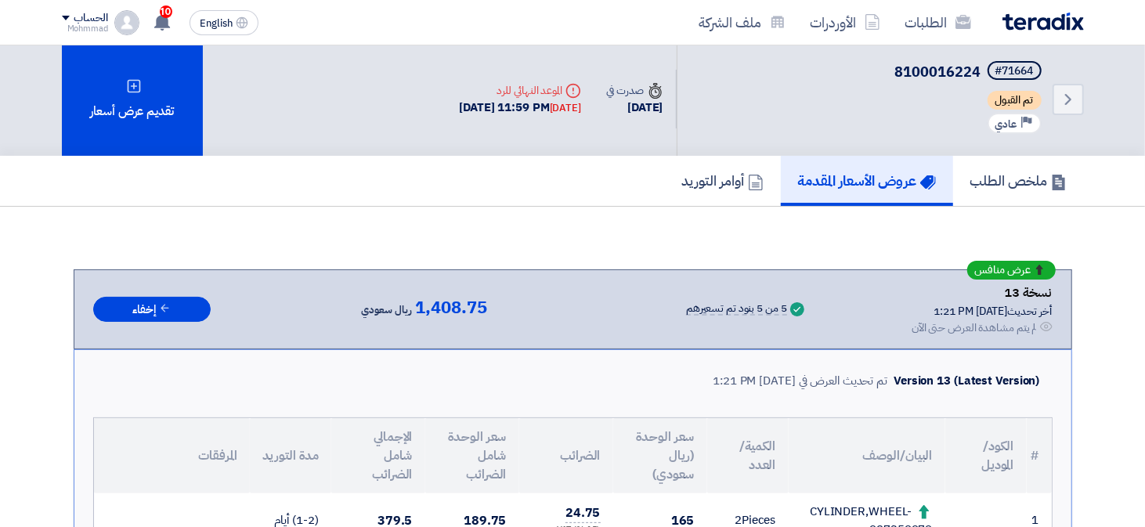
scroll to position [2, 0]
click at [1064, 96] on icon "Back" at bounding box center [1068, 100] width 19 height 19
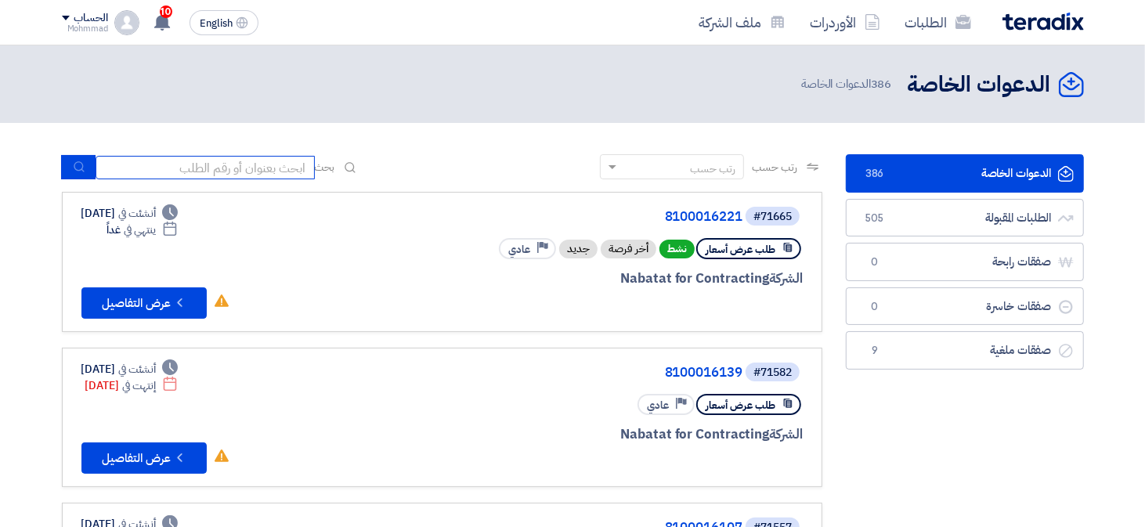
click at [204, 163] on input at bounding box center [205, 167] width 219 height 23
paste input "67027"
type input "67027"
click at [81, 172] on icon "submit" at bounding box center [79, 167] width 13 height 13
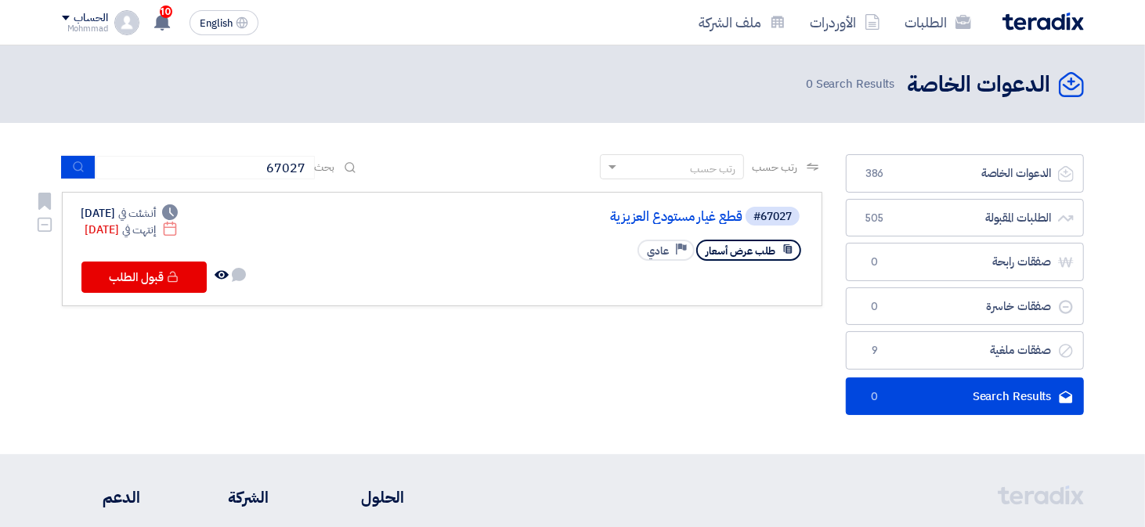
click at [619, 224] on div "#67027 قطع غيار مستودع العزيزية" at bounding box center [614, 216] width 377 height 22
click at [628, 216] on link "قطع غيار مستودع العزيزية" at bounding box center [585, 217] width 313 height 14
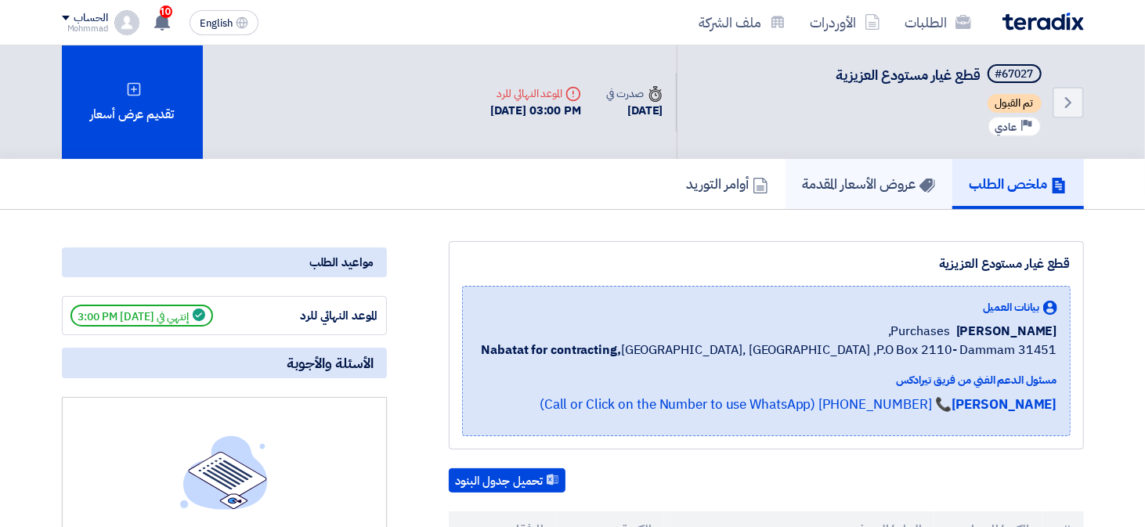
click at [863, 176] on h5 "عروض الأسعار المقدمة" at bounding box center [869, 184] width 132 height 18
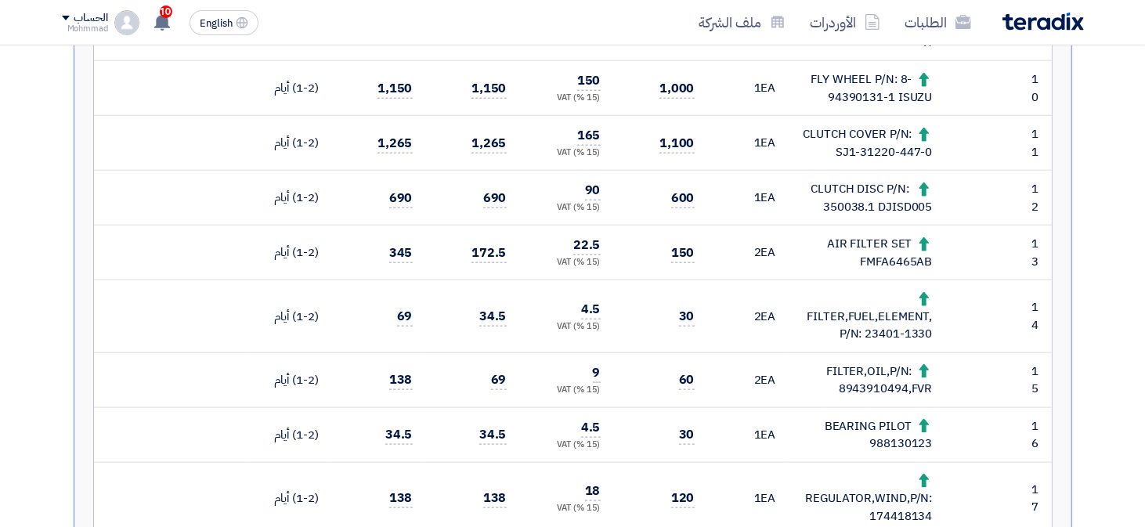
scroll to position [1096, 0]
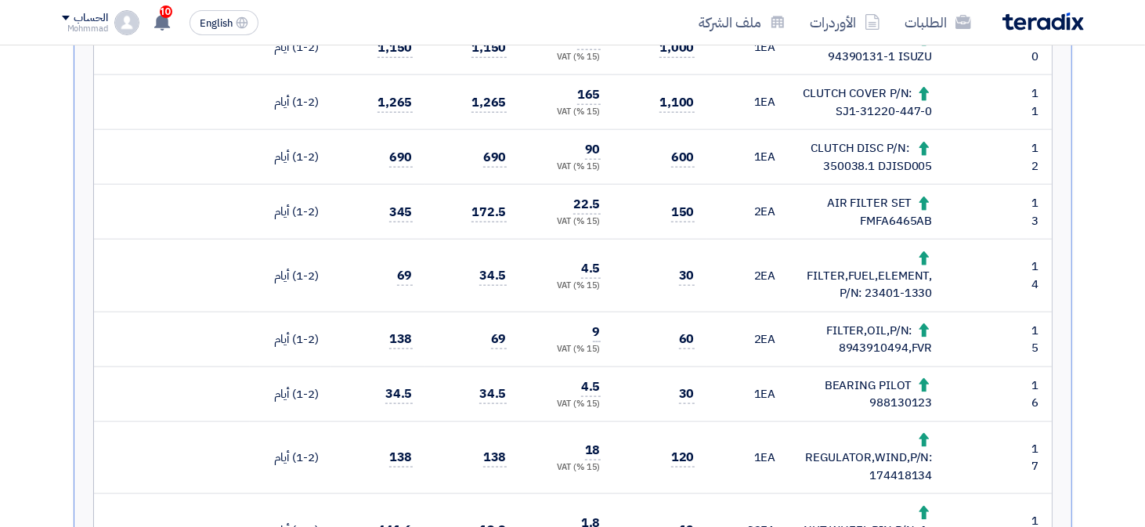
drag, startPoint x: 886, startPoint y: 179, endPoint x: 937, endPoint y: 176, distance: 51.0
click at [937, 185] on td "AIR FILTER SET FMFA6465AB" at bounding box center [867, 212] width 157 height 55
click at [927, 194] on div "AIR FILTER SET FMFA6465AB" at bounding box center [867, 211] width 132 height 35
copy div "FMFA6465AB"
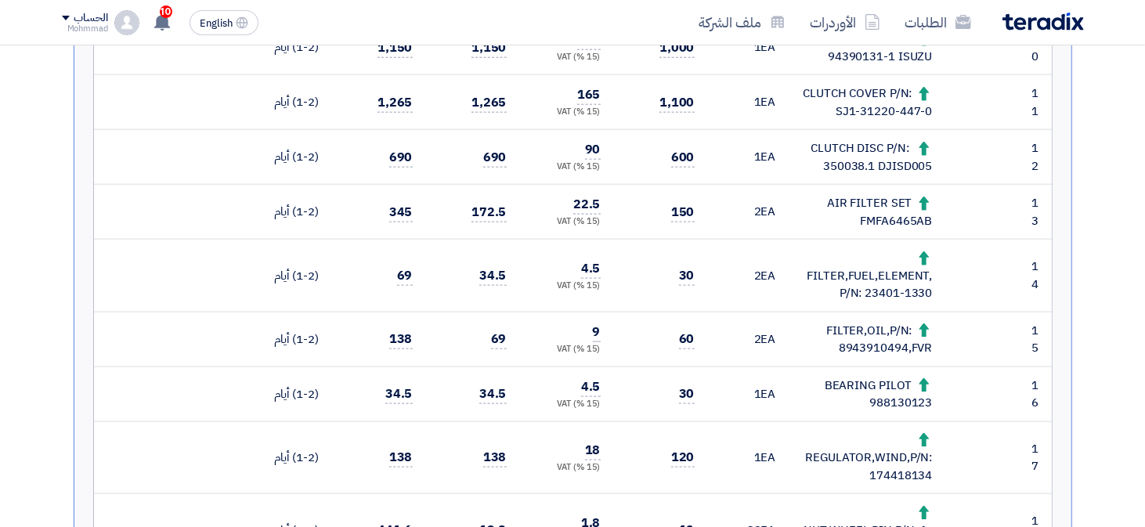
click at [880, 322] on div "FILTER,OIL,P/N: 8943910494,FVR" at bounding box center [867, 339] width 132 height 35
copy div "8943910494"
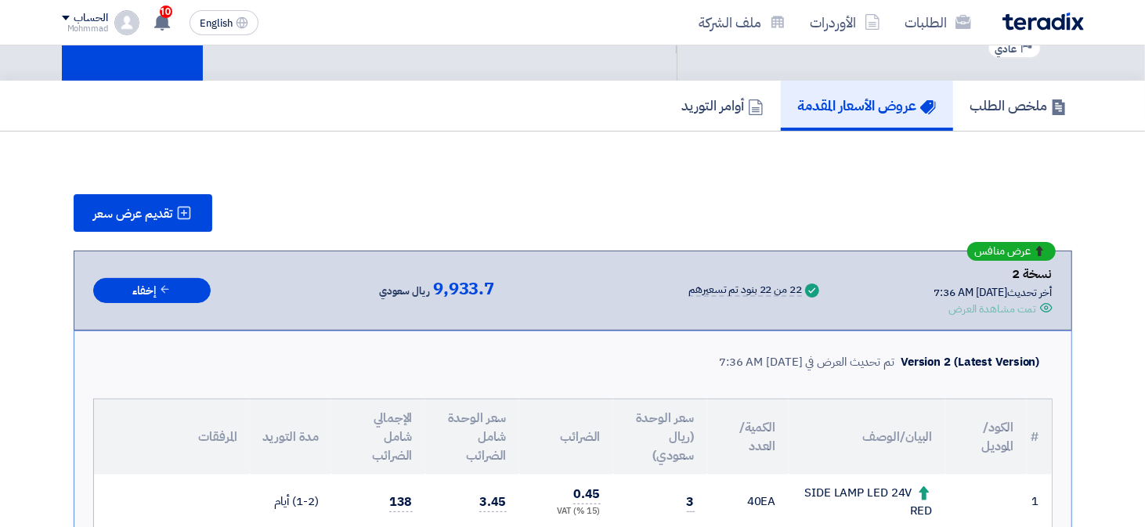
scroll to position [0, 0]
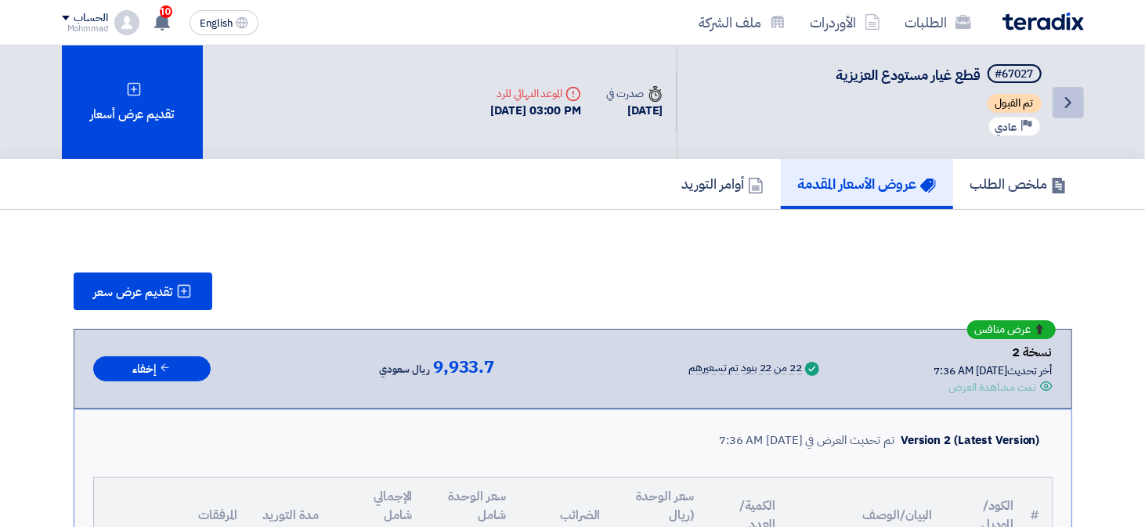
click at [1060, 103] on icon "Back" at bounding box center [1068, 102] width 19 height 19
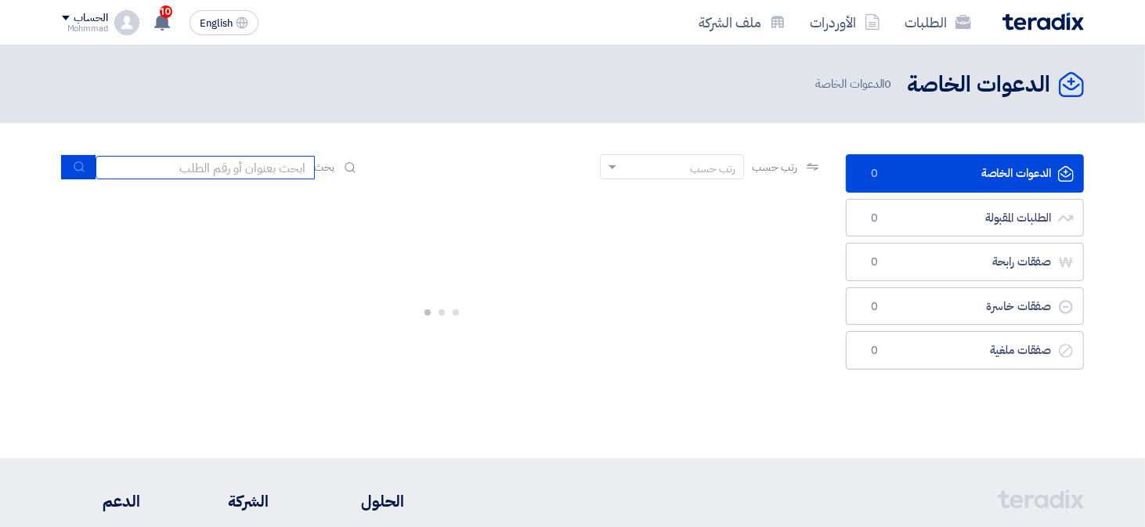
click at [265, 168] on input at bounding box center [205, 167] width 219 height 23
paste input "70799"
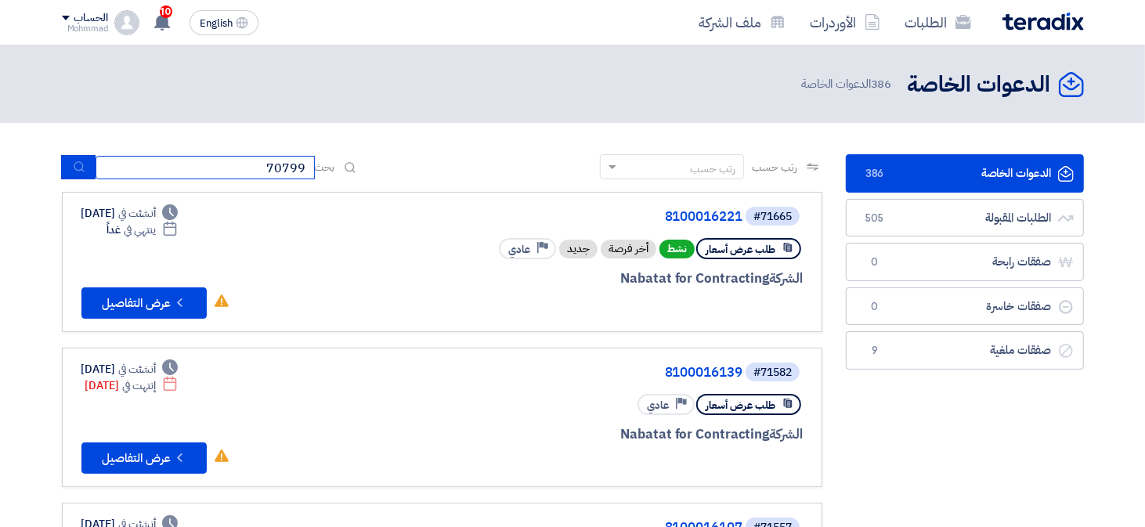
type input "70799"
click at [78, 167] on icon "submit" at bounding box center [79, 167] width 13 height 13
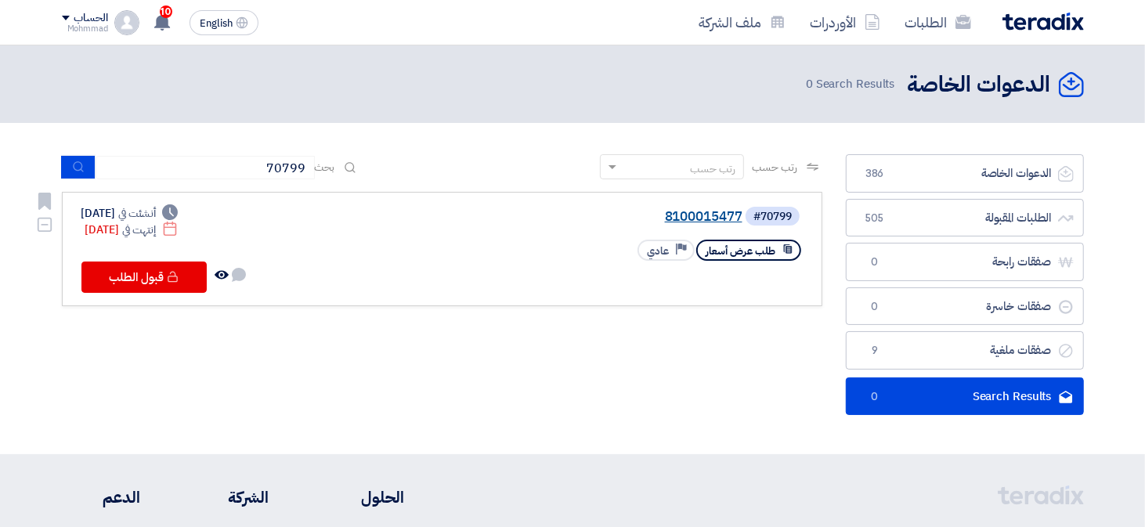
click at [717, 216] on link "8100015477" at bounding box center [585, 217] width 313 height 14
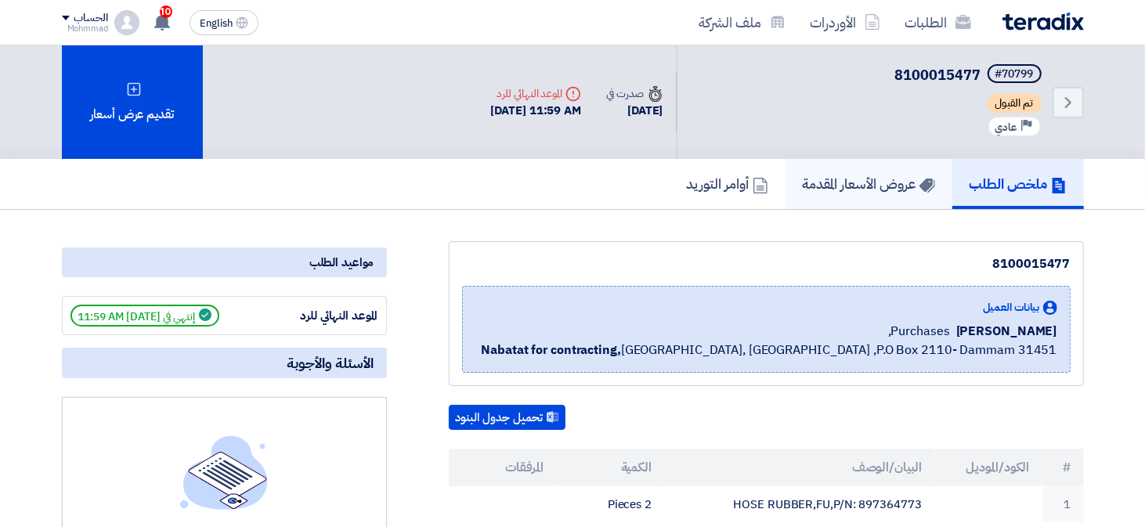
click at [883, 184] on h5 "عروض الأسعار المقدمة" at bounding box center [869, 184] width 132 height 18
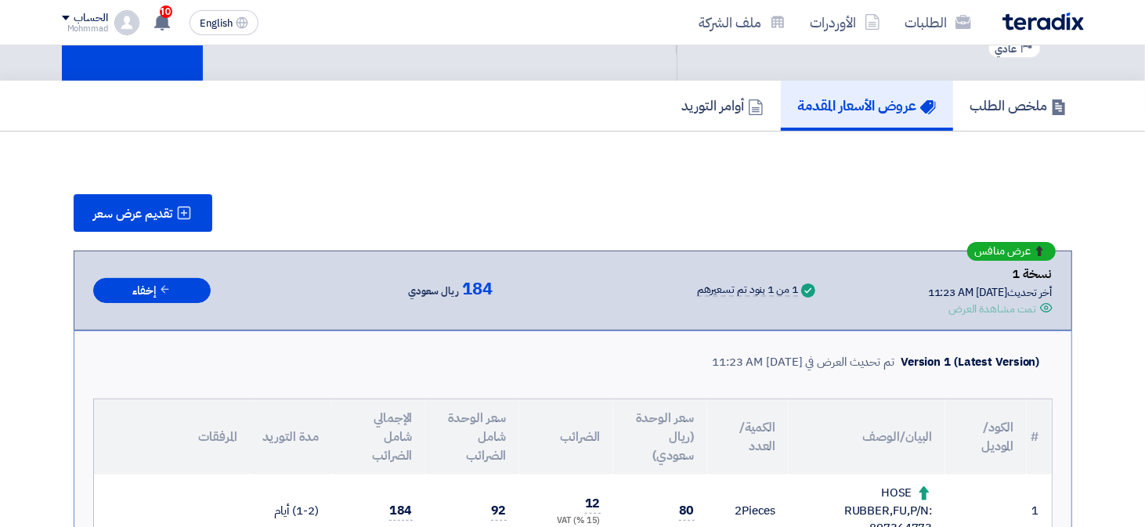
scroll to position [235, 0]
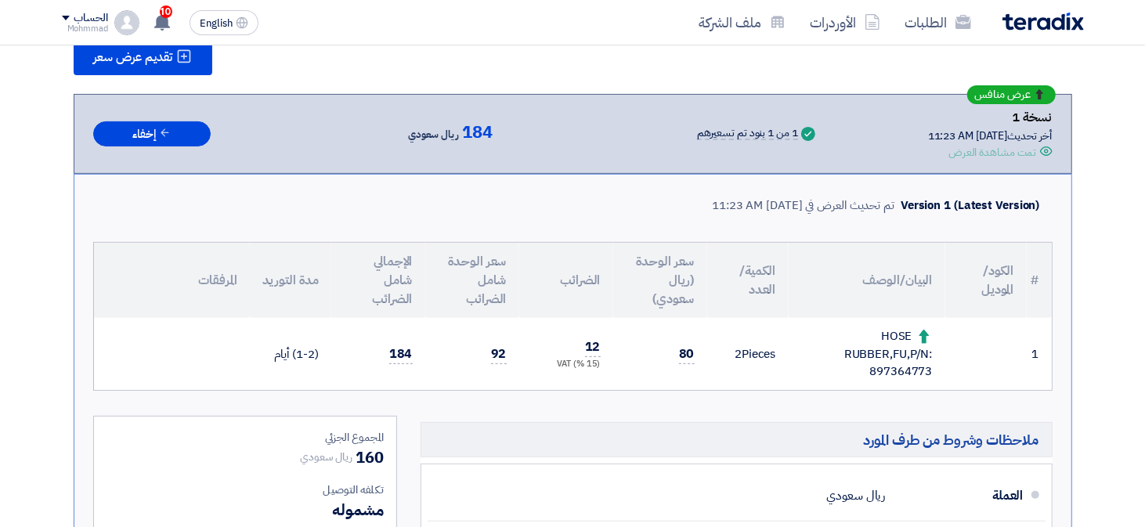
click at [894, 367] on div "HOSE RUBBER,FU,P/N: 897364773" at bounding box center [867, 353] width 132 height 53
copy div "897364773"
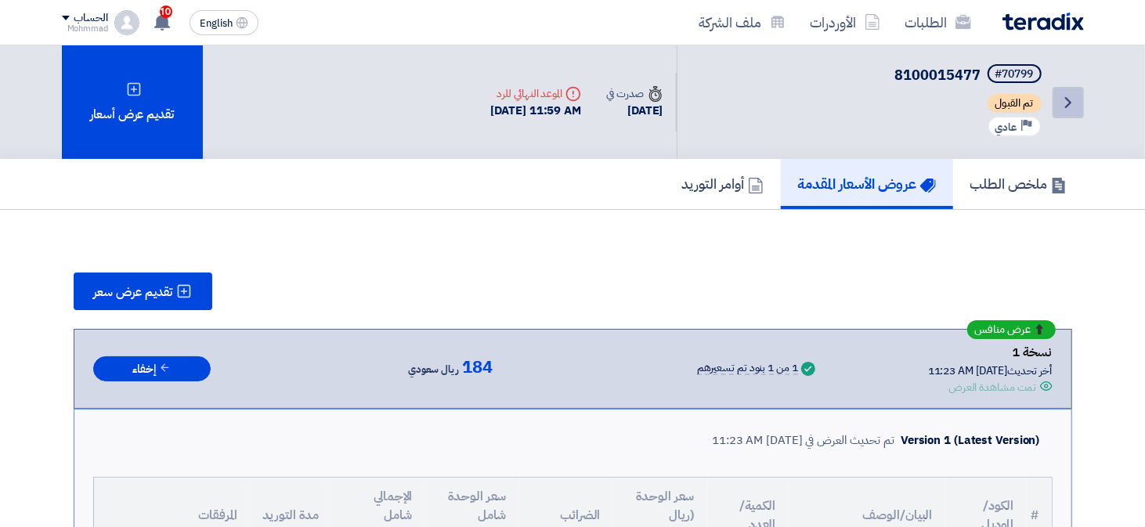
click at [1067, 101] on icon "Back" at bounding box center [1068, 102] width 19 height 19
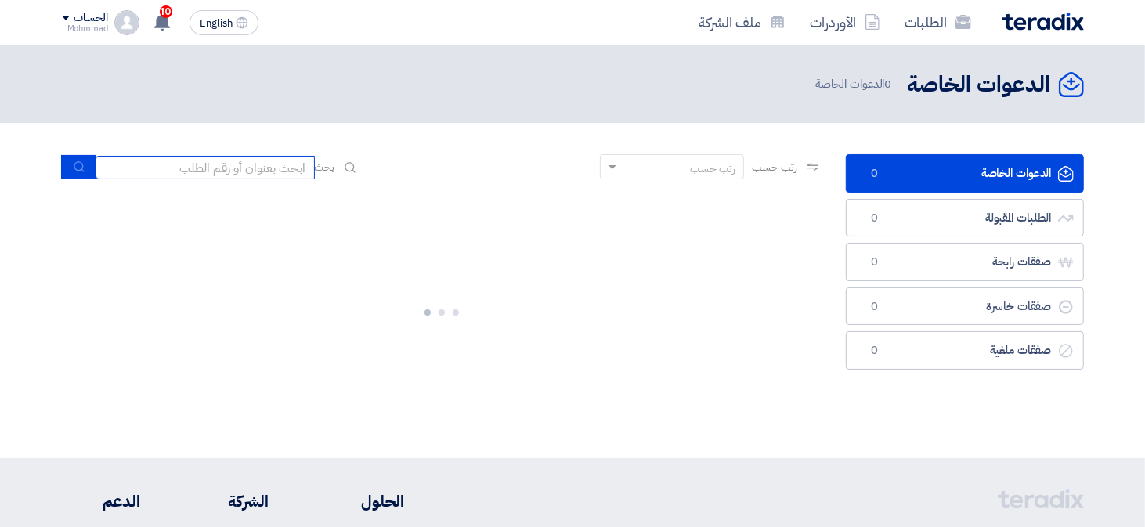
click at [260, 164] on input at bounding box center [205, 167] width 219 height 23
paste input "70785"
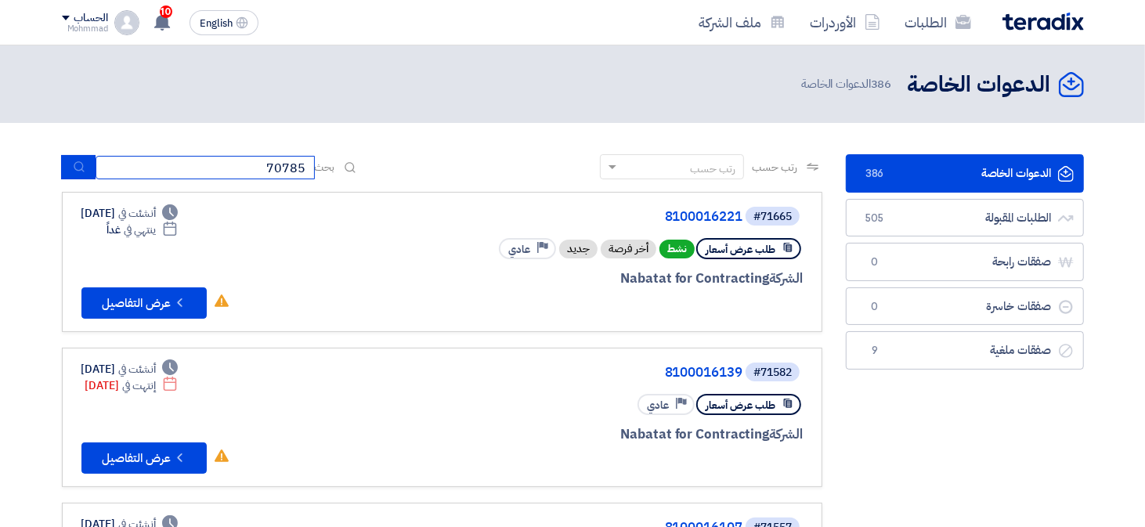
type input "70785"
click at [79, 168] on icon "submit" at bounding box center [79, 167] width 13 height 13
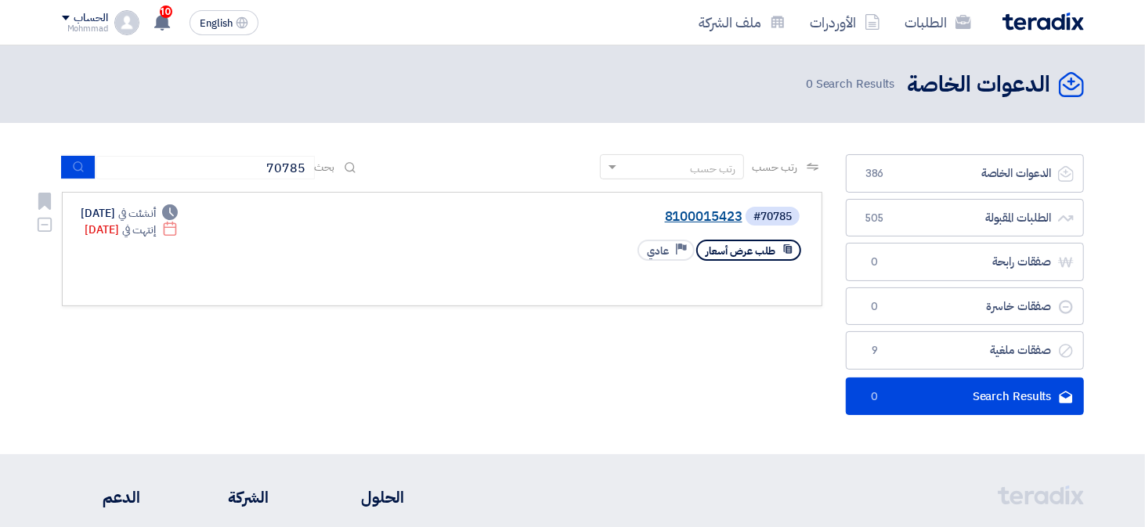
click at [721, 220] on link "8100015423" at bounding box center [585, 217] width 313 height 14
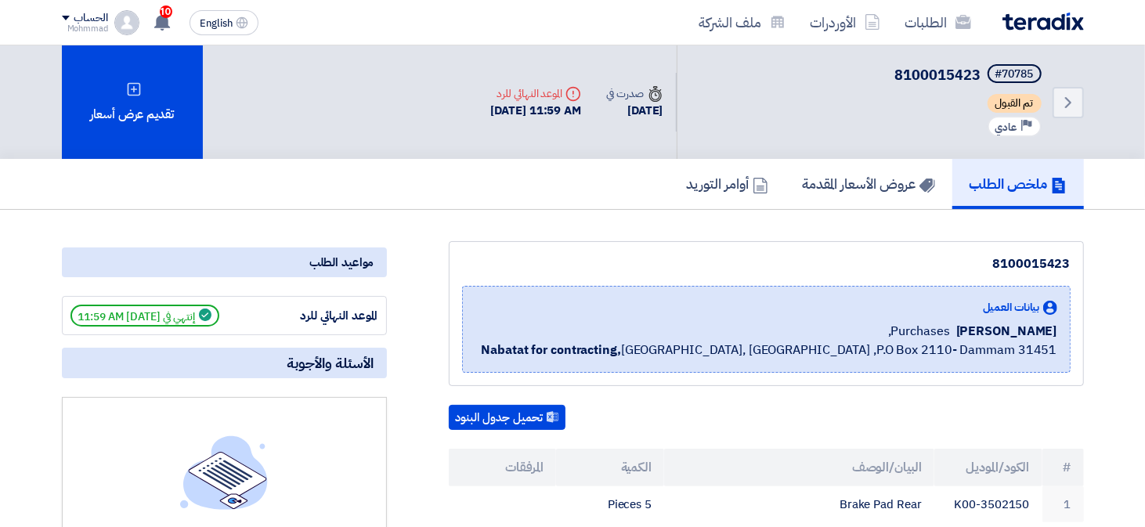
click at [1017, 63] on div "Back #70785 8100015423 تم القبول Priority عادي" at bounding box center [880, 102] width 407 height 114
click at [1013, 74] on div "#70785" at bounding box center [1014, 74] width 38 height 11
copy div "70785"
click at [1062, 104] on icon "Back" at bounding box center [1068, 102] width 19 height 19
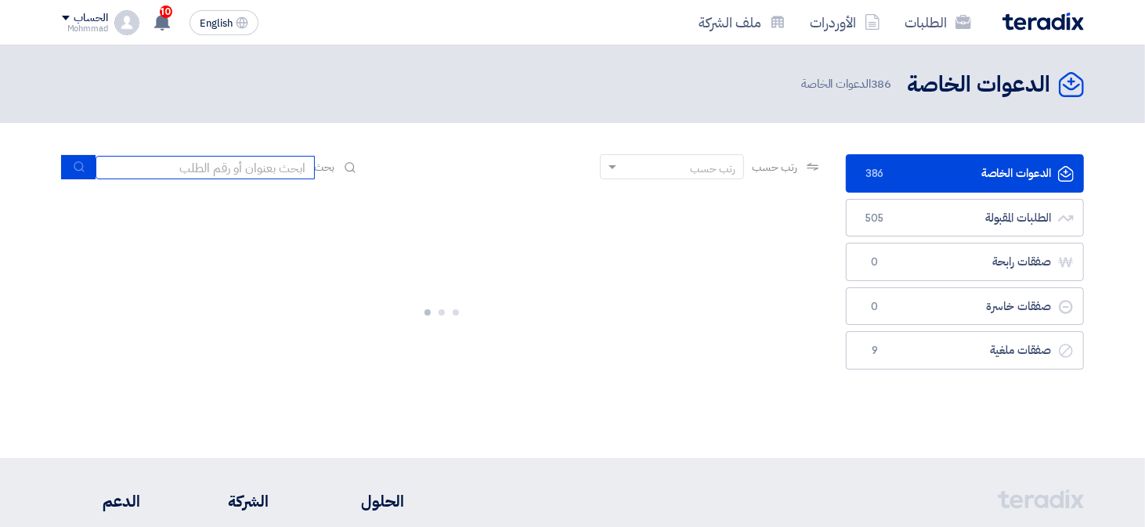
click at [250, 160] on input at bounding box center [205, 167] width 219 height 23
paste input "71634"
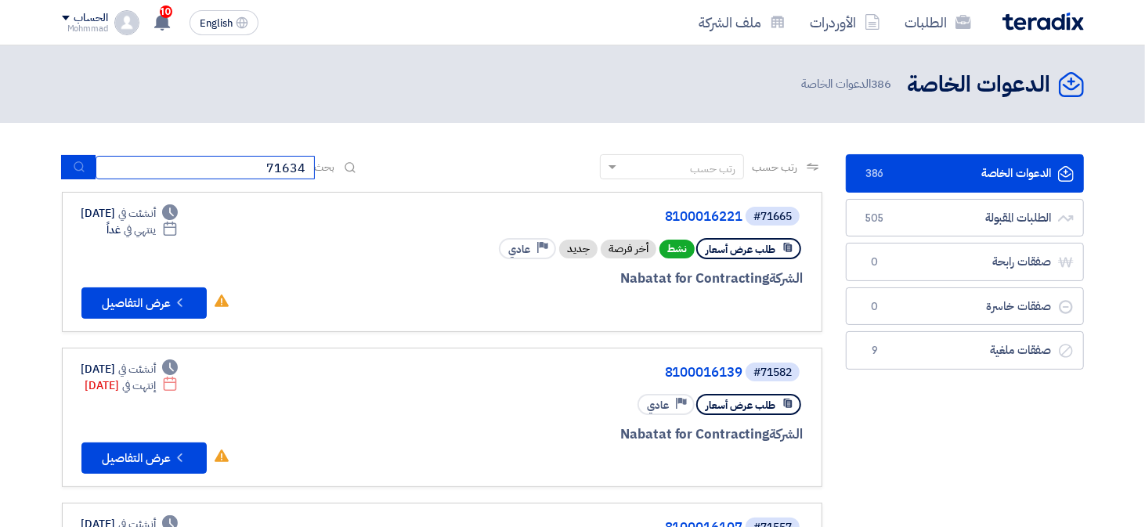
click at [261, 165] on input "71634" at bounding box center [205, 167] width 219 height 23
type input "71634"
click at [76, 164] on icon "submit" at bounding box center [79, 167] width 13 height 13
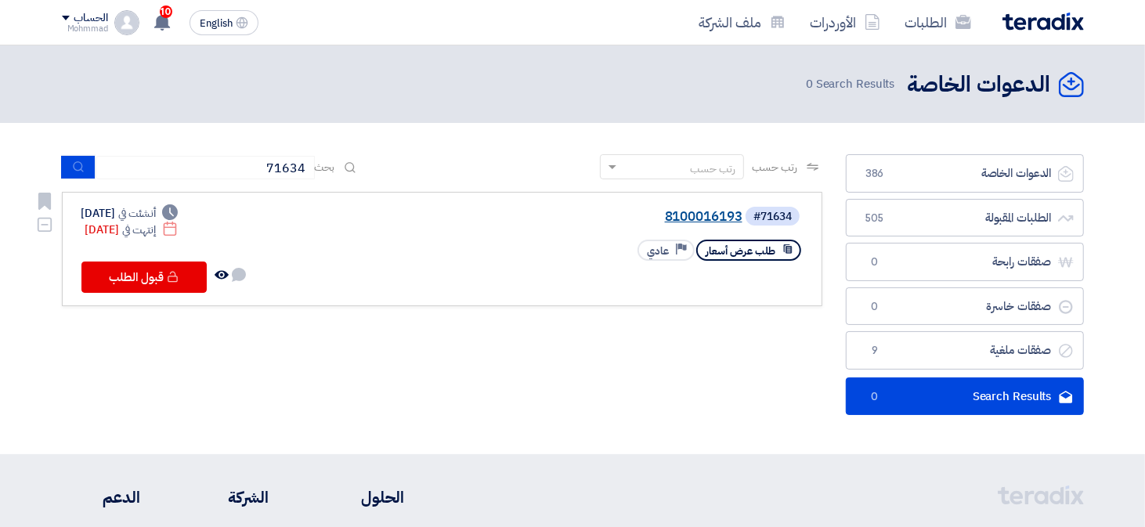
click at [713, 218] on link "8100016193" at bounding box center [585, 217] width 313 height 14
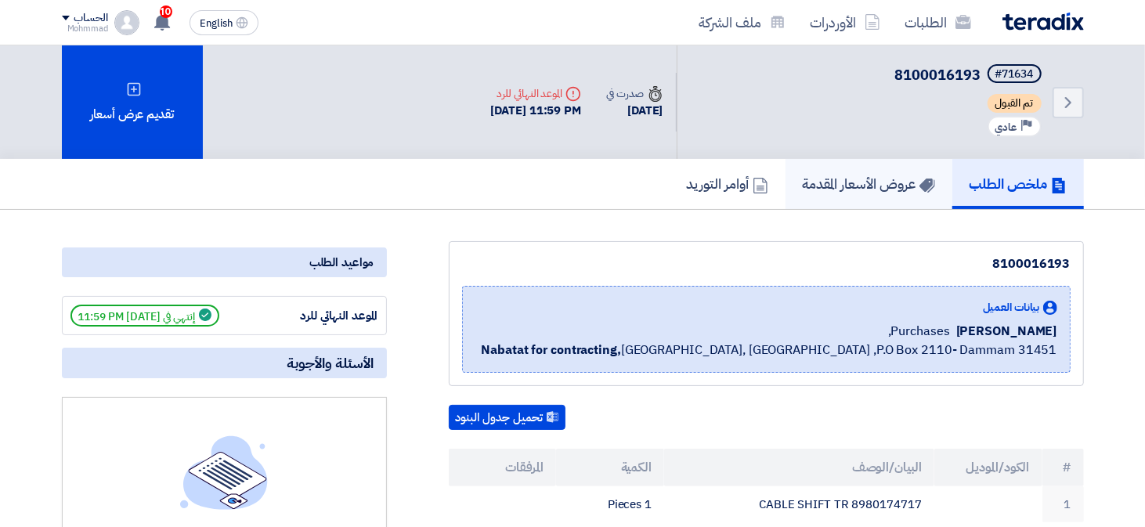
click at [871, 189] on h5 "عروض الأسعار المقدمة" at bounding box center [869, 184] width 132 height 18
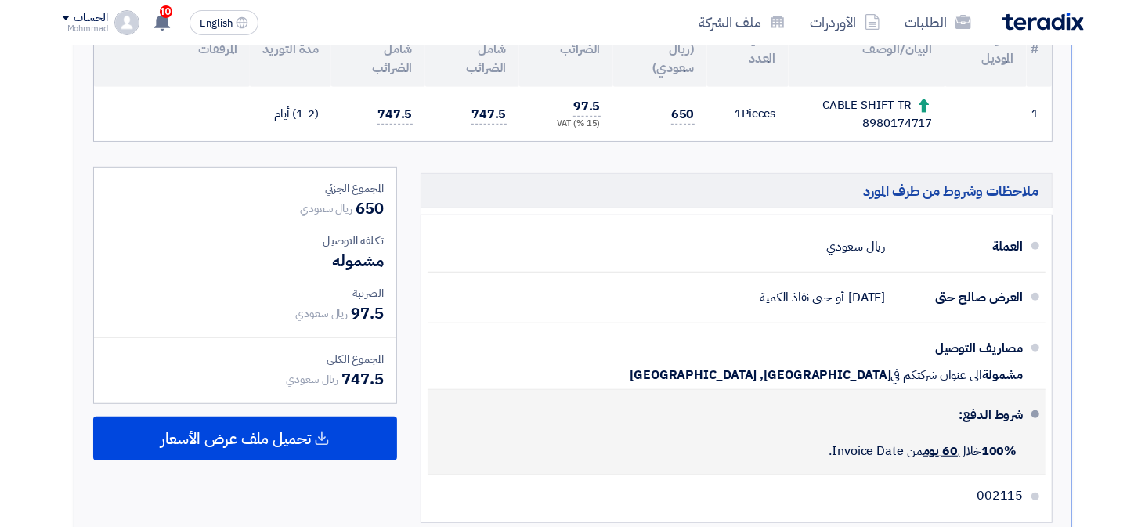
scroll to position [627, 0]
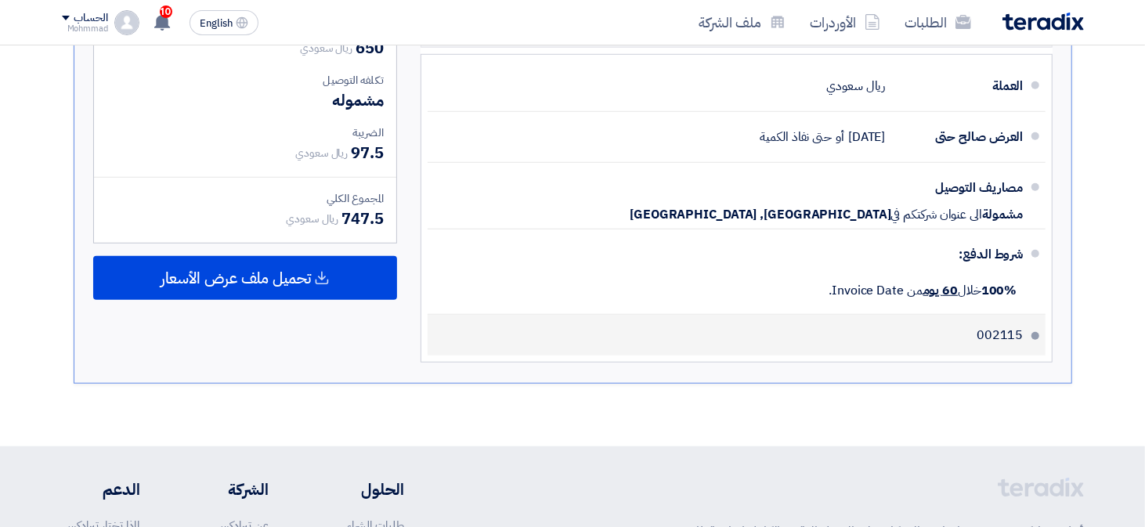
click at [1010, 333] on span "002115" at bounding box center [1000, 335] width 46 height 16
copy span "002115"
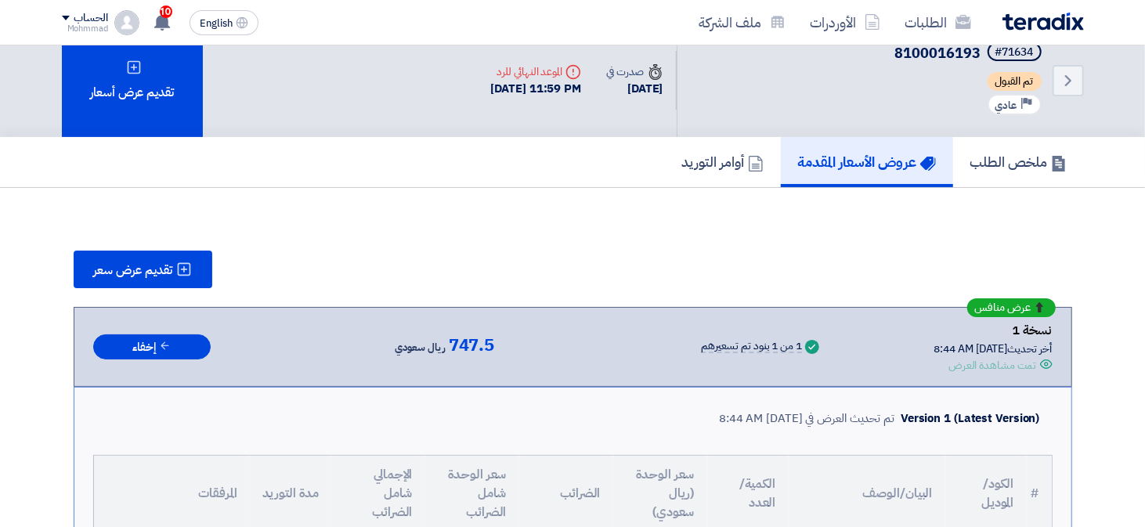
scroll to position [0, 0]
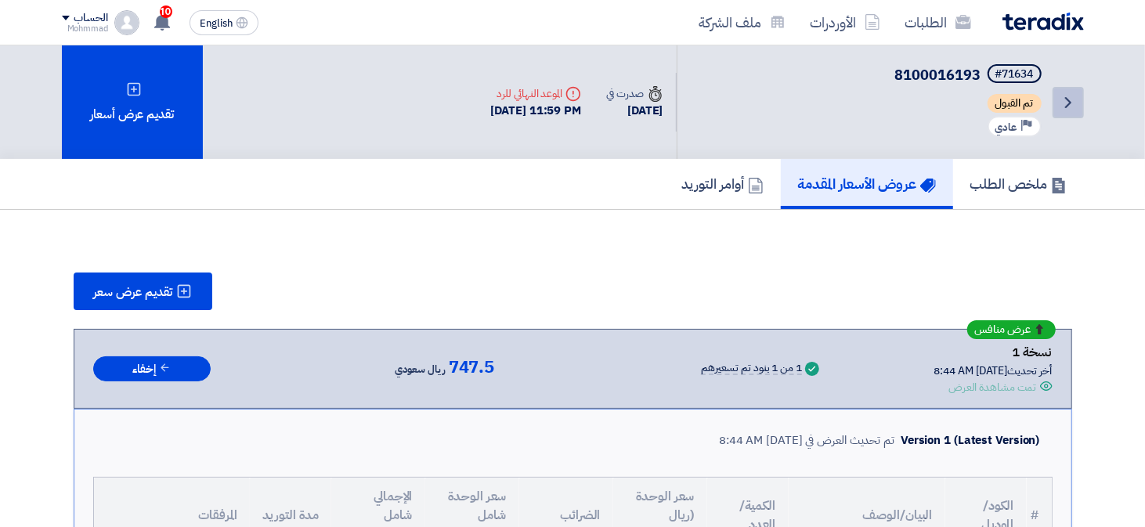
click at [1057, 101] on link "Back" at bounding box center [1068, 102] width 31 height 31
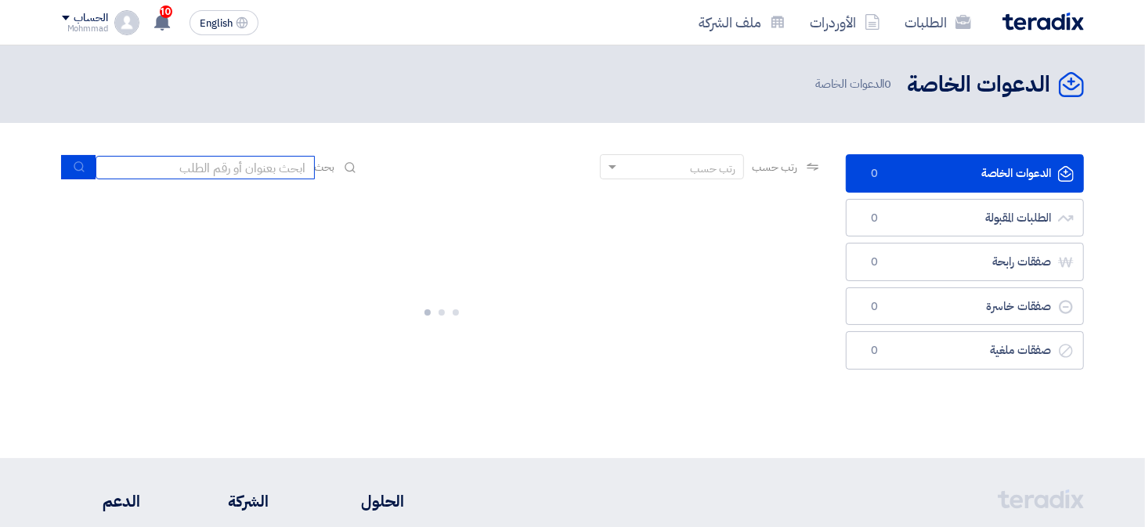
click at [247, 162] on input at bounding box center [205, 167] width 219 height 23
paste input "71565"
type input "71565"
click at [77, 170] on use "submit" at bounding box center [79, 167] width 10 height 10
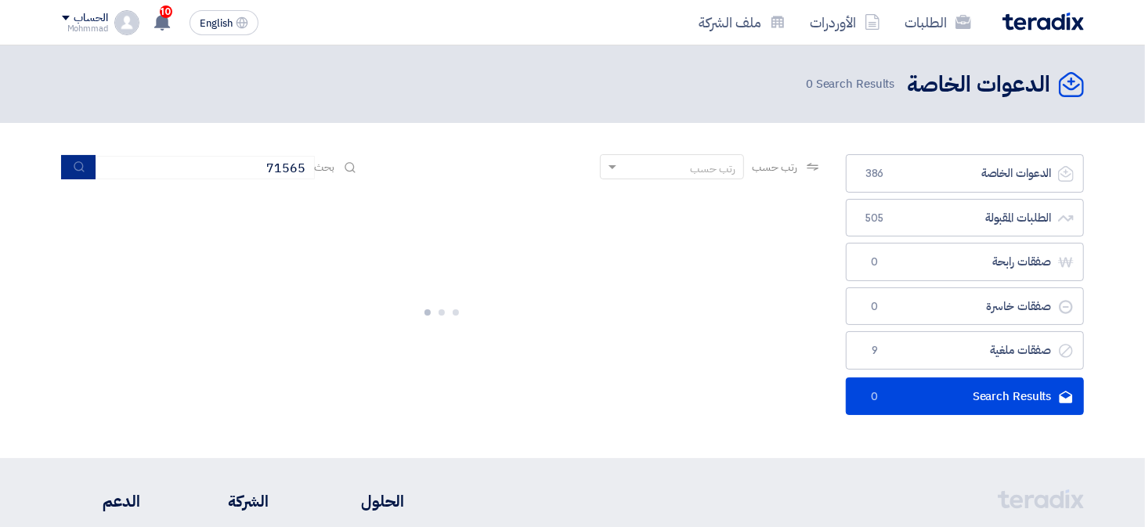
click at [78, 169] on icon "submit" at bounding box center [79, 167] width 13 height 13
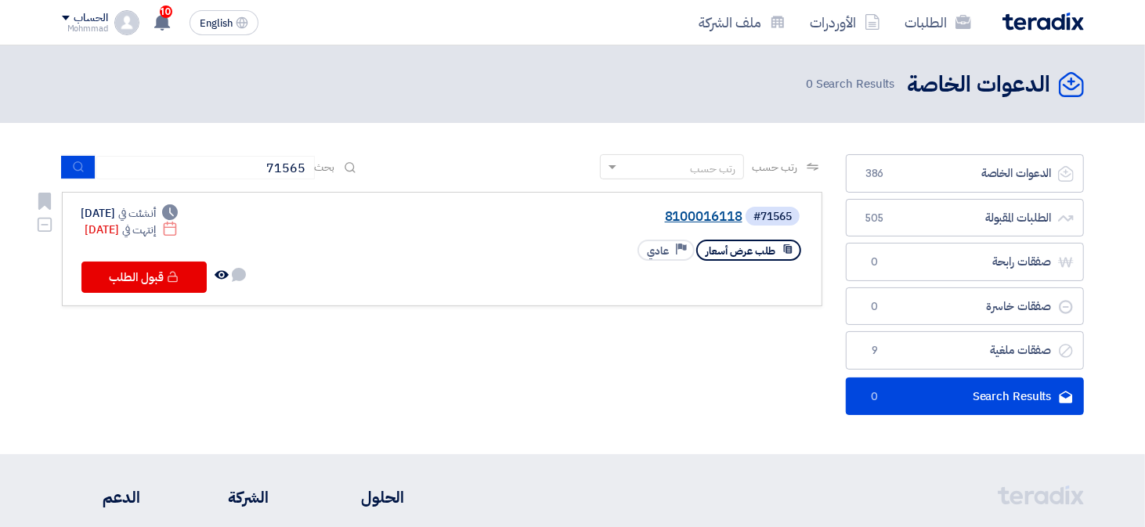
click at [690, 213] on link "8100016118" at bounding box center [585, 217] width 313 height 14
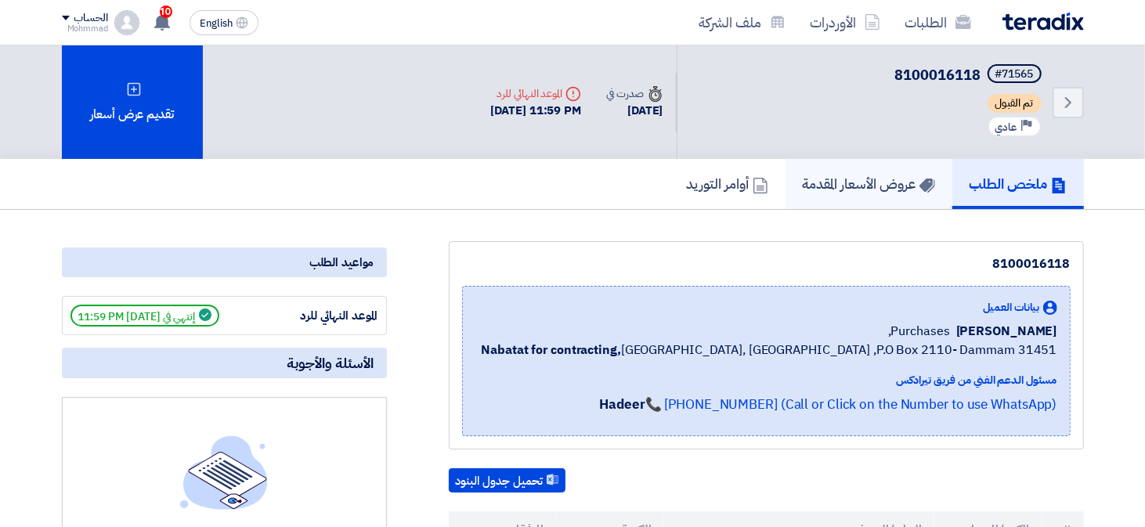
click at [874, 188] on h5 "عروض الأسعار المقدمة" at bounding box center [869, 184] width 132 height 18
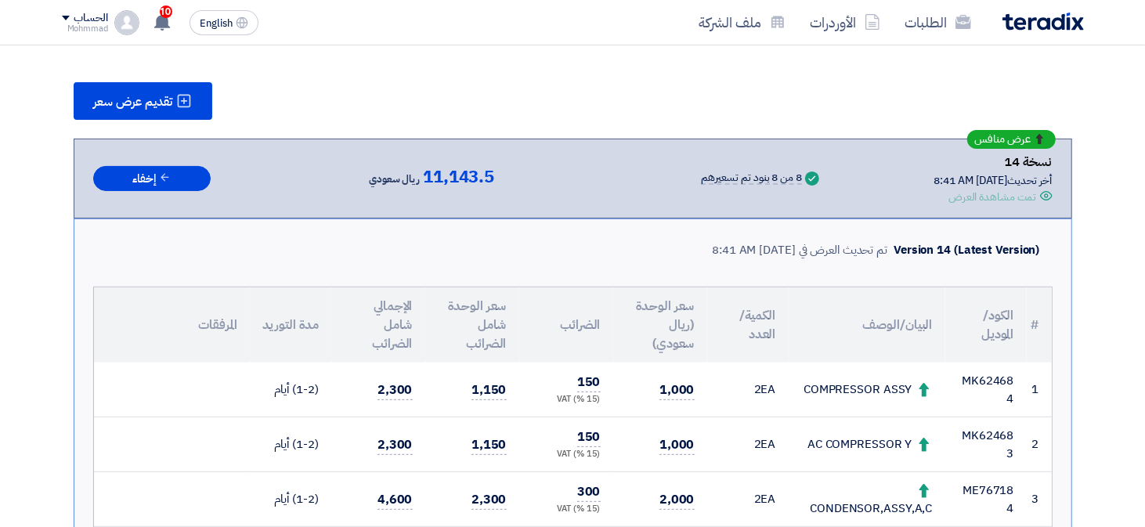
scroll to position [78, 0]
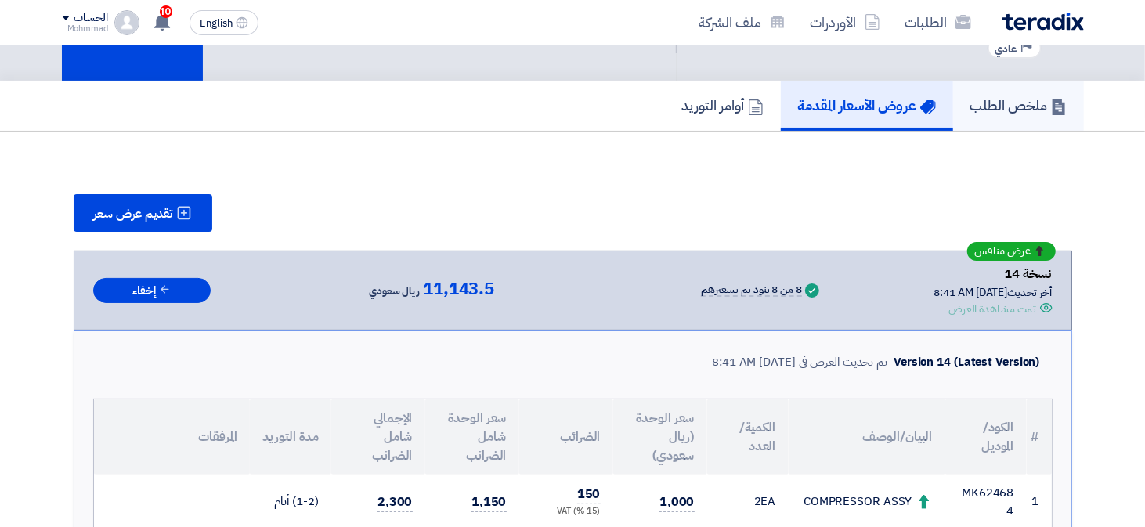
click at [1010, 102] on h5 "ملخص الطلب" at bounding box center [1018, 105] width 96 height 18
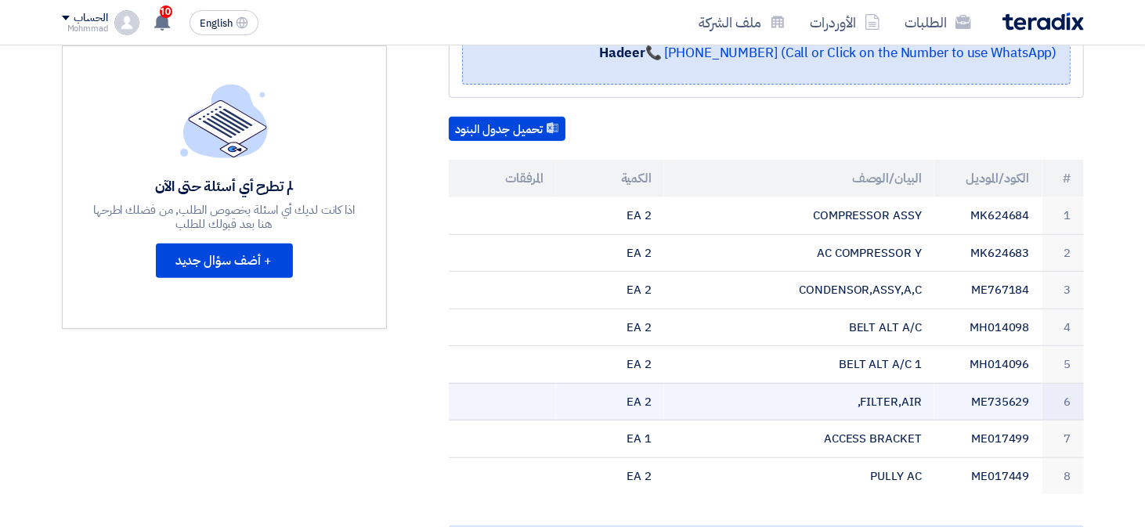
scroll to position [392, 0]
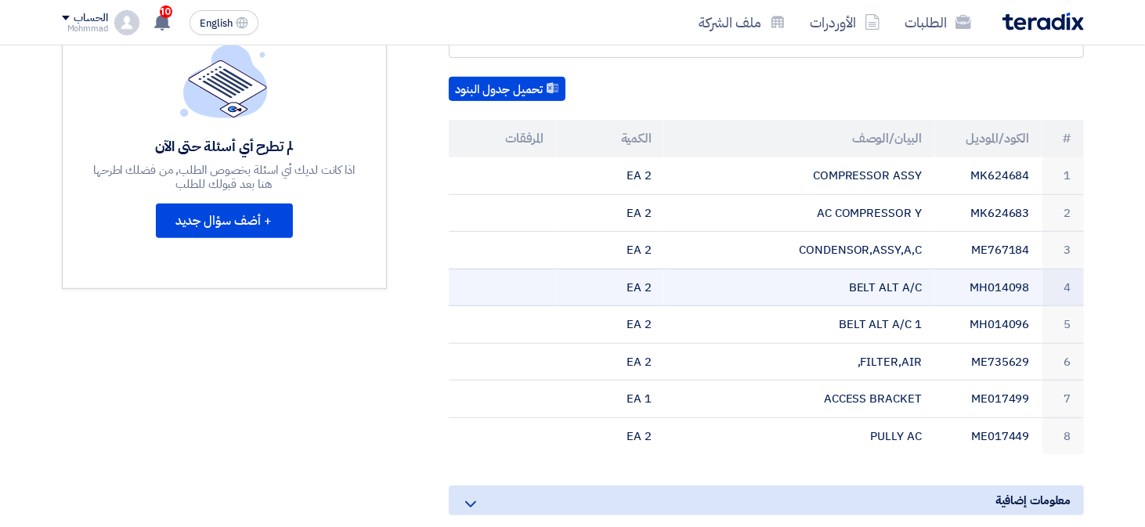
click at [1016, 290] on td "MH014098" at bounding box center [988, 288] width 108 height 38
copy td "MH014098"
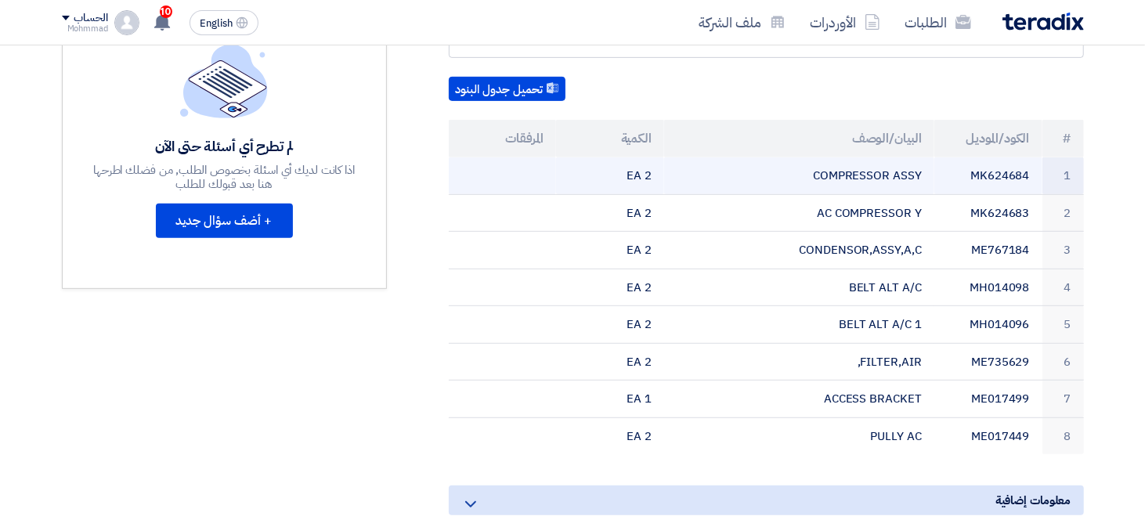
click at [999, 170] on td "MK624684" at bounding box center [988, 175] width 108 height 37
click at [999, 169] on td "MK624684" at bounding box center [988, 175] width 108 height 37
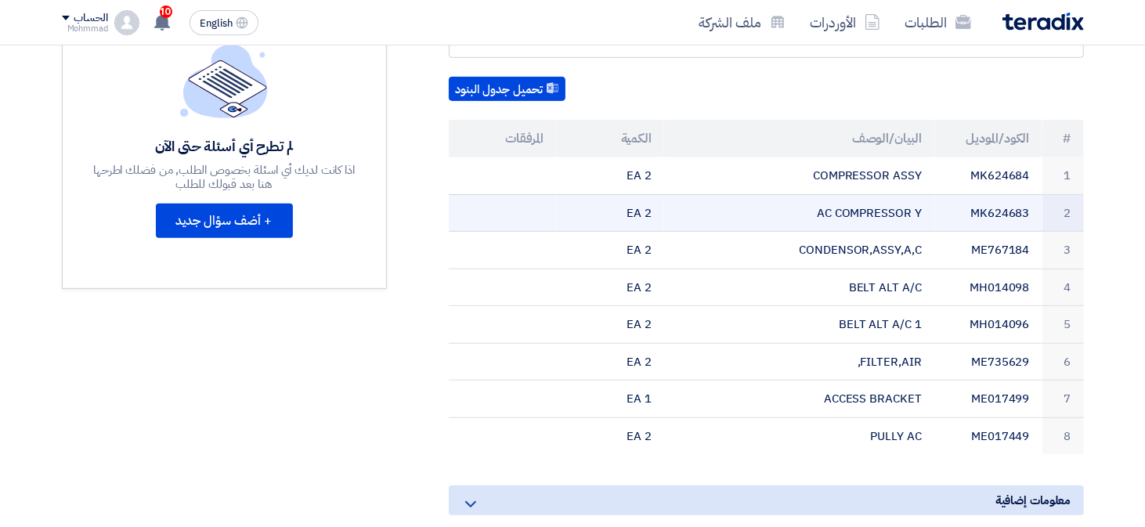
click at [1000, 210] on td "MK624683" at bounding box center [988, 213] width 108 height 38
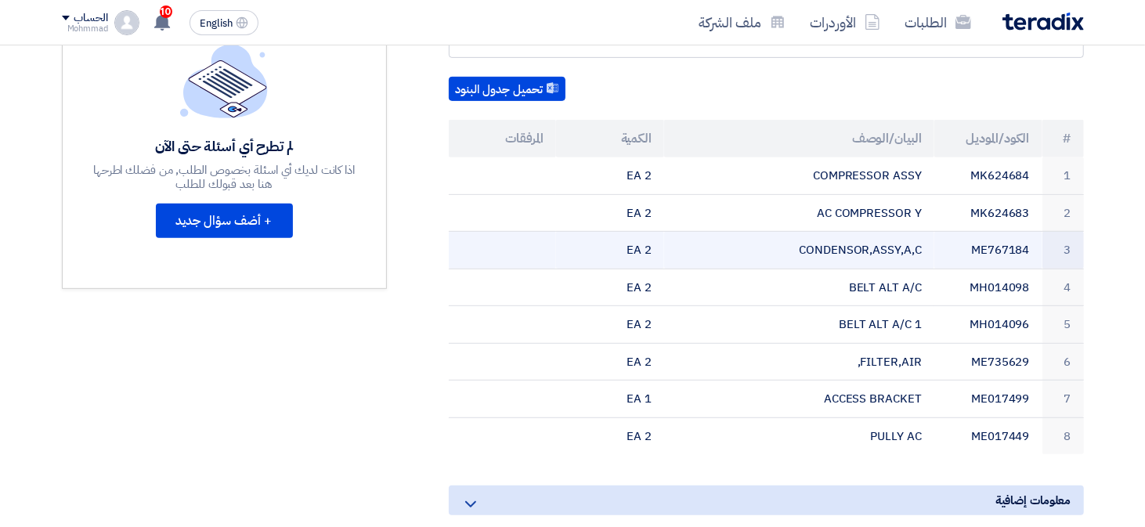
click at [1002, 244] on td "ME767184" at bounding box center [988, 251] width 108 height 38
click at [1001, 244] on td "ME767184" at bounding box center [988, 251] width 108 height 38
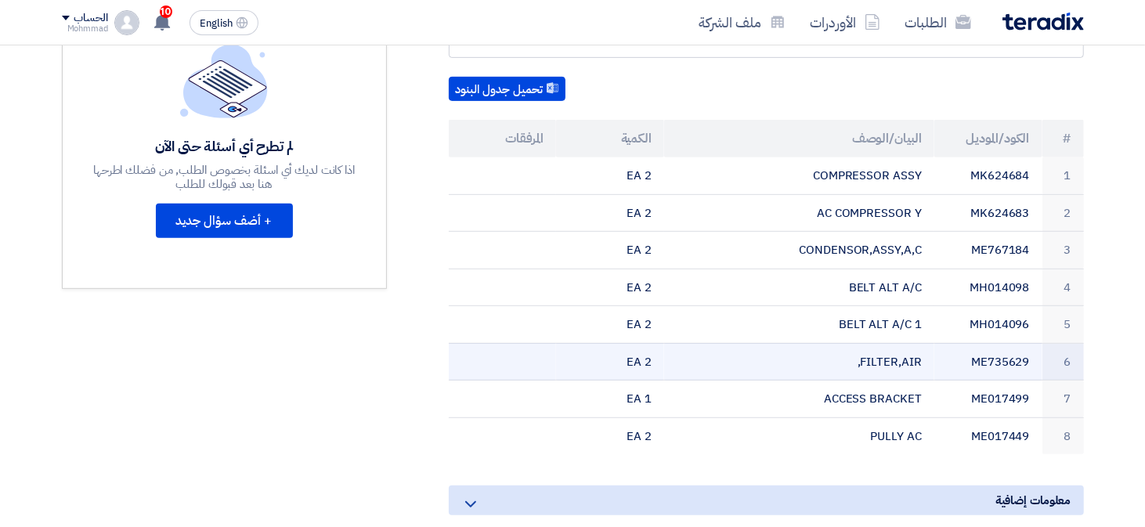
click at [995, 355] on td "ME735629" at bounding box center [988, 362] width 108 height 38
copy td "ME735629"
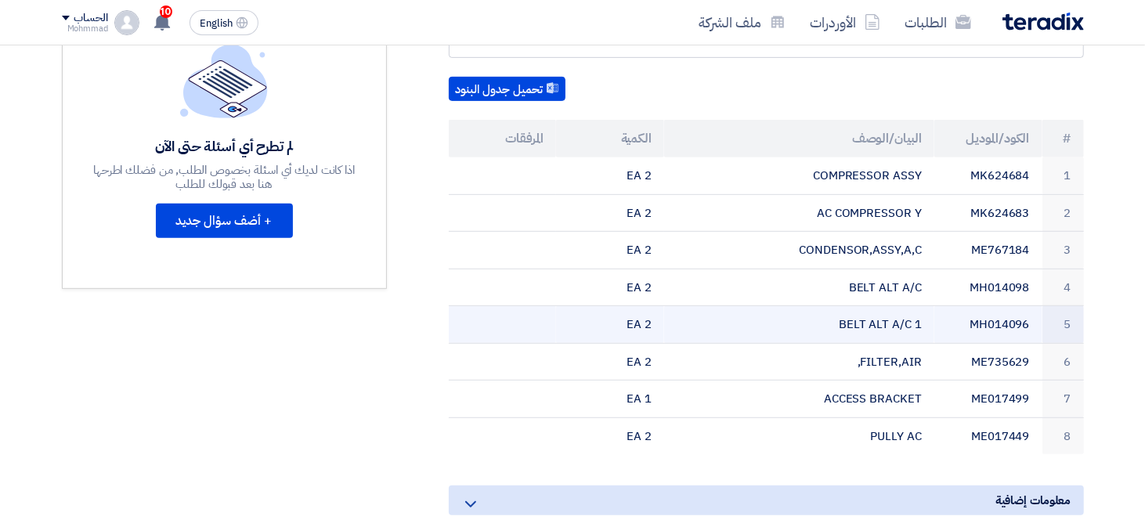
click at [948, 327] on td "MH014096" at bounding box center [988, 325] width 108 height 38
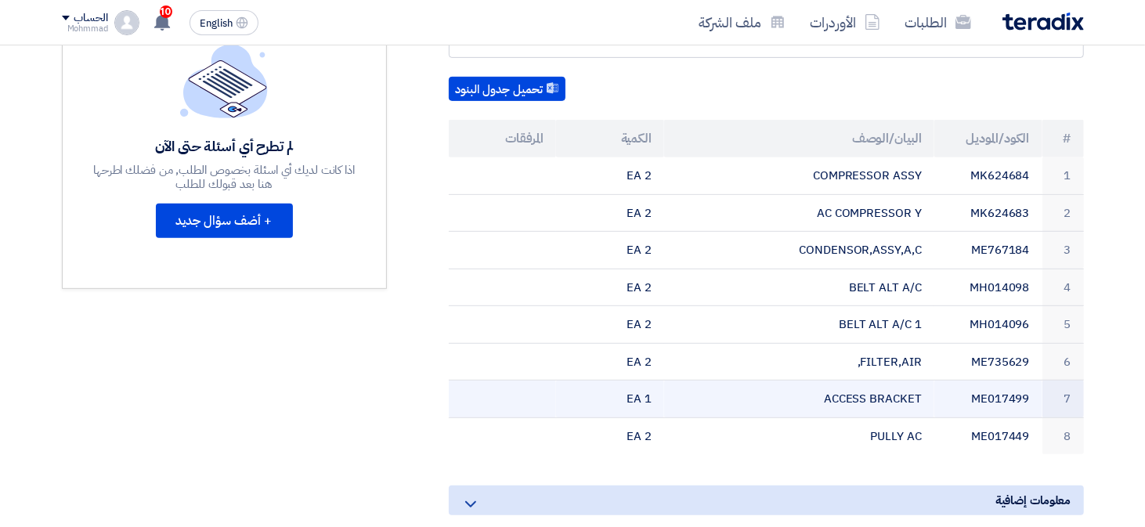
click at [1023, 394] on td "ME017499" at bounding box center [988, 400] width 108 height 38
copy td "ME017499"
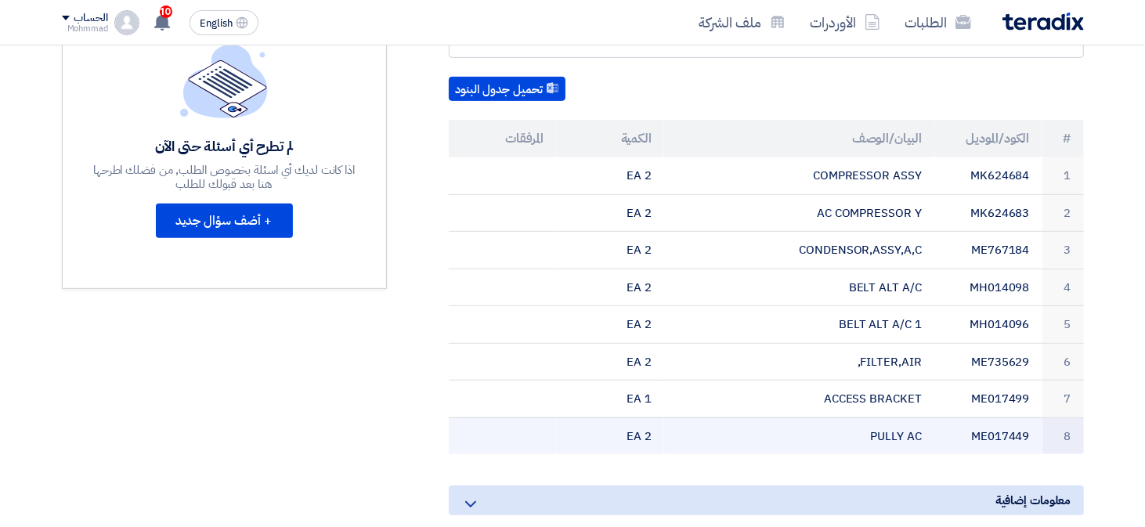
click at [999, 435] on td "ME017449" at bounding box center [988, 435] width 108 height 37
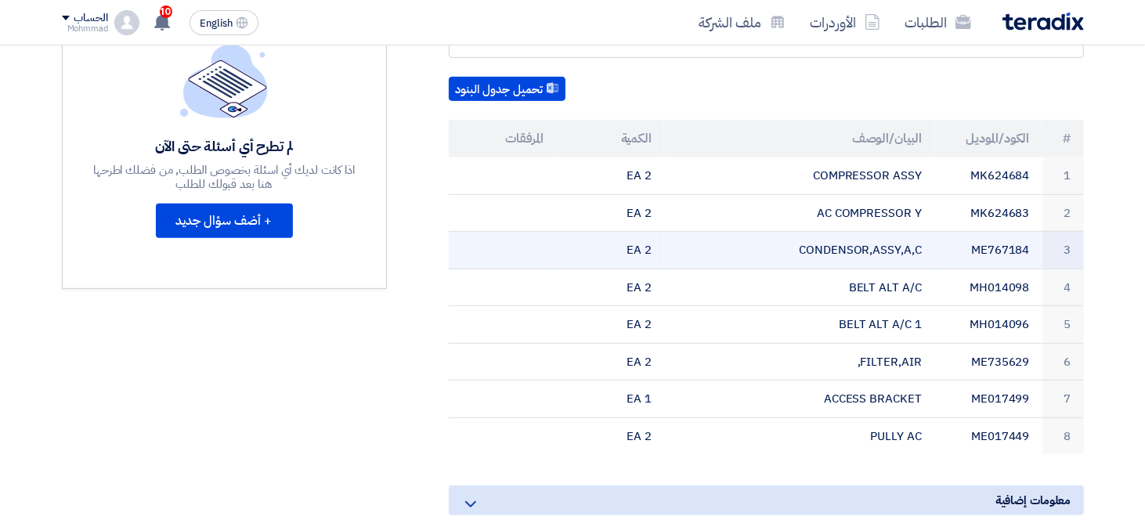
click at [1016, 245] on td "ME767184" at bounding box center [988, 251] width 108 height 38
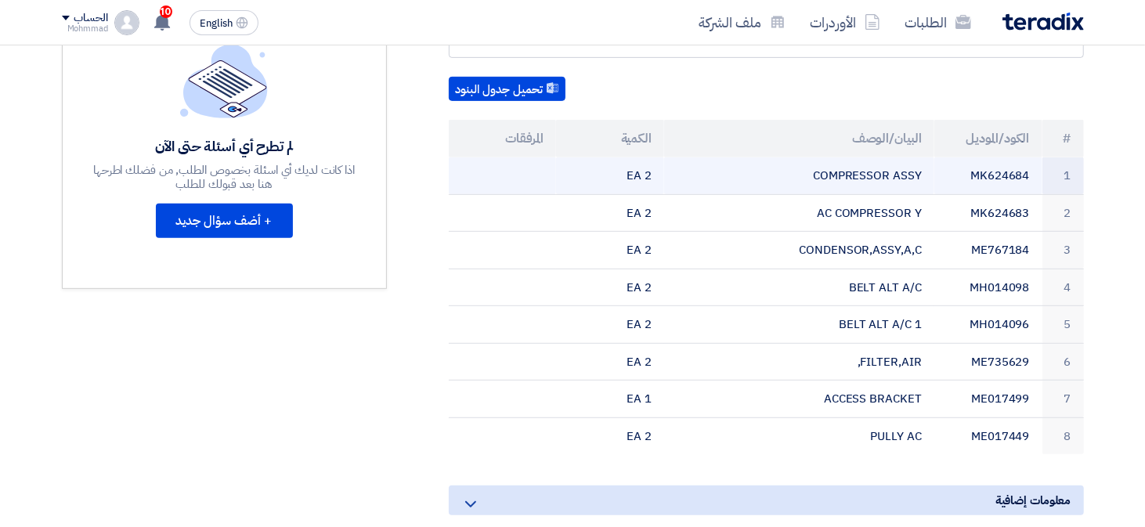
click at [1005, 168] on td "MK624684" at bounding box center [988, 175] width 108 height 37
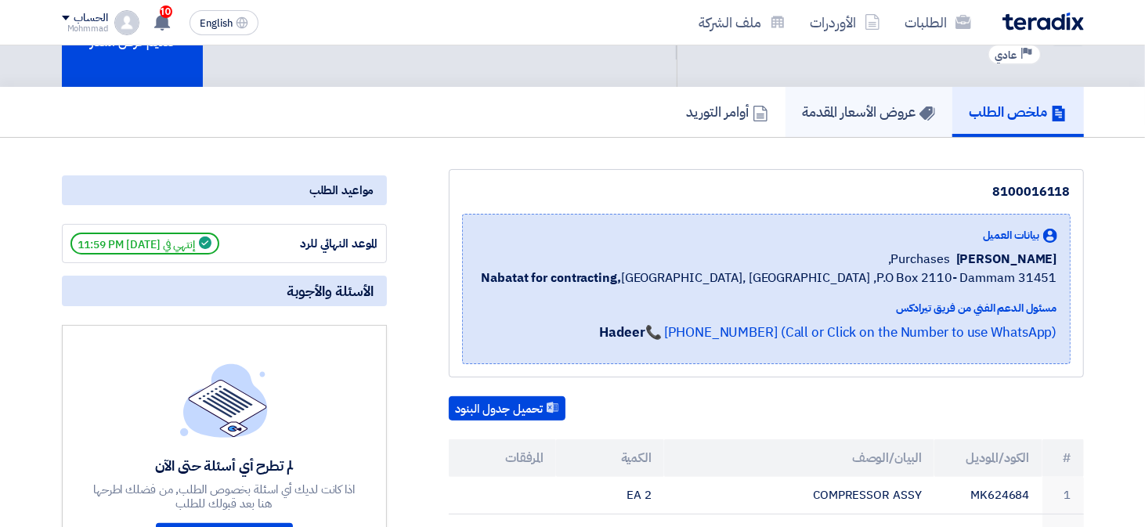
scroll to position [0, 0]
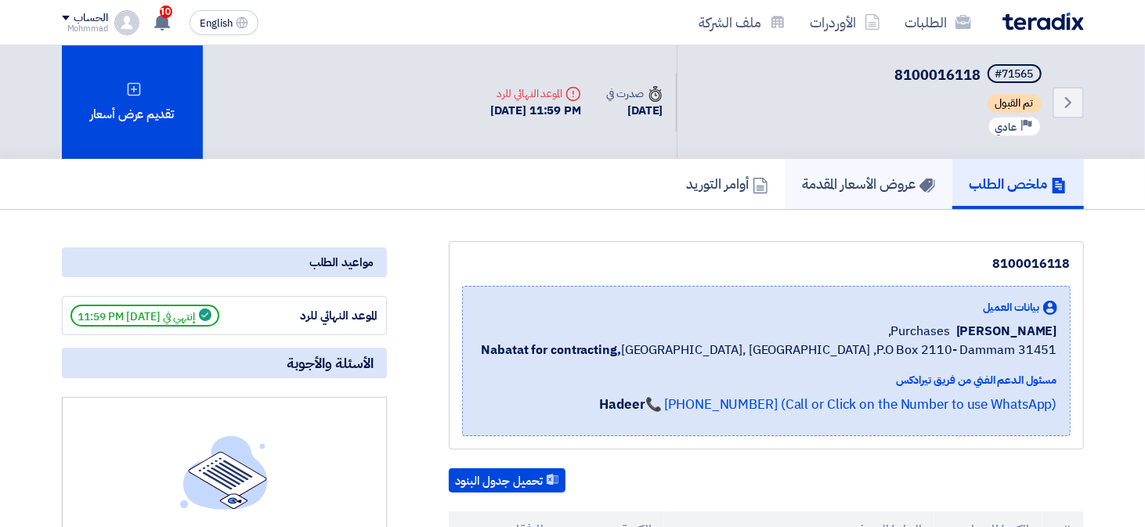
click at [894, 180] on h5 "عروض الأسعار المقدمة" at bounding box center [869, 184] width 132 height 18
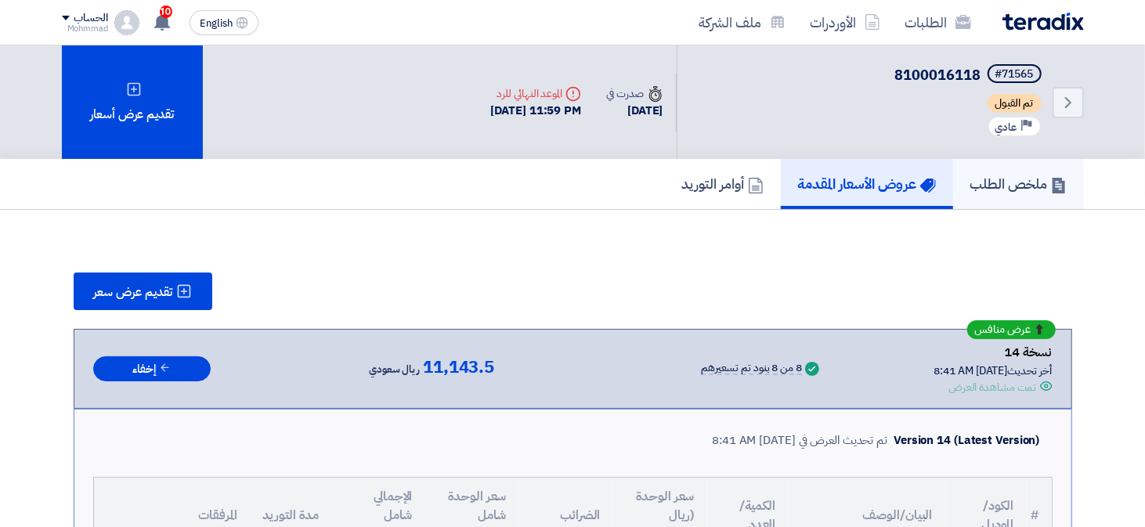
click at [1002, 175] on h5 "ملخص الطلب" at bounding box center [1018, 184] width 96 height 18
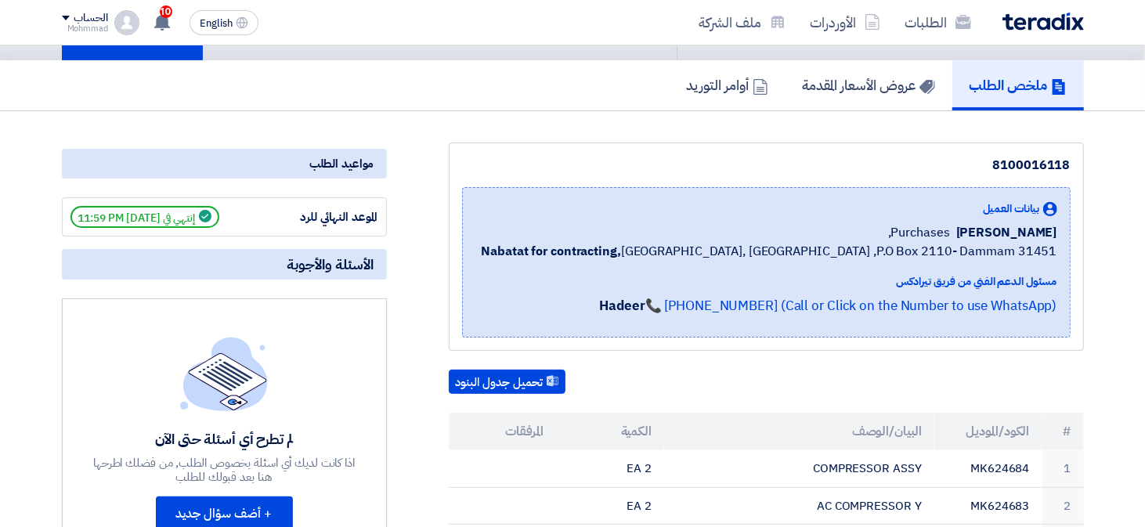
scroll to position [392, 0]
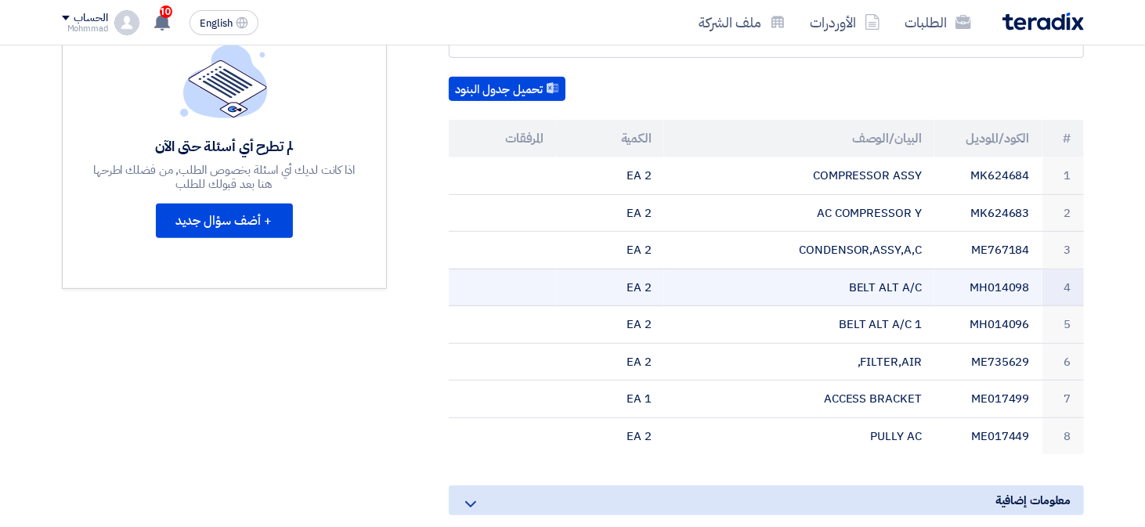
click at [1002, 284] on td "MH014098" at bounding box center [988, 288] width 108 height 38
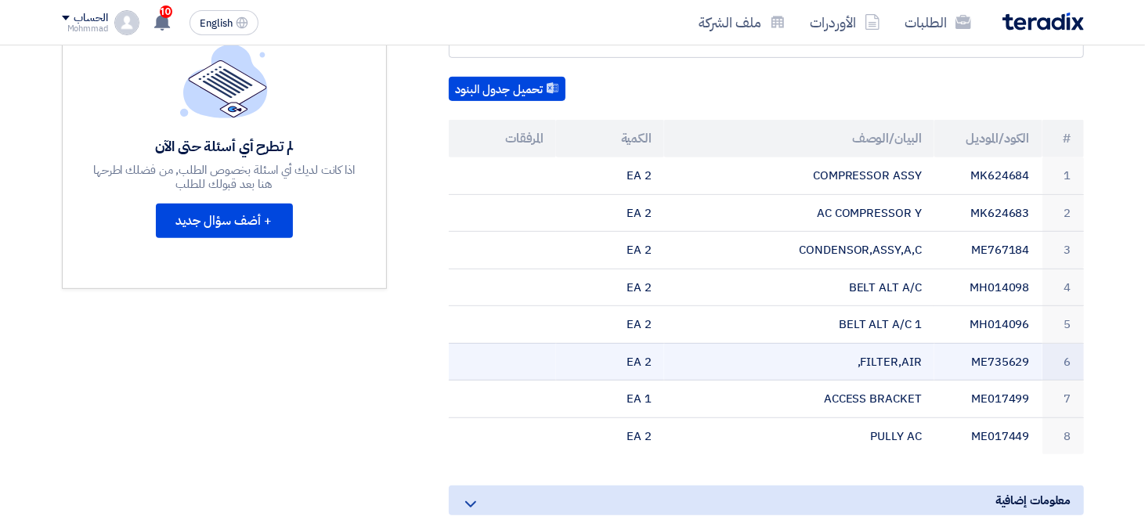
click at [816, 343] on td "FILTER,AIR," at bounding box center [799, 362] width 270 height 38
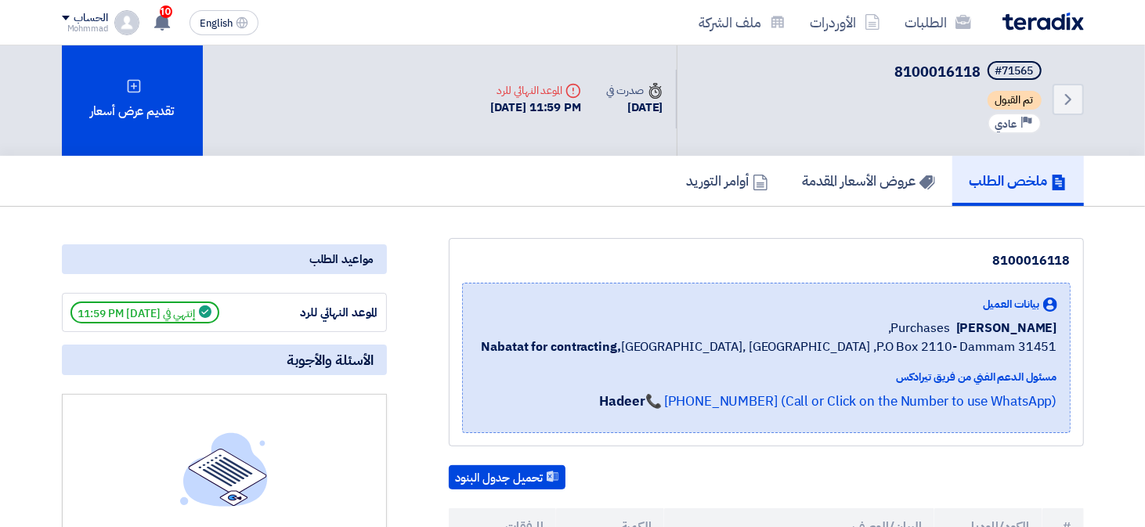
scroll to position [0, 0]
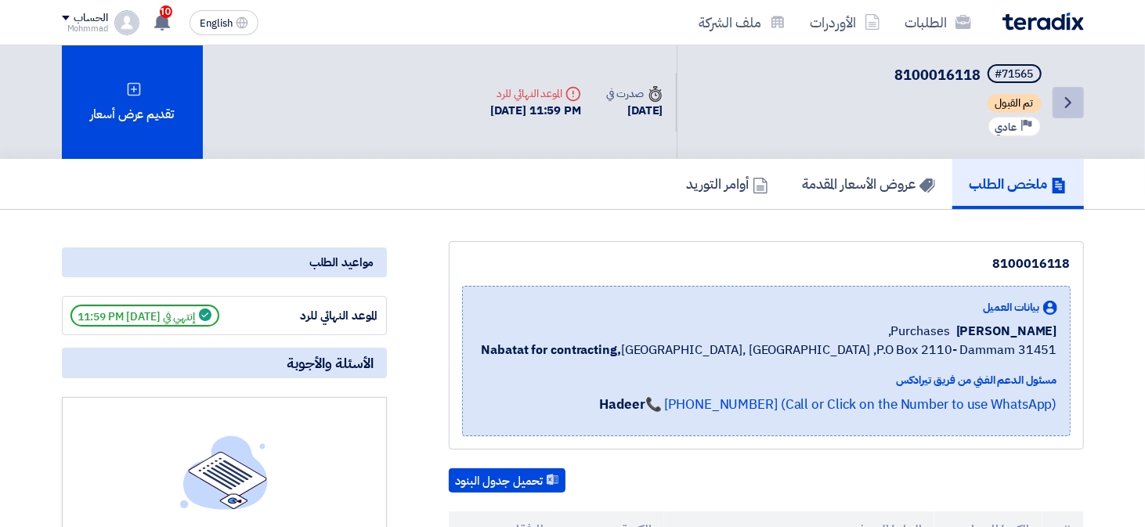
click at [1067, 94] on icon "Back" at bounding box center [1068, 102] width 19 height 19
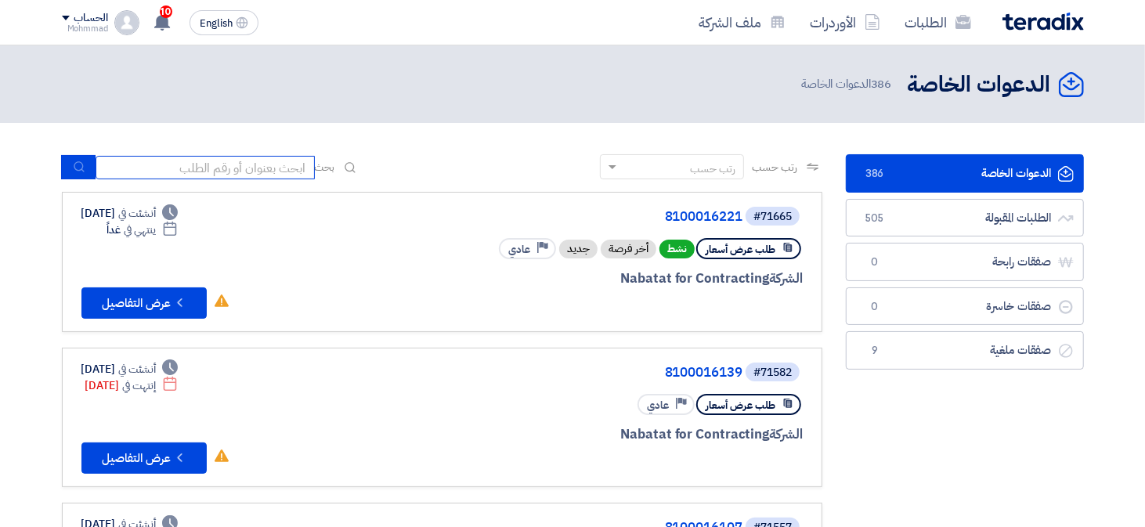
click at [189, 166] on input at bounding box center [205, 167] width 219 height 23
paste input "8100016221"
type input "8100016221"
click at [78, 166] on icon "submit" at bounding box center [79, 167] width 13 height 13
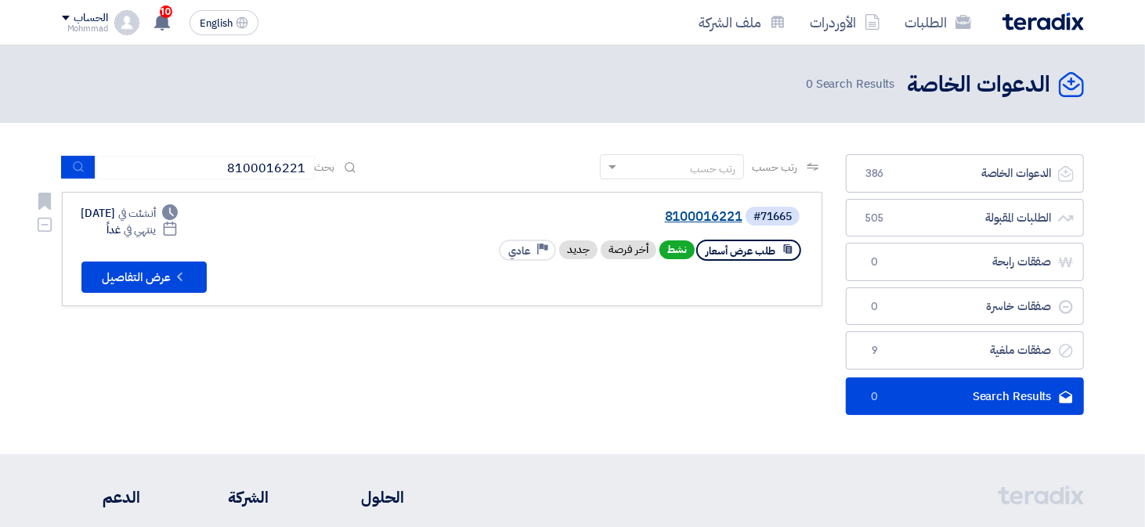
click at [703, 220] on link "8100016221" at bounding box center [585, 217] width 313 height 14
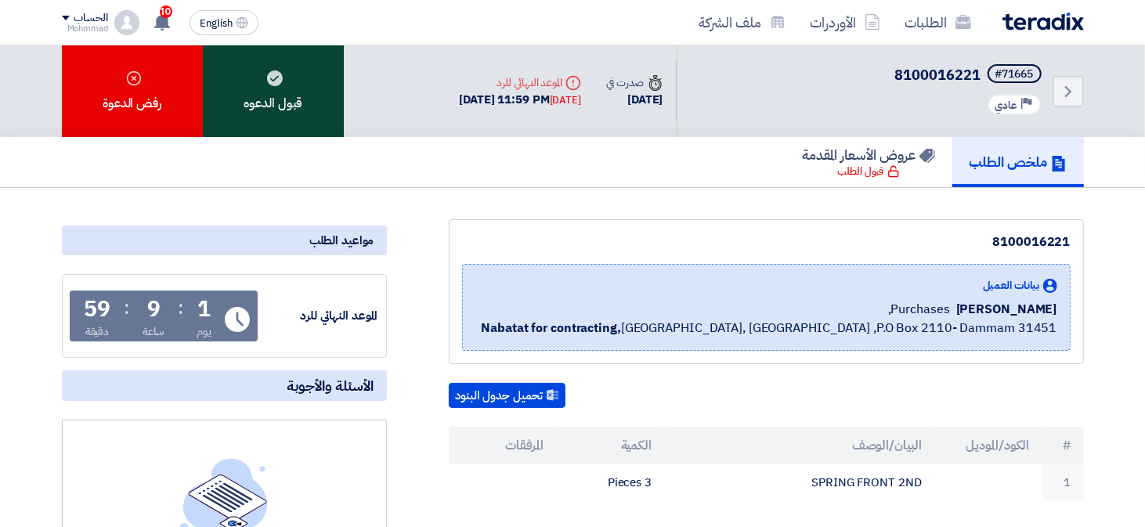
click at [292, 96] on div "قبول الدعوه" at bounding box center [273, 91] width 141 height 92
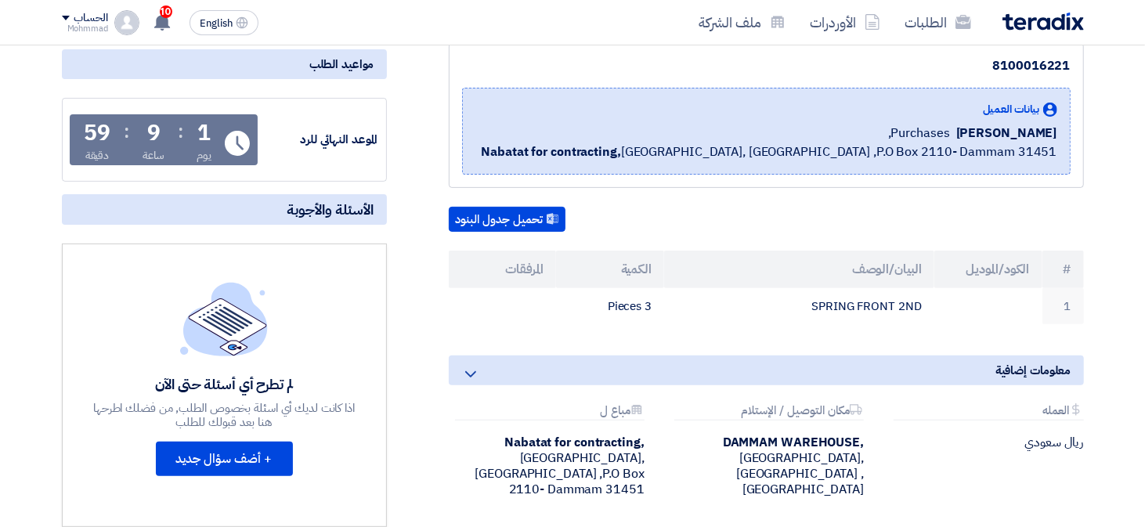
scroll to position [313, 0]
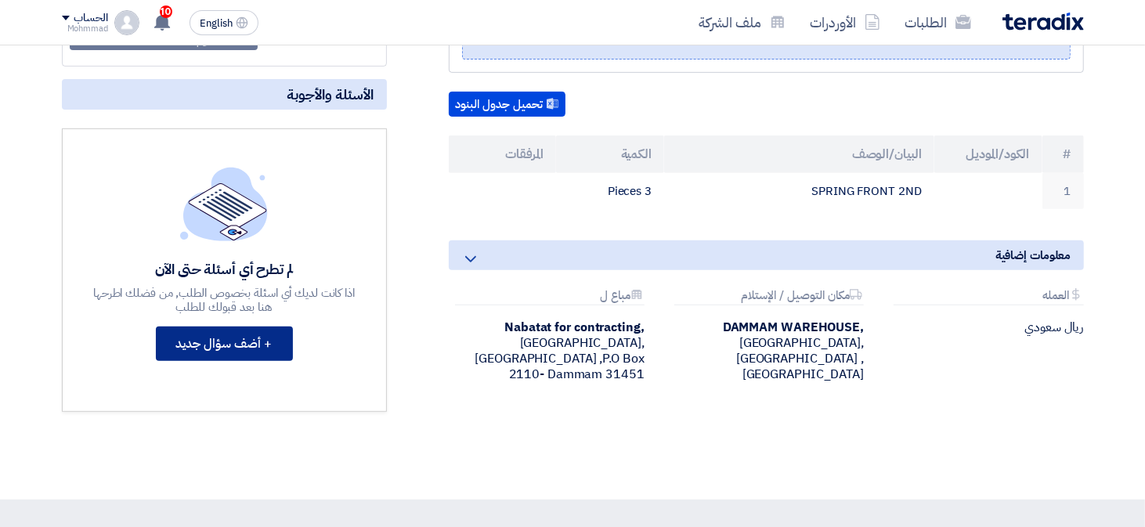
click at [210, 344] on button "+ أضف سؤال جديد" at bounding box center [224, 344] width 137 height 34
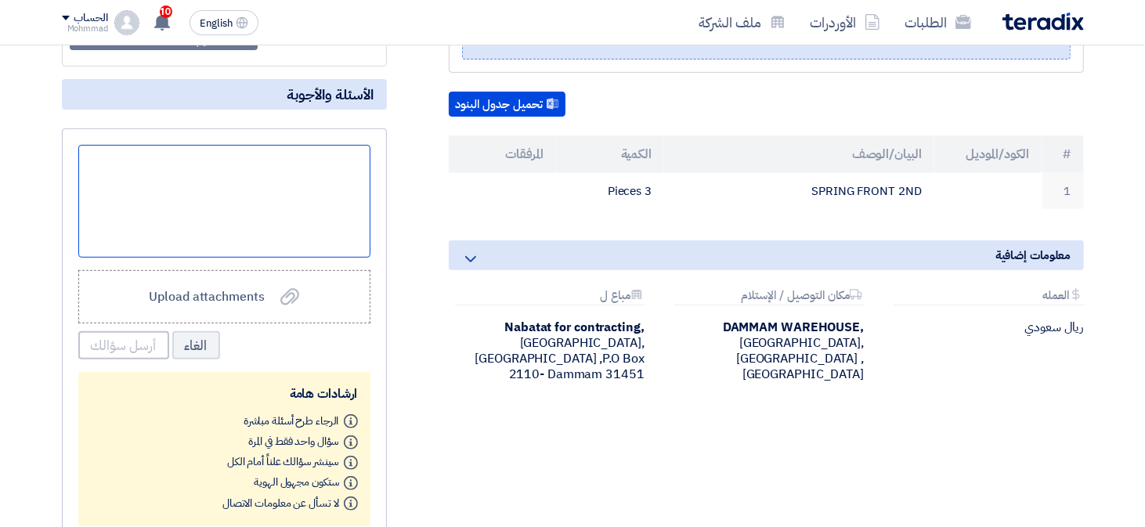
click at [322, 217] on div at bounding box center [224, 201] width 292 height 113
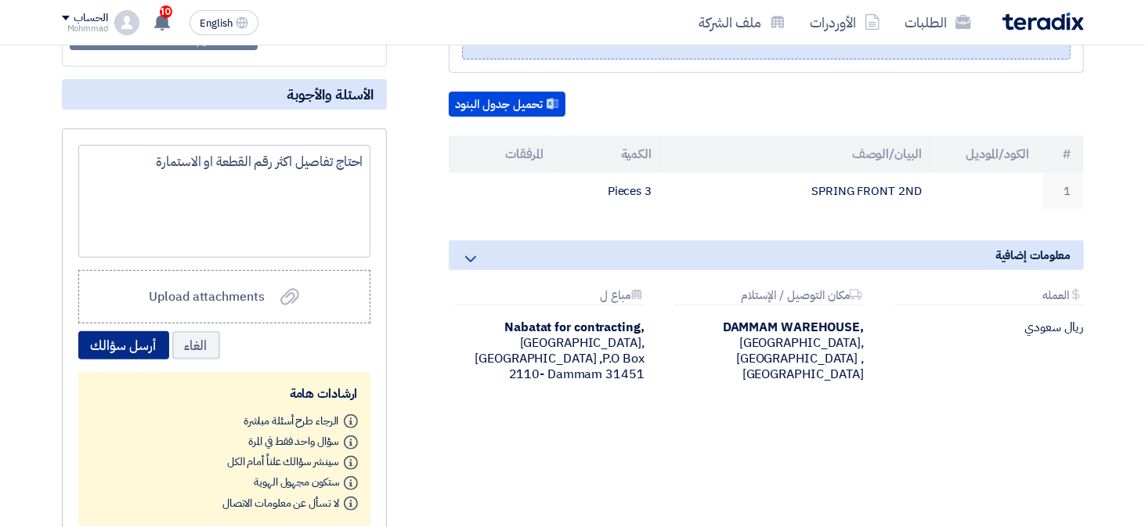
click at [110, 347] on button "أرسل سؤالك" at bounding box center [123, 345] width 91 height 28
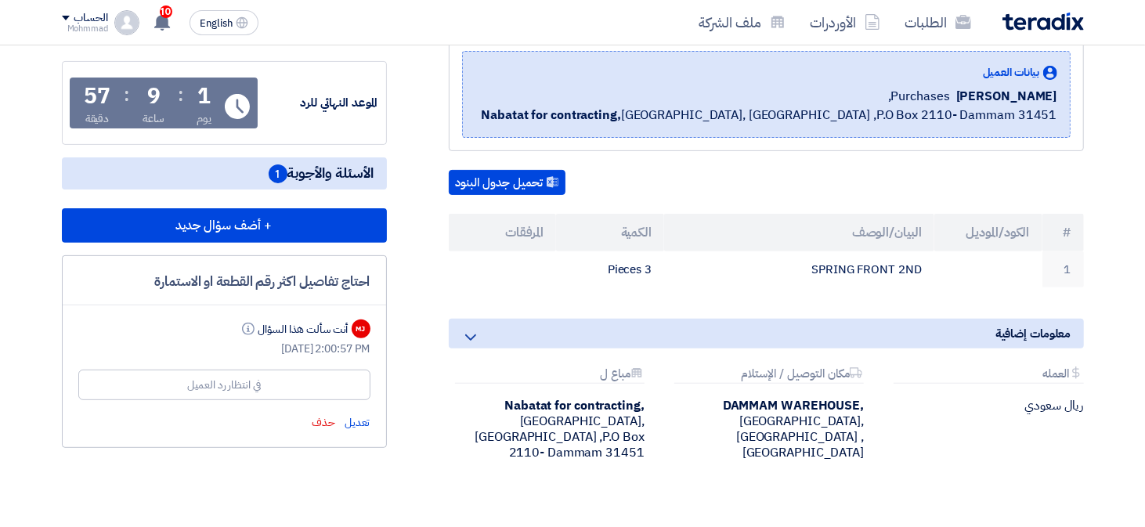
scroll to position [0, 0]
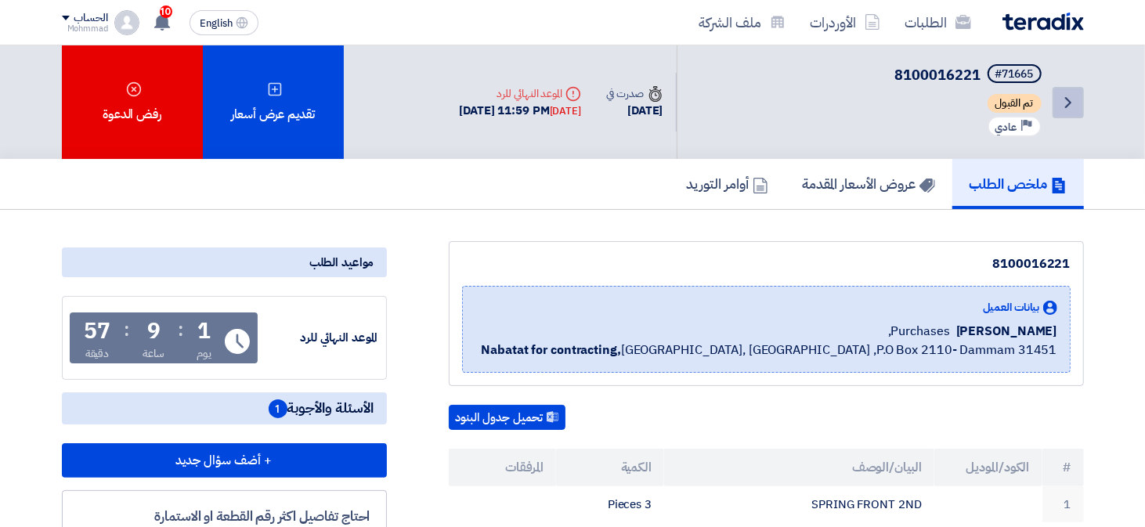
click at [1070, 101] on use at bounding box center [1068, 102] width 6 height 11
